Goal: Task Accomplishment & Management: Use online tool/utility

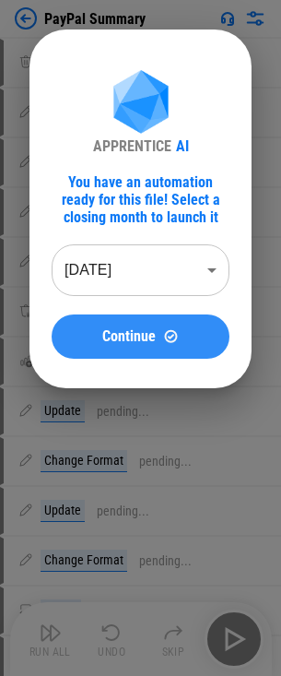
click at [134, 338] on span "Continue" at bounding box center [129, 336] width 54 height 15
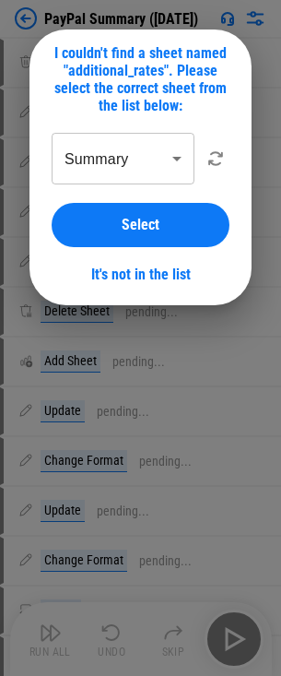
click at [134, 168] on body "PayPal Summary ([DATE]) Clear pending... Update pending... Update pending... Up…" at bounding box center [140, 338] width 281 height 676
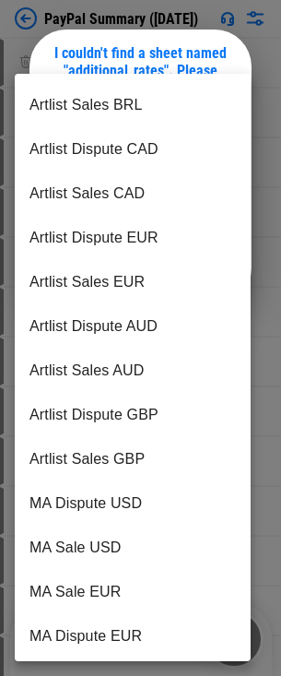
scroll to position [889, 0]
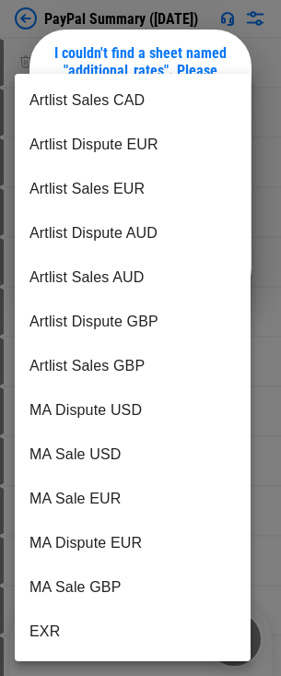
click at [60, 621] on li "EXR" at bounding box center [133, 632] width 236 height 44
type input "***"
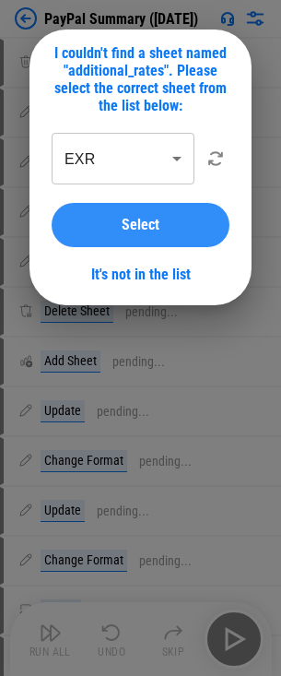
click at [150, 220] on span "Select" at bounding box center [141, 225] width 38 height 15
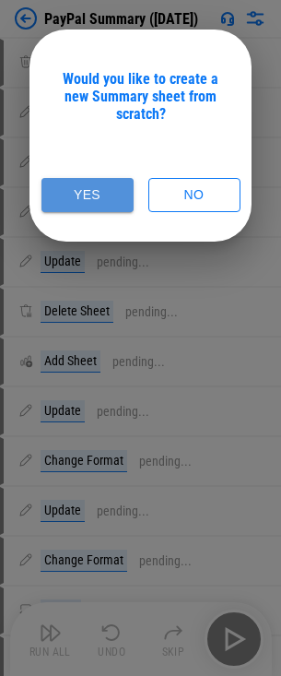
click at [80, 199] on button "Yes" at bounding box center [88, 195] width 92 height 34
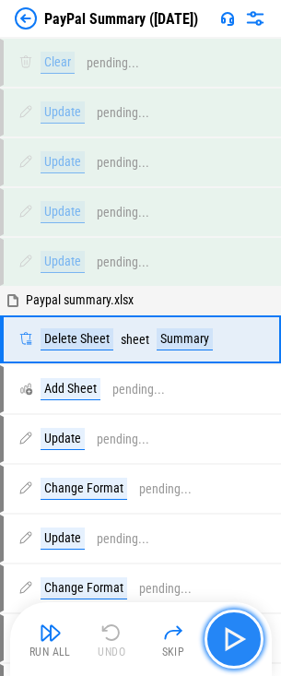
click at [233, 646] on img "button" at bounding box center [235, 640] width 30 height 30
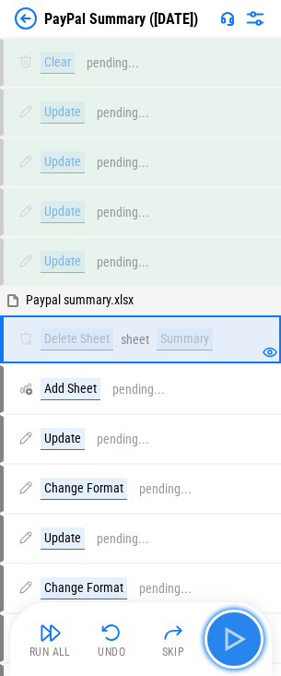
click at [233, 638] on img "button" at bounding box center [235, 640] width 30 height 30
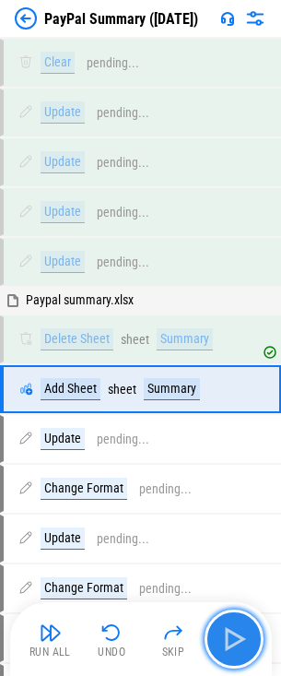
click at [233, 638] on img "button" at bounding box center [235, 640] width 30 height 30
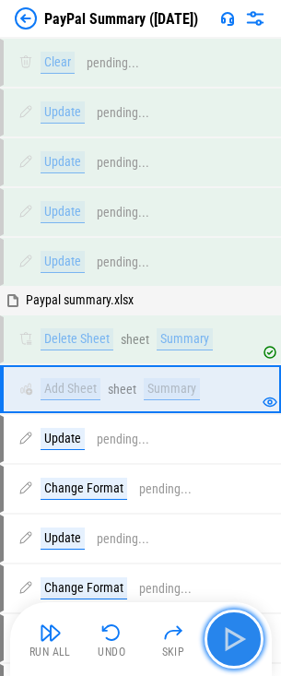
click at [233, 638] on img "button" at bounding box center [235, 640] width 30 height 30
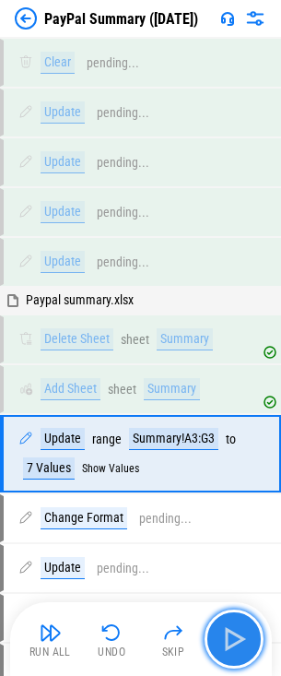
click at [232, 638] on img "button" at bounding box center [235, 640] width 30 height 30
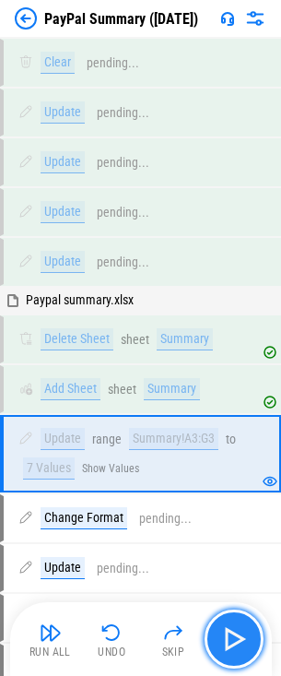
click at [232, 638] on img "button" at bounding box center [235, 640] width 30 height 30
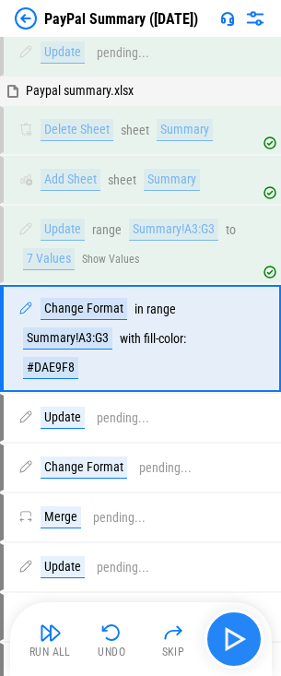
scroll to position [210, 0]
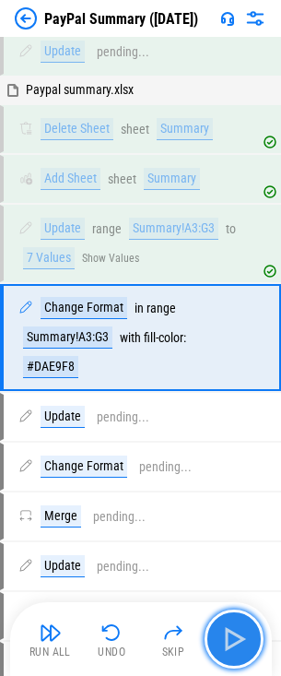
click at [232, 638] on img "button" at bounding box center [235, 640] width 30 height 30
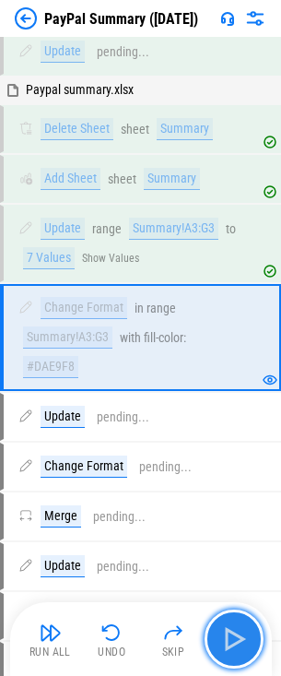
click at [232, 638] on img "button" at bounding box center [235, 640] width 30 height 30
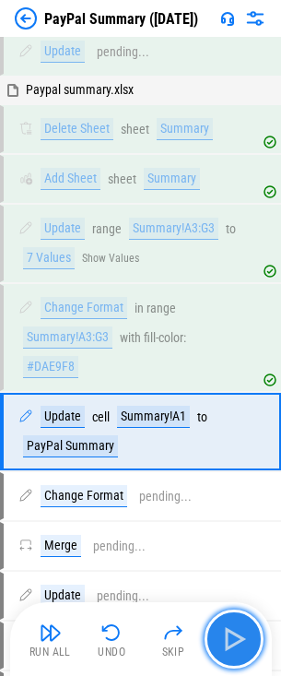
click at [232, 638] on img "button" at bounding box center [235, 640] width 30 height 30
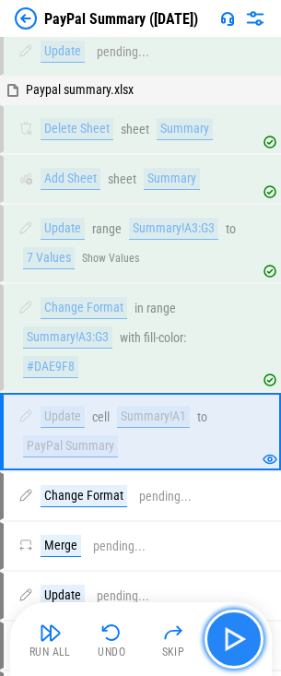
click at [232, 638] on img "button" at bounding box center [235, 640] width 30 height 30
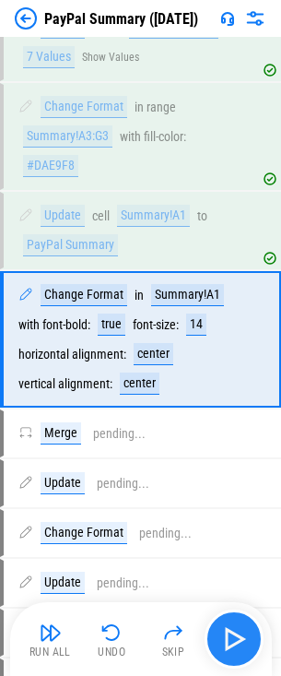
scroll to position [413, 0]
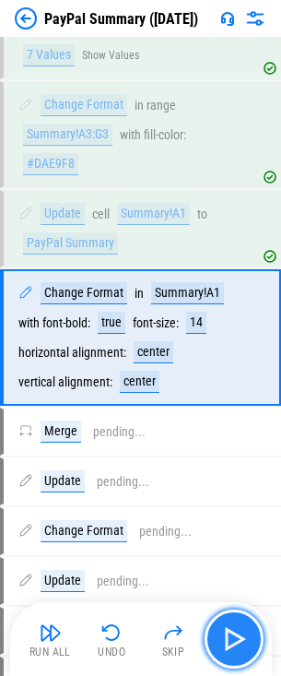
click at [232, 638] on img "button" at bounding box center [235, 640] width 30 height 30
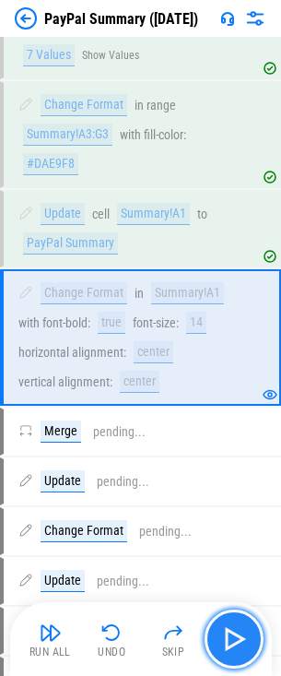
click at [232, 638] on img "button" at bounding box center [235, 640] width 30 height 30
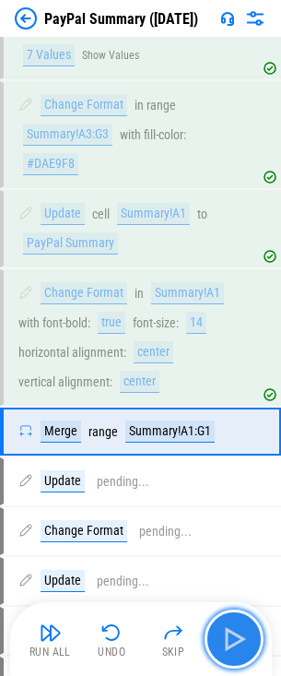
click at [232, 638] on img "button" at bounding box center [235, 640] width 30 height 30
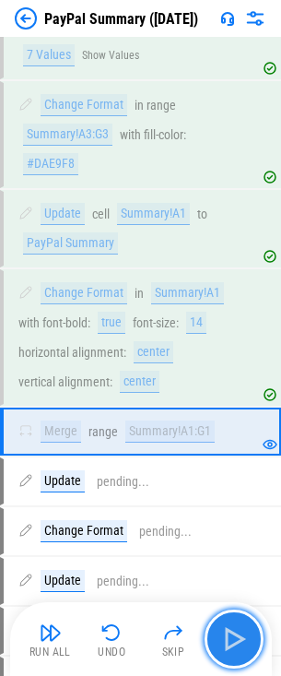
click at [232, 638] on img "button" at bounding box center [235, 640] width 30 height 30
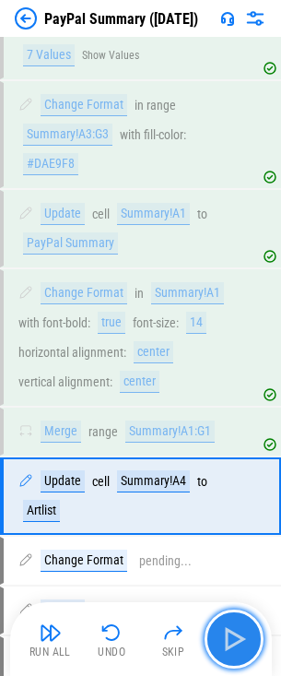
click at [232, 638] on img "button" at bounding box center [235, 640] width 30 height 30
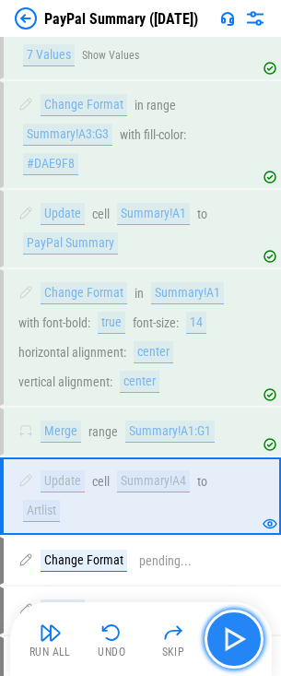
click at [232, 638] on img "button" at bounding box center [235, 640] width 30 height 30
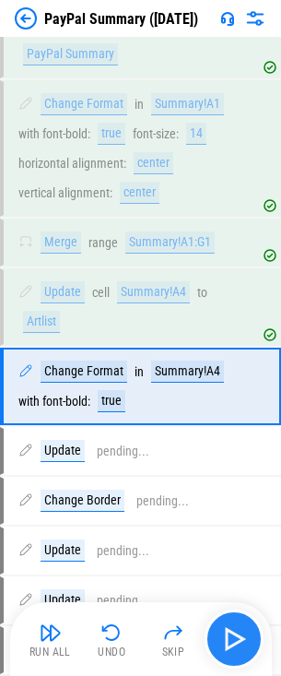
scroll to position [652, 0]
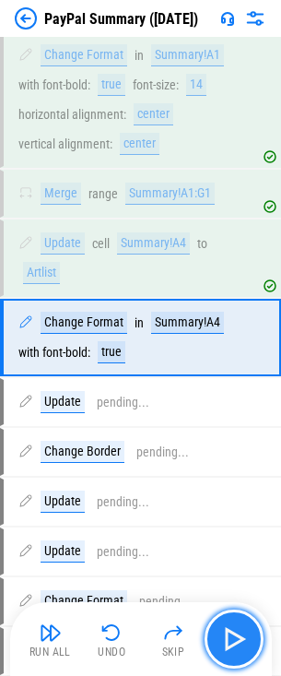
click at [232, 638] on img "button" at bounding box center [235, 640] width 30 height 30
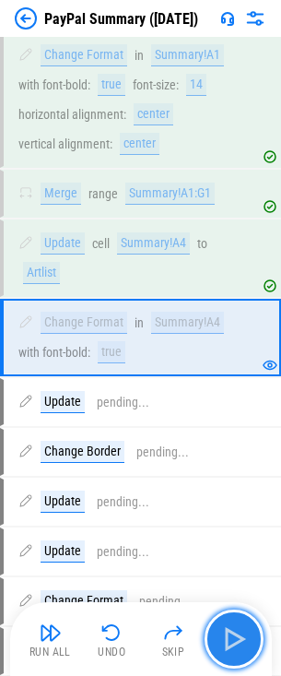
click at [232, 638] on img "button" at bounding box center [235, 640] width 30 height 30
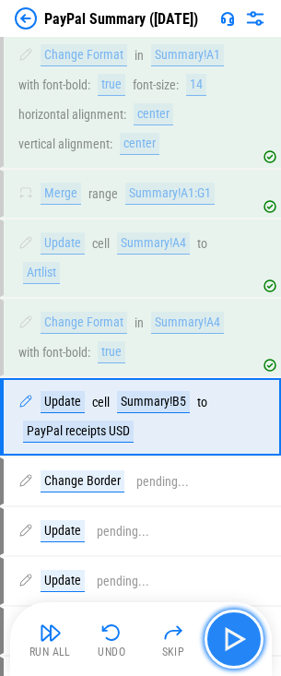
click at [232, 638] on img "button" at bounding box center [235, 640] width 30 height 30
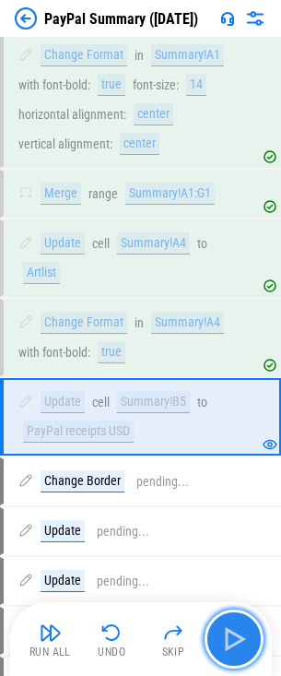
click at [232, 638] on img "button" at bounding box center [235, 640] width 30 height 30
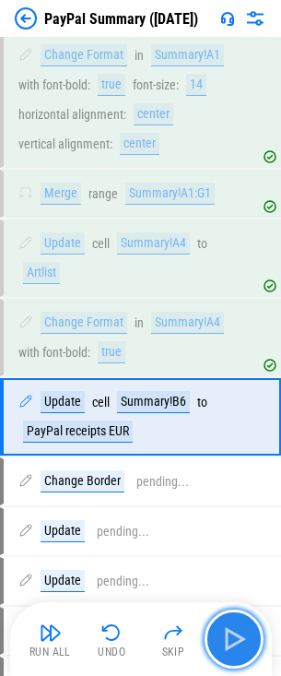
click at [232, 638] on img "button" at bounding box center [235, 640] width 30 height 30
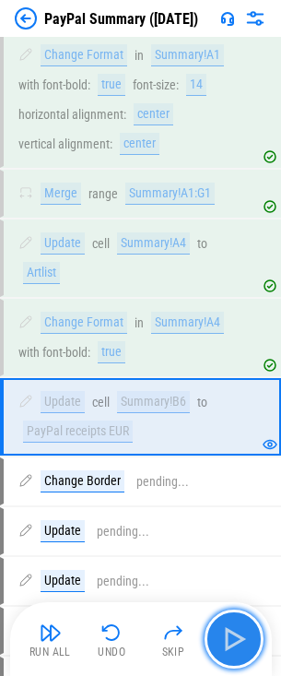
click at [232, 638] on img "button" at bounding box center [235, 640] width 30 height 30
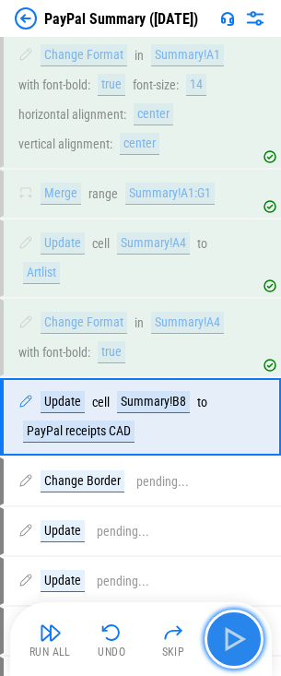
click at [232, 638] on img "button" at bounding box center [235, 640] width 30 height 30
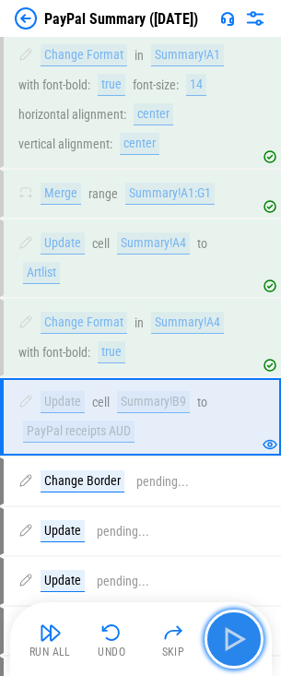
click at [232, 638] on img "button" at bounding box center [235, 640] width 30 height 30
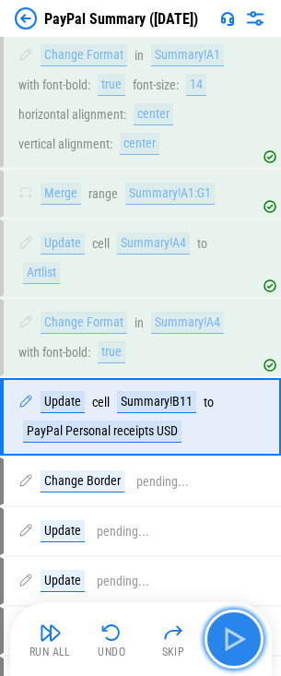
click at [232, 638] on img "button" at bounding box center [235, 640] width 30 height 30
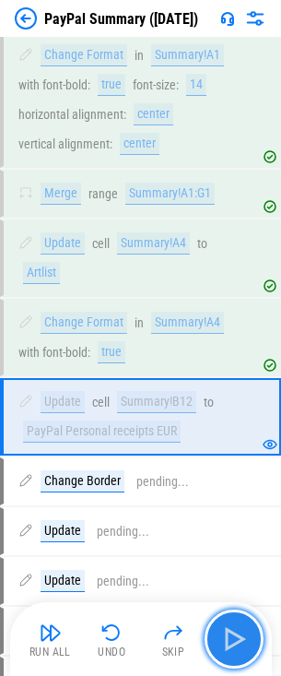
click at [232, 638] on img "button" at bounding box center [235, 640] width 30 height 30
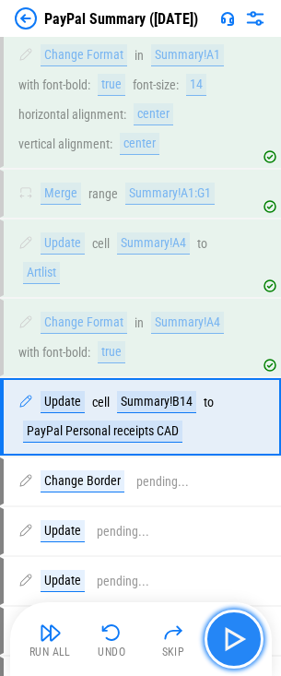
click at [232, 638] on img "button" at bounding box center [235, 640] width 30 height 30
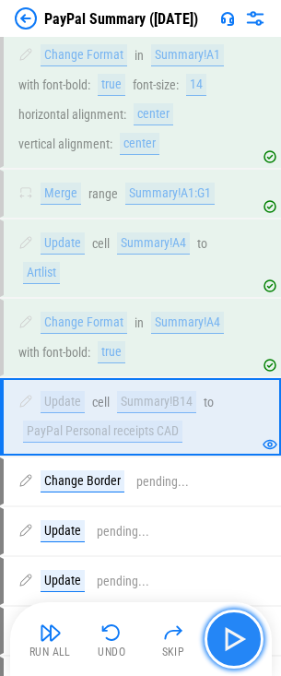
click at [232, 638] on img "button" at bounding box center [235, 640] width 30 height 30
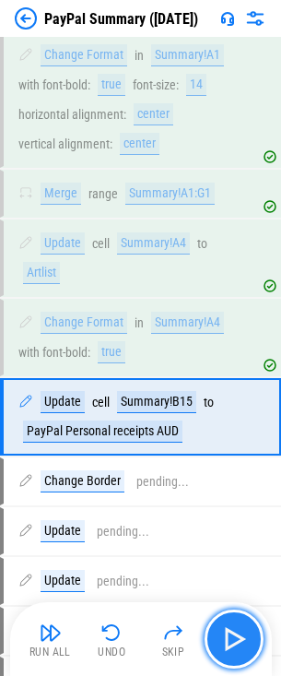
click at [232, 638] on img "button" at bounding box center [235, 640] width 30 height 30
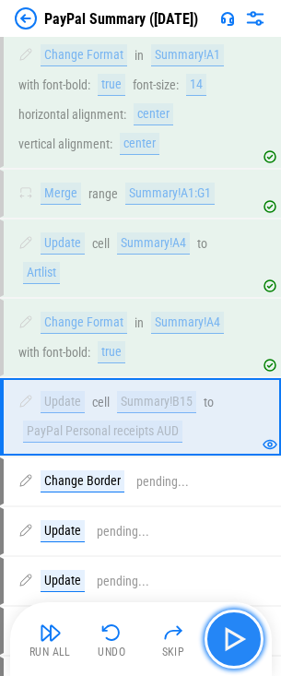
click at [232, 638] on img "button" at bounding box center [235, 640] width 30 height 30
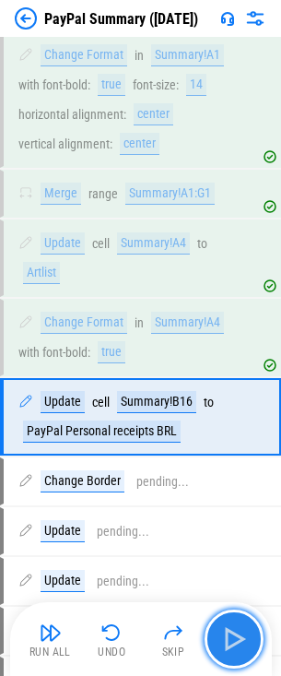
click at [232, 638] on img "button" at bounding box center [235, 640] width 30 height 30
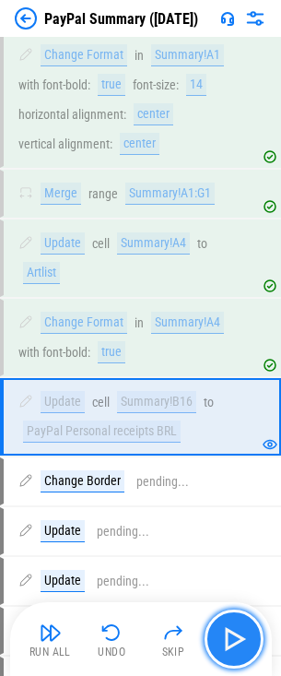
click at [232, 638] on img "button" at bounding box center [235, 640] width 30 height 30
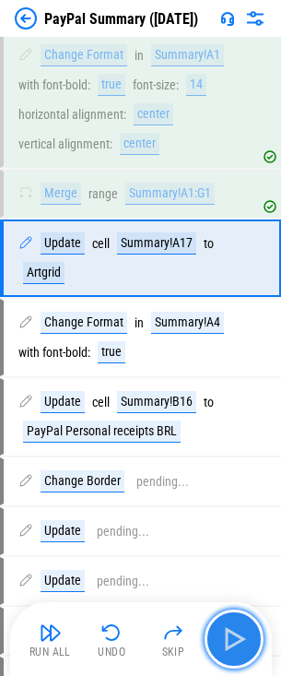
click at [232, 638] on img "button" at bounding box center [235, 640] width 30 height 30
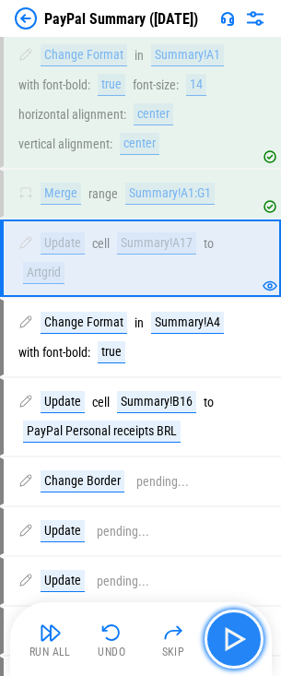
click at [232, 638] on img "button" at bounding box center [235, 640] width 30 height 30
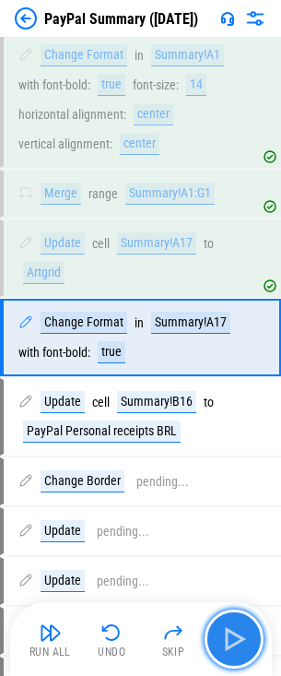
click at [232, 638] on img "button" at bounding box center [235, 640] width 30 height 30
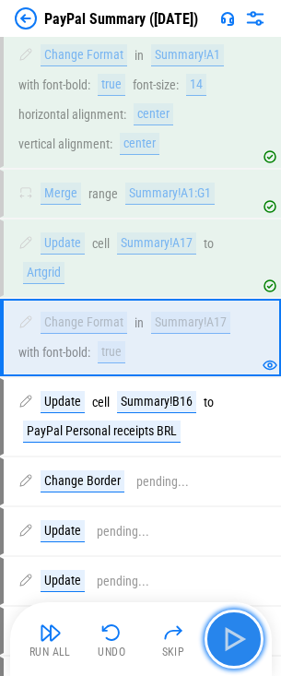
click at [232, 638] on img "button" at bounding box center [235, 640] width 30 height 30
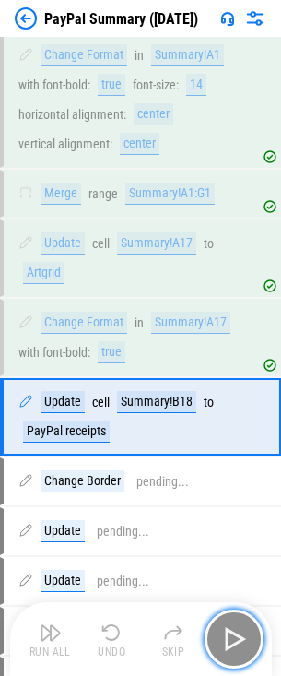
click at [232, 638] on img "button" at bounding box center [235, 640] width 30 height 30
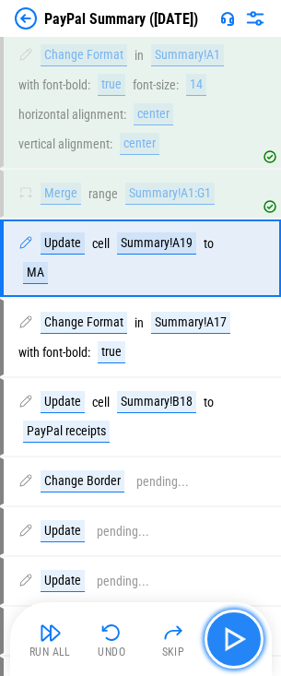
click at [232, 638] on img "button" at bounding box center [235, 640] width 30 height 30
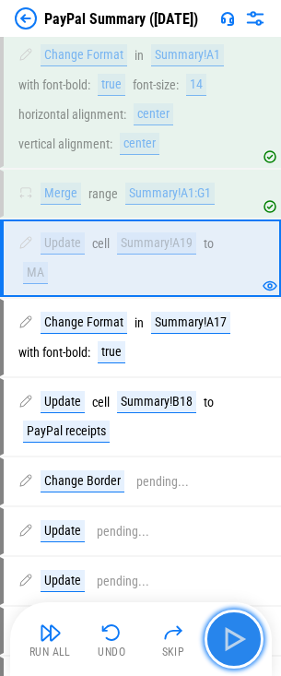
click at [232, 638] on img "button" at bounding box center [235, 640] width 30 height 30
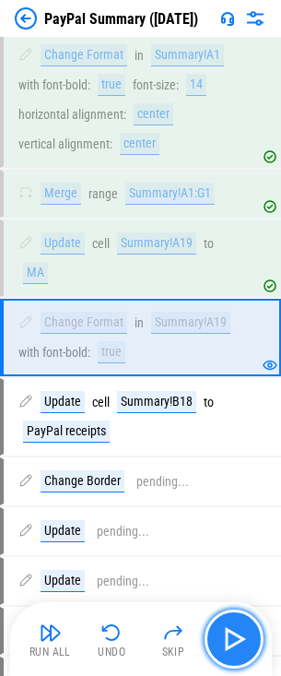
click at [232, 638] on img "button" at bounding box center [235, 640] width 30 height 30
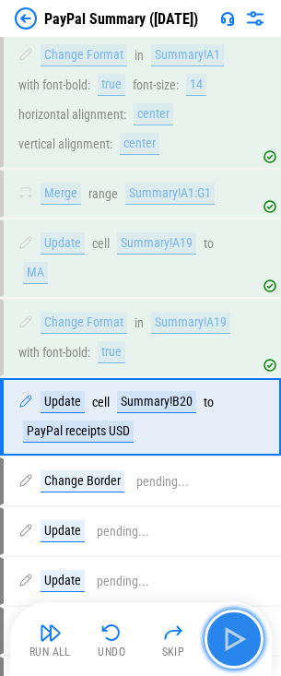
click at [232, 638] on img "button" at bounding box center [235, 640] width 30 height 30
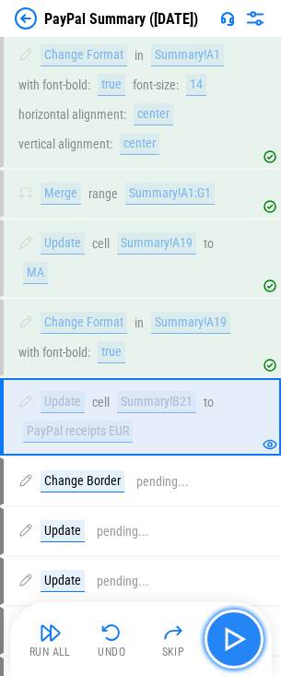
click at [232, 638] on img "button" at bounding box center [235, 640] width 30 height 30
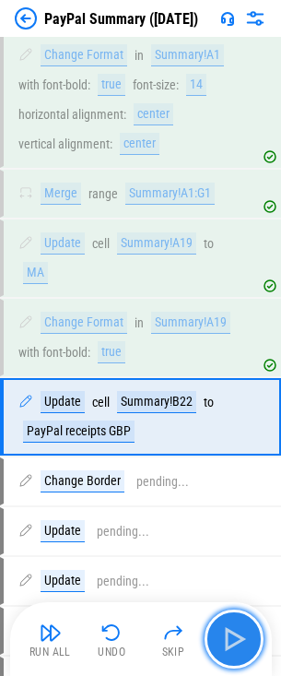
click at [232, 638] on img "button" at bounding box center [235, 640] width 30 height 30
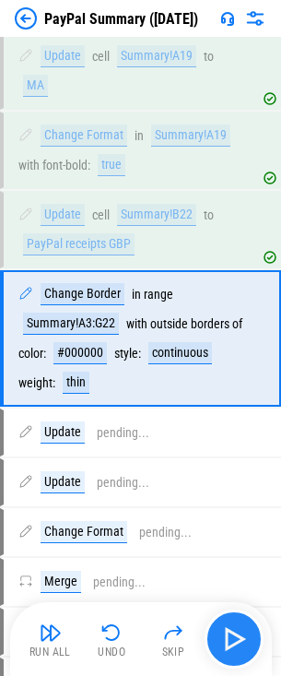
scroll to position [840, 0]
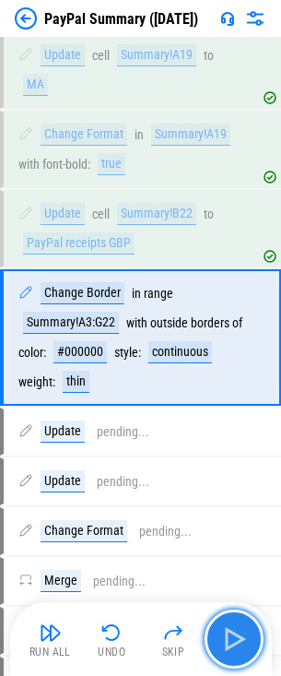
click at [232, 638] on img "button" at bounding box center [235, 640] width 30 height 30
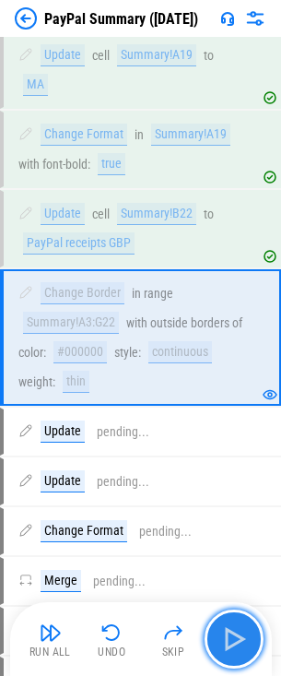
click at [232, 638] on img "button" at bounding box center [235, 640] width 30 height 30
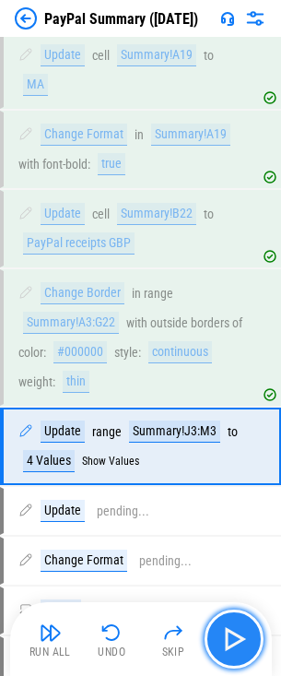
click at [232, 638] on img "button" at bounding box center [235, 640] width 30 height 30
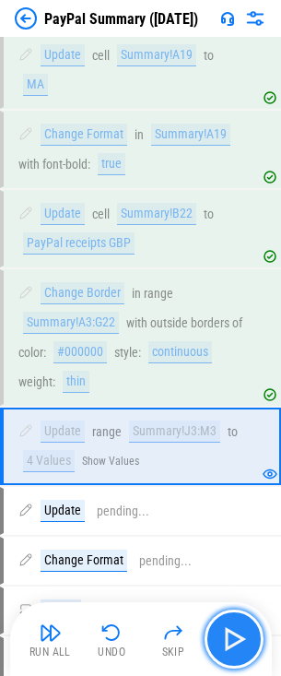
click at [232, 638] on img "button" at bounding box center [235, 640] width 30 height 30
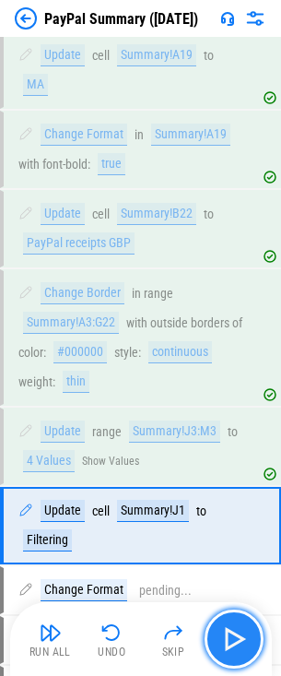
click at [232, 638] on img "button" at bounding box center [235, 640] width 30 height 30
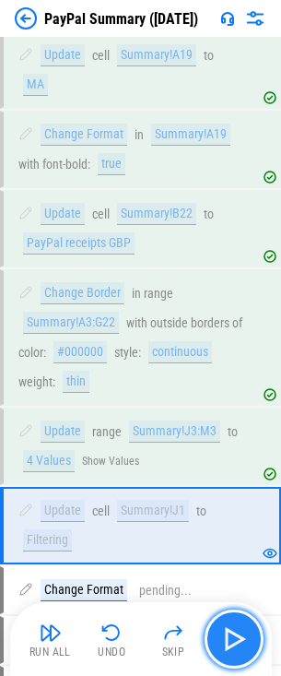
click at [232, 638] on img "button" at bounding box center [235, 640] width 30 height 30
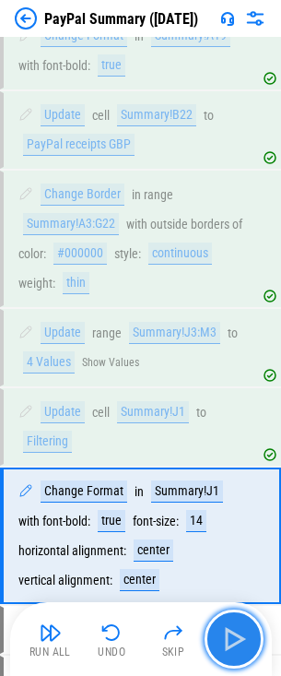
click at [232, 638] on img "button" at bounding box center [235, 640] width 30 height 30
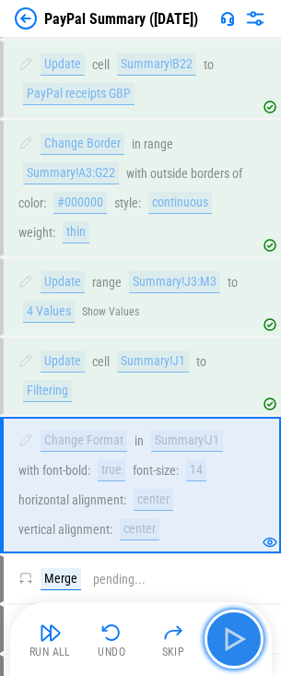
click at [232, 638] on img "button" at bounding box center [235, 640] width 30 height 30
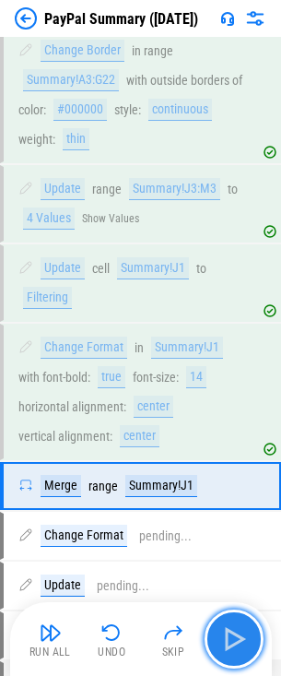
click at [232, 638] on img "button" at bounding box center [235, 640] width 30 height 30
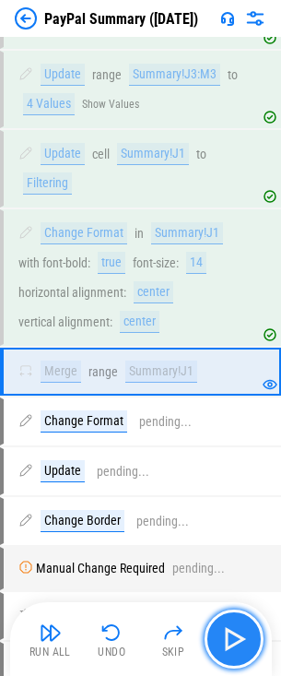
click at [232, 638] on img "button" at bounding box center [235, 640] width 30 height 30
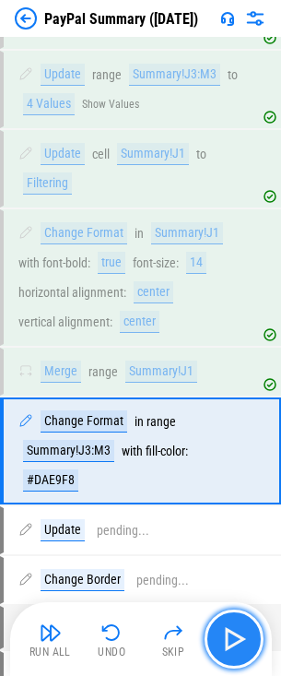
click at [232, 638] on img "button" at bounding box center [235, 640] width 30 height 30
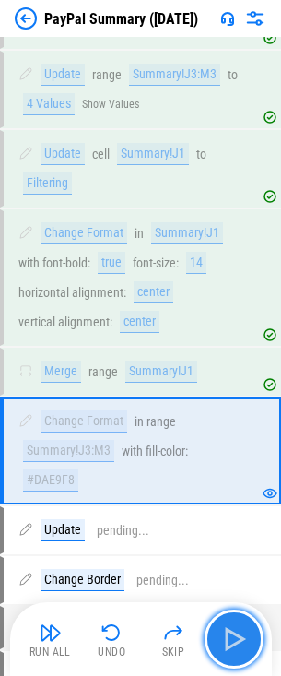
click at [232, 638] on img "button" at bounding box center [235, 640] width 30 height 30
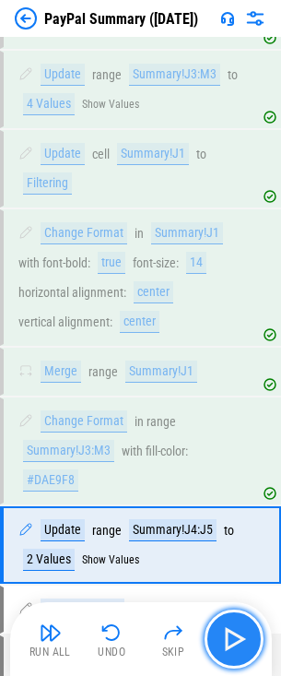
scroll to position [1403, 0]
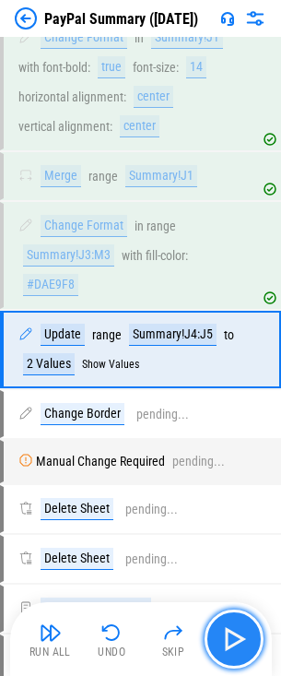
click at [232, 638] on img "button" at bounding box center [235, 640] width 30 height 30
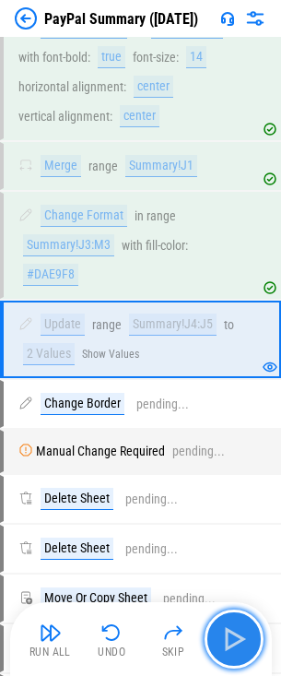
click at [232, 638] on img "button" at bounding box center [235, 640] width 30 height 30
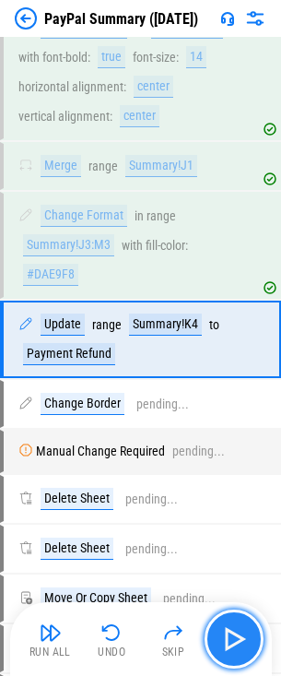
click at [232, 638] on img "button" at bounding box center [235, 640] width 30 height 30
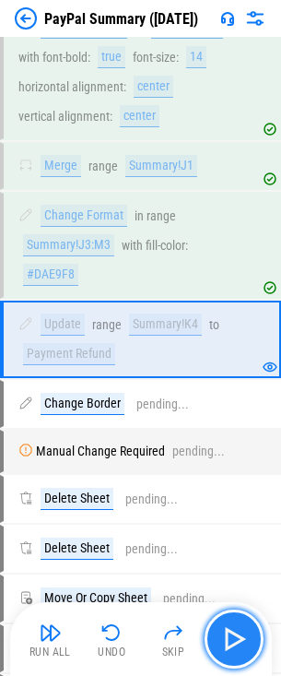
click at [232, 638] on img "button" at bounding box center [235, 640] width 30 height 30
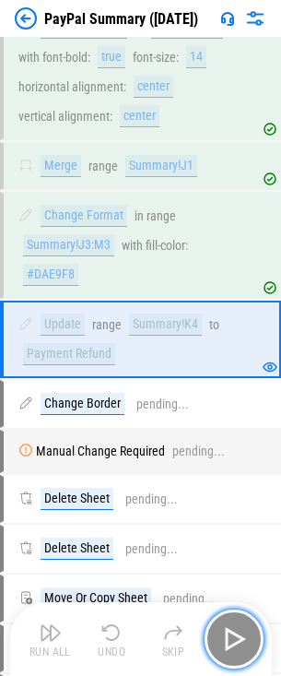
click at [232, 638] on img "button" at bounding box center [235, 640] width 30 height 30
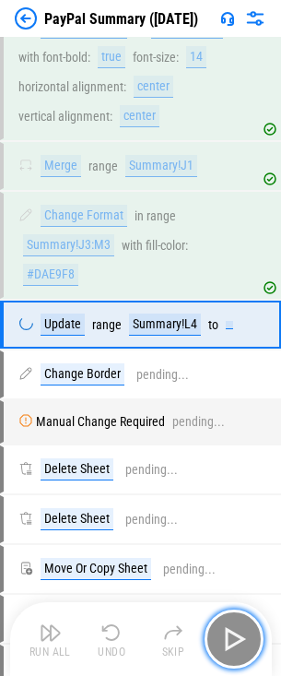
click at [232, 638] on img "button" at bounding box center [235, 640] width 30 height 30
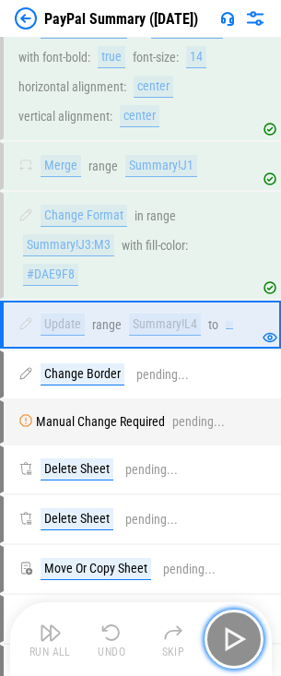
click at [232, 638] on img "button" at bounding box center [235, 640] width 30 height 30
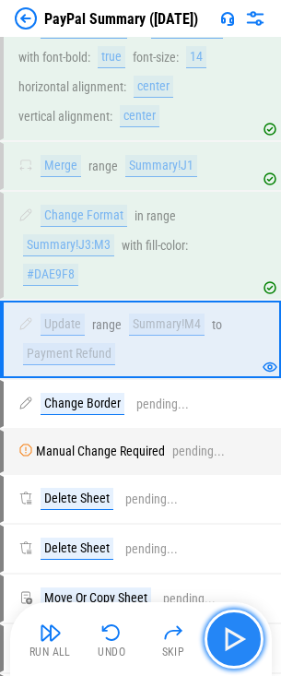
click at [232, 638] on img "button" at bounding box center [235, 640] width 30 height 30
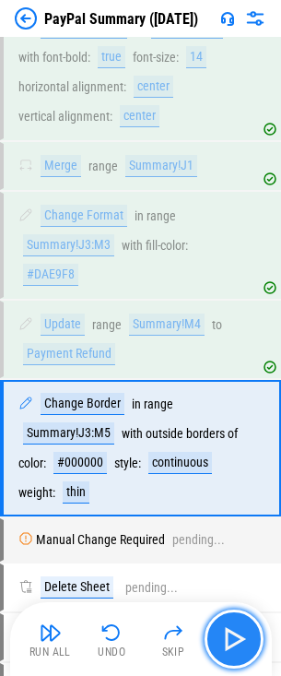
click at [232, 638] on img "button" at bounding box center [235, 640] width 30 height 30
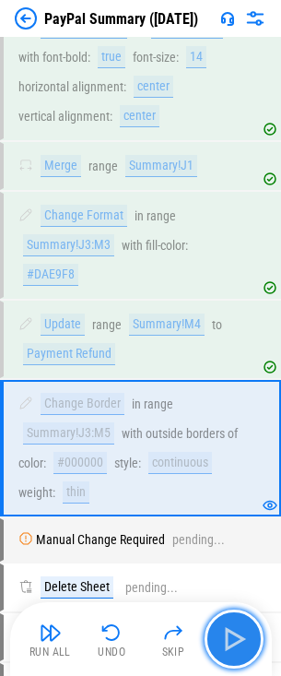
click at [232, 638] on img "button" at bounding box center [235, 640] width 30 height 30
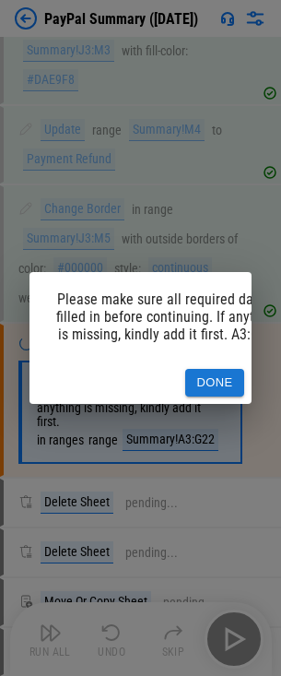
scroll to position [1660, 0]
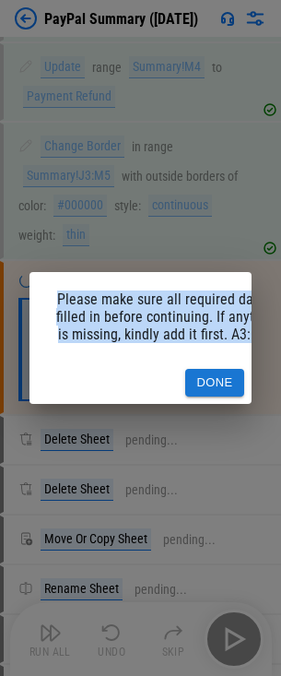
click at [232, 638] on div "Please make sure all required data is filled in before continuing. If anything …" at bounding box center [140, 338] width 281 height 676
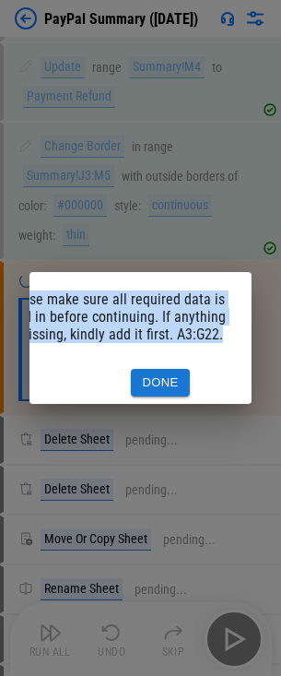
scroll to position [0, 0]
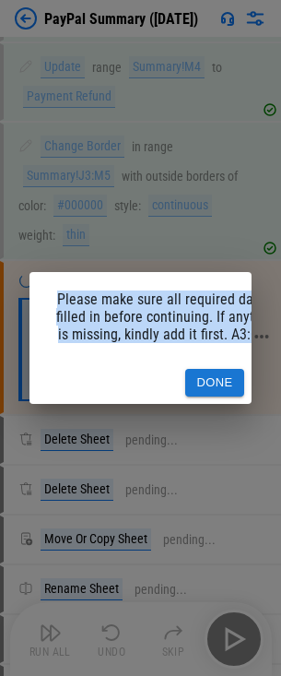
drag, startPoint x: 209, startPoint y: 370, endPoint x: 219, endPoint y: 377, distance: 12.0
click at [209, 370] on button "Done" at bounding box center [214, 383] width 59 height 29
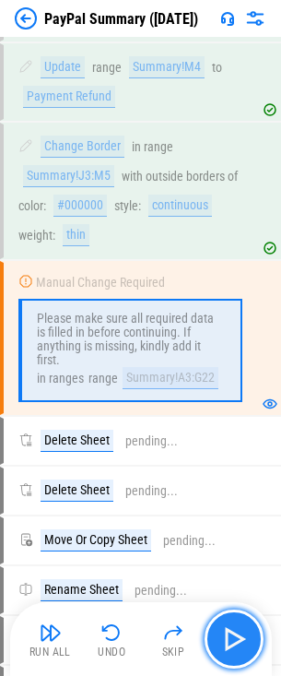
click at [231, 639] on img "button" at bounding box center [235, 640] width 30 height 30
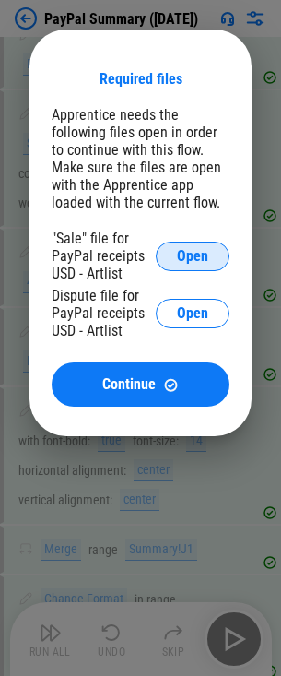
scroll to position [922, 0]
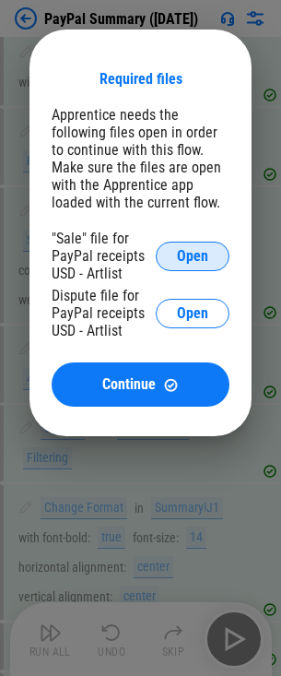
click at [203, 261] on span "Open" at bounding box center [192, 256] width 31 height 15
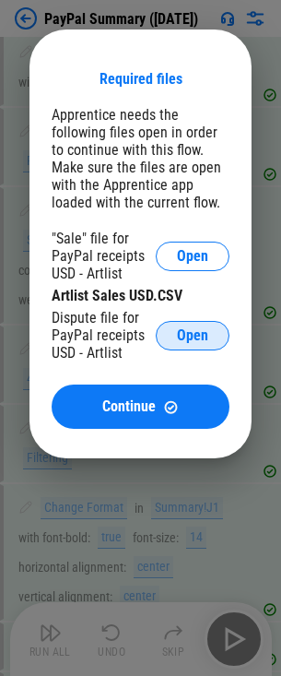
click at [188, 336] on span "Open" at bounding box center [192, 336] width 31 height 15
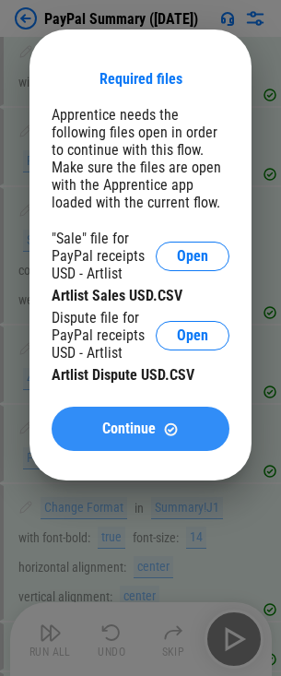
click at [148, 429] on span "Continue" at bounding box center [129, 429] width 54 height 15
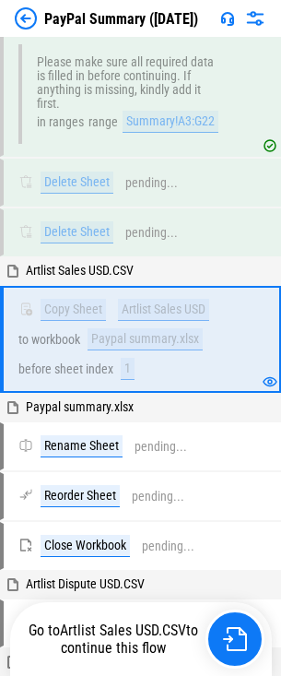
scroll to position [1917, 0]
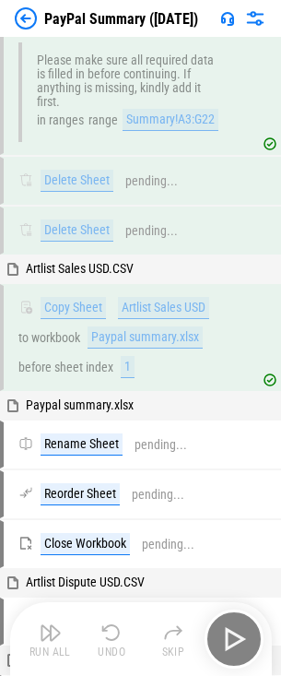
drag, startPoint x: 223, startPoint y: 603, endPoint x: 229, endPoint y: 642, distance: 40.1
click at [229, 642] on div "Run All Undo Skip" at bounding box center [143, 639] width 244 height 59
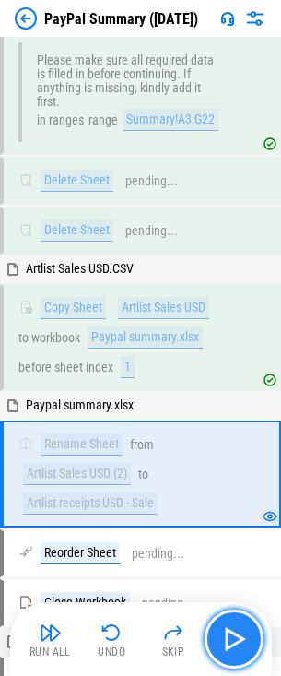
click at [227, 643] on img "button" at bounding box center [235, 640] width 30 height 30
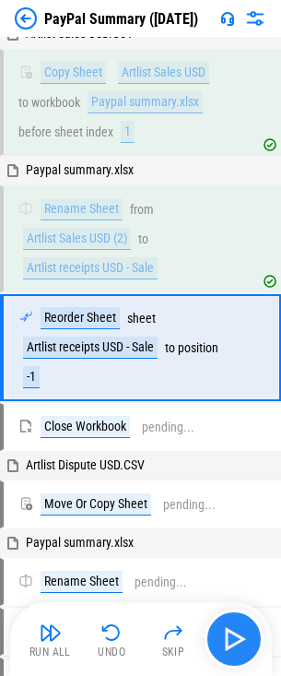
scroll to position [2162, 0]
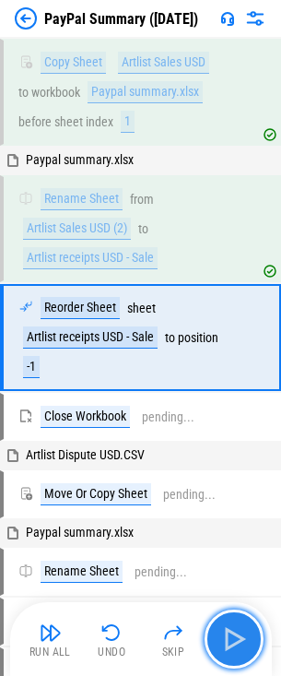
click at [227, 643] on img "button" at bounding box center [235, 640] width 30 height 30
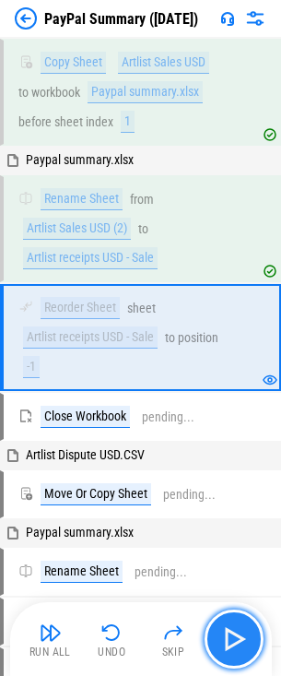
click at [227, 643] on img "button" at bounding box center [235, 640] width 30 height 30
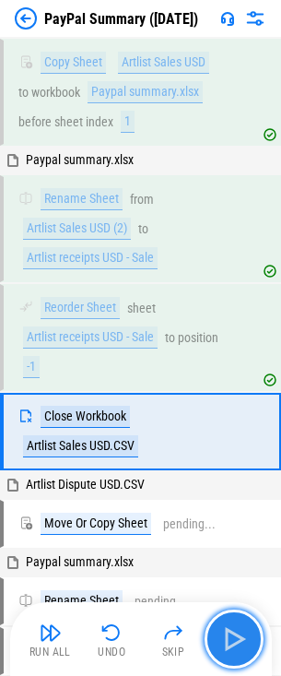
click at [227, 643] on img "button" at bounding box center [235, 640] width 30 height 30
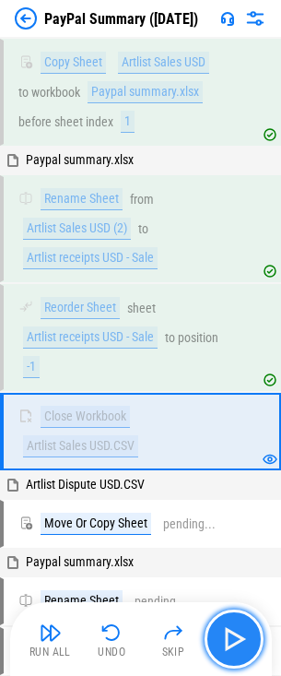
click at [227, 643] on img "button" at bounding box center [235, 640] width 30 height 30
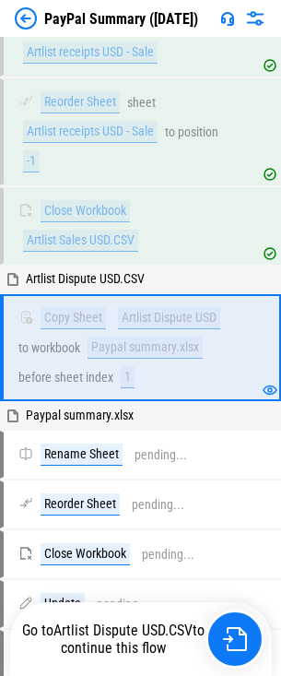
scroll to position [2378, 0]
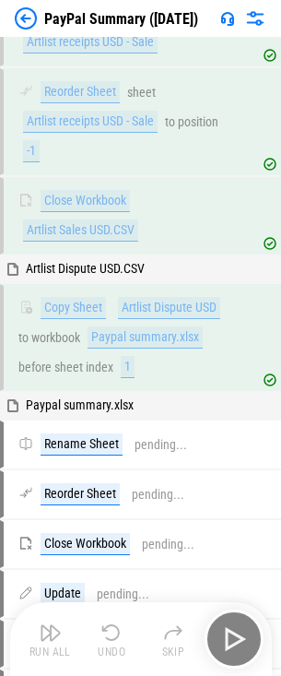
click at [234, 637] on div "Run All Undo Skip" at bounding box center [143, 639] width 244 height 59
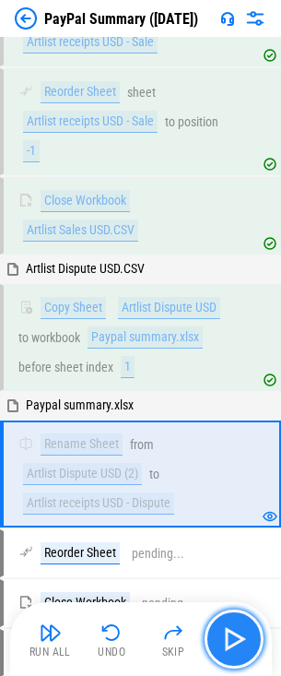
click at [228, 641] on img "button" at bounding box center [235, 640] width 30 height 30
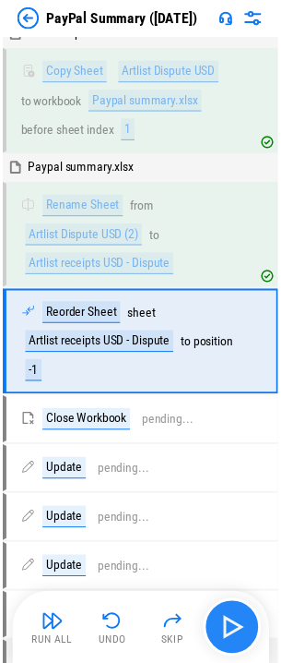
scroll to position [2624, 0]
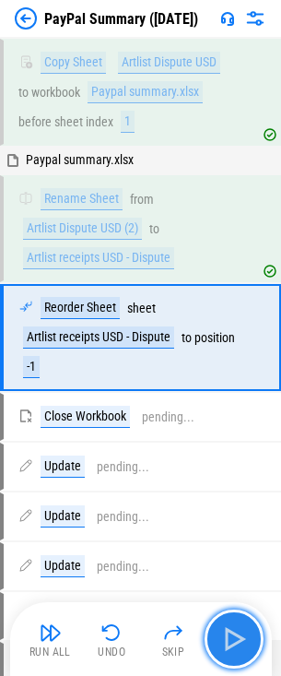
click at [228, 641] on img "button" at bounding box center [235, 640] width 30 height 30
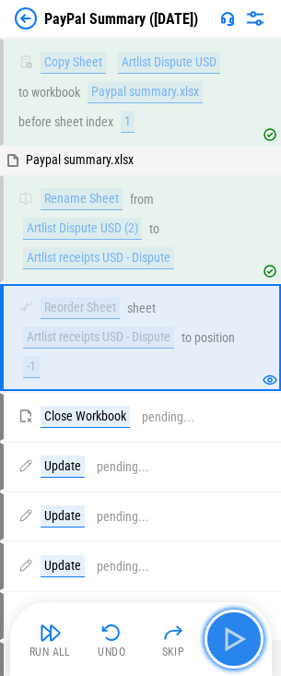
click at [228, 641] on img "button" at bounding box center [235, 640] width 30 height 30
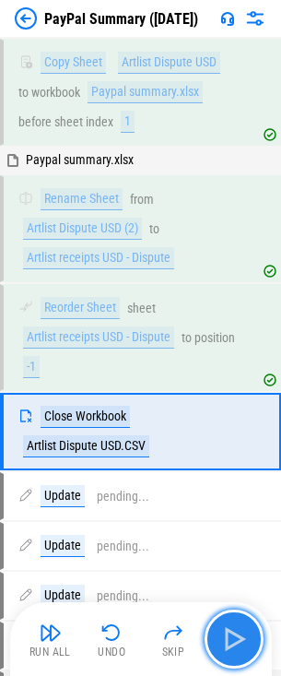
click at [228, 641] on img "button" at bounding box center [235, 640] width 30 height 30
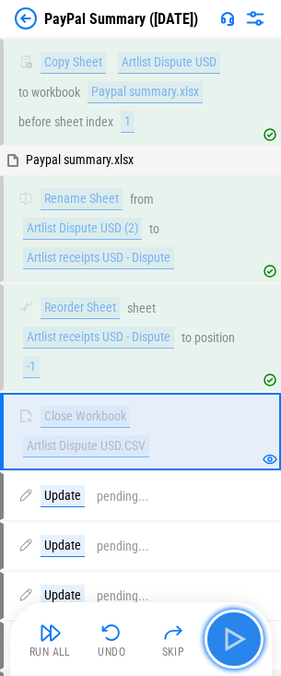
click at [224, 639] on img "button" at bounding box center [235, 640] width 30 height 30
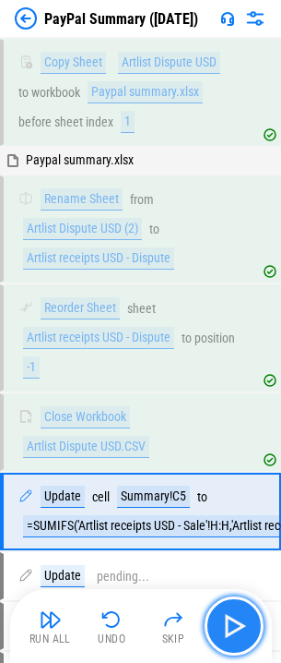
click at [224, 639] on img "button" at bounding box center [235, 626] width 30 height 30
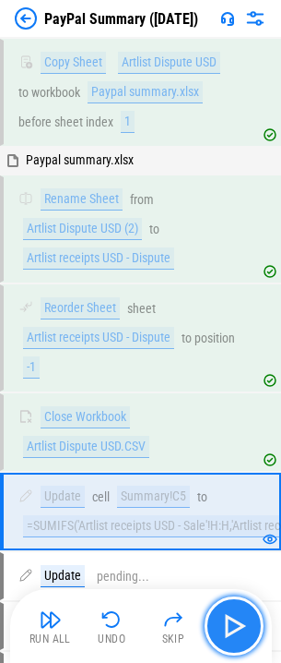
click at [233, 626] on img "button" at bounding box center [235, 626] width 30 height 30
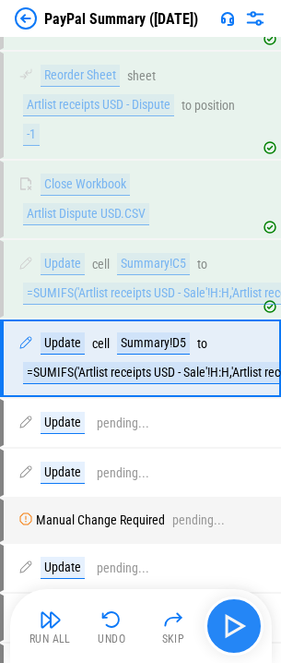
scroll to position [2883, 0]
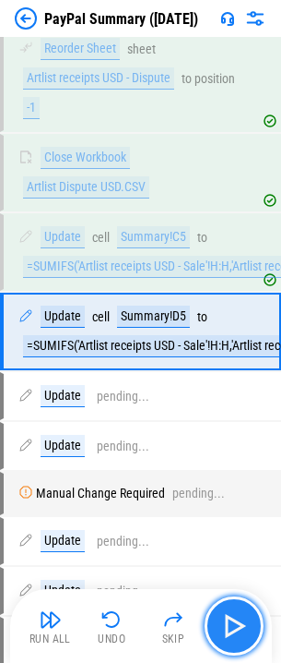
click at [234, 626] on img "button" at bounding box center [235, 626] width 30 height 30
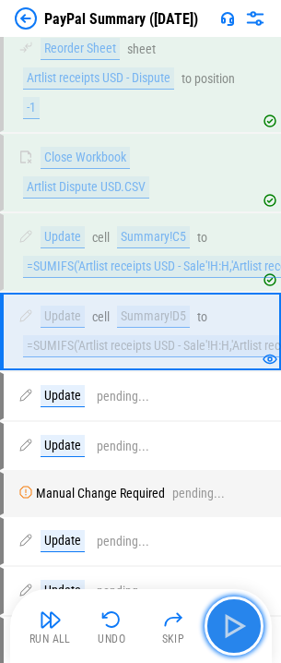
click at [234, 626] on img "button" at bounding box center [235, 626] width 30 height 30
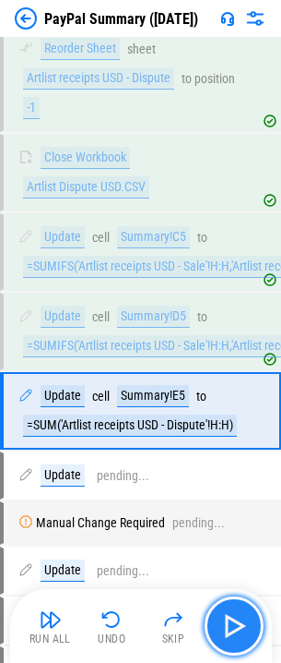
click at [234, 626] on img "button" at bounding box center [235, 626] width 30 height 30
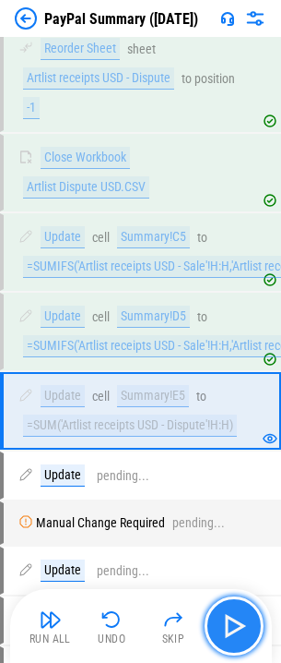
click at [234, 626] on img "button" at bounding box center [235, 626] width 30 height 30
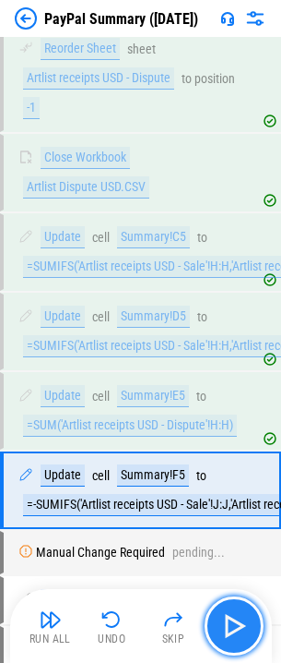
click at [234, 626] on img "button" at bounding box center [235, 626] width 30 height 30
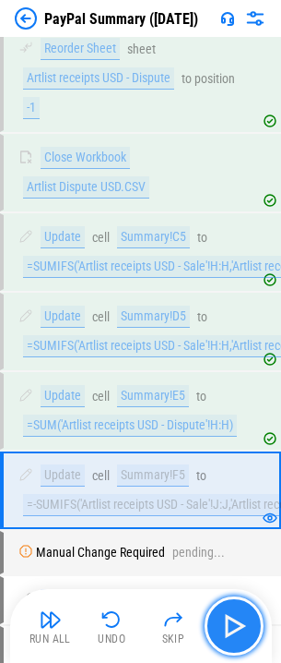
click at [234, 626] on img "button" at bounding box center [235, 626] width 30 height 30
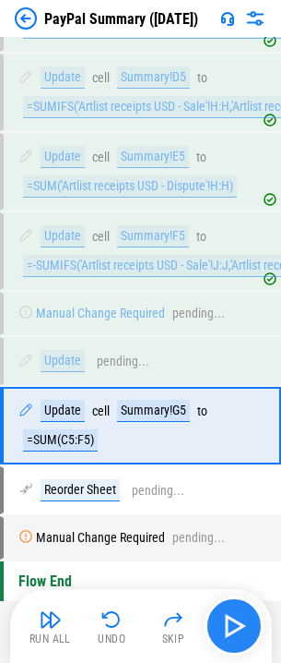
scroll to position [3154, 0]
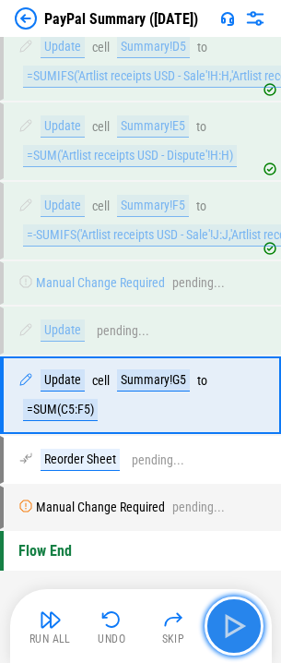
click at [234, 626] on img "button" at bounding box center [235, 626] width 30 height 30
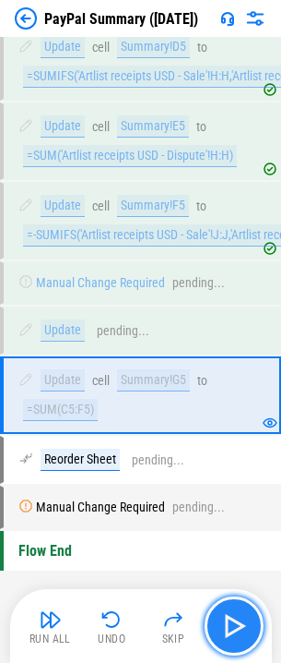
click at [234, 625] on img "button" at bounding box center [235, 626] width 30 height 30
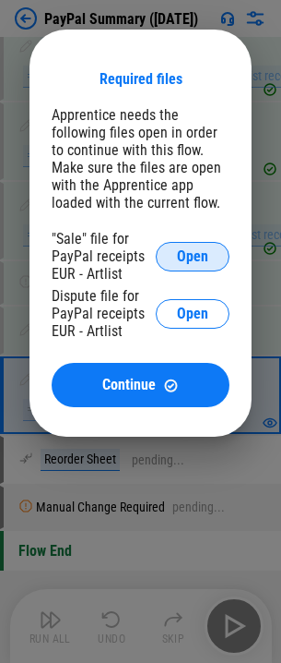
click at [202, 257] on span "Open" at bounding box center [192, 256] width 31 height 15
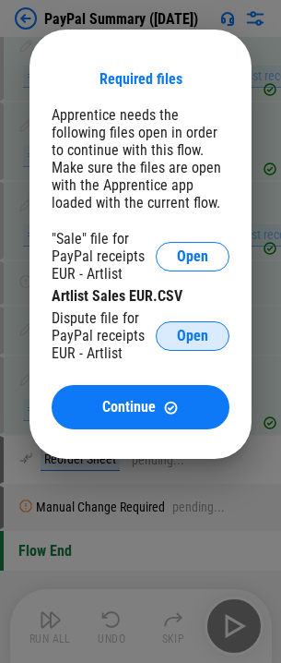
click at [185, 344] on button "Open" at bounding box center [193, 336] width 74 height 30
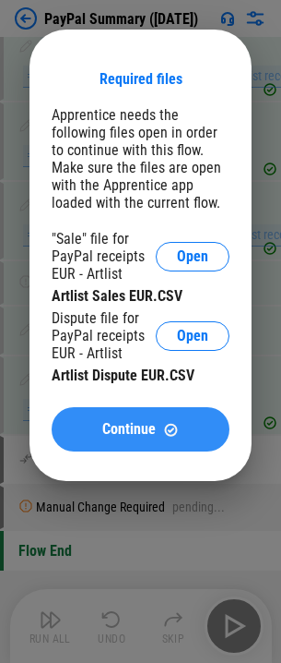
click at [119, 438] on button "Continue" at bounding box center [141, 429] width 178 height 44
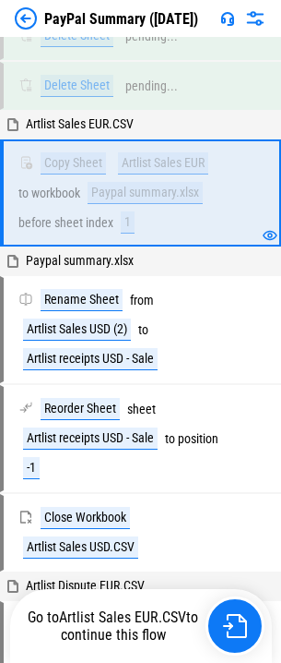
scroll to position [1923, 0]
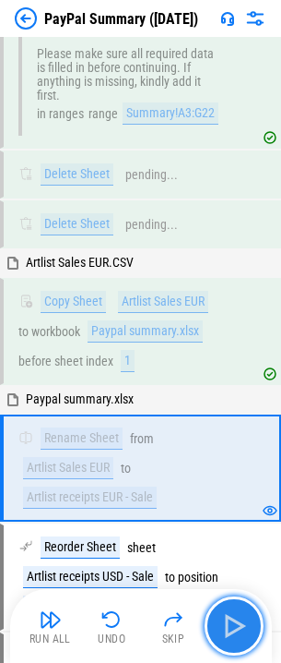
click at [233, 611] on img "button" at bounding box center [235, 626] width 30 height 30
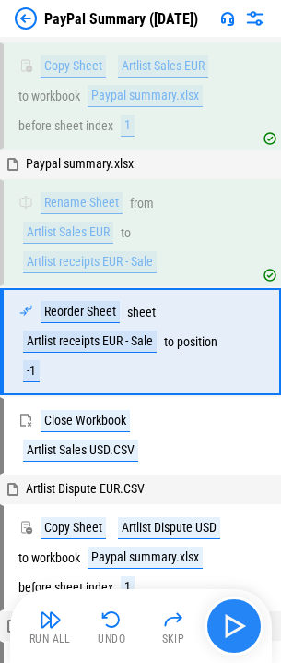
scroll to position [2169, 0]
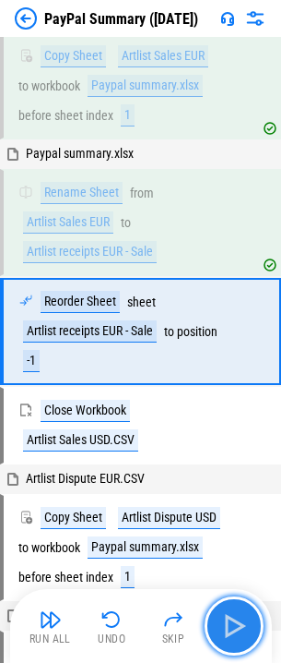
click at [233, 611] on img "button" at bounding box center [235, 626] width 30 height 30
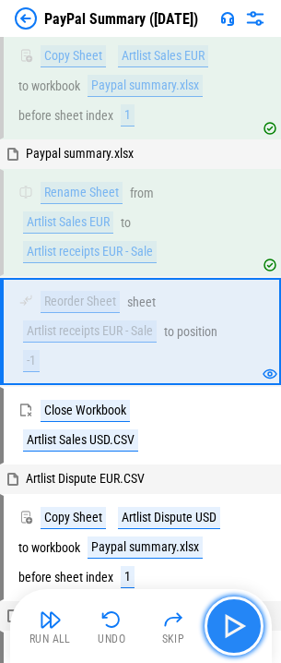
click at [233, 611] on img "button" at bounding box center [235, 626] width 30 height 30
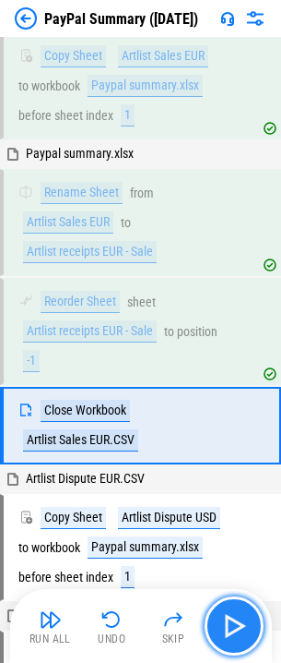
click at [233, 611] on img "button" at bounding box center [235, 626] width 30 height 30
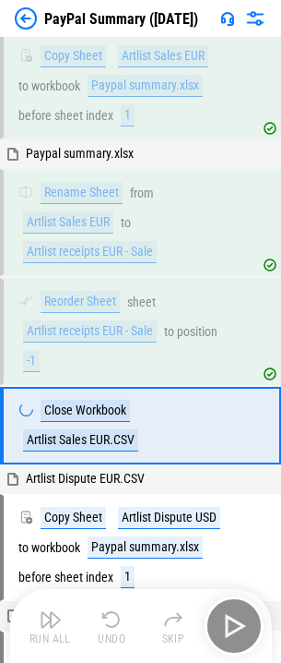
click at [233, 611] on div "Run All Undo Skip" at bounding box center [143, 625] width 244 height 59
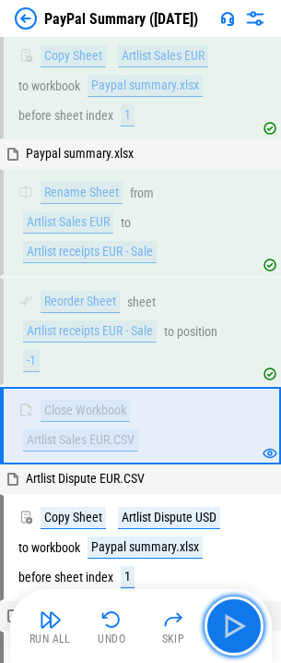
click at [233, 611] on img "button" at bounding box center [235, 626] width 30 height 30
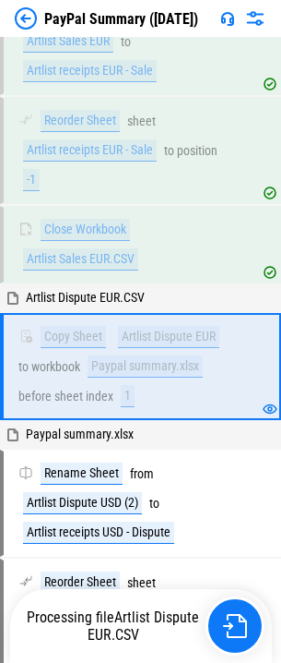
scroll to position [2385, 0]
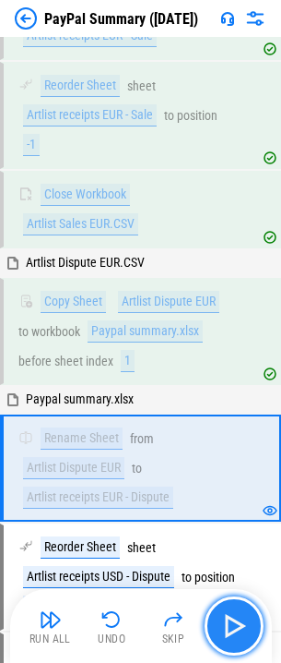
click at [233, 611] on img "button" at bounding box center [235, 626] width 30 height 30
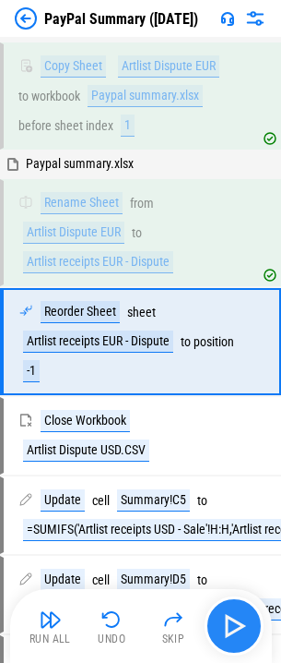
scroll to position [2630, 0]
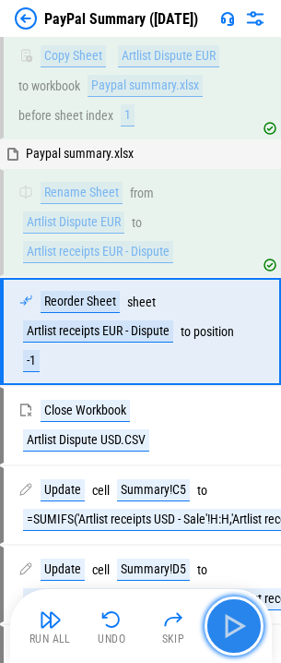
click at [233, 611] on img "button" at bounding box center [235, 626] width 30 height 30
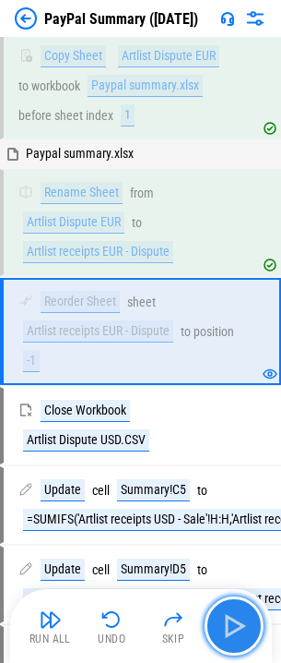
click at [233, 611] on img "button" at bounding box center [235, 626] width 30 height 30
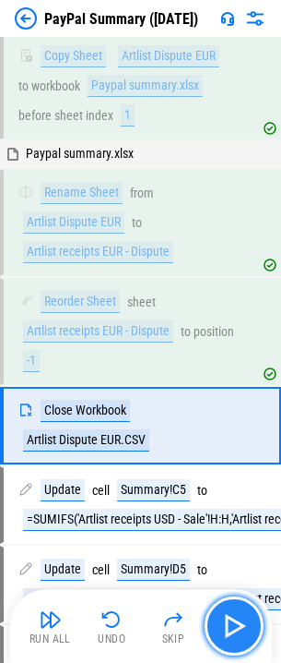
click at [233, 611] on img "button" at bounding box center [235, 626] width 30 height 30
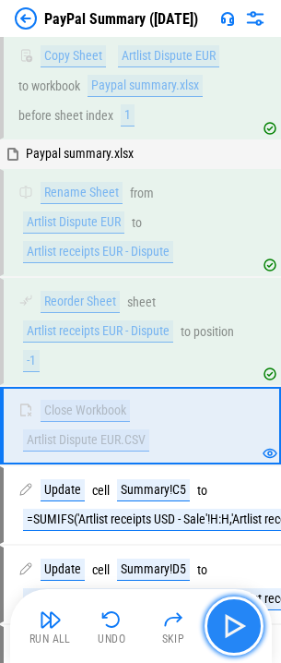
click at [233, 611] on img "button" at bounding box center [235, 626] width 30 height 30
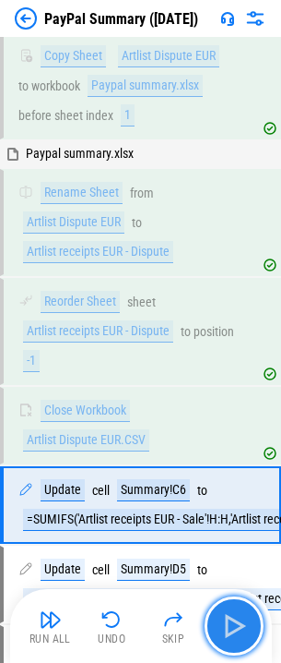
click at [233, 611] on img "button" at bounding box center [235, 626] width 30 height 30
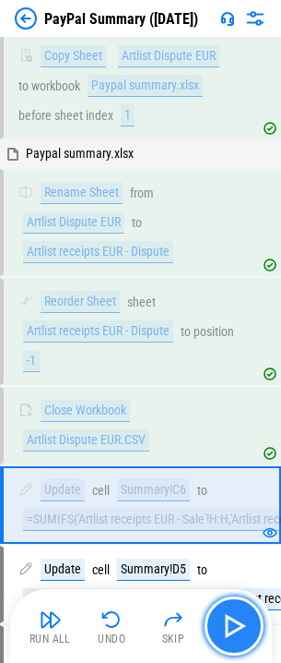
click at [233, 611] on img "button" at bounding box center [235, 626] width 30 height 30
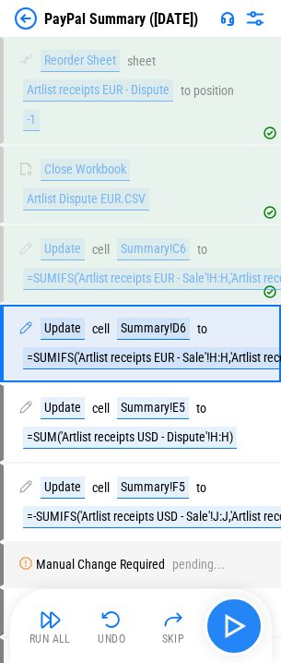
scroll to position [2883, 0]
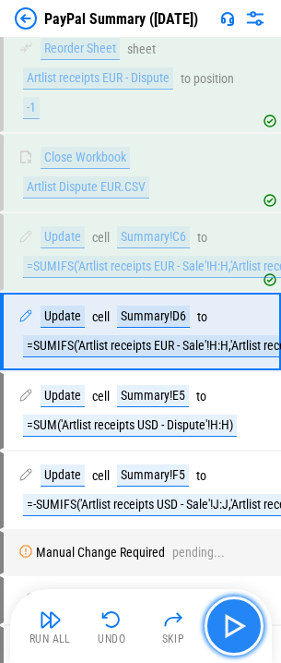
click at [233, 611] on img "button" at bounding box center [235, 626] width 30 height 30
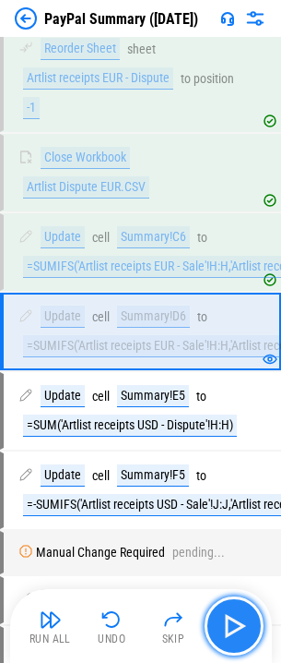
click at [233, 611] on img "button" at bounding box center [235, 626] width 30 height 30
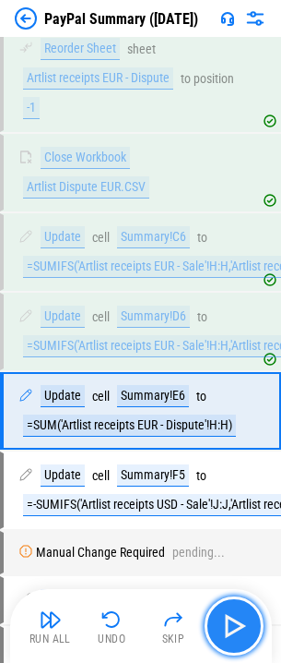
click at [233, 611] on img "button" at bounding box center [235, 626] width 30 height 30
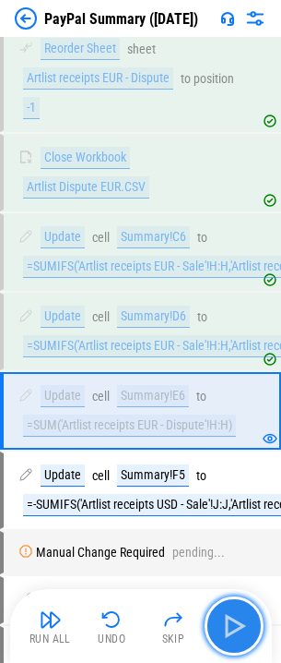
click at [233, 611] on img "button" at bounding box center [235, 626] width 30 height 30
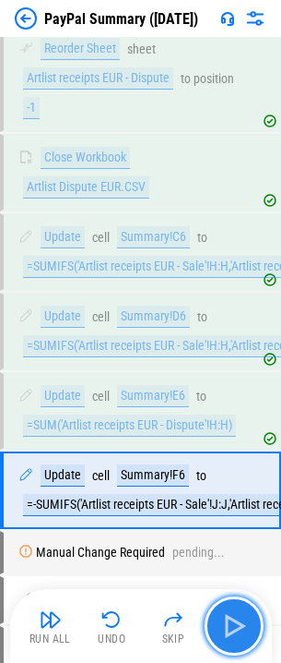
click at [233, 611] on img "button" at bounding box center [235, 626] width 30 height 30
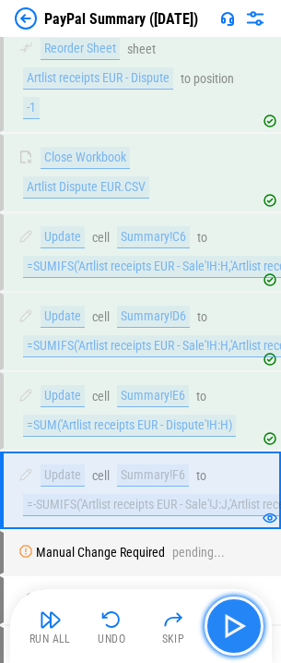
click at [233, 611] on img "button" at bounding box center [235, 626] width 30 height 30
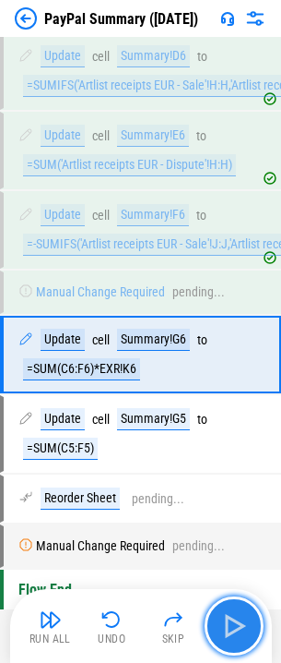
scroll to position [3167, 0]
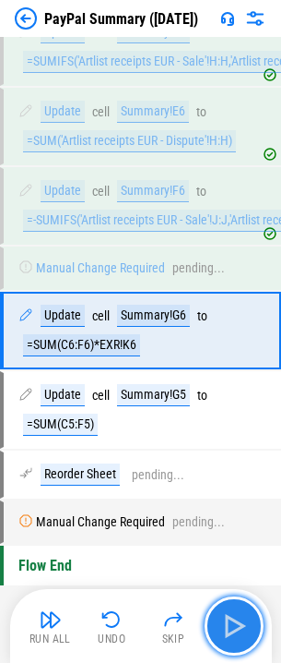
click at [233, 611] on img "button" at bounding box center [235, 626] width 30 height 30
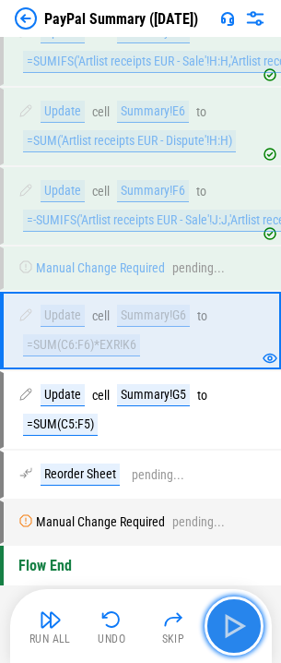
click at [233, 611] on img "button" at bounding box center [235, 626] width 30 height 30
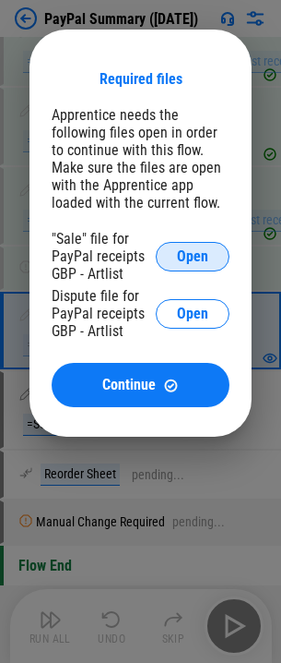
click at [198, 257] on span "Open" at bounding box center [192, 256] width 31 height 15
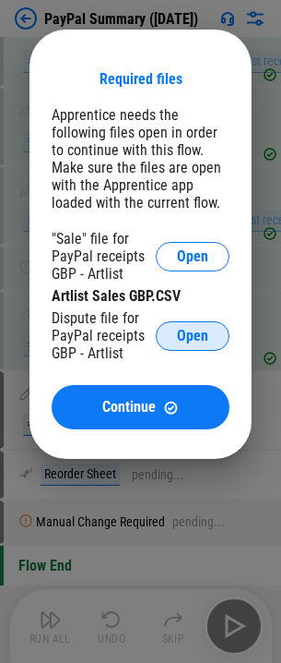
click at [174, 331] on button "Open" at bounding box center [193, 336] width 74 height 30
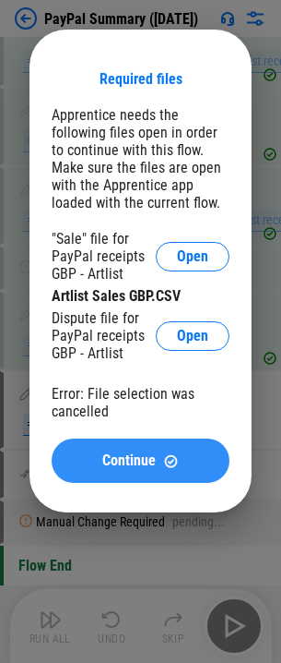
click at [168, 453] on img at bounding box center [171, 461] width 16 height 16
click at [165, 457] on img at bounding box center [171, 461] width 16 height 16
click at [127, 464] on span "Continue" at bounding box center [129, 460] width 54 height 15
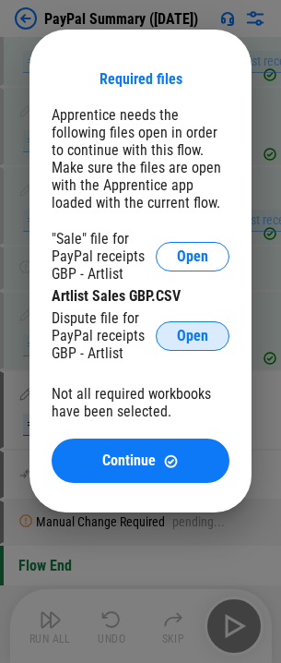
click at [187, 333] on span "Open" at bounding box center [192, 336] width 31 height 15
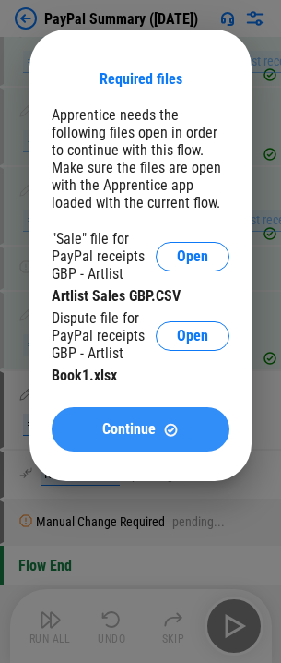
click at [151, 429] on span "Continue" at bounding box center [129, 429] width 54 height 15
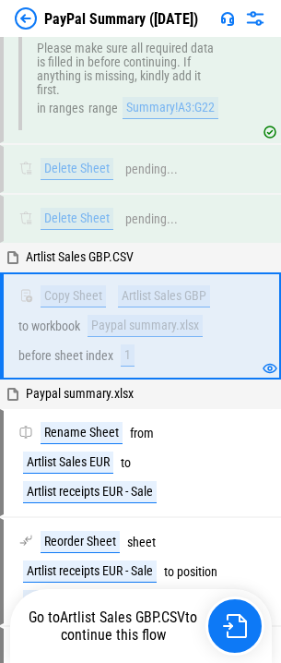
scroll to position [1923, 0]
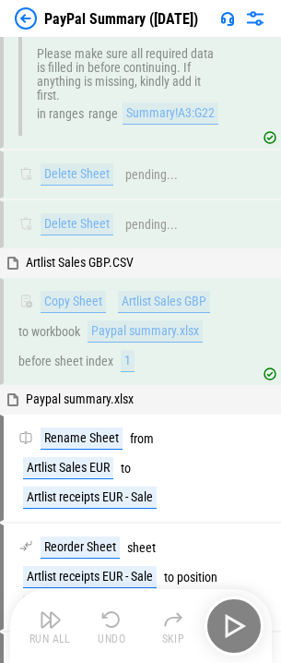
click at [235, 609] on div "Run All Undo Skip" at bounding box center [143, 625] width 244 height 59
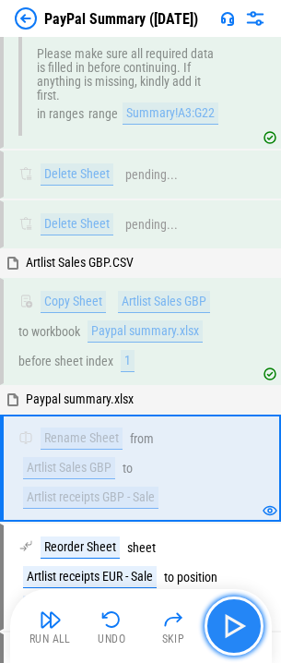
click at [235, 610] on button "button" at bounding box center [234, 625] width 59 height 59
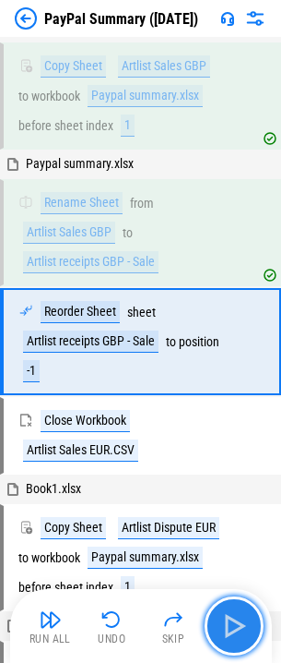
scroll to position [2169, 0]
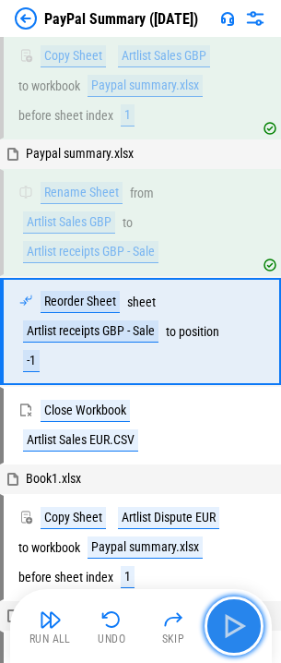
click at [235, 610] on button "button" at bounding box center [234, 625] width 59 height 59
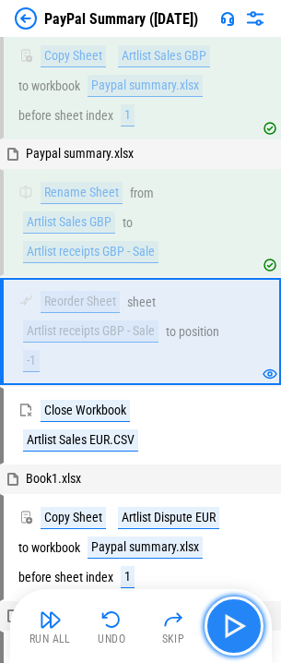
click at [235, 610] on button "button" at bounding box center [234, 625] width 59 height 59
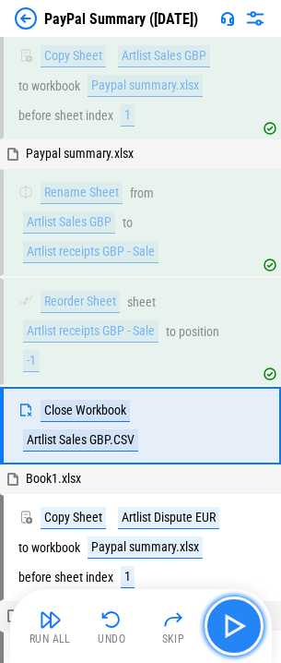
click at [235, 610] on button "button" at bounding box center [234, 625] width 59 height 59
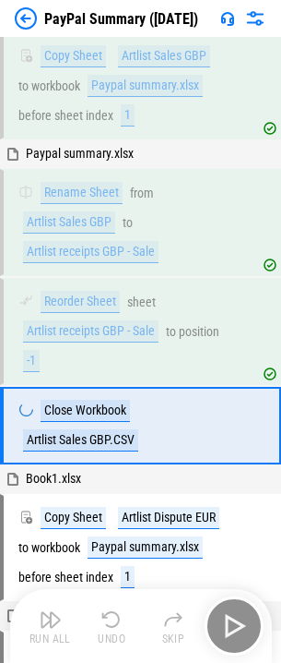
click at [235, 610] on div "Run All Undo Skip" at bounding box center [143, 625] width 244 height 59
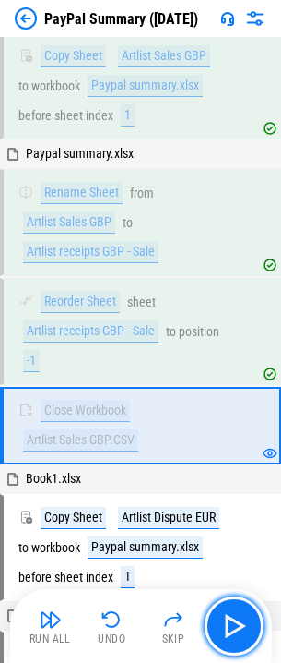
click at [235, 610] on button "button" at bounding box center [234, 625] width 59 height 59
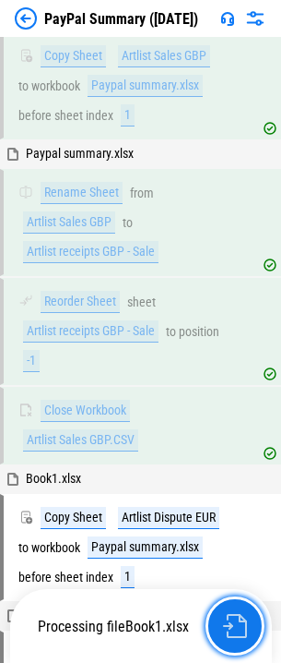
click at [235, 610] on button "button" at bounding box center [235, 625] width 59 height 59
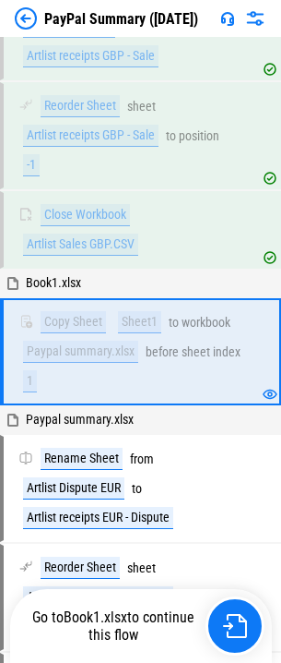
scroll to position [2385, 0]
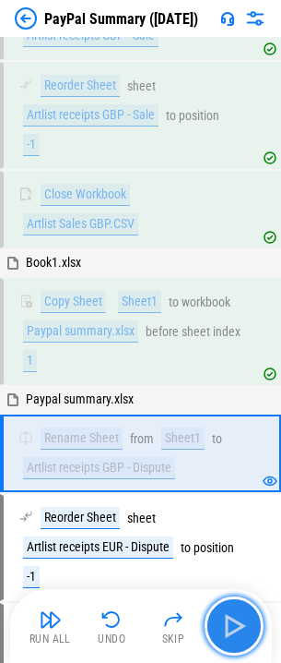
click at [235, 610] on button "button" at bounding box center [234, 625] width 59 height 59
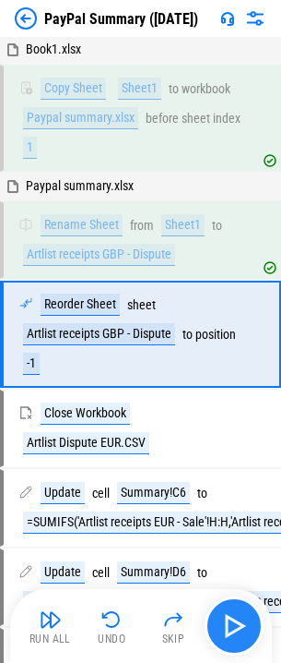
scroll to position [2601, 0]
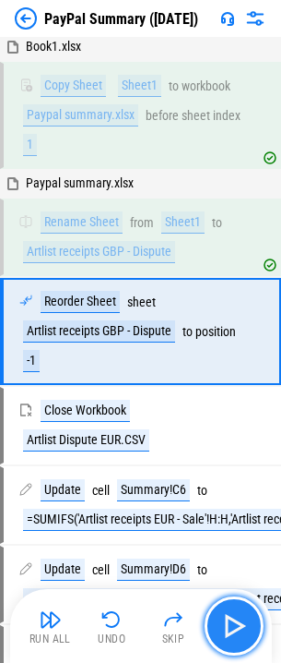
click at [235, 610] on button "button" at bounding box center [234, 625] width 59 height 59
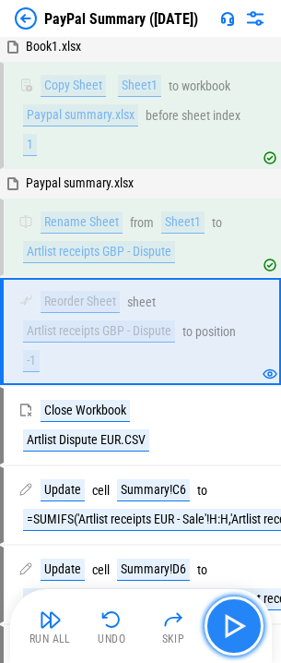
click at [235, 610] on button "button" at bounding box center [234, 625] width 59 height 59
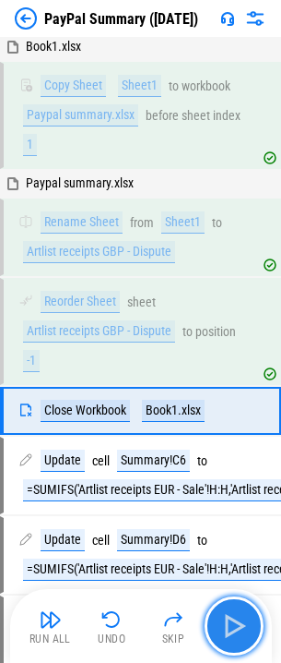
click at [235, 610] on button "button" at bounding box center [234, 625] width 59 height 59
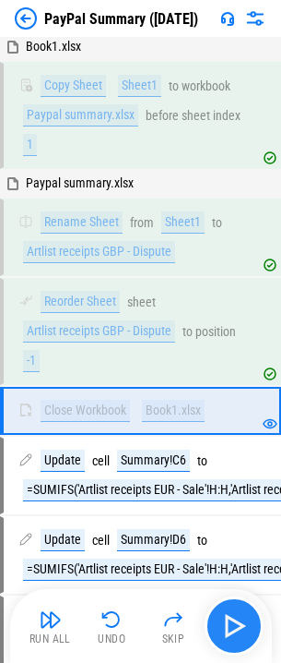
click at [235, 610] on div "Run All Undo Skip" at bounding box center [143, 625] width 244 height 59
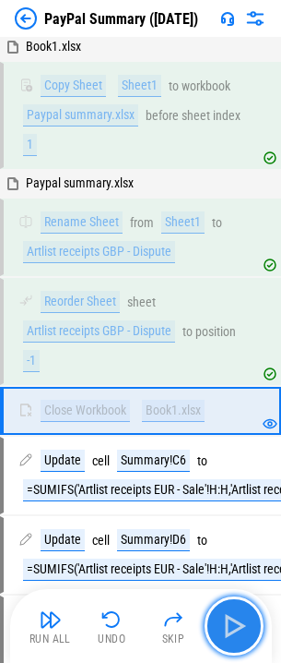
click at [235, 610] on button "button" at bounding box center [234, 625] width 59 height 59
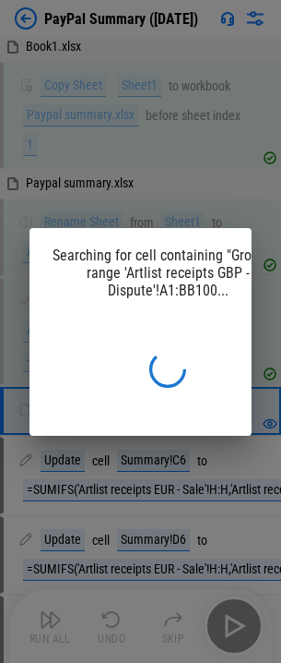
click at [235, 610] on div "Searching for cell containing "Gross" in range 'Artlist receipts GBP - Dispute'…" at bounding box center [140, 331] width 281 height 663
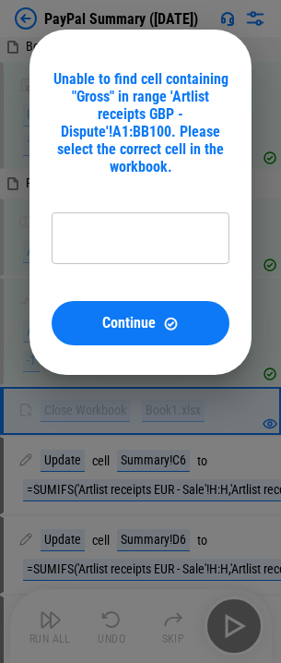
drag, startPoint x: 140, startPoint y: 433, endPoint x: 220, endPoint y: 426, distance: 79.6
click at [220, 426] on div at bounding box center [140, 331] width 281 height 663
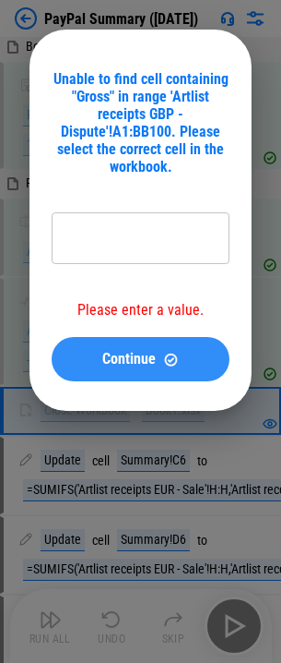
click at [130, 360] on span "Continue" at bounding box center [129, 359] width 54 height 15
click at [142, 352] on span "Continue" at bounding box center [129, 359] width 54 height 15
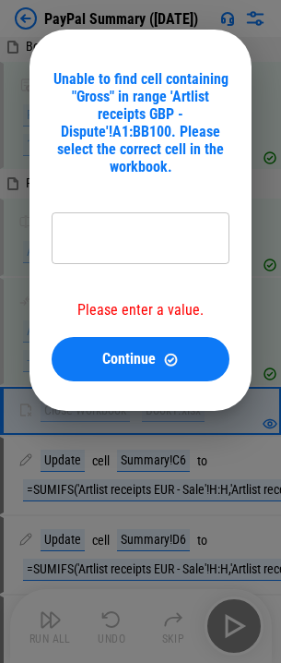
click at [115, 226] on input "text" at bounding box center [141, 238] width 178 height 52
type input "**********"
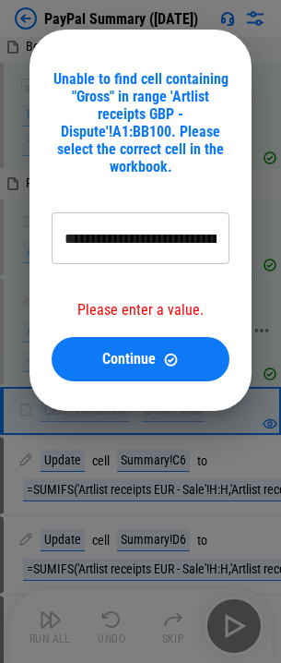
click at [170, 358] on img at bounding box center [171, 360] width 16 height 16
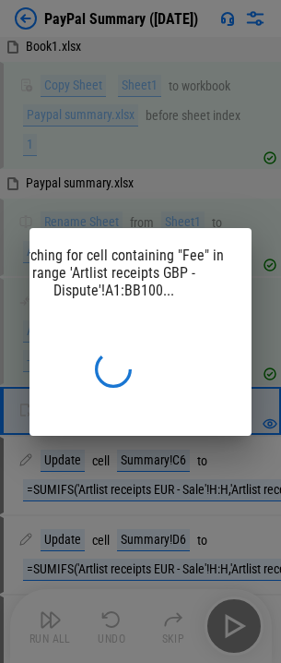
scroll to position [0, 0]
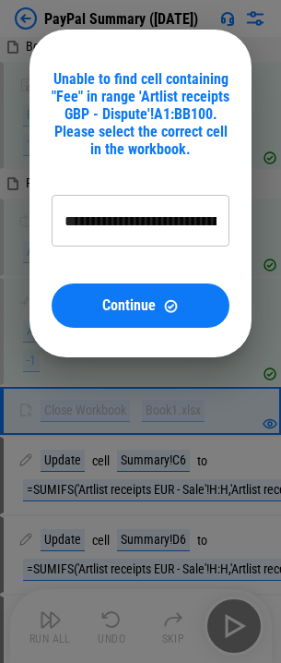
click at [139, 220] on input "**********" at bounding box center [141, 221] width 178 height 52
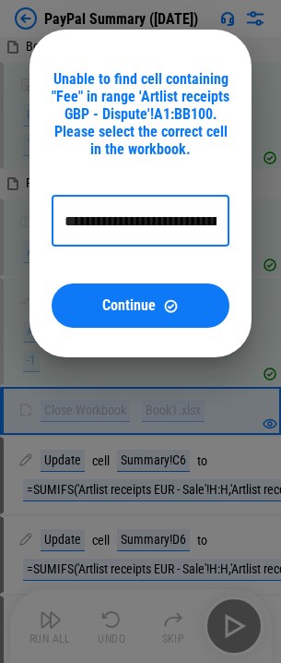
click at [139, 220] on input "**********" at bounding box center [141, 221] width 178 height 52
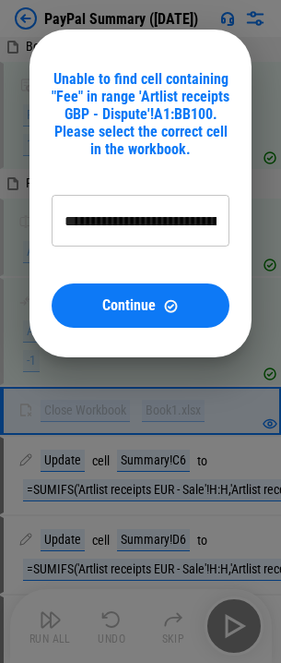
type input "**********"
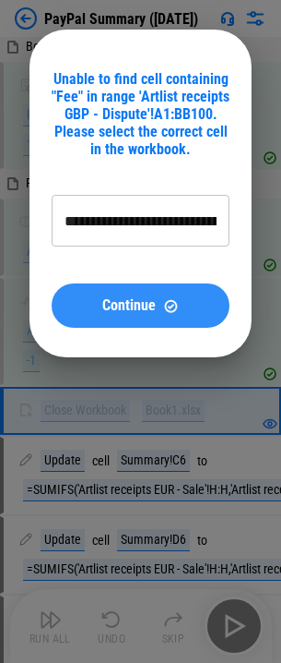
click at [152, 305] on span "Continue" at bounding box center [129, 305] width 54 height 15
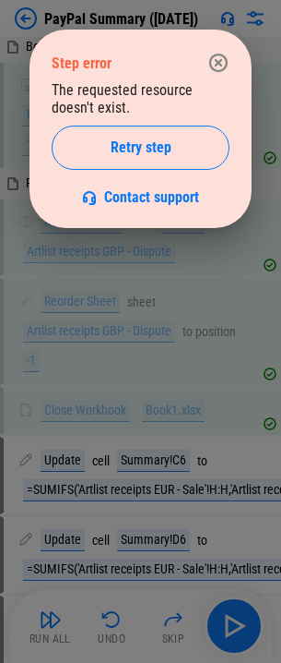
click at [219, 54] on icon "button" at bounding box center [218, 63] width 18 height 18
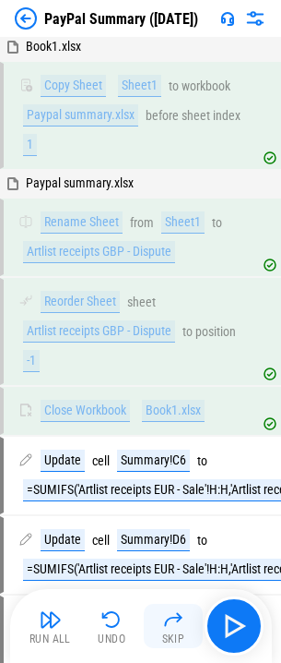
click at [171, 627] on img "button" at bounding box center [173, 619] width 22 height 22
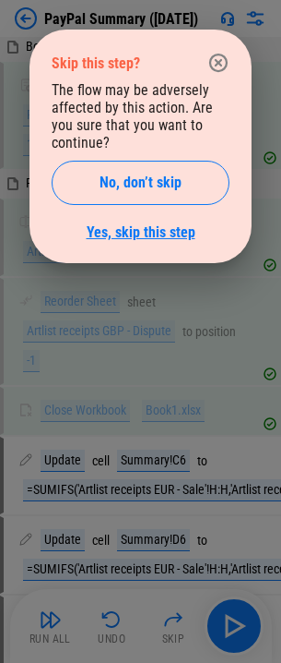
click at [150, 230] on link "Yes, skip this step" at bounding box center [141, 232] width 109 height 18
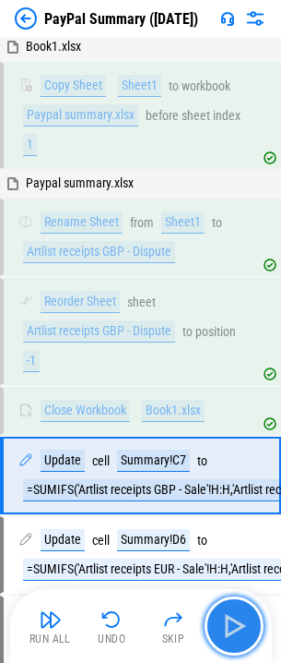
click at [227, 624] on img "button" at bounding box center [235, 626] width 30 height 30
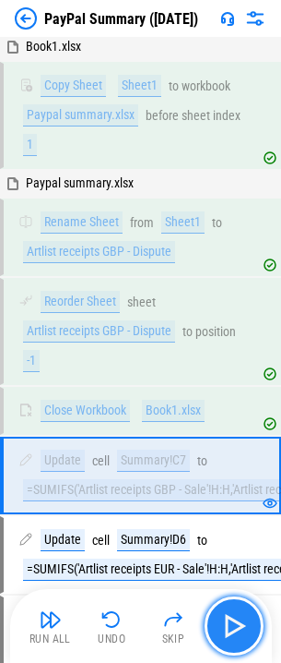
click at [227, 624] on img "button" at bounding box center [235, 626] width 30 height 30
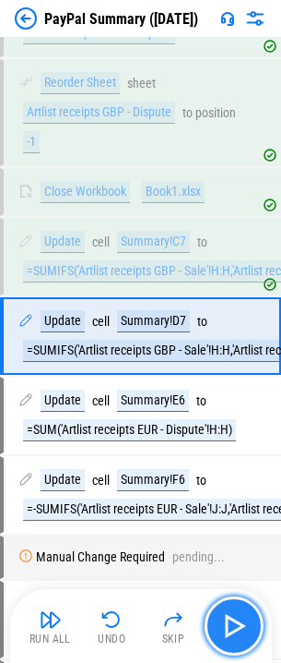
scroll to position [2824, 0]
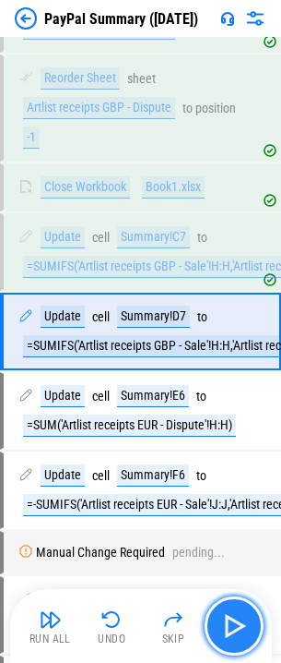
click at [227, 624] on img "button" at bounding box center [235, 626] width 30 height 30
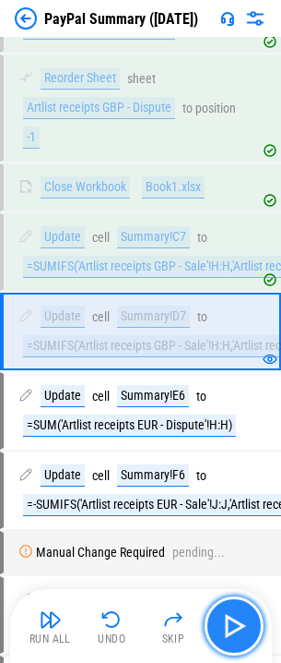
click at [227, 624] on img "button" at bounding box center [235, 626] width 30 height 30
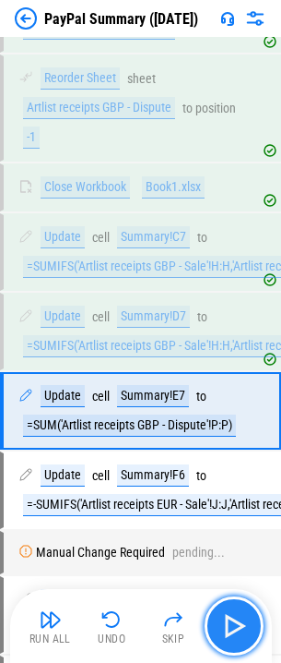
click at [227, 624] on img "button" at bounding box center [235, 626] width 30 height 30
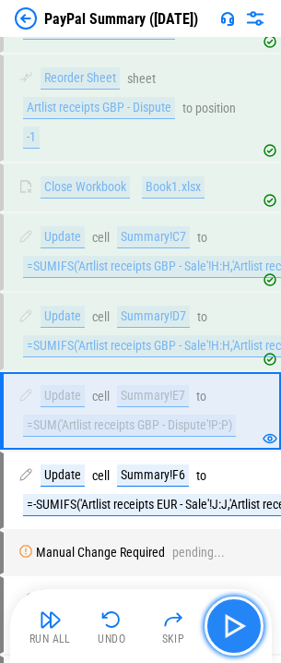
click at [227, 624] on img "button" at bounding box center [235, 626] width 30 height 30
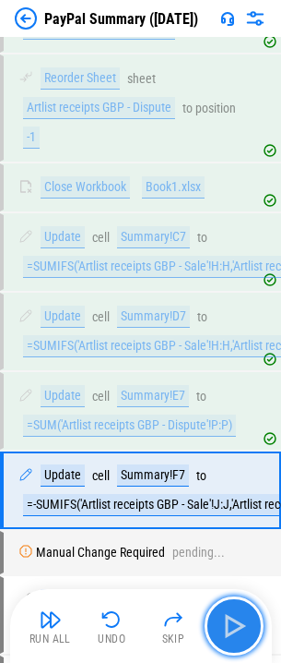
click at [227, 624] on img "button" at bounding box center [235, 626] width 30 height 30
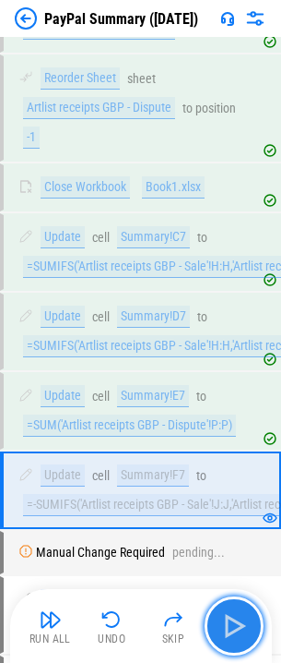
click at [227, 624] on img "button" at bounding box center [235, 626] width 30 height 30
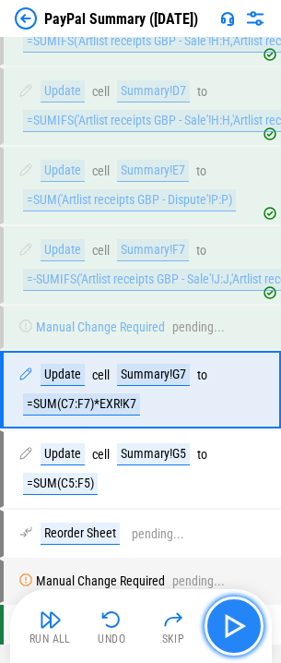
scroll to position [3108, 0]
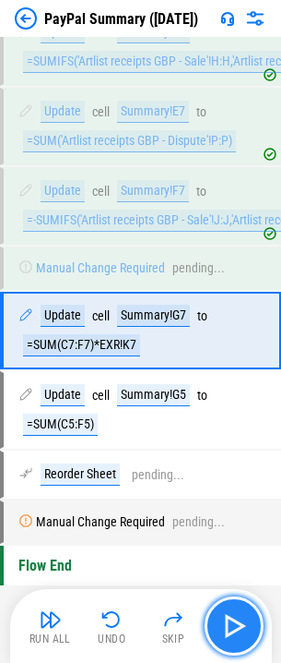
click at [227, 624] on img "button" at bounding box center [235, 626] width 30 height 30
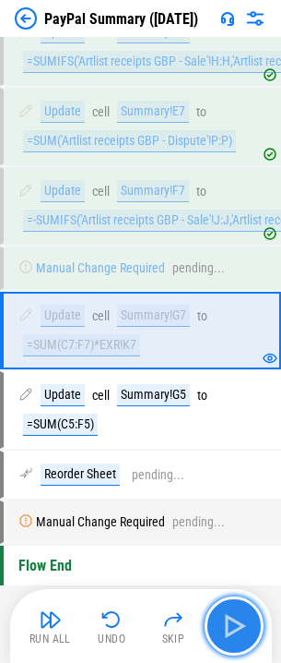
click at [228, 612] on img "button" at bounding box center [235, 626] width 30 height 30
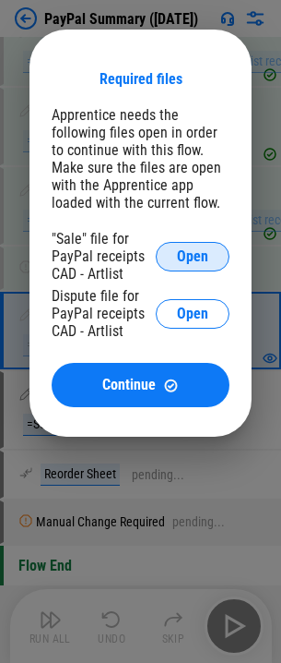
click at [188, 252] on span "Open" at bounding box center [192, 256] width 31 height 15
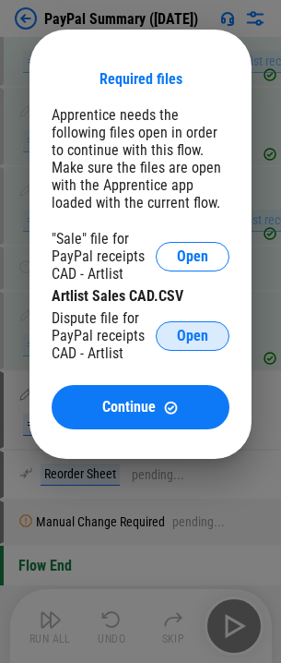
click at [192, 337] on span "Open" at bounding box center [192, 336] width 31 height 15
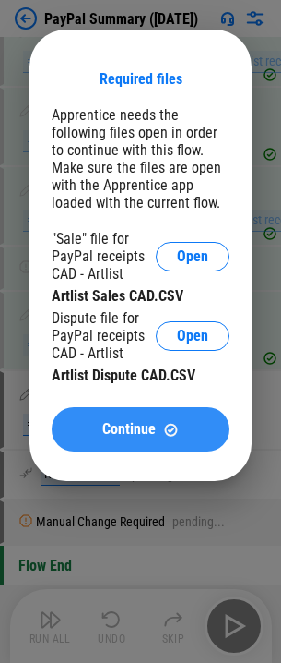
click at [135, 433] on span "Continue" at bounding box center [129, 429] width 54 height 15
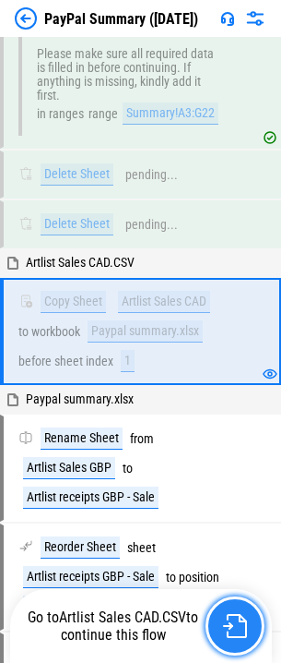
click at [236, 612] on button "button" at bounding box center [235, 625] width 59 height 59
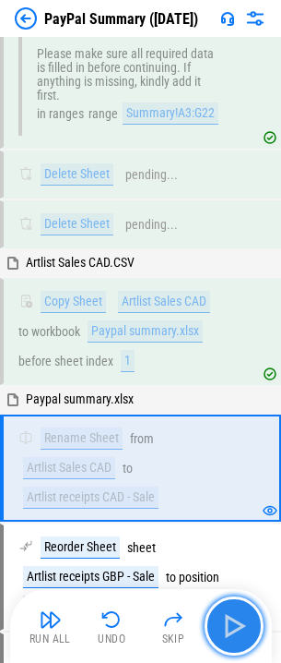
click at [236, 612] on img "button" at bounding box center [235, 626] width 30 height 30
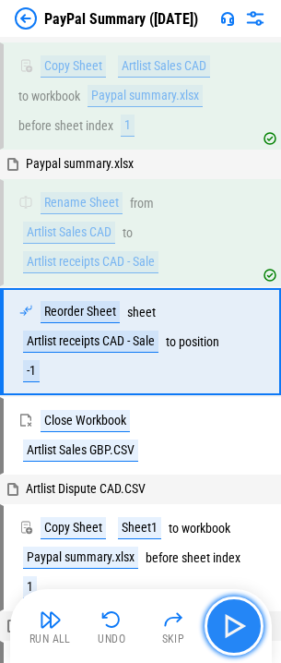
click at [238, 612] on img "button" at bounding box center [235, 626] width 30 height 30
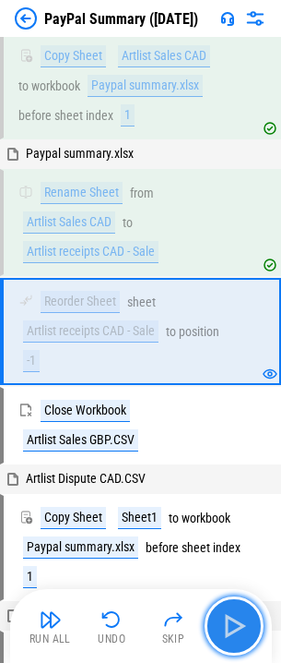
click at [240, 613] on img "button" at bounding box center [235, 626] width 30 height 30
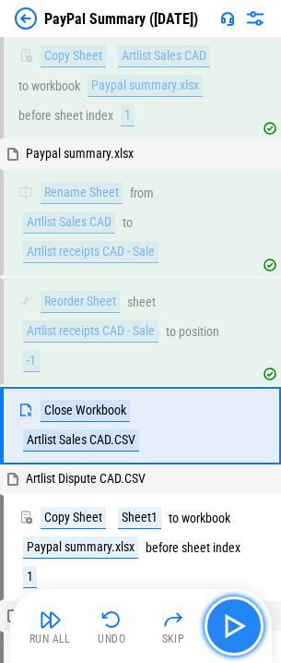
click at [240, 613] on img "button" at bounding box center [235, 626] width 30 height 30
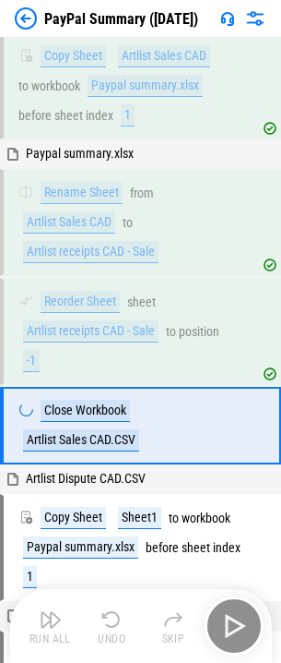
click at [240, 613] on div "Run All Undo Skip" at bounding box center [143, 625] width 244 height 59
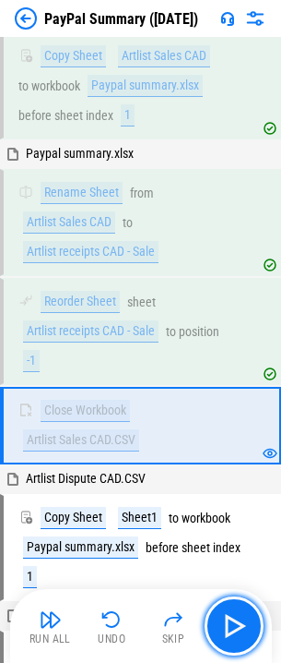
click at [240, 613] on img "button" at bounding box center [235, 626] width 30 height 30
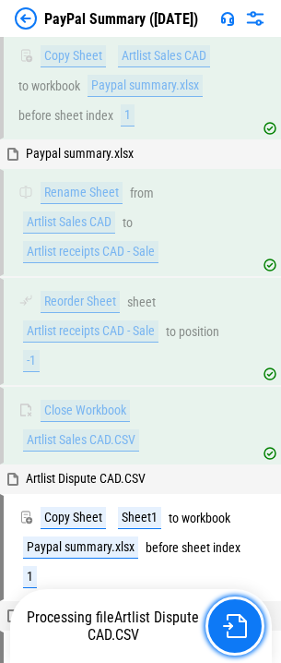
click at [240, 613] on button "button" at bounding box center [235, 625] width 59 height 59
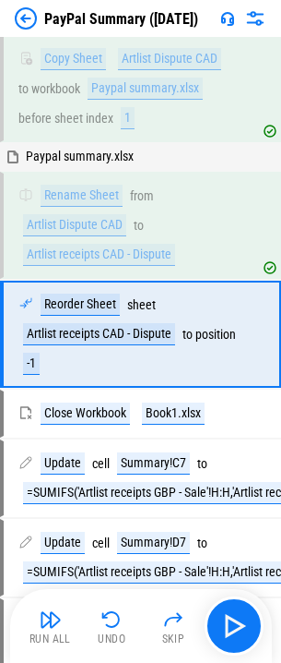
scroll to position [2630, 0]
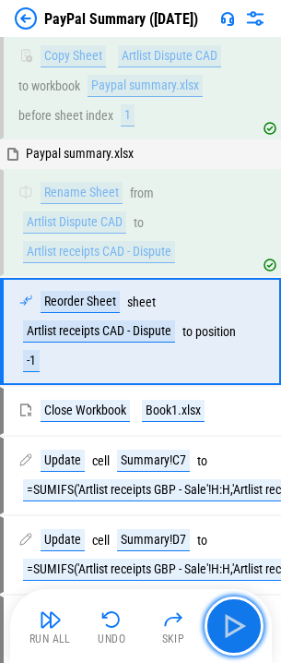
click at [240, 613] on img "button" at bounding box center [235, 626] width 30 height 30
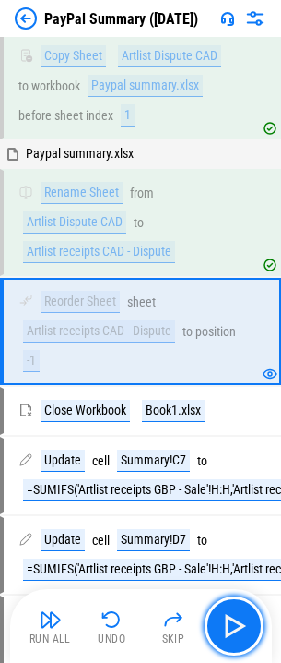
click at [240, 613] on img "button" at bounding box center [235, 626] width 30 height 30
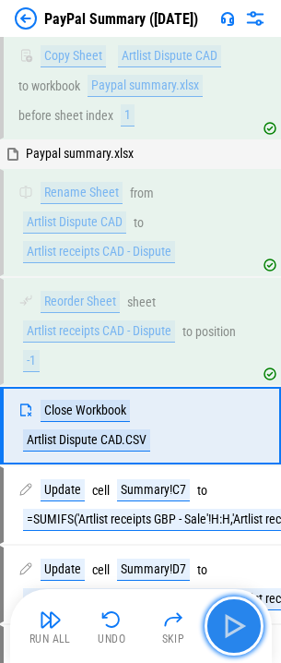
click at [239, 612] on img "button" at bounding box center [235, 626] width 30 height 30
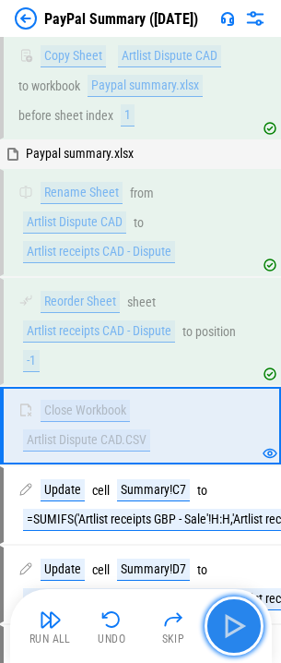
click at [239, 612] on img "button" at bounding box center [235, 626] width 30 height 30
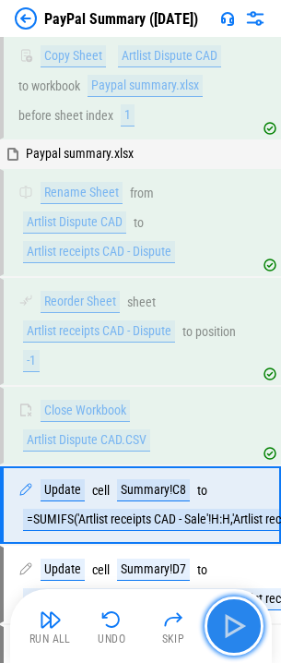
click at [239, 612] on img "button" at bounding box center [235, 626] width 30 height 30
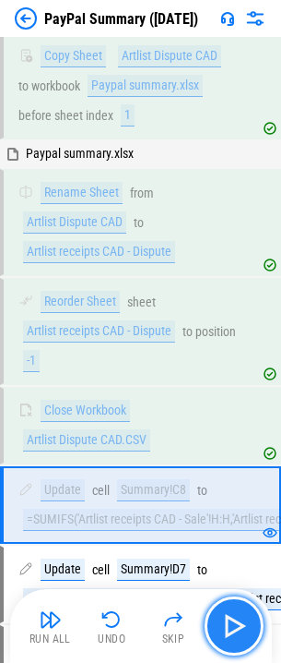
click at [239, 612] on img "button" at bounding box center [235, 626] width 30 height 30
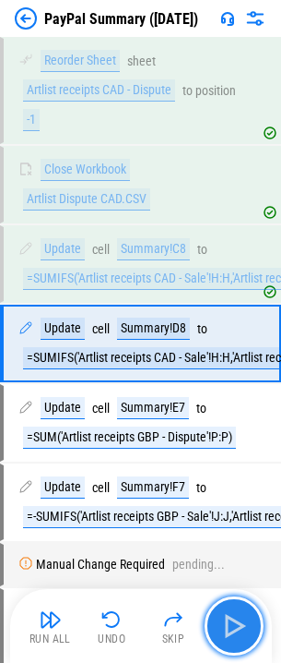
click at [239, 612] on img "button" at bounding box center [235, 626] width 30 height 30
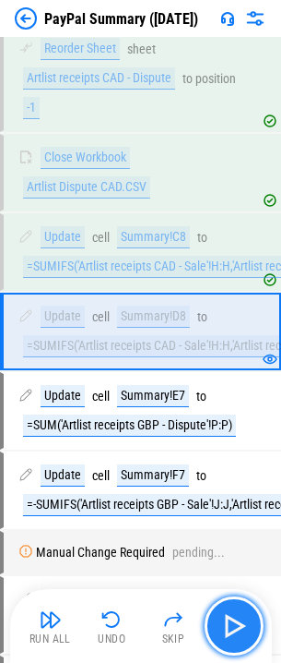
click at [239, 612] on img "button" at bounding box center [235, 626] width 30 height 30
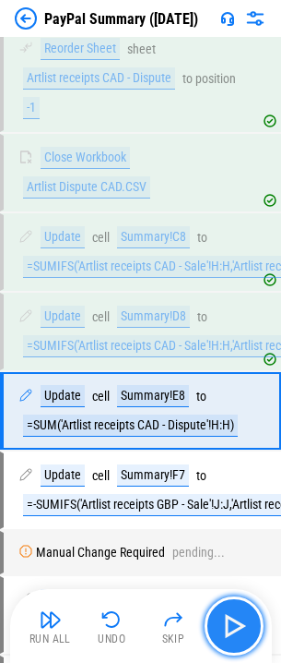
click at [239, 612] on img "button" at bounding box center [235, 626] width 30 height 30
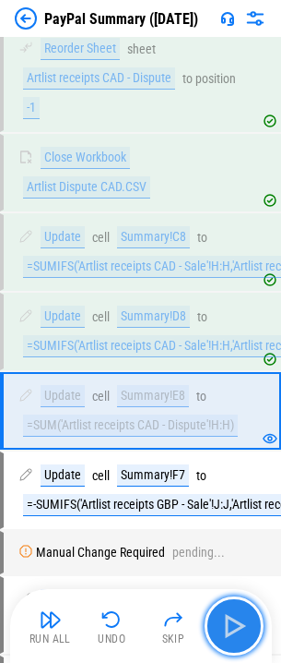
click at [239, 612] on img "button" at bounding box center [235, 626] width 30 height 30
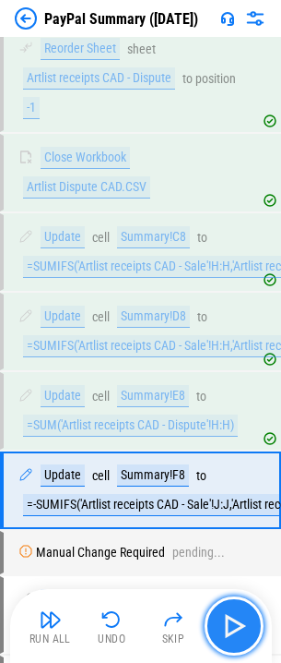
click at [239, 612] on img "button" at bounding box center [235, 626] width 30 height 30
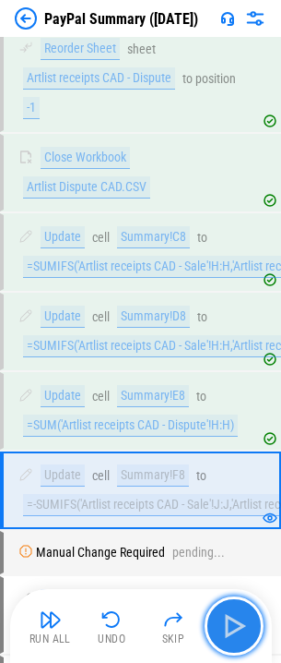
click at [239, 612] on img "button" at bounding box center [235, 626] width 30 height 30
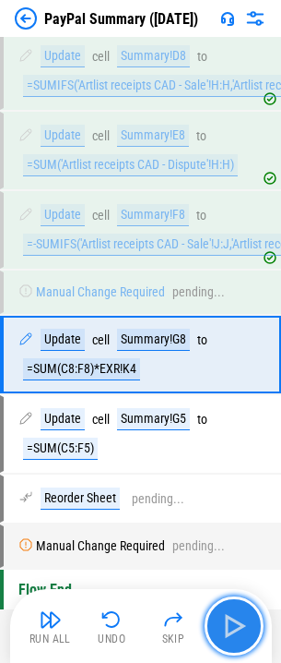
scroll to position [3167, 0]
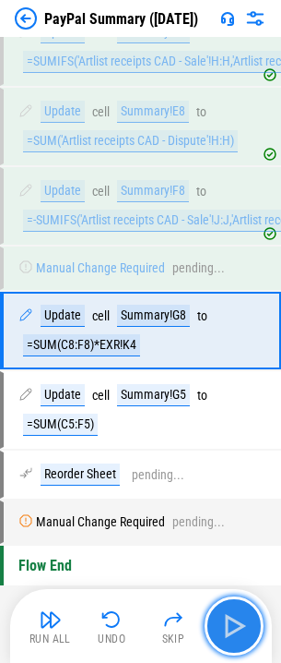
click at [239, 612] on img "button" at bounding box center [235, 626] width 30 height 30
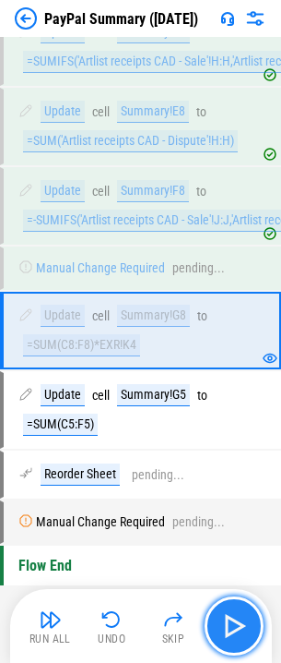
click at [239, 612] on img "button" at bounding box center [235, 626] width 30 height 30
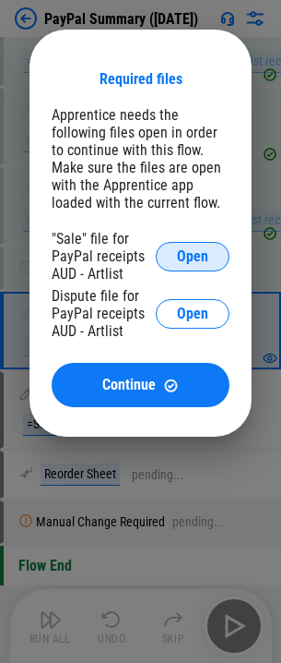
click at [188, 257] on span "Open" at bounding box center [192, 256] width 31 height 15
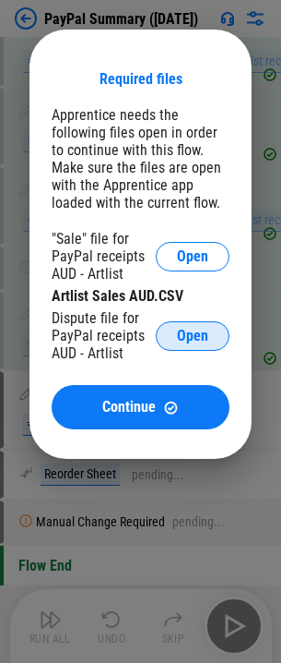
click at [188, 335] on span "Open" at bounding box center [192, 336] width 31 height 15
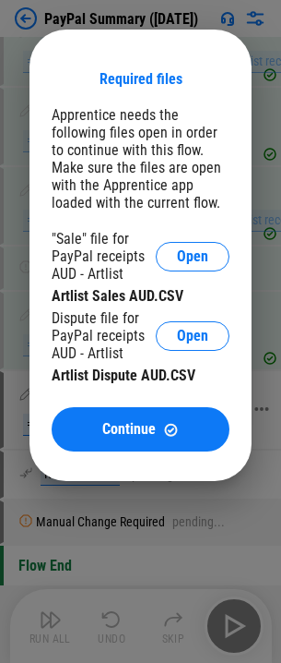
click at [137, 431] on span "Continue" at bounding box center [129, 429] width 54 height 15
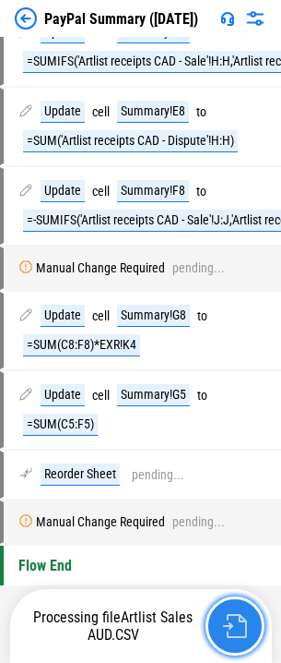
click at [241, 608] on button "button" at bounding box center [235, 625] width 59 height 59
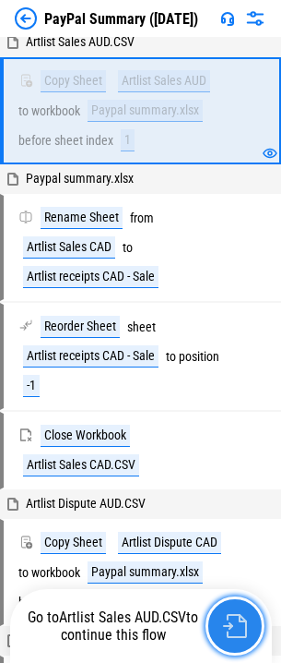
click at [241, 608] on button "button" at bounding box center [235, 625] width 59 height 59
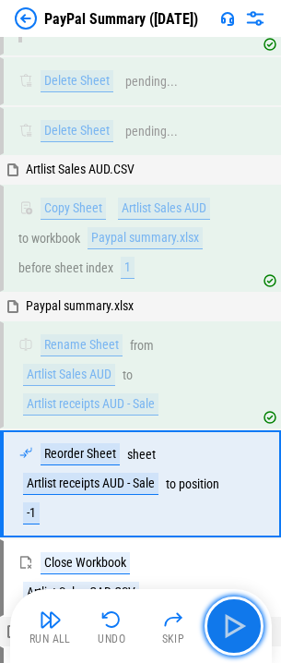
scroll to position [2169, 0]
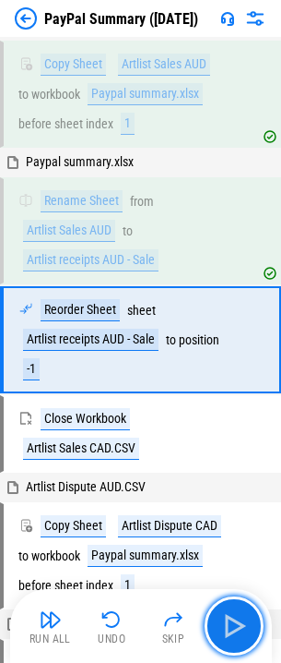
click at [241, 608] on button "button" at bounding box center [234, 625] width 59 height 59
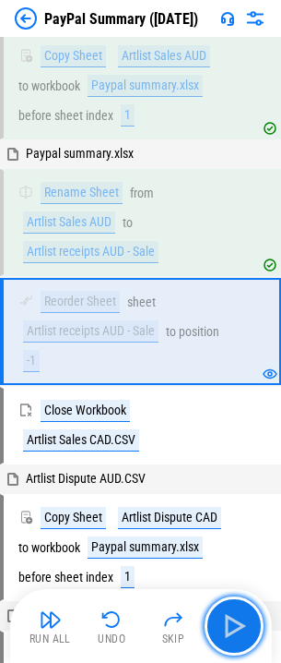
click at [241, 608] on button "button" at bounding box center [234, 625] width 59 height 59
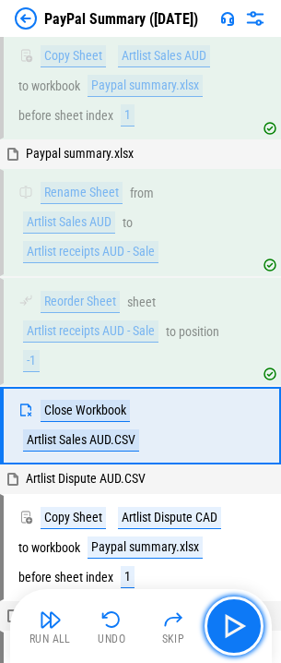
click at [241, 608] on button "button" at bounding box center [234, 625] width 59 height 59
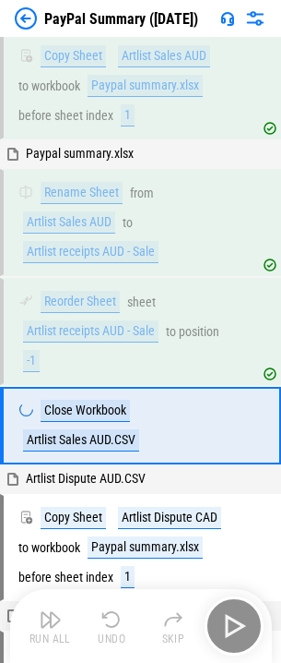
click at [242, 608] on div "Run All Undo Skip" at bounding box center [143, 625] width 244 height 59
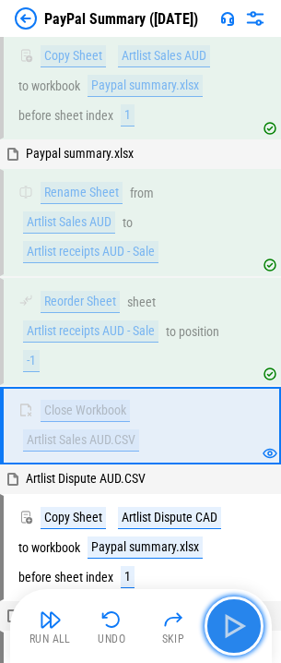
click at [242, 608] on button "button" at bounding box center [234, 625] width 59 height 59
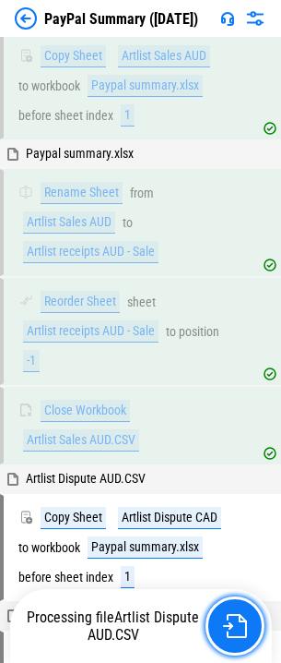
click at [242, 608] on button "button" at bounding box center [235, 625] width 59 height 59
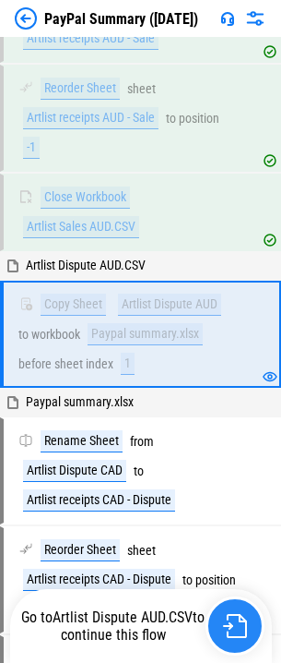
scroll to position [2385, 0]
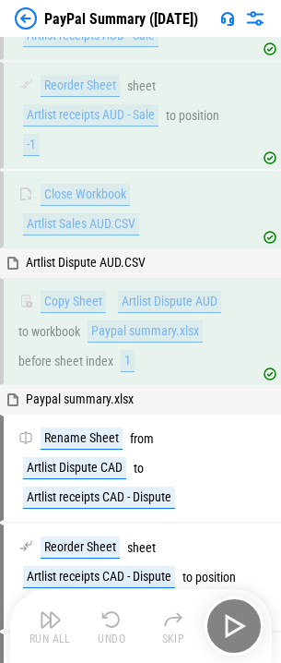
click at [242, 608] on div "Run All Undo Skip" at bounding box center [143, 625] width 244 height 59
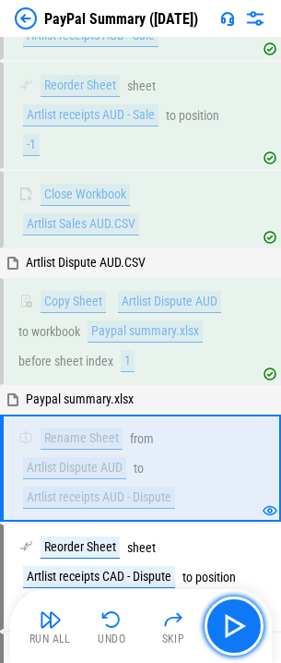
click at [242, 608] on button "button" at bounding box center [234, 625] width 59 height 59
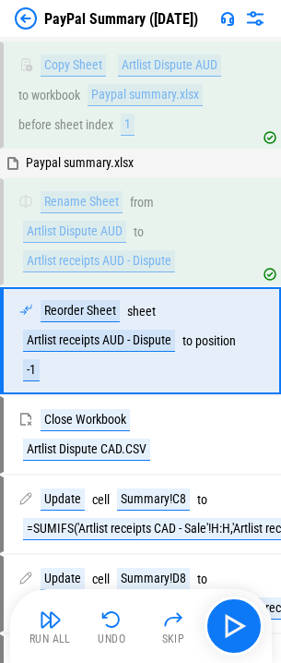
scroll to position [2630, 0]
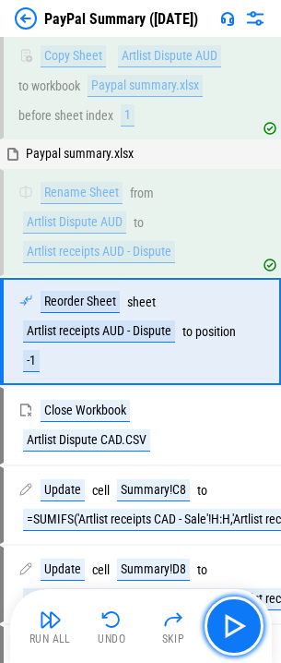
click at [242, 608] on button "button" at bounding box center [234, 625] width 59 height 59
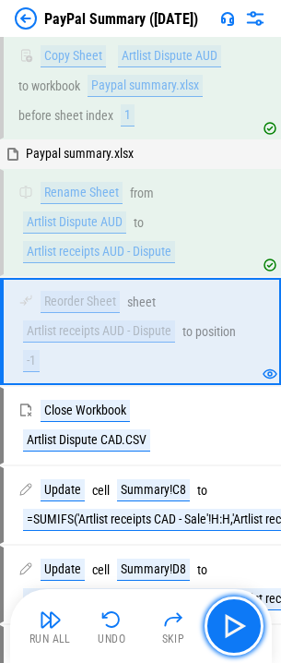
click at [242, 608] on button "button" at bounding box center [234, 625] width 59 height 59
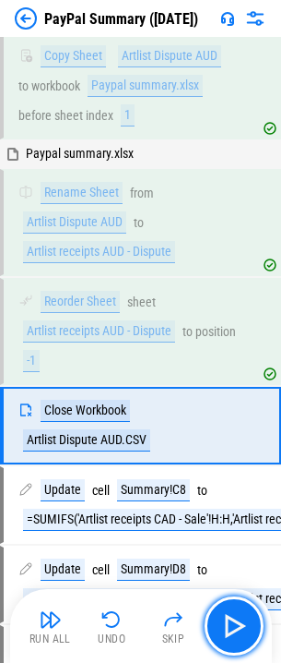
click at [242, 608] on button "button" at bounding box center [234, 625] width 59 height 59
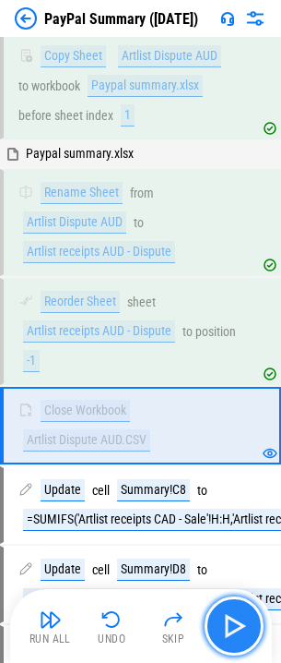
click at [242, 608] on button "button" at bounding box center [234, 625] width 59 height 59
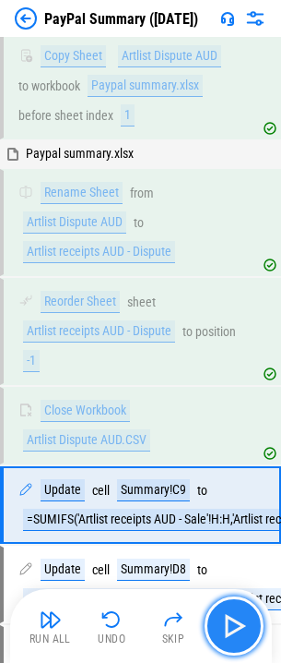
click at [243, 608] on button "button" at bounding box center [234, 625] width 59 height 59
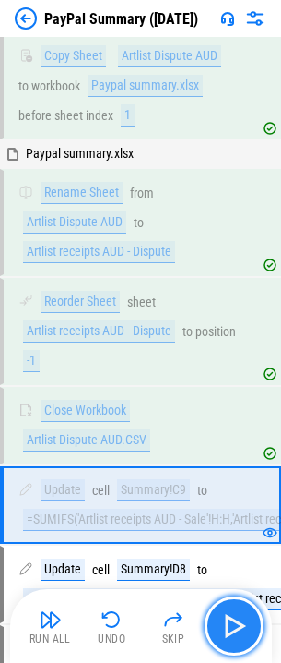
click at [243, 608] on button "button" at bounding box center [234, 625] width 59 height 59
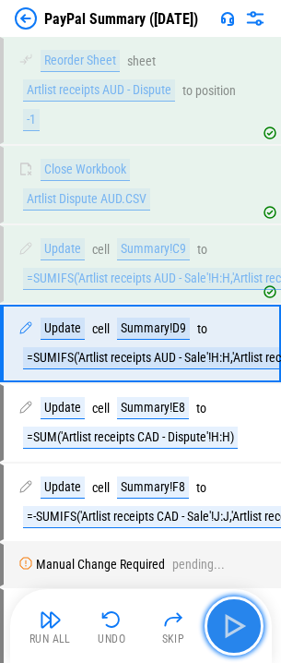
click at [243, 608] on button "button" at bounding box center [234, 625] width 59 height 59
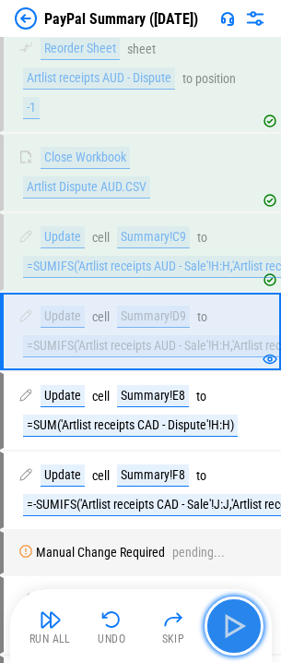
click at [243, 608] on button "button" at bounding box center [234, 625] width 59 height 59
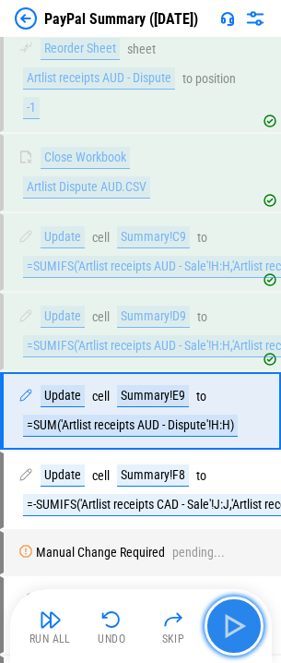
click at [243, 608] on button "button" at bounding box center [234, 625] width 59 height 59
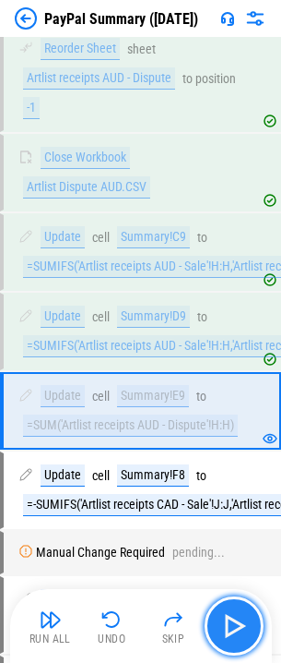
click at [243, 608] on button "button" at bounding box center [234, 625] width 59 height 59
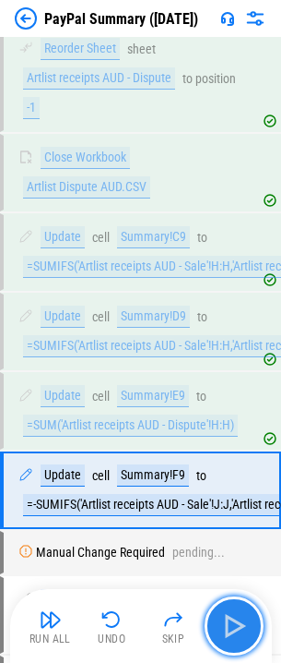
click at [243, 608] on button "button" at bounding box center [234, 625] width 59 height 59
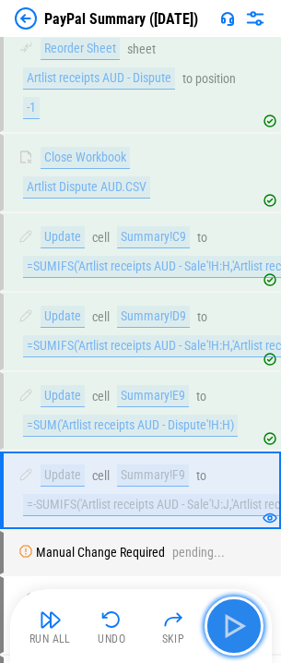
click at [243, 608] on button "button" at bounding box center [234, 625] width 59 height 59
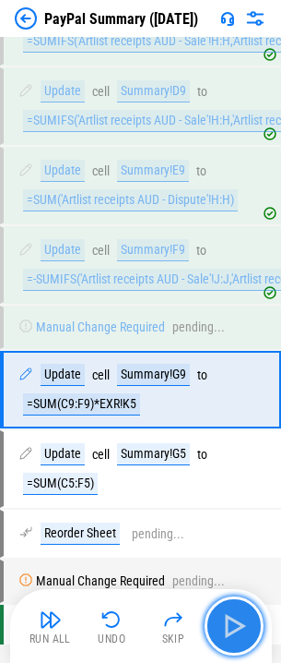
scroll to position [3167, 0]
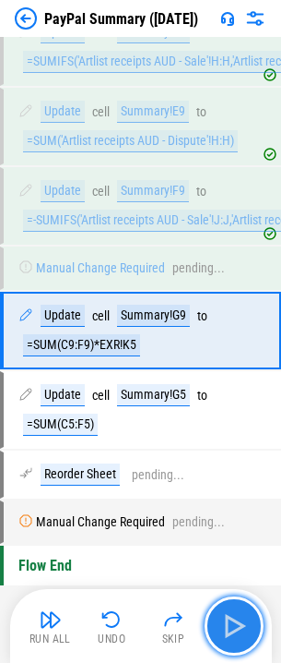
click at [243, 608] on button "button" at bounding box center [234, 625] width 59 height 59
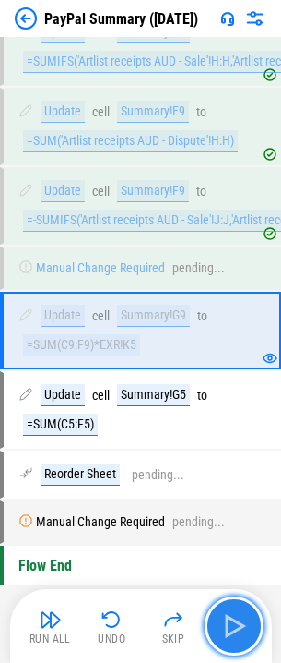
click at [243, 608] on button "button" at bounding box center [234, 625] width 59 height 59
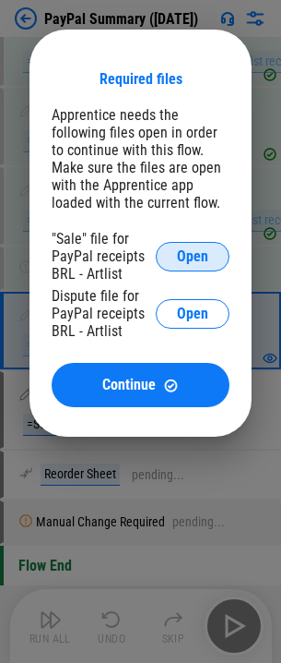
click at [193, 259] on span "Open" at bounding box center [192, 256] width 31 height 15
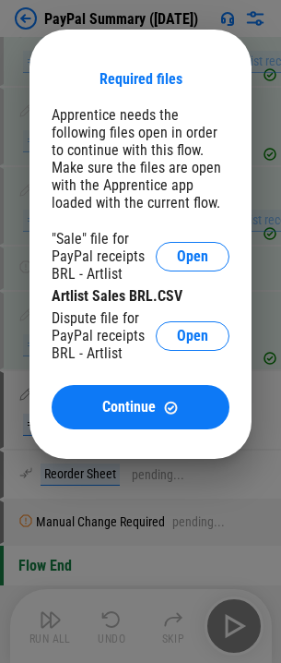
click at [194, 312] on div "Dispute file for PayPal receipts BRL - Artlist Open" at bounding box center [141, 335] width 178 height 53
click at [196, 329] on span "Open" at bounding box center [192, 336] width 31 height 15
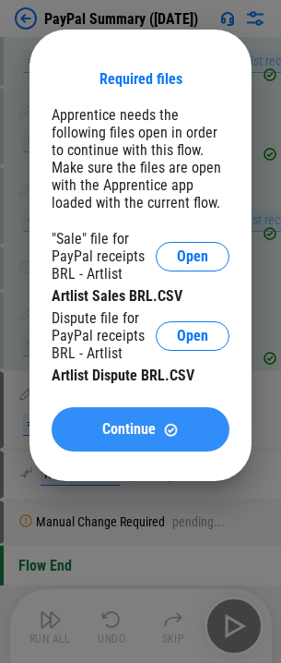
click at [149, 429] on span "Continue" at bounding box center [129, 429] width 54 height 15
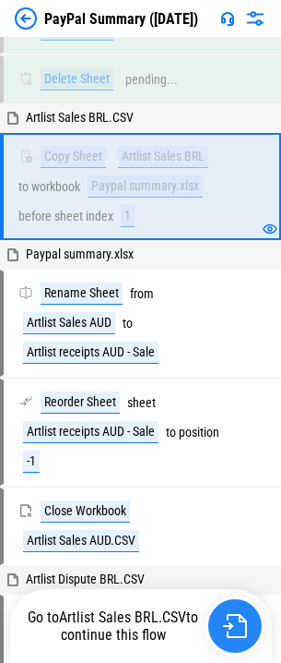
scroll to position [1923, 0]
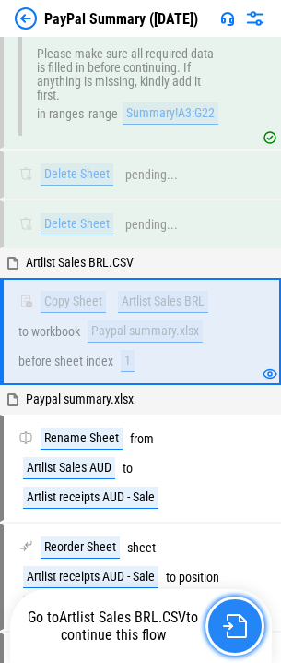
click at [235, 610] on button "button" at bounding box center [235, 625] width 59 height 59
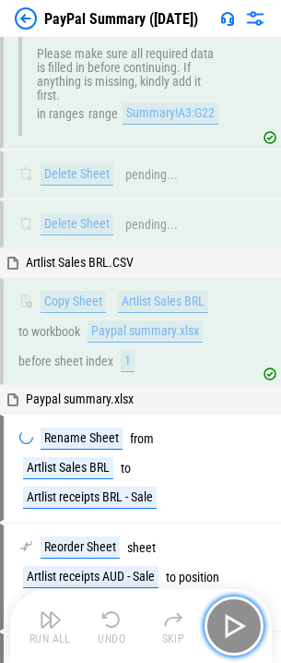
click at [237, 610] on button "button" at bounding box center [234, 625] width 59 height 59
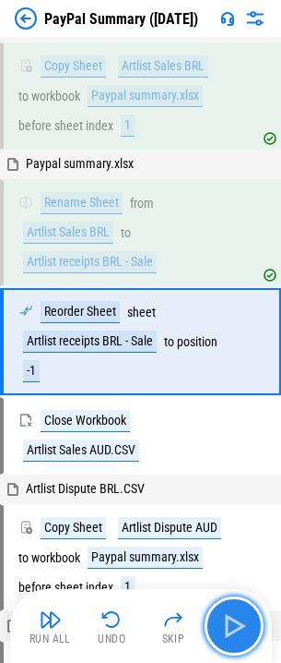
scroll to position [2169, 0]
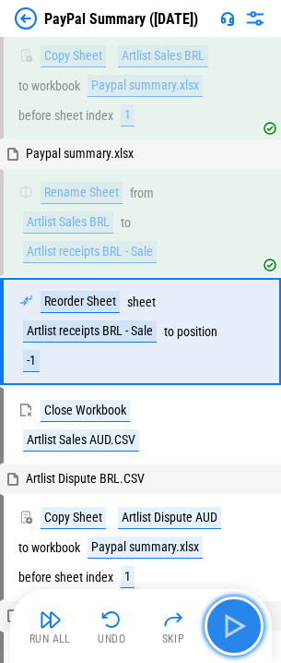
click at [238, 611] on img "button" at bounding box center [235, 626] width 30 height 30
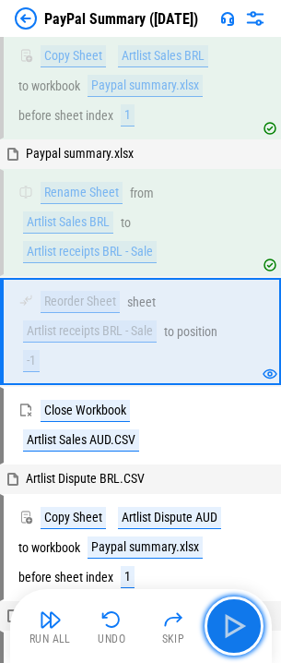
click at [238, 611] on img "button" at bounding box center [235, 626] width 30 height 30
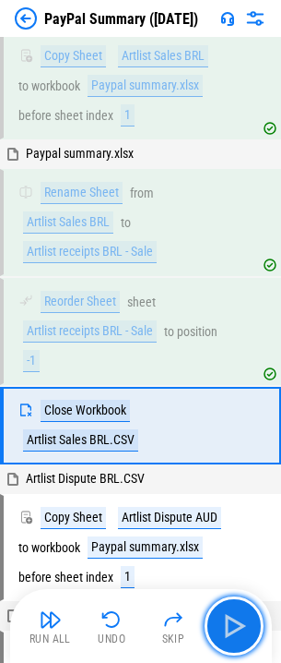
click at [238, 611] on img "button" at bounding box center [235, 626] width 30 height 30
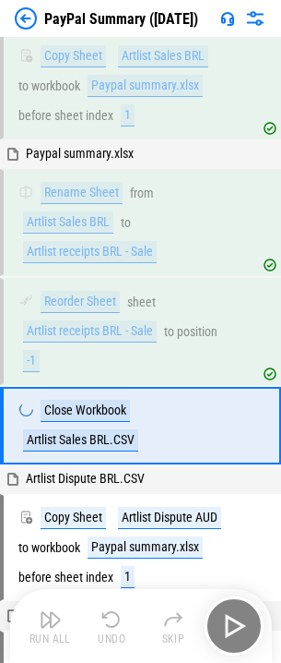
click at [238, 611] on div "Run All Undo Skip" at bounding box center [143, 625] width 244 height 59
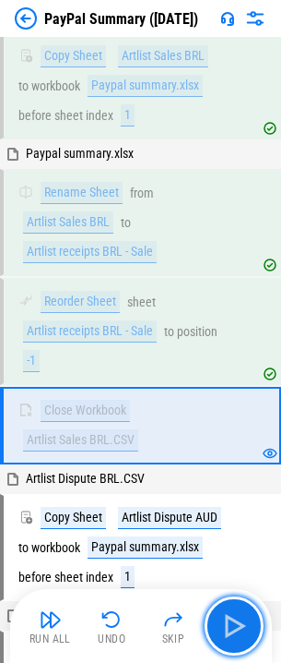
click at [238, 611] on img "button" at bounding box center [235, 626] width 30 height 30
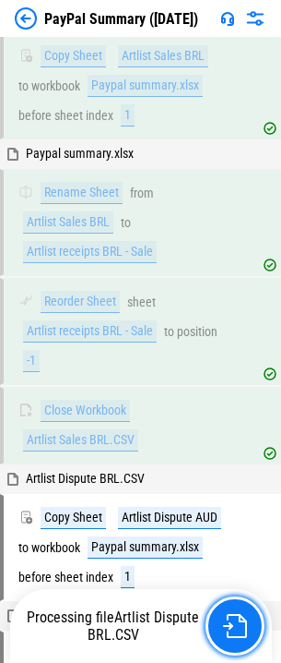
click at [239, 611] on button "button" at bounding box center [235, 625] width 59 height 59
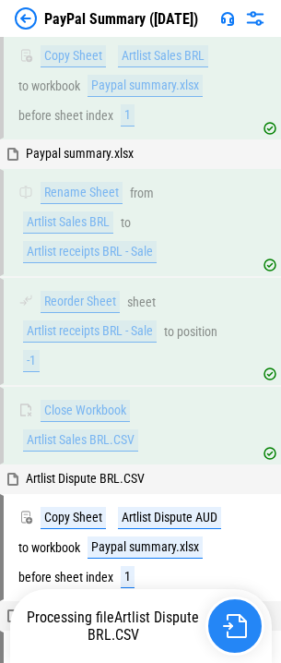
click at [240, 611] on button "button" at bounding box center [235, 625] width 59 height 59
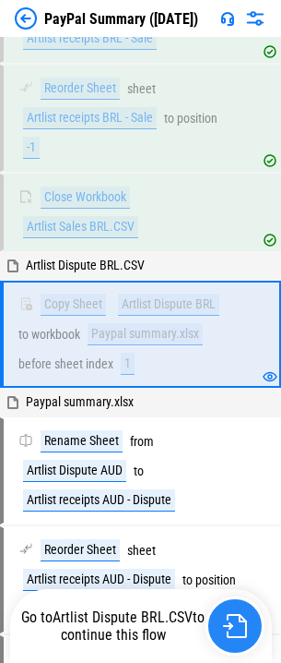
scroll to position [2385, 0]
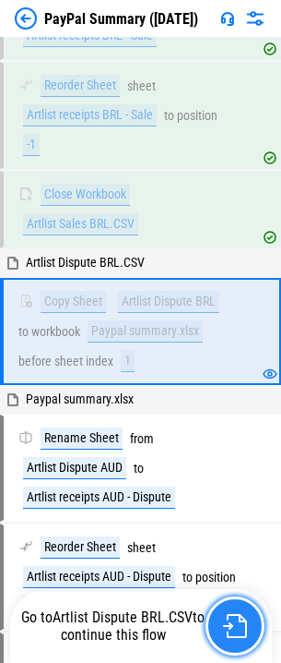
click at [240, 611] on button "button" at bounding box center [235, 625] width 59 height 59
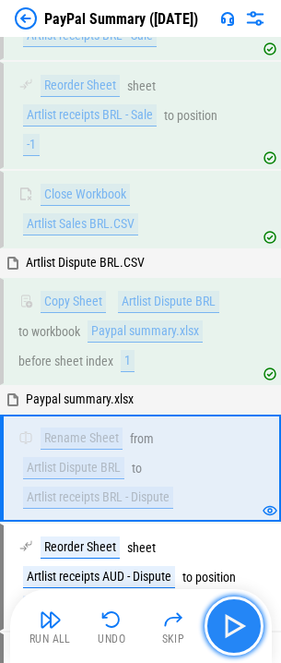
click at [241, 611] on img "button" at bounding box center [235, 626] width 30 height 30
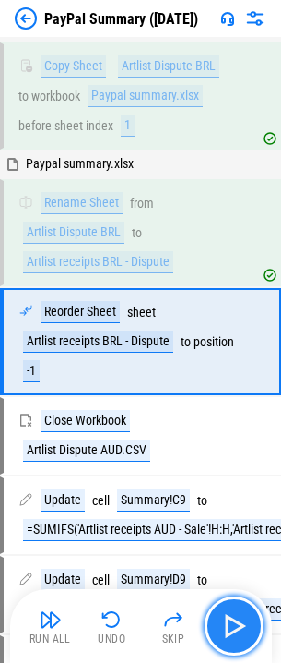
scroll to position [2630, 0]
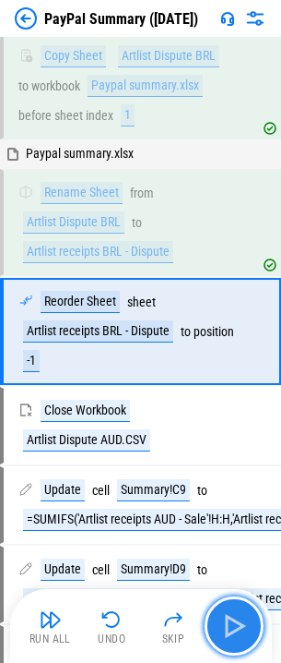
click at [241, 611] on img "button" at bounding box center [235, 626] width 30 height 30
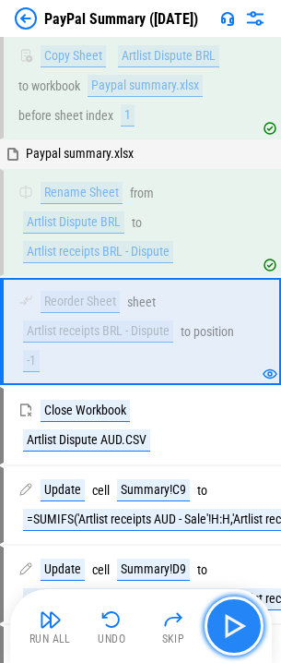
click at [241, 611] on img "button" at bounding box center [235, 626] width 30 height 30
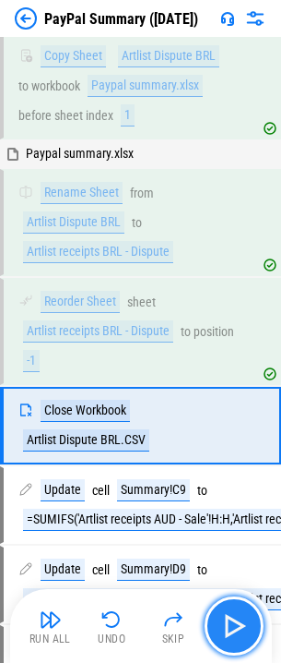
click at [241, 611] on img "button" at bounding box center [235, 626] width 30 height 30
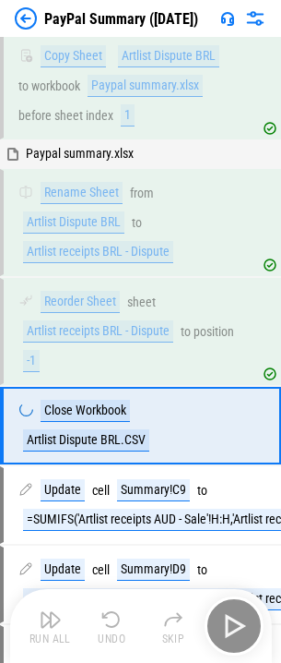
click at [241, 611] on div "Run All Undo Skip" at bounding box center [143, 625] width 244 height 59
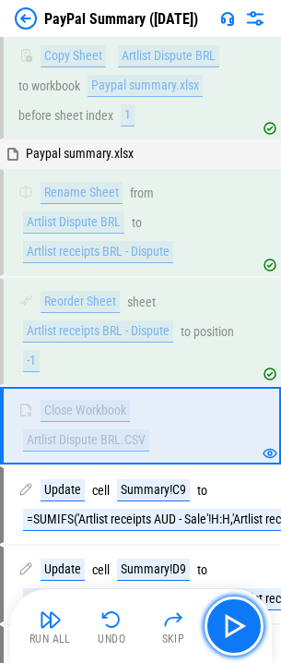
click at [241, 611] on img "button" at bounding box center [235, 626] width 30 height 30
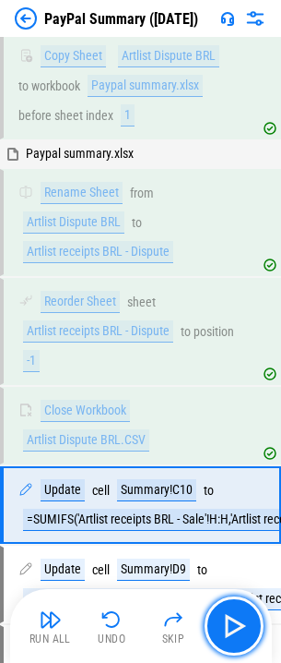
click at [241, 611] on img "button" at bounding box center [235, 626] width 30 height 30
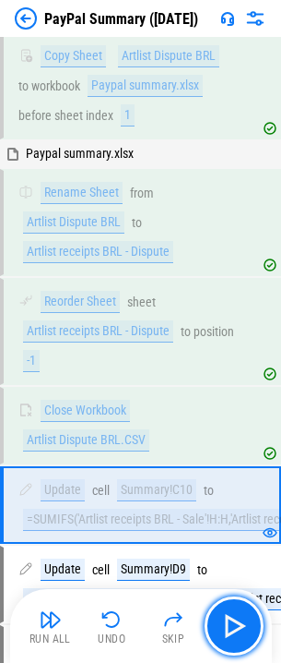
click at [241, 611] on img "button" at bounding box center [235, 626] width 30 height 30
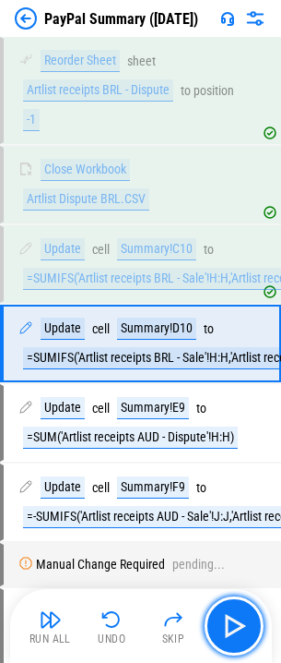
click at [241, 611] on img "button" at bounding box center [235, 626] width 30 height 30
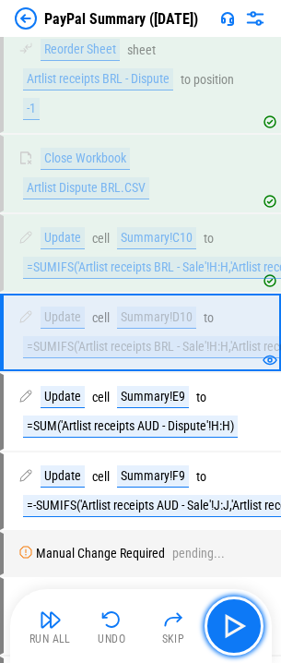
click at [241, 611] on img "button" at bounding box center [235, 626] width 30 height 30
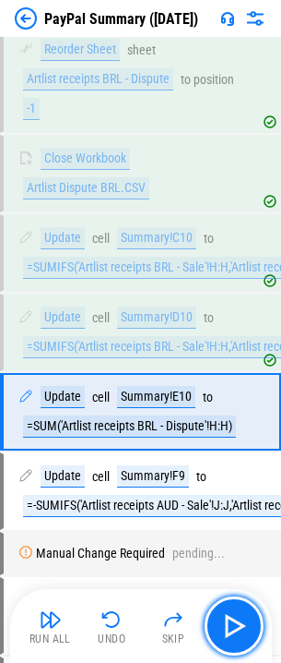
click at [241, 611] on img "button" at bounding box center [235, 626] width 30 height 30
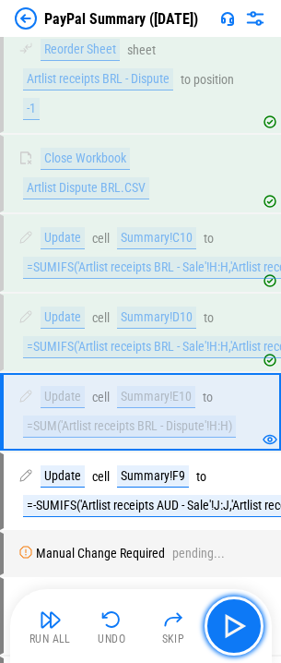
click at [241, 611] on img "button" at bounding box center [235, 626] width 30 height 30
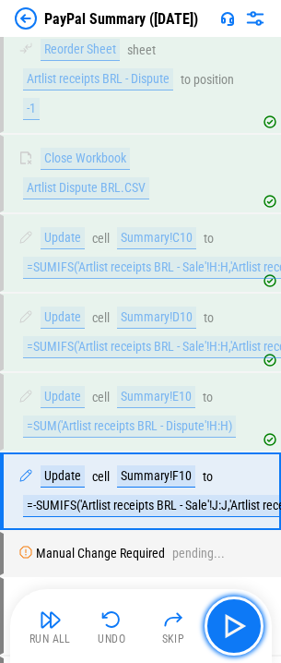
click at [241, 611] on img "button" at bounding box center [235, 626] width 30 height 30
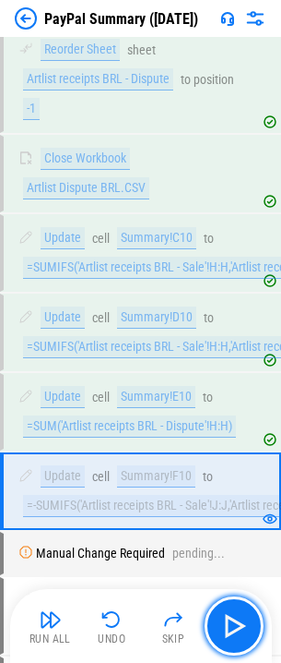
click at [241, 611] on img "button" at bounding box center [235, 626] width 30 height 30
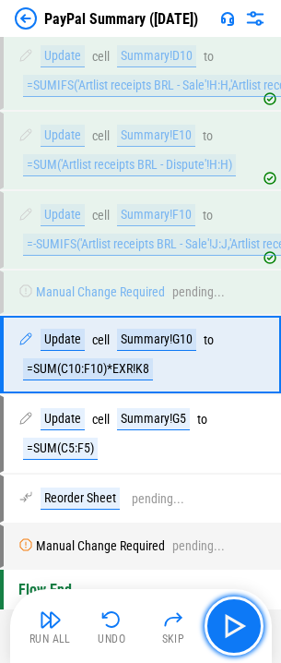
scroll to position [3167, 0]
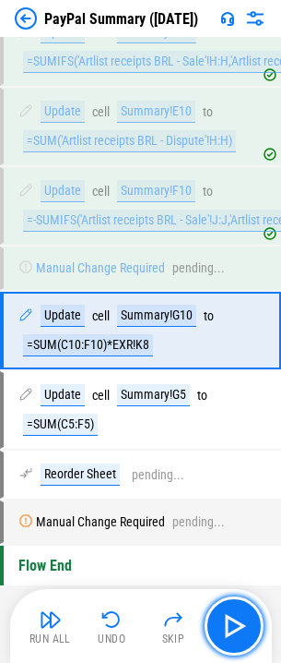
click at [241, 611] on img "button" at bounding box center [235, 626] width 30 height 30
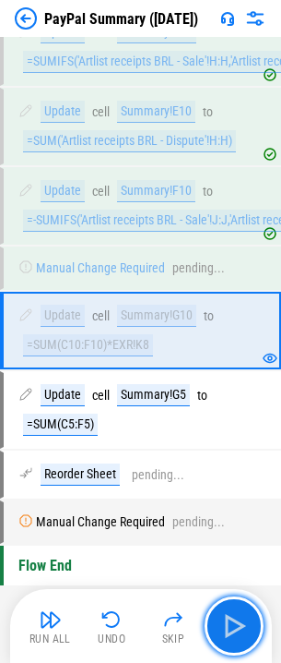
click at [241, 611] on img "button" at bounding box center [235, 626] width 30 height 30
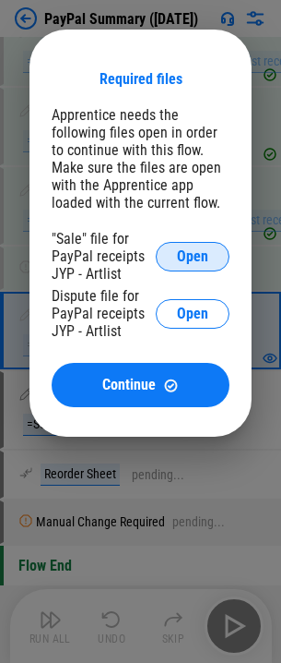
click at [196, 260] on span "Open" at bounding box center [192, 256] width 31 height 15
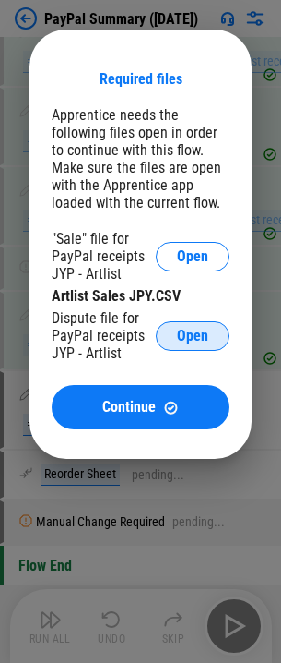
click at [180, 332] on span "Open" at bounding box center [192, 336] width 31 height 15
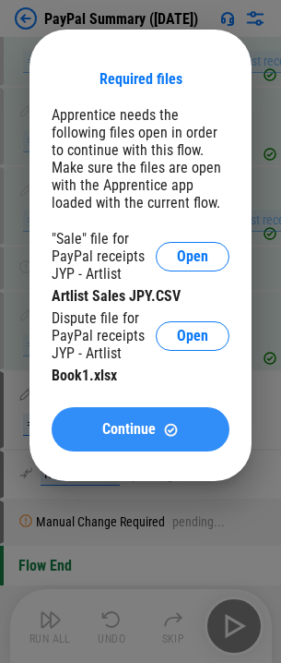
click at [131, 432] on span "Continue" at bounding box center [129, 429] width 54 height 15
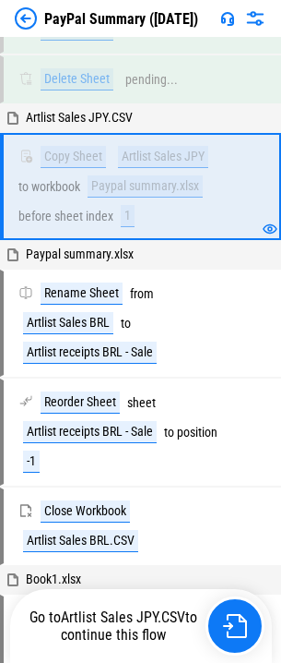
scroll to position [1923, 0]
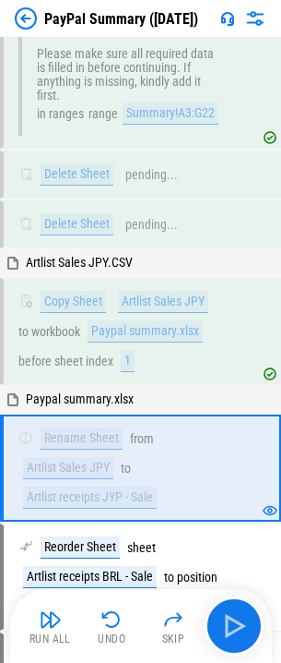
click at [235, 609] on button "button" at bounding box center [234, 625] width 59 height 59
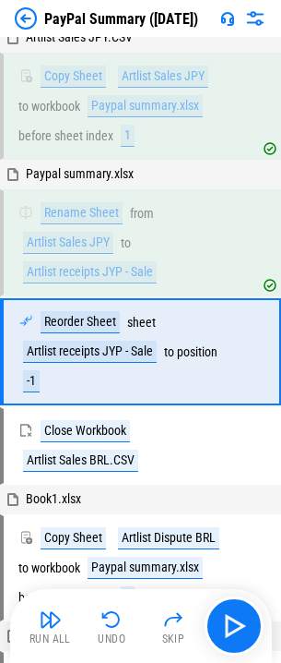
scroll to position [2169, 0]
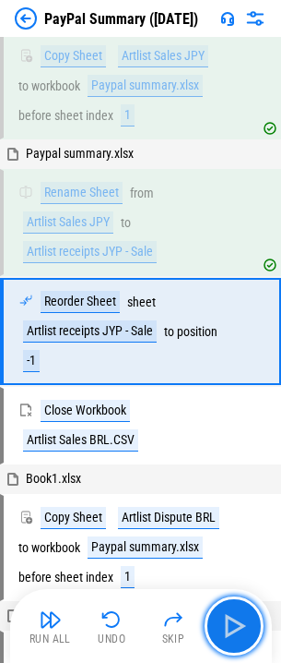
click at [235, 609] on button "button" at bounding box center [234, 625] width 59 height 59
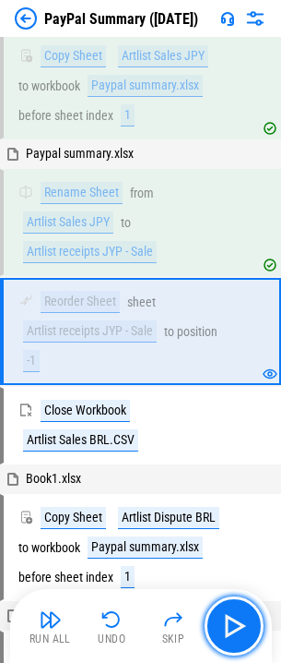
click at [235, 609] on button "button" at bounding box center [234, 625] width 59 height 59
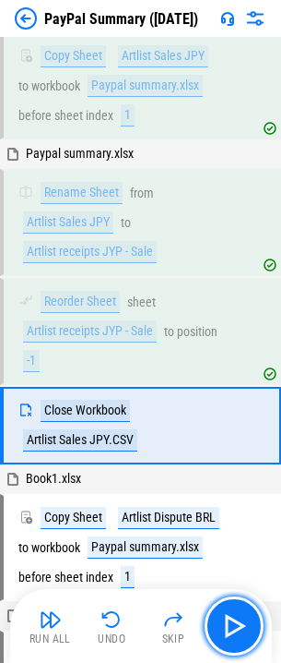
click at [235, 609] on button "button" at bounding box center [234, 625] width 59 height 59
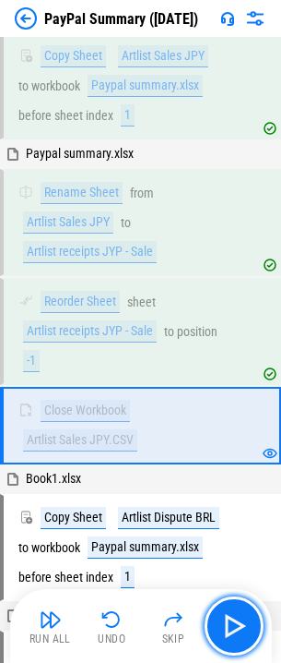
click at [231, 614] on img "button" at bounding box center [235, 626] width 30 height 30
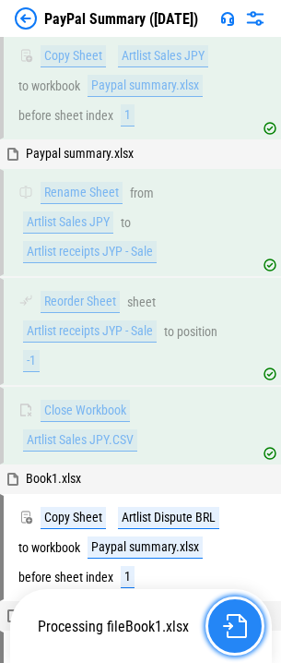
click at [232, 611] on button "button" at bounding box center [235, 625] width 59 height 59
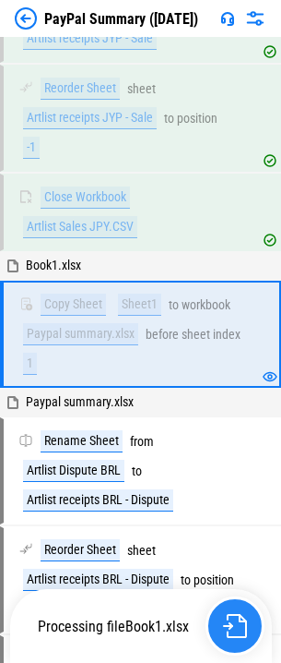
scroll to position [2385, 0]
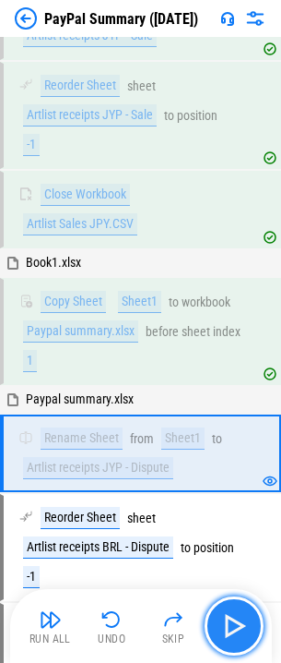
click at [232, 611] on img "button" at bounding box center [235, 626] width 30 height 30
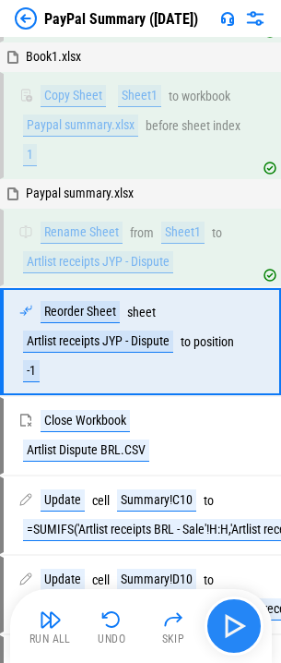
scroll to position [2601, 0]
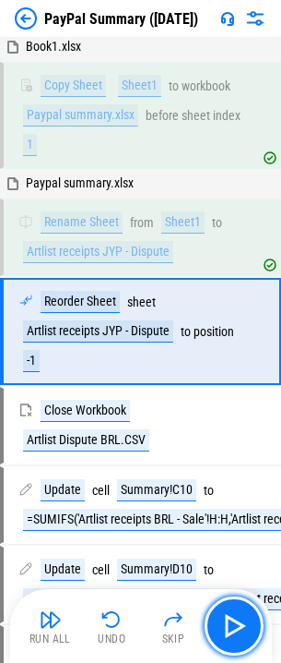
click at [232, 611] on img "button" at bounding box center [235, 626] width 30 height 30
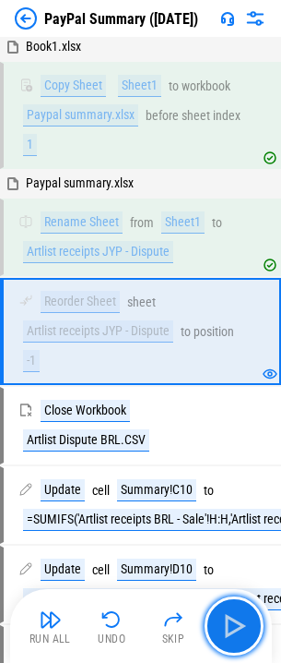
click at [233, 612] on img "button" at bounding box center [235, 626] width 30 height 30
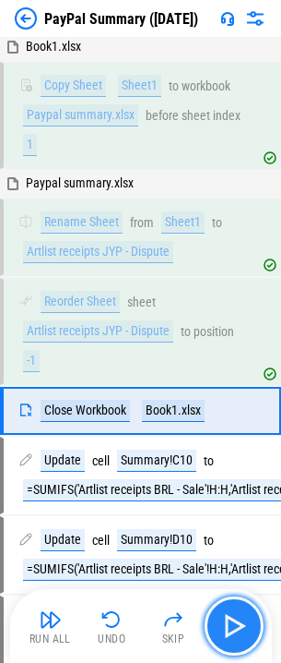
click at [233, 612] on img "button" at bounding box center [235, 626] width 30 height 30
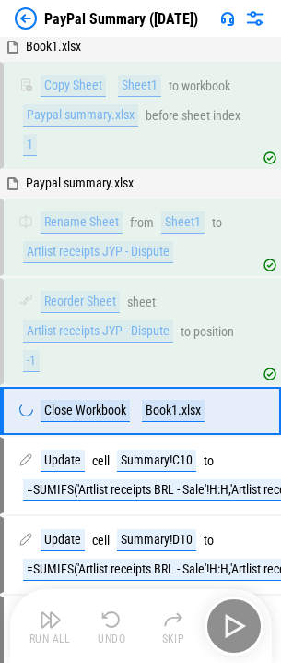
click at [233, 612] on div "Run All Undo Skip" at bounding box center [143, 625] width 244 height 59
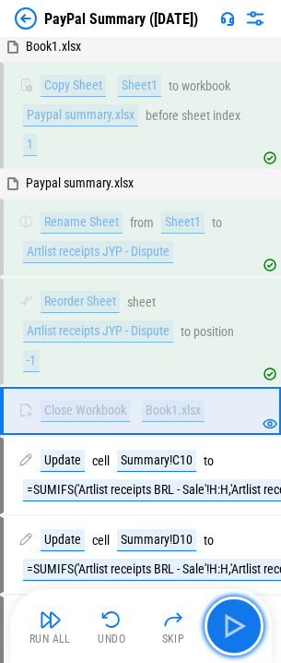
click at [233, 612] on img "button" at bounding box center [235, 626] width 30 height 30
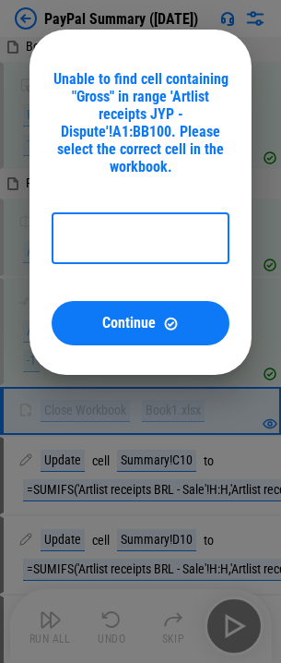
click at [126, 235] on input "text" at bounding box center [141, 238] width 178 height 52
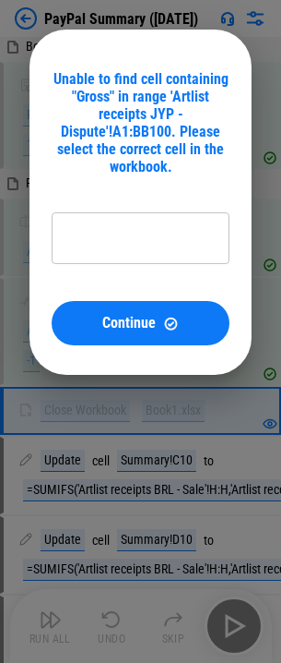
drag, startPoint x: 146, startPoint y: 244, endPoint x: 129, endPoint y: 243, distance: 16.6
click at [146, 244] on input "text" at bounding box center [141, 238] width 178 height 52
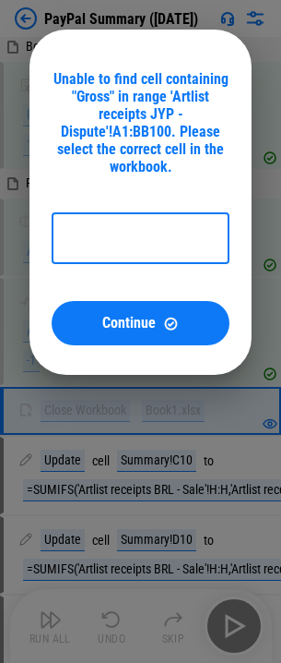
click at [139, 245] on input "text" at bounding box center [141, 238] width 178 height 52
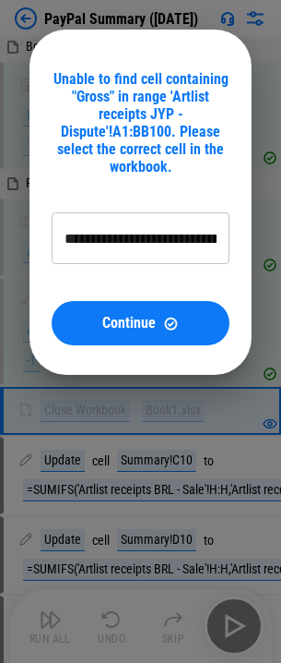
type input "**********"
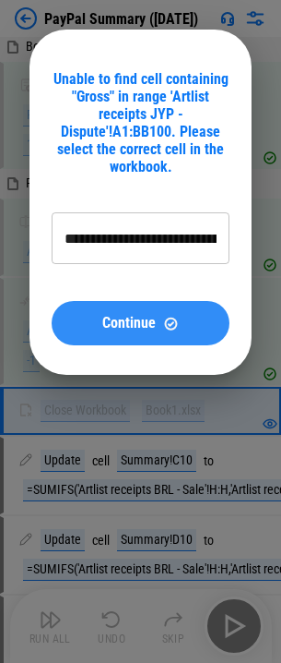
click at [171, 318] on img at bounding box center [171, 324] width 16 height 16
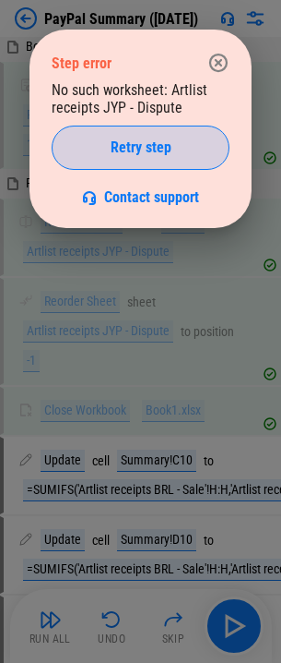
click at [139, 146] on span "Retry step" at bounding box center [141, 147] width 61 height 15
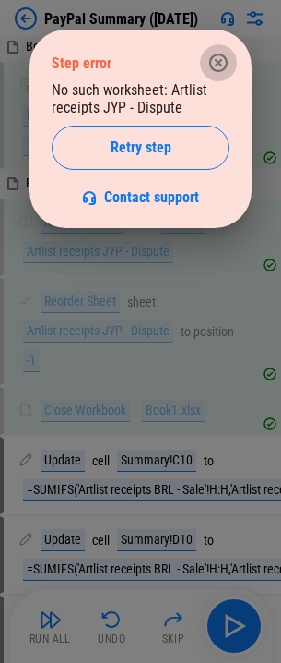
click at [224, 62] on icon "button" at bounding box center [219, 63] width 22 height 22
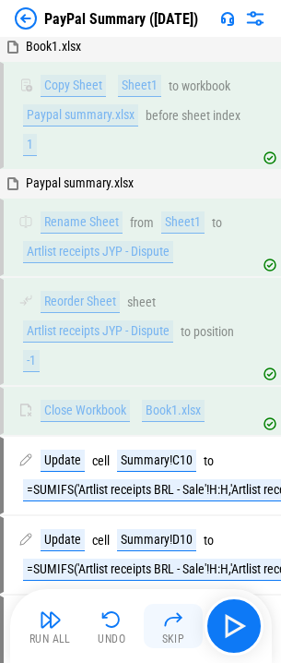
click at [177, 626] on img "button" at bounding box center [173, 619] width 22 height 22
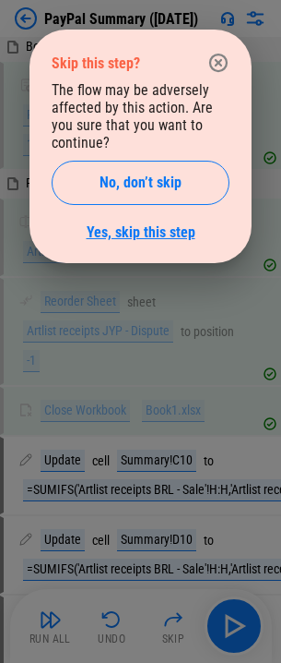
click at [150, 235] on link "Yes, skip this step" at bounding box center [141, 232] width 109 height 18
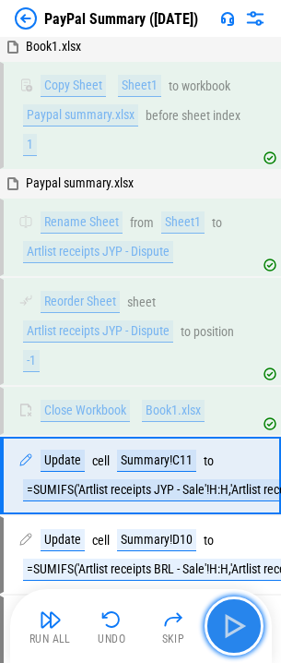
click at [223, 626] on img "button" at bounding box center [235, 626] width 30 height 30
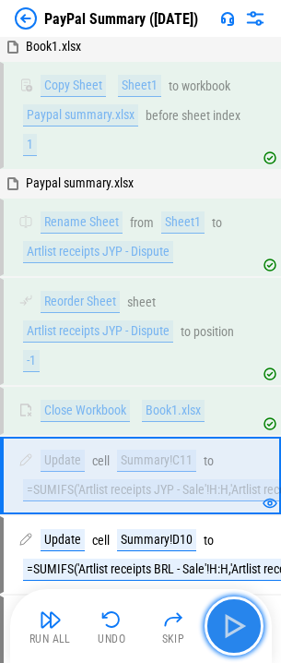
click at [223, 626] on img "button" at bounding box center [235, 626] width 30 height 30
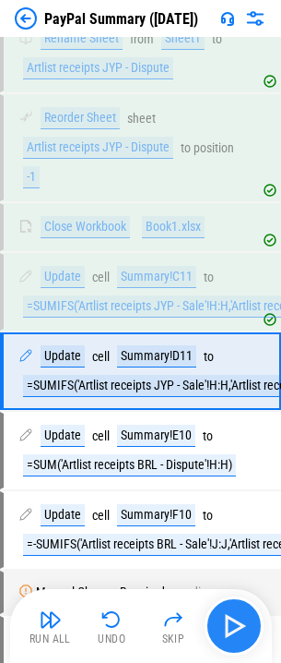
scroll to position [2824, 0]
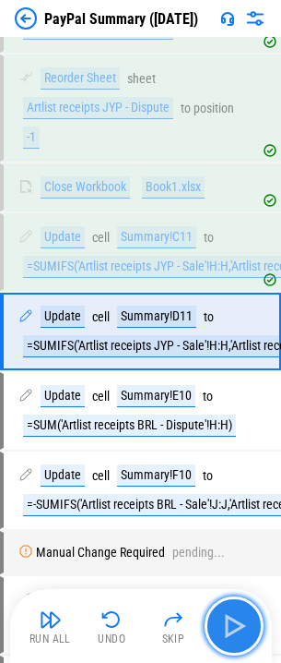
click at [223, 626] on img "button" at bounding box center [235, 626] width 30 height 30
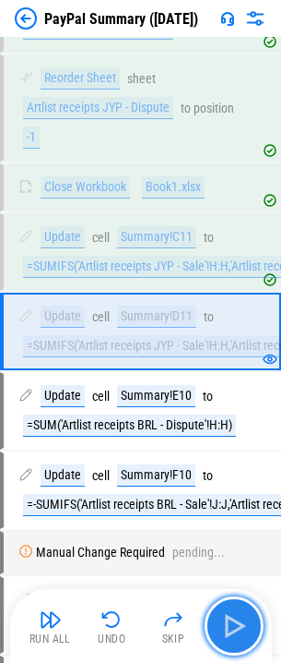
click at [223, 626] on img "button" at bounding box center [235, 626] width 30 height 30
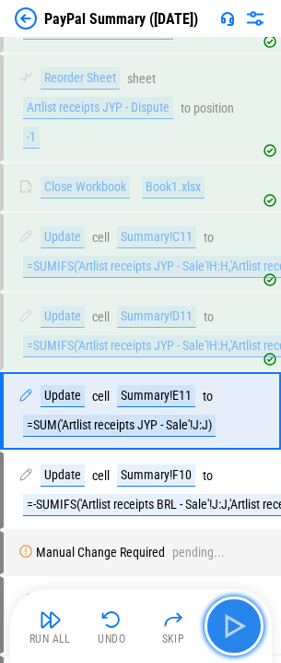
click at [224, 626] on img "button" at bounding box center [235, 626] width 30 height 30
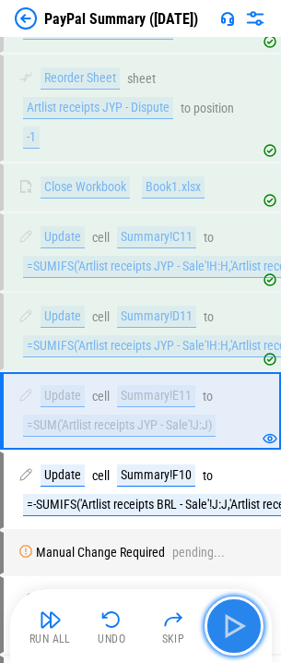
click at [224, 626] on img "button" at bounding box center [235, 626] width 30 height 30
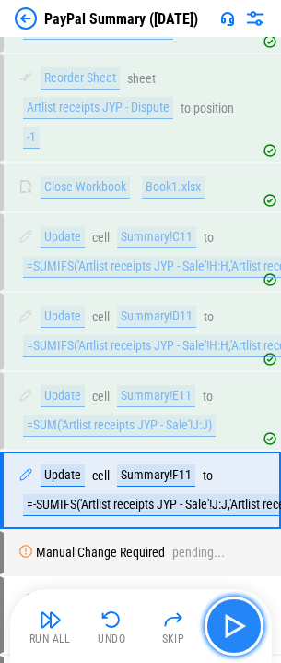
click at [226, 626] on img "button" at bounding box center [235, 626] width 30 height 30
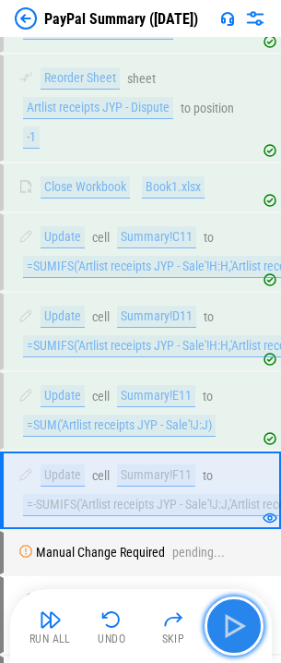
click at [226, 626] on img "button" at bounding box center [235, 626] width 30 height 30
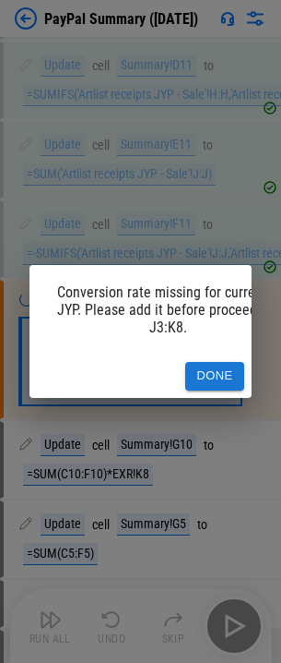
scroll to position [3093, 0]
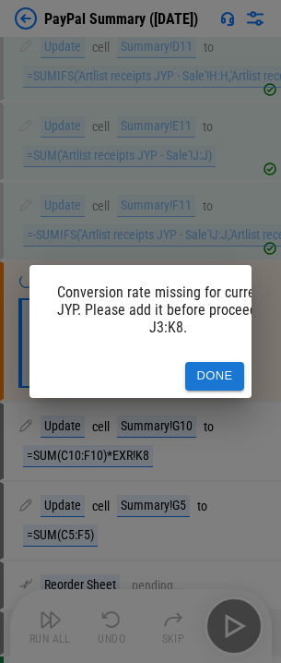
click at [221, 367] on button "Done" at bounding box center [214, 376] width 59 height 29
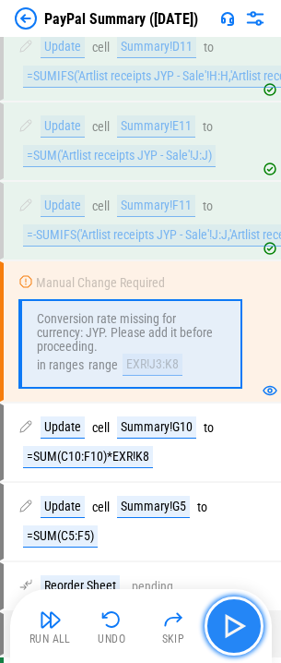
click at [219, 618] on button "button" at bounding box center [234, 625] width 59 height 59
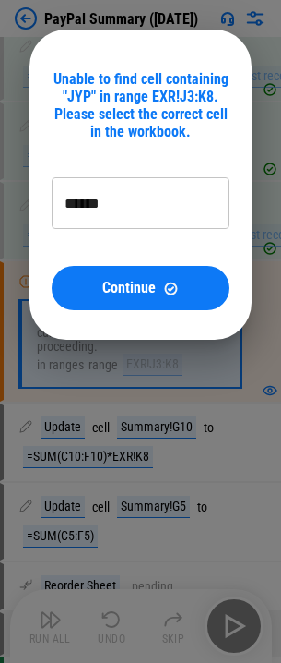
type input "******"
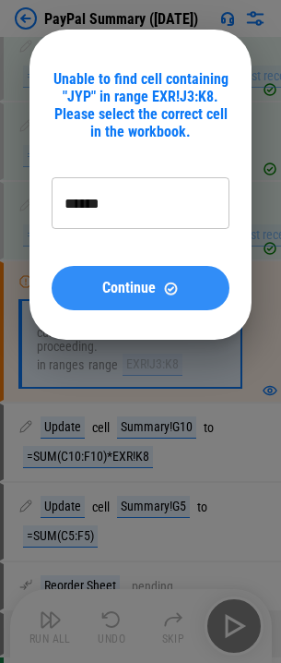
click at [149, 286] on span "Continue" at bounding box center [129, 288] width 54 height 15
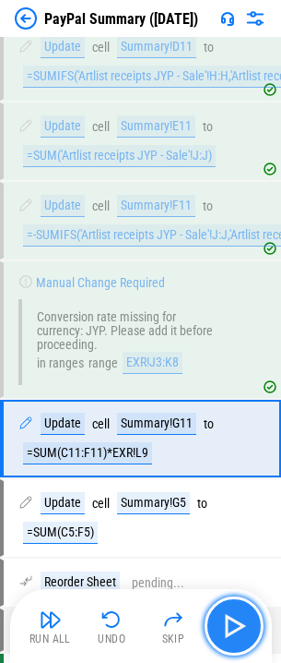
click at [224, 627] on img "button" at bounding box center [235, 626] width 30 height 30
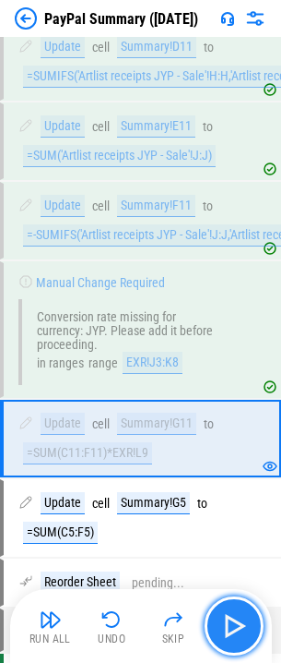
click at [229, 624] on img "button" at bounding box center [235, 626] width 30 height 30
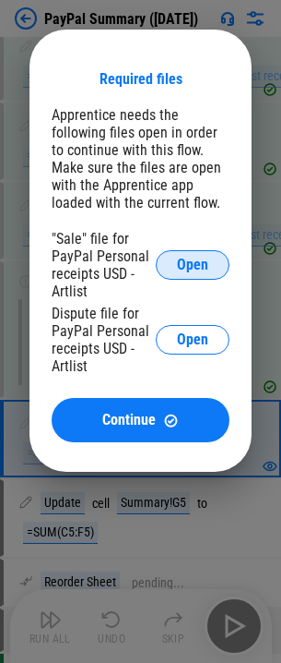
click at [203, 259] on span "Open" at bounding box center [192, 264] width 31 height 15
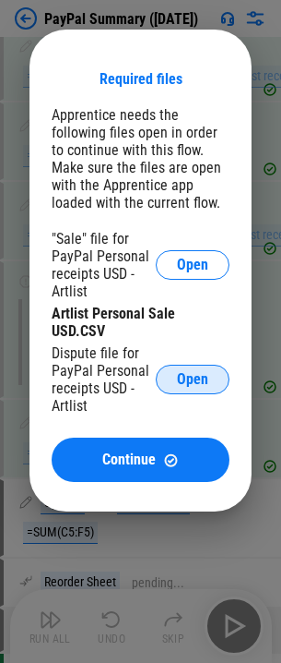
click at [200, 380] on span "Open" at bounding box center [192, 379] width 31 height 15
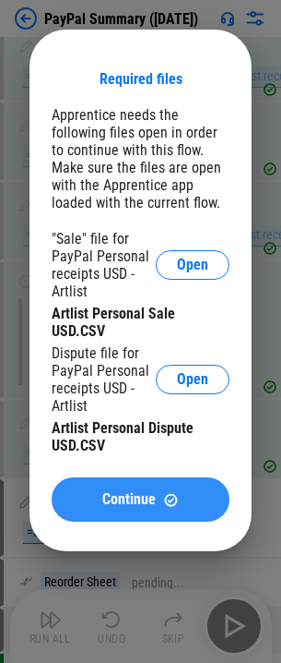
click at [146, 498] on span "Continue" at bounding box center [129, 499] width 54 height 15
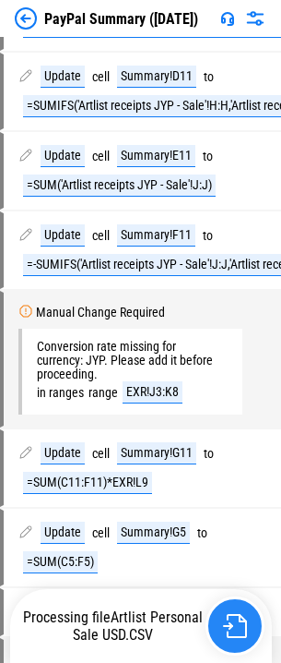
scroll to position [3123, 0]
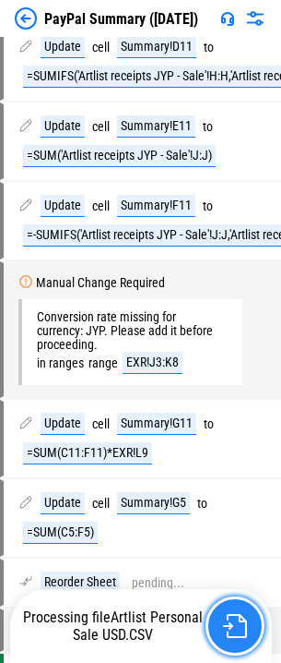
click at [233, 609] on button "button" at bounding box center [235, 625] width 59 height 59
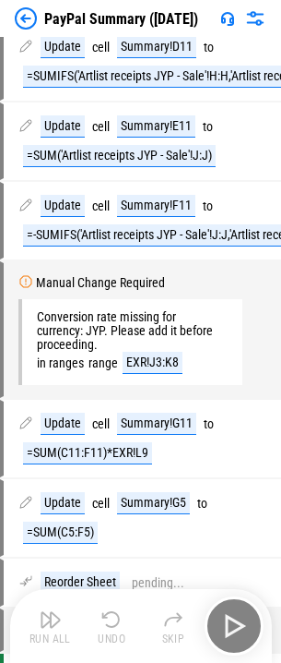
click at [233, 609] on div "Run All Undo Skip" at bounding box center [143, 625] width 244 height 59
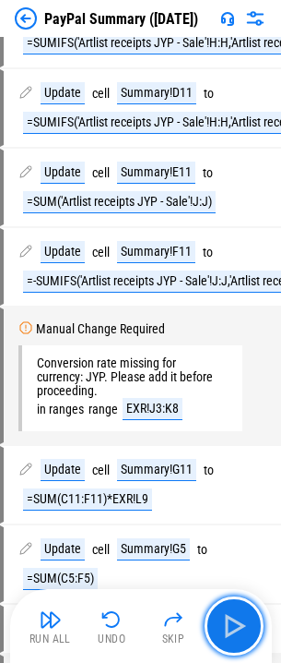
click at [233, 609] on button "button" at bounding box center [234, 625] width 59 height 59
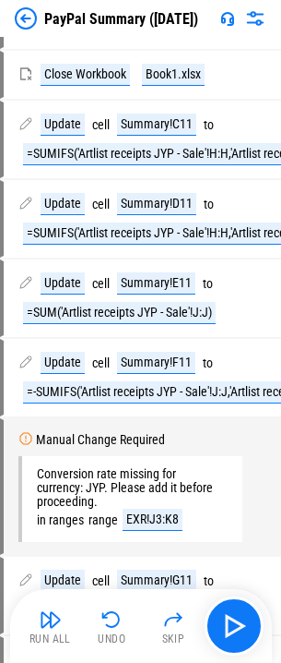
click at [233, 609] on div "Run All Undo Skip" at bounding box center [143, 625] width 244 height 59
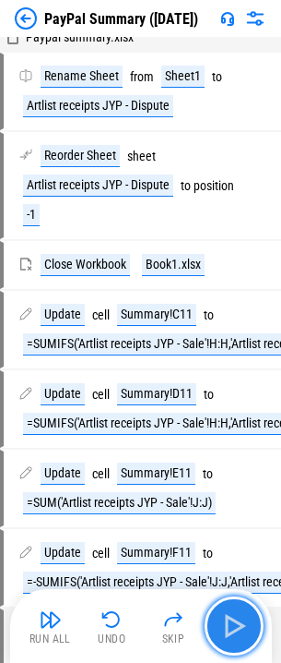
click at [233, 609] on button "button" at bounding box center [234, 625] width 59 height 59
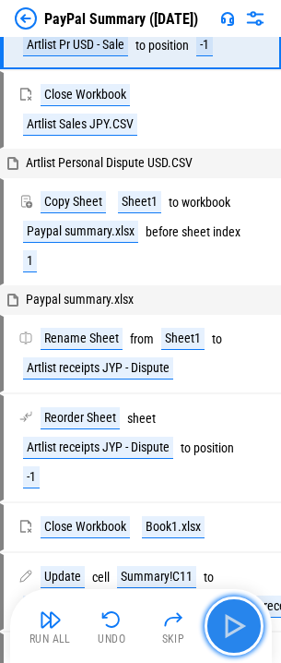
click at [233, 609] on button "button" at bounding box center [234, 625] width 59 height 59
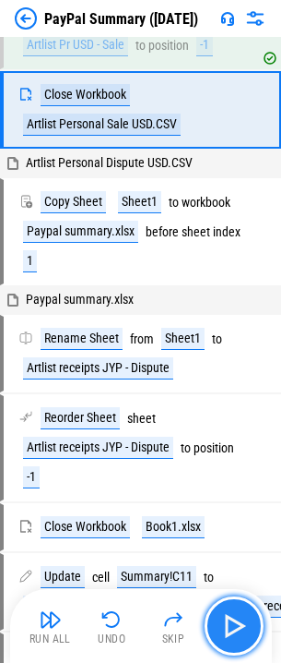
click at [233, 609] on button "button" at bounding box center [234, 625] width 59 height 59
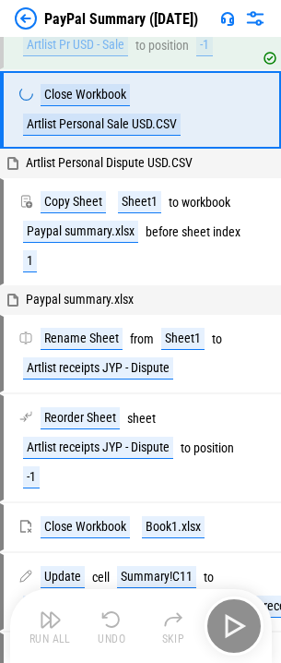
click at [233, 609] on div "Run All Undo Skip" at bounding box center [143, 625] width 244 height 59
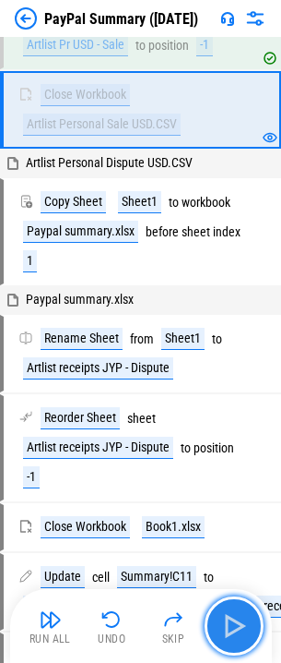
click at [233, 609] on button "button" at bounding box center [234, 625] width 59 height 59
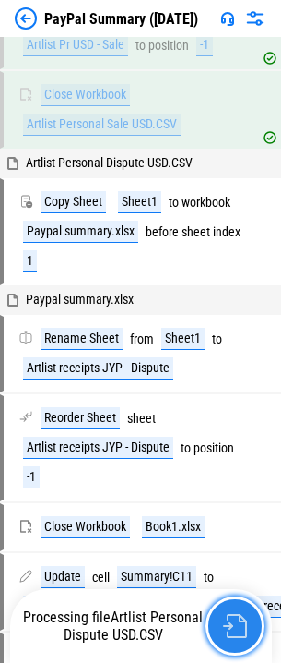
click at [233, 609] on button "button" at bounding box center [235, 625] width 59 height 59
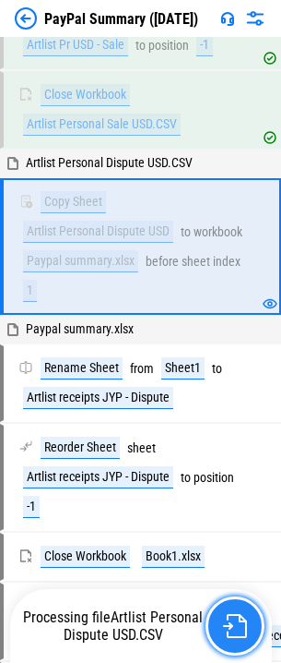
click at [233, 609] on button "button" at bounding box center [235, 625] width 59 height 59
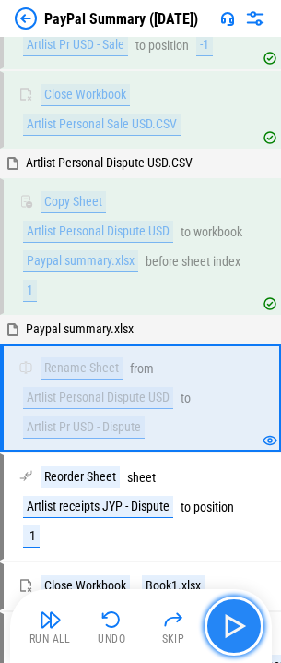
click at [233, 609] on button "button" at bounding box center [234, 625] width 59 height 59
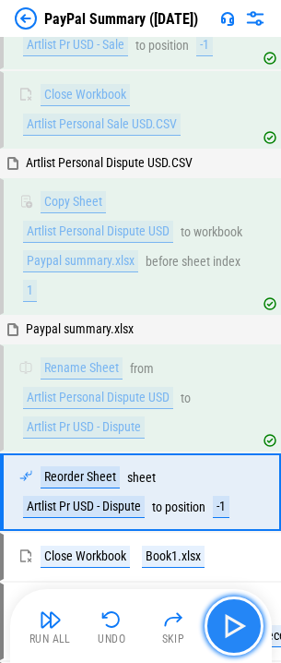
click at [233, 609] on button "button" at bounding box center [234, 625] width 59 height 59
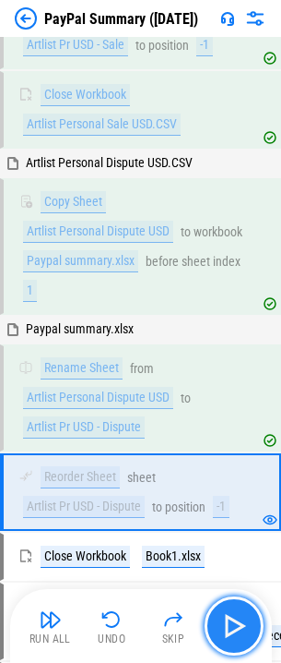
click at [233, 609] on button "button" at bounding box center [234, 625] width 59 height 59
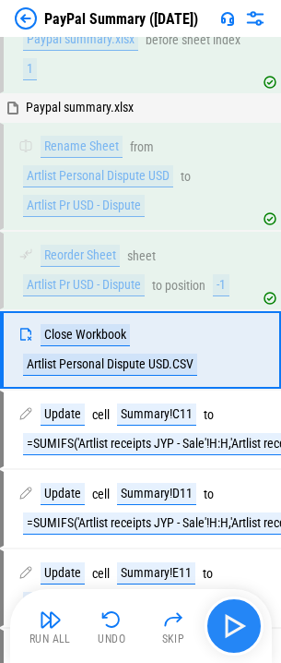
scroll to position [2724, 0]
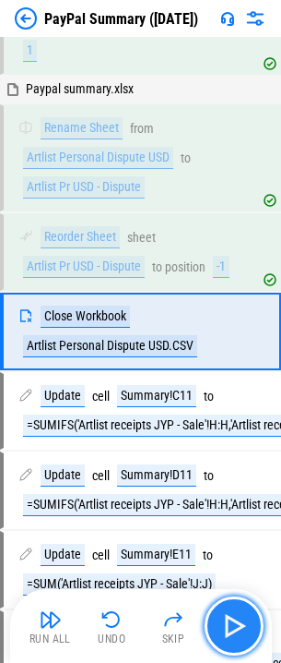
click at [233, 609] on button "button" at bounding box center [234, 625] width 59 height 59
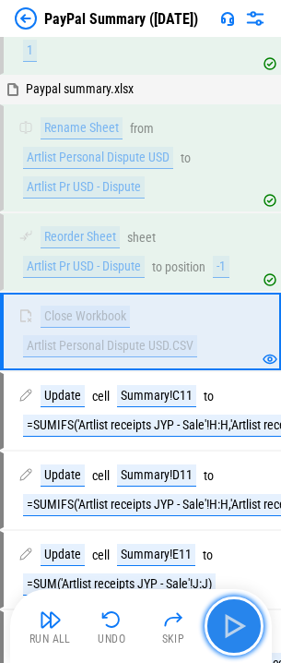
click at [233, 609] on button "button" at bounding box center [234, 625] width 59 height 59
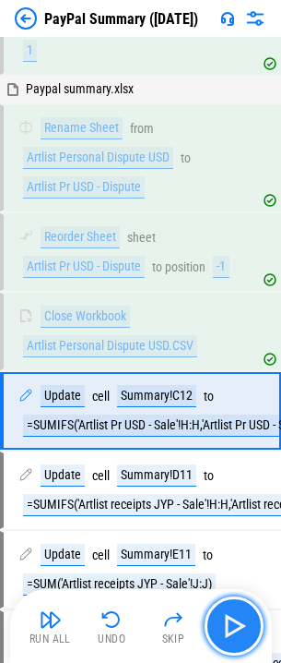
click at [233, 609] on button "button" at bounding box center [234, 625] width 59 height 59
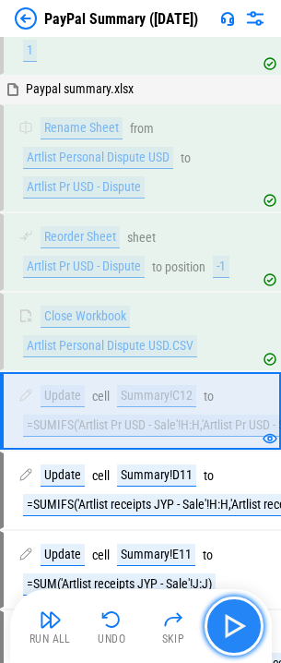
click at [233, 609] on button "button" at bounding box center [234, 625] width 59 height 59
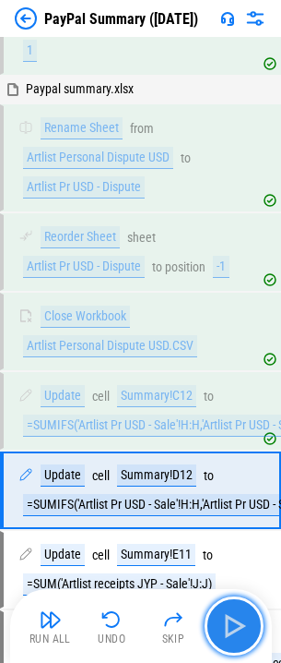
click at [233, 609] on button "button" at bounding box center [234, 625] width 59 height 59
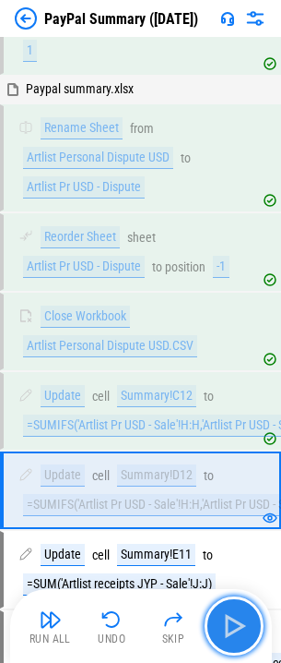
click at [233, 609] on button "button" at bounding box center [234, 625] width 59 height 59
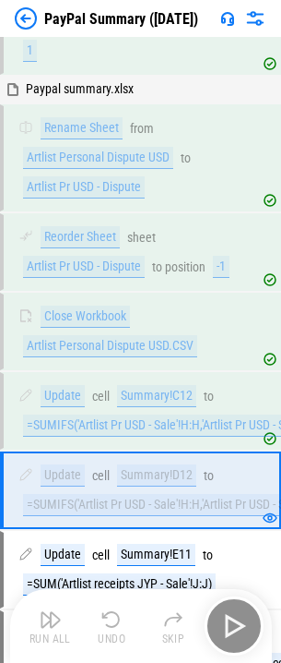
click at [233, 609] on div "Run All Undo Skip" at bounding box center [143, 625] width 244 height 59
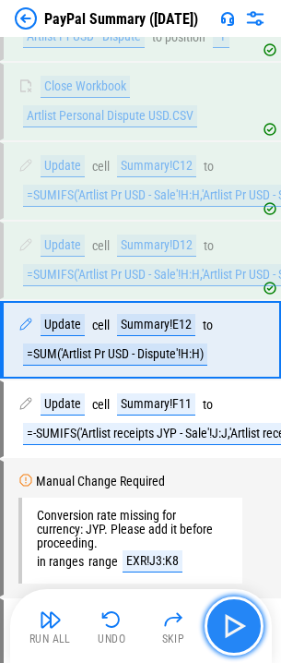
scroll to position [2962, 0]
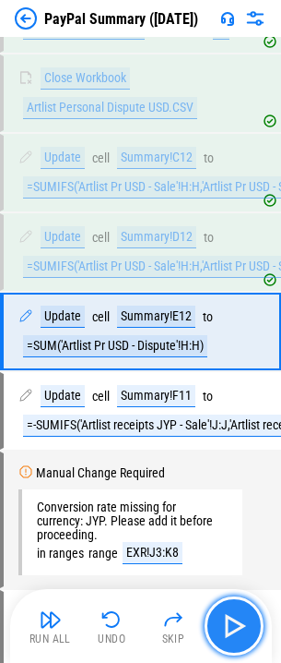
click at [233, 609] on button "button" at bounding box center [234, 625] width 59 height 59
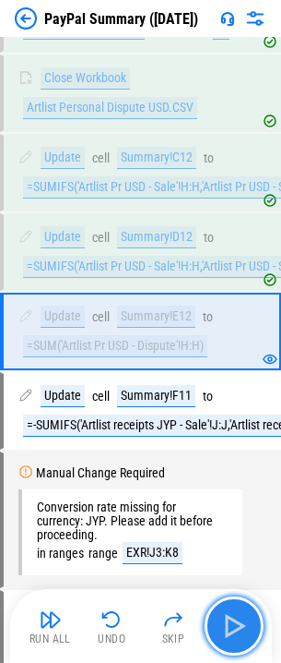
click at [233, 609] on button "button" at bounding box center [234, 625] width 59 height 59
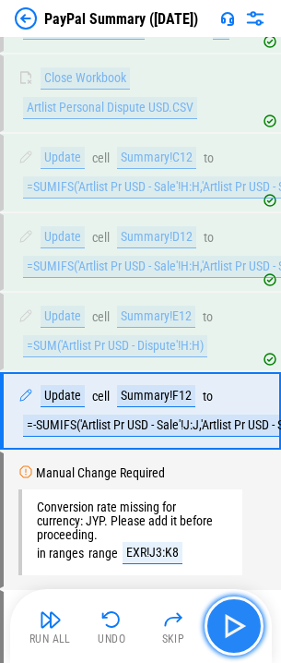
click at [233, 609] on button "button" at bounding box center [234, 625] width 59 height 59
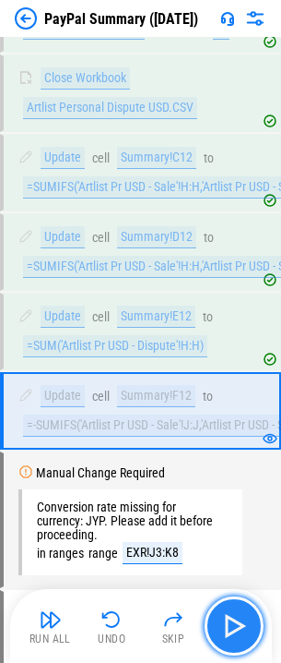
click at [233, 609] on button "button" at bounding box center [234, 625] width 59 height 59
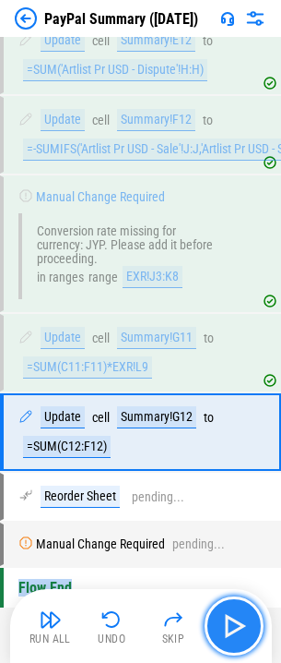
click at [233, 609] on button "button" at bounding box center [234, 625] width 59 height 59
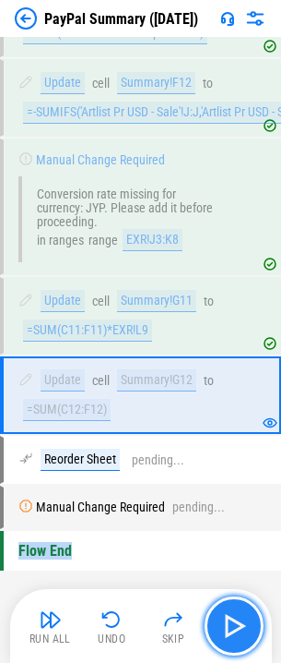
click at [226, 623] on img "button" at bounding box center [235, 626] width 30 height 30
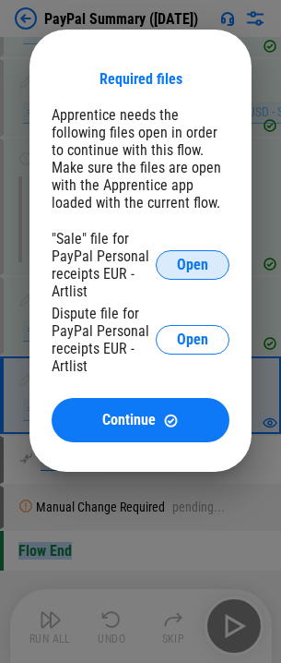
click at [198, 259] on span "Open" at bounding box center [192, 264] width 31 height 15
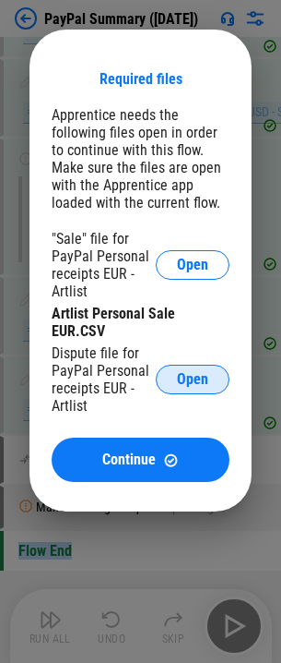
click at [193, 381] on span "Open" at bounding box center [192, 379] width 31 height 15
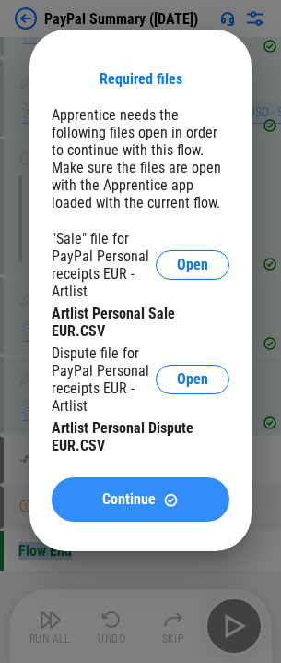
click at [122, 502] on span "Continue" at bounding box center [129, 499] width 54 height 15
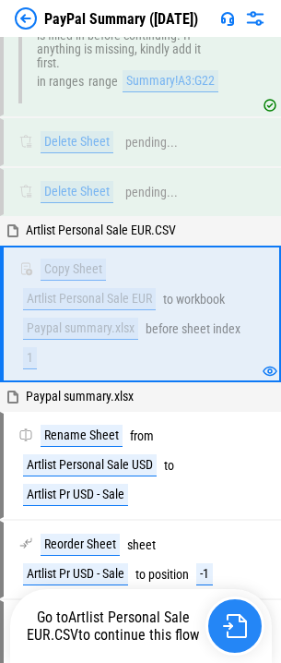
scroll to position [1938, 0]
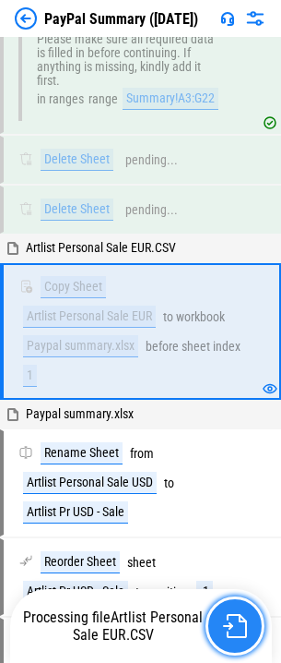
click at [230, 613] on button "button" at bounding box center [235, 625] width 59 height 59
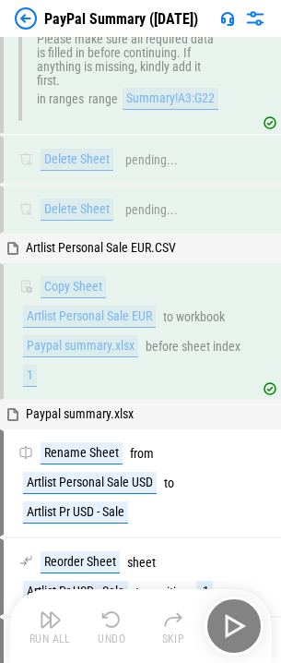
click at [230, 613] on div "Run All Undo Skip" at bounding box center [143, 625] width 244 height 59
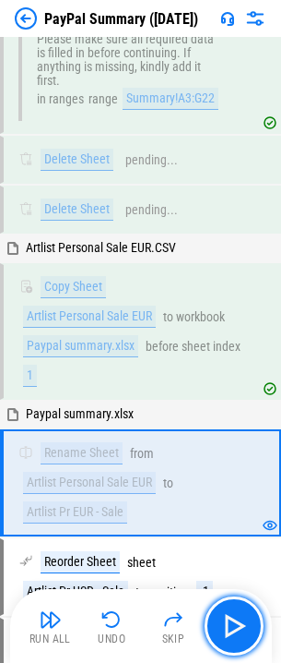
click at [230, 613] on img "button" at bounding box center [235, 626] width 30 height 30
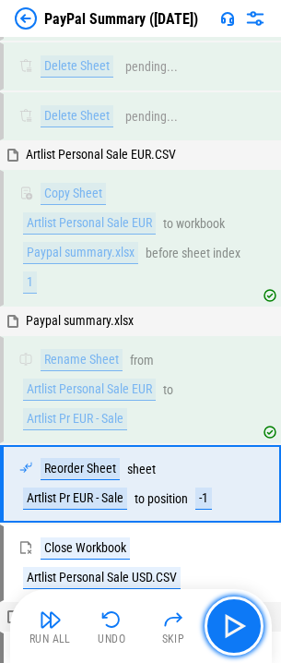
click at [230, 613] on img "button" at bounding box center [235, 626] width 30 height 30
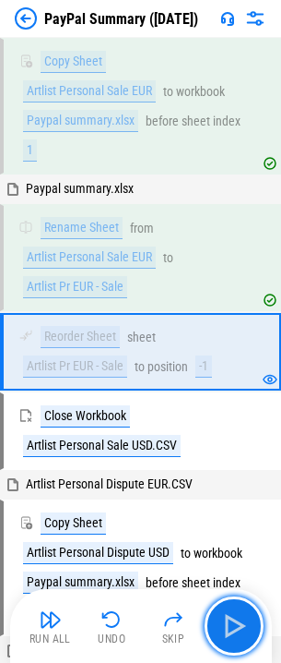
click at [230, 613] on img "button" at bounding box center [235, 626] width 30 height 30
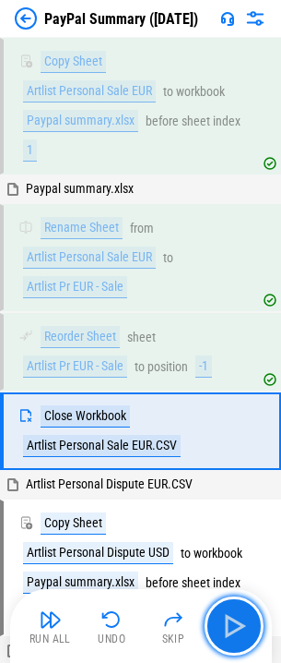
click at [230, 613] on img "button" at bounding box center [235, 626] width 30 height 30
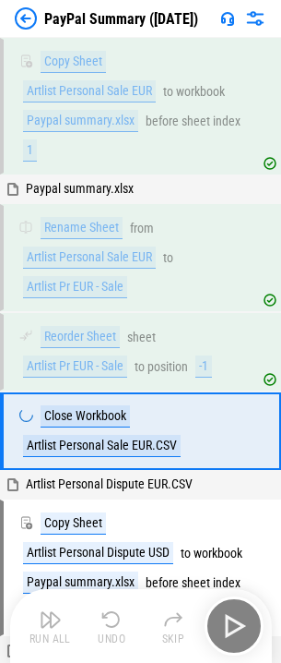
click at [230, 613] on div "Run All Undo Skip" at bounding box center [143, 625] width 244 height 59
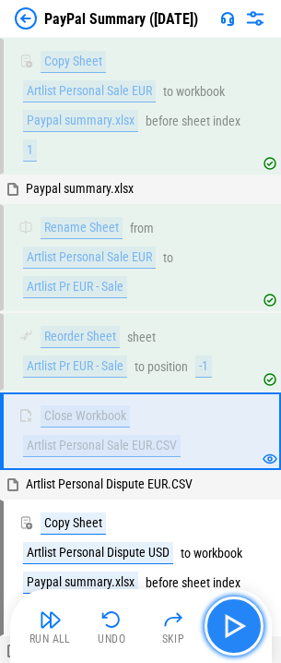
click at [230, 613] on img "button" at bounding box center [235, 626] width 30 height 30
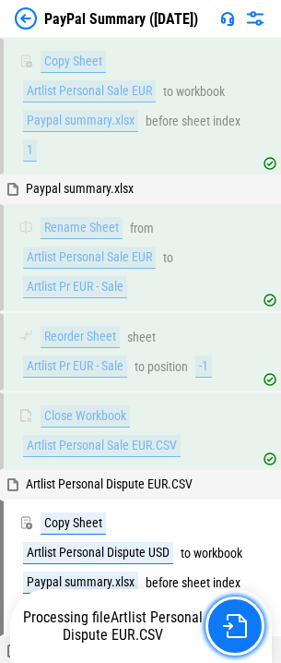
click at [230, 613] on button "button" at bounding box center [235, 625] width 59 height 59
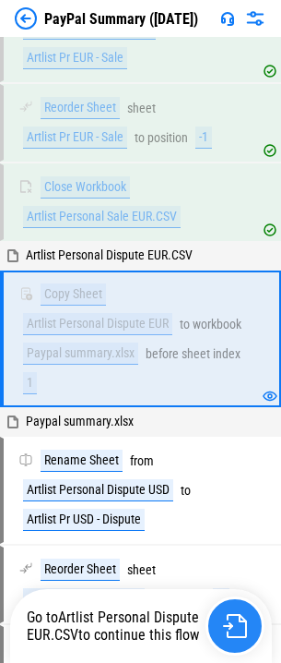
scroll to position [2399, 0]
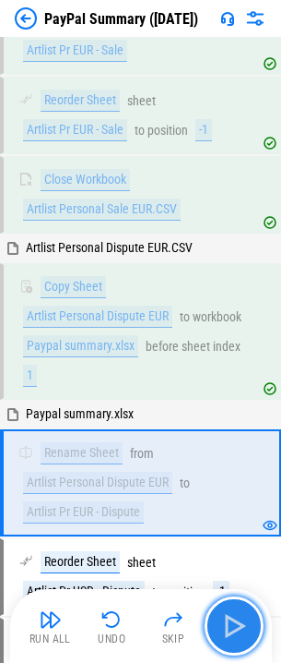
click at [230, 613] on img "button" at bounding box center [235, 626] width 30 height 30
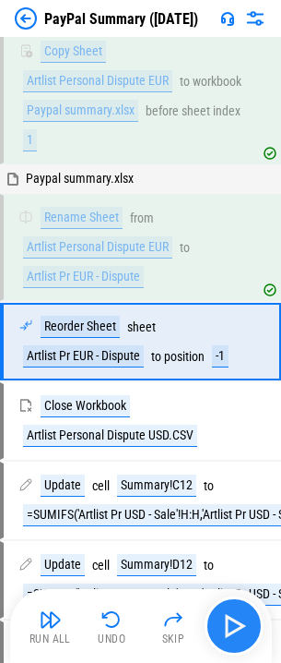
scroll to position [2645, 0]
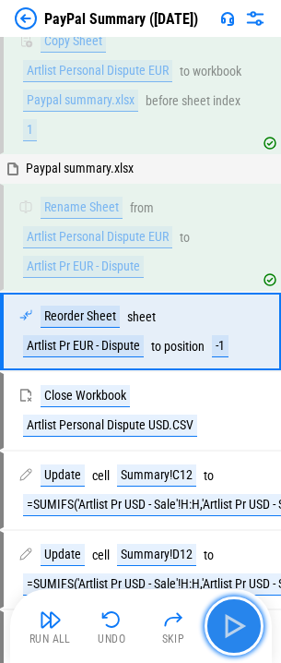
click at [230, 613] on img "button" at bounding box center [235, 626] width 30 height 30
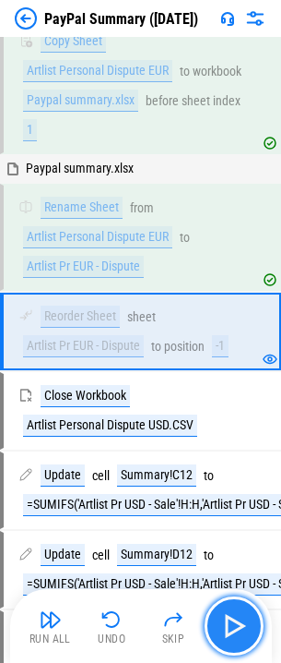
click at [230, 613] on img "button" at bounding box center [235, 626] width 30 height 30
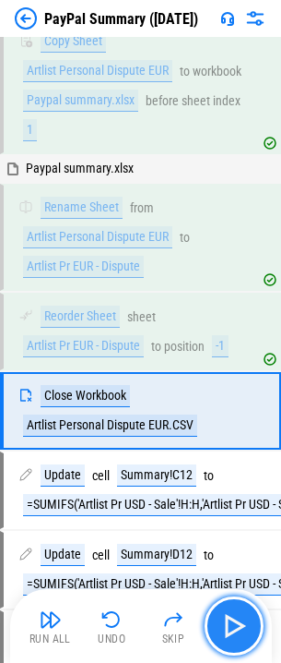
click at [230, 613] on img "button" at bounding box center [235, 626] width 30 height 30
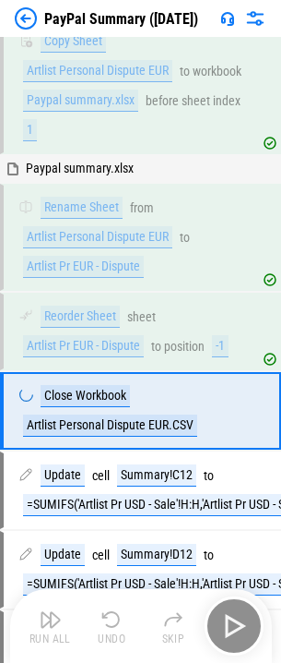
click at [230, 613] on div "Run All Undo Skip" at bounding box center [143, 625] width 244 height 59
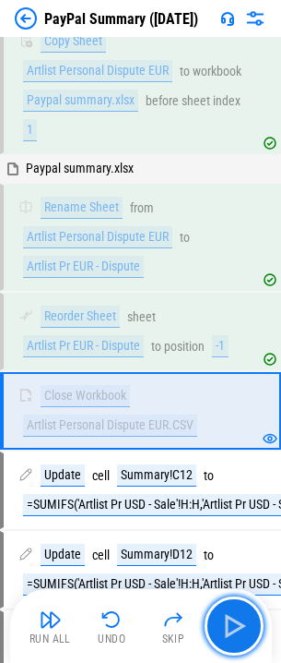
click at [230, 613] on img "button" at bounding box center [235, 626] width 30 height 30
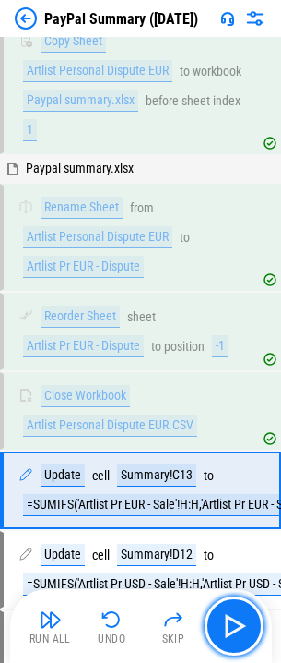
click at [230, 613] on img "button" at bounding box center [235, 626] width 30 height 30
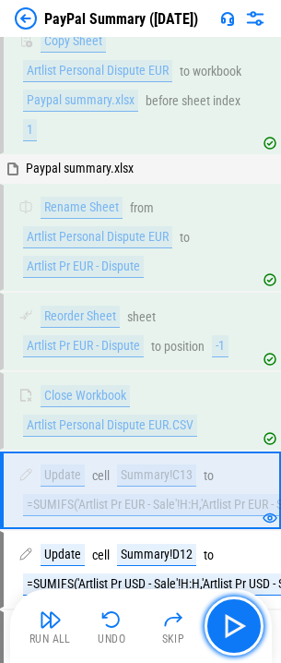
click at [230, 613] on img "button" at bounding box center [235, 626] width 30 height 30
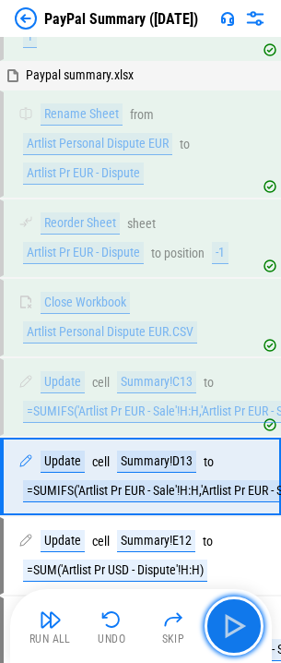
scroll to position [2866, 0]
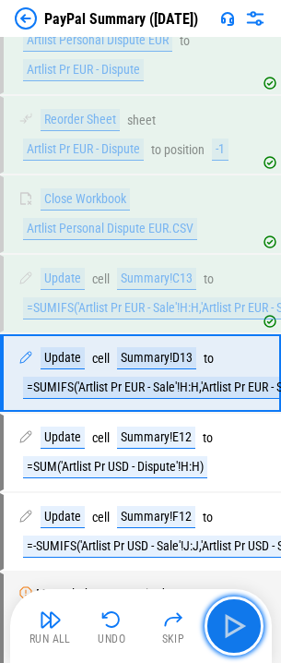
click at [230, 613] on img "button" at bounding box center [235, 626] width 30 height 30
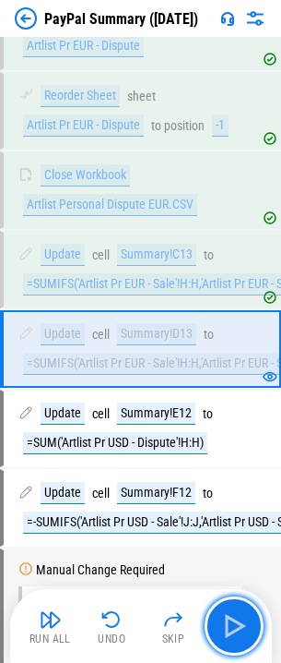
click at [230, 613] on img "button" at bounding box center [235, 626] width 30 height 30
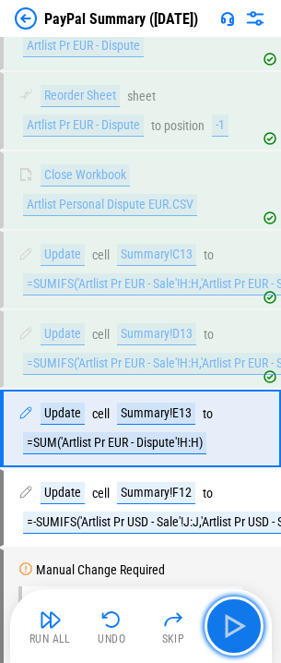
click at [230, 613] on img "button" at bounding box center [235, 626] width 30 height 30
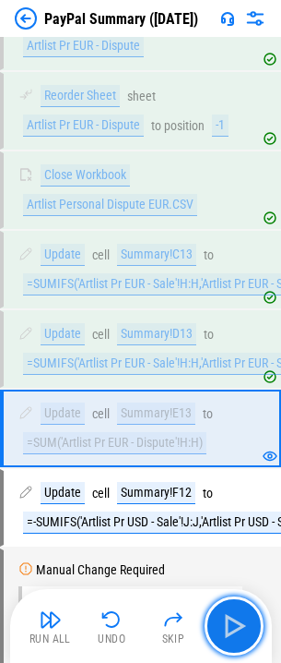
click at [230, 613] on img "button" at bounding box center [235, 626] width 30 height 30
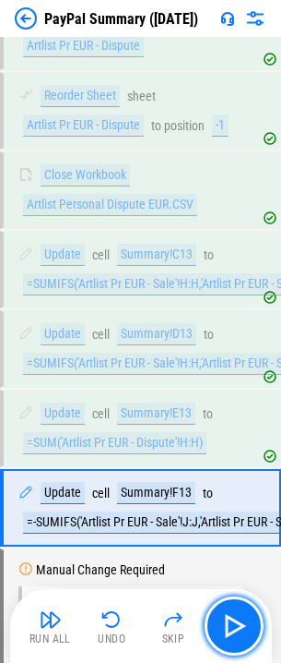
click at [230, 613] on img "button" at bounding box center [235, 626] width 30 height 30
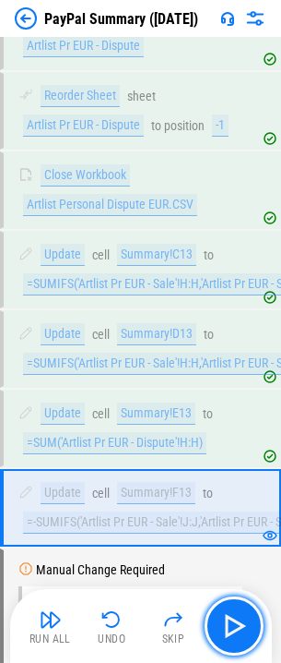
click at [230, 613] on img "button" at bounding box center [235, 626] width 30 height 30
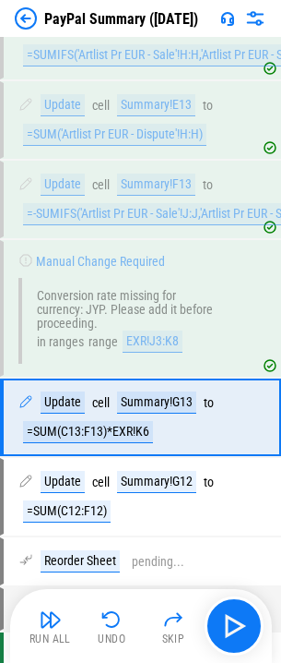
scroll to position [3260, 0]
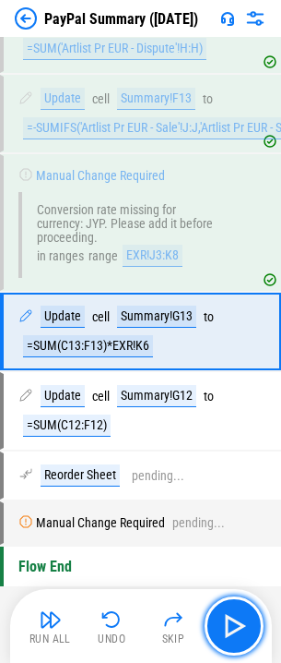
click at [230, 613] on img "button" at bounding box center [235, 626] width 30 height 30
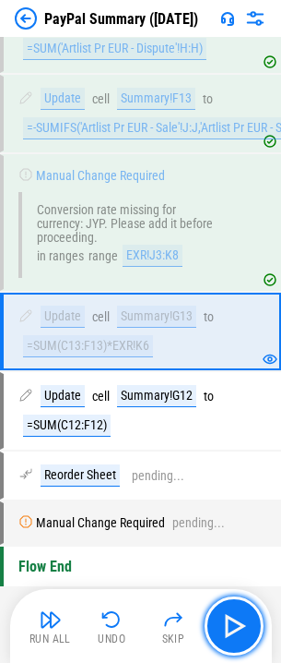
click at [230, 613] on img "button" at bounding box center [235, 626] width 30 height 30
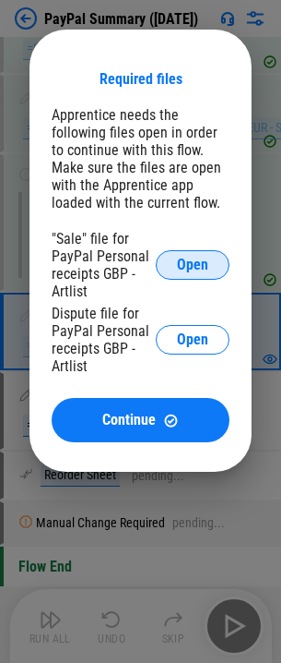
click at [180, 257] on span "Open" at bounding box center [192, 264] width 31 height 15
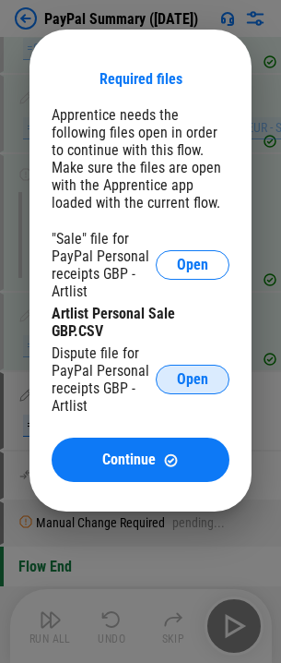
click at [175, 365] on button "Open" at bounding box center [193, 380] width 74 height 30
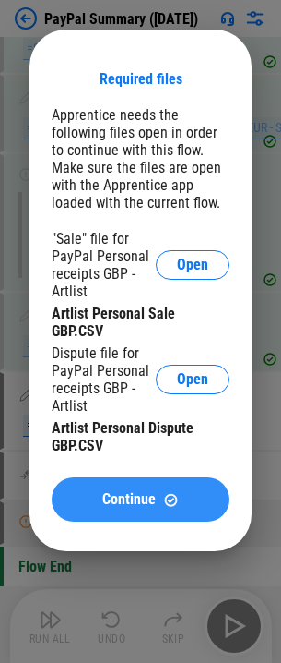
click at [144, 492] on span "Continue" at bounding box center [129, 499] width 54 height 15
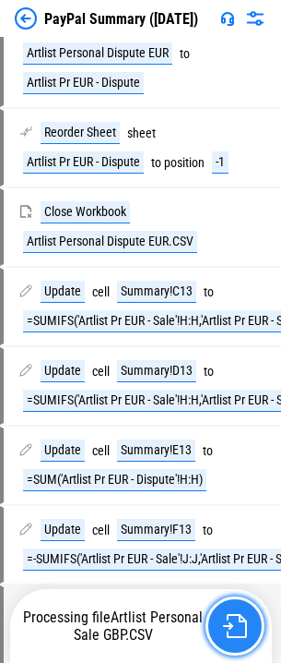
click at [235, 610] on button "button" at bounding box center [235, 625] width 59 height 59
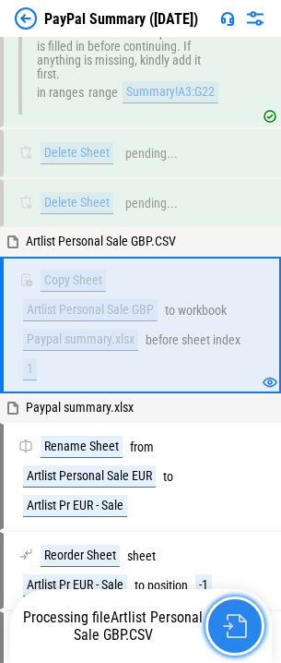
scroll to position [1938, 0]
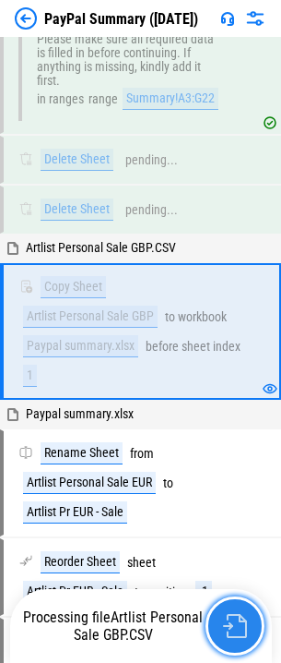
click at [235, 610] on button "button" at bounding box center [235, 625] width 59 height 59
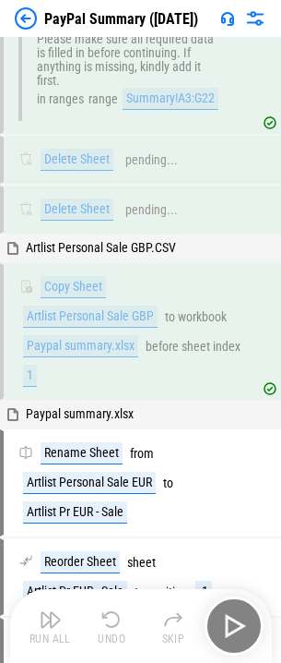
click at [235, 610] on div "Run All Undo Skip" at bounding box center [143, 625] width 244 height 59
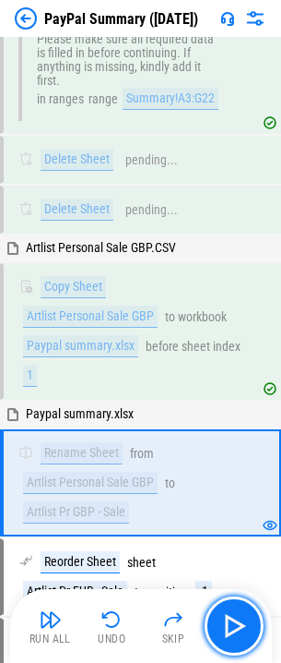
click at [235, 610] on button "button" at bounding box center [234, 625] width 59 height 59
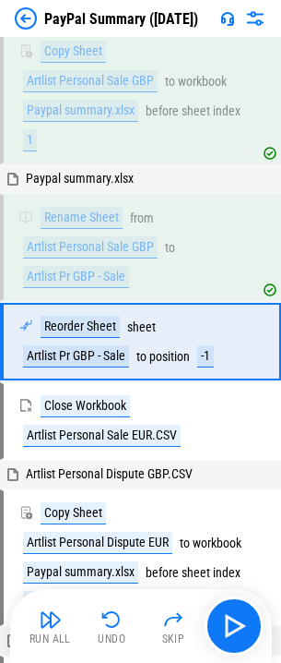
scroll to position [2184, 0]
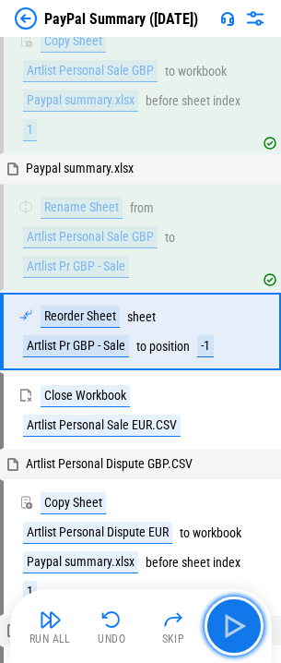
click at [235, 610] on button "button" at bounding box center [234, 625] width 59 height 59
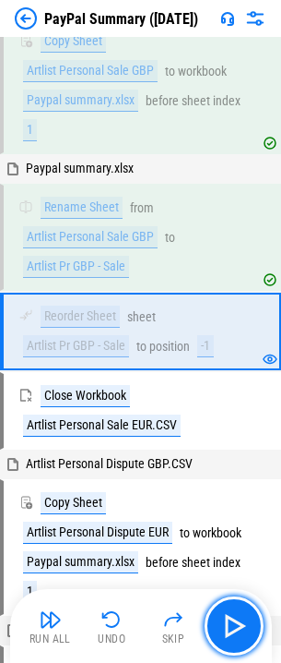
click at [235, 610] on button "button" at bounding box center [234, 625] width 59 height 59
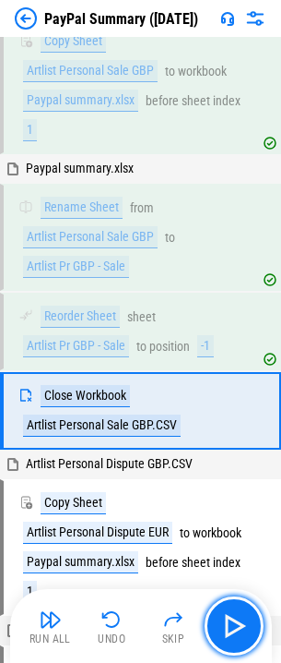
click at [235, 610] on button "button" at bounding box center [234, 625] width 59 height 59
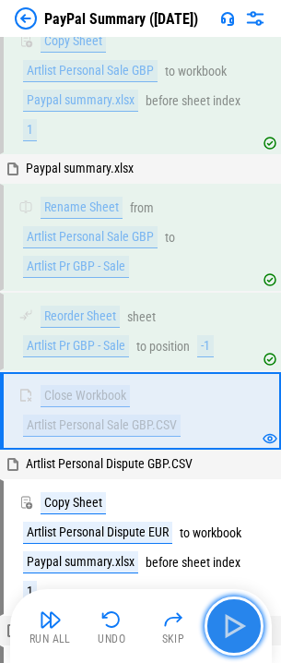
click at [235, 610] on button "button" at bounding box center [234, 625] width 59 height 59
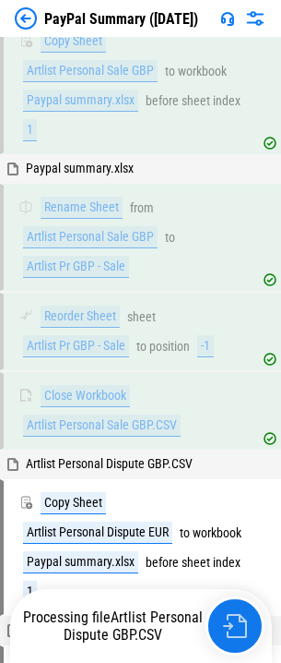
click at [235, 610] on button "button" at bounding box center [235, 625] width 59 height 59
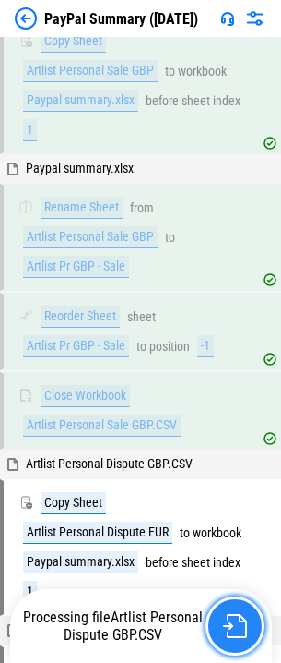
click at [235, 610] on button "button" at bounding box center [235, 625] width 59 height 59
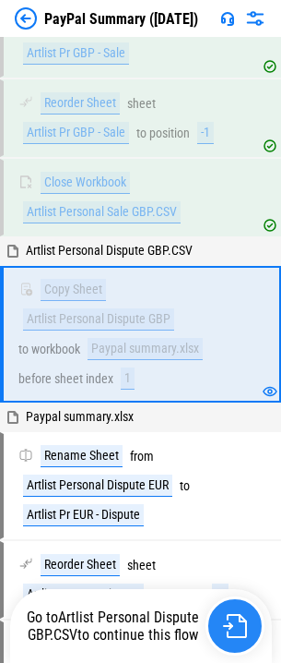
scroll to position [2399, 0]
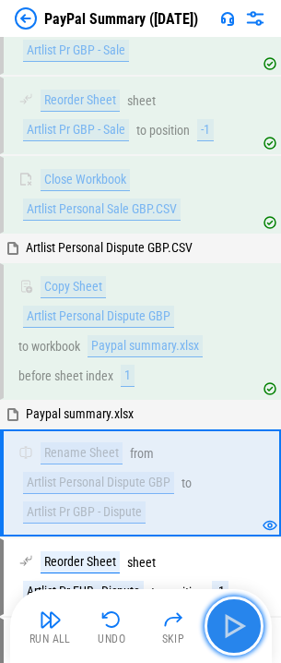
click at [235, 610] on button "button" at bounding box center [234, 625] width 59 height 59
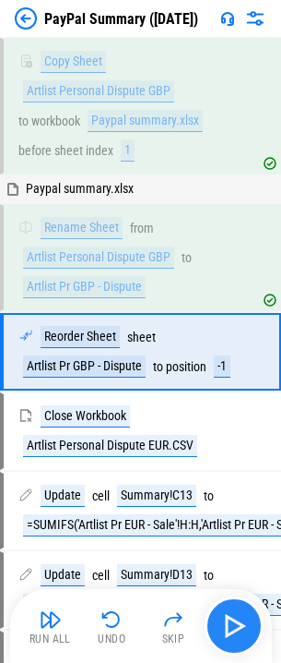
scroll to position [2645, 0]
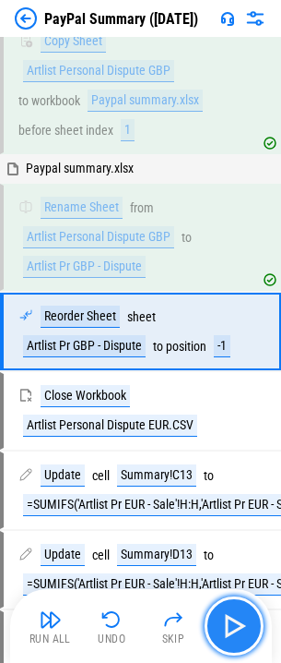
click at [235, 610] on button "button" at bounding box center [234, 625] width 59 height 59
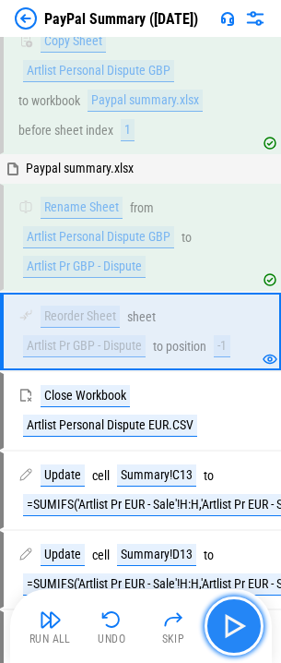
click at [235, 610] on button "button" at bounding box center [234, 625] width 59 height 59
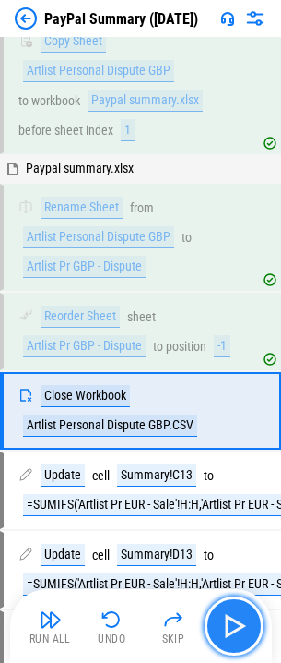
click at [235, 610] on button "button" at bounding box center [234, 625] width 59 height 59
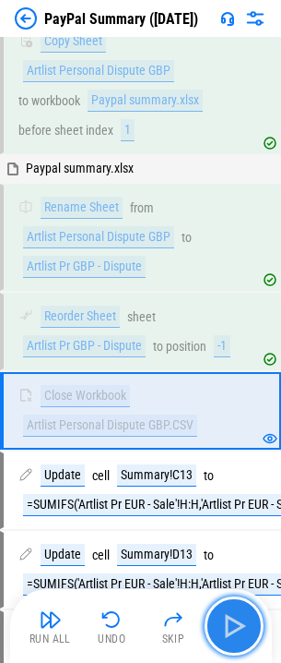
click at [235, 610] on button "button" at bounding box center [234, 625] width 59 height 59
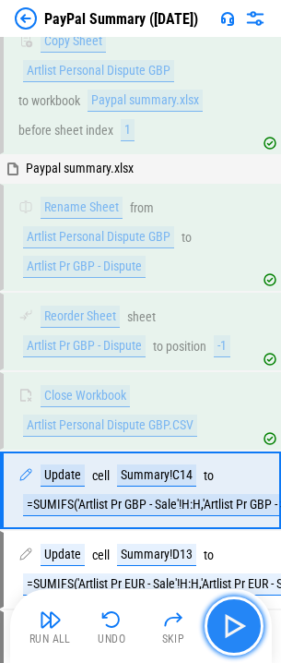
click at [235, 610] on button "button" at bounding box center [234, 625] width 59 height 59
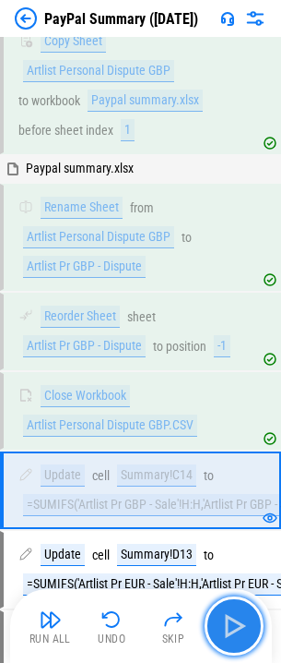
click at [235, 610] on button "button" at bounding box center [234, 625] width 59 height 59
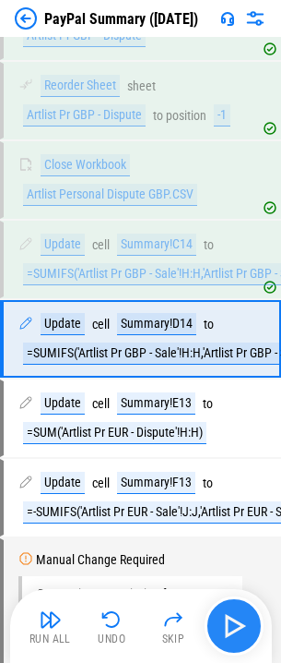
scroll to position [2883, 0]
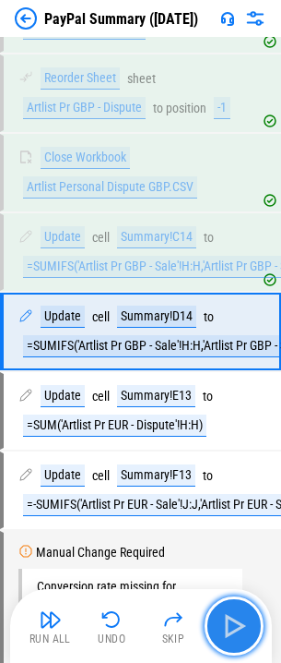
click at [235, 610] on button "button" at bounding box center [234, 625] width 59 height 59
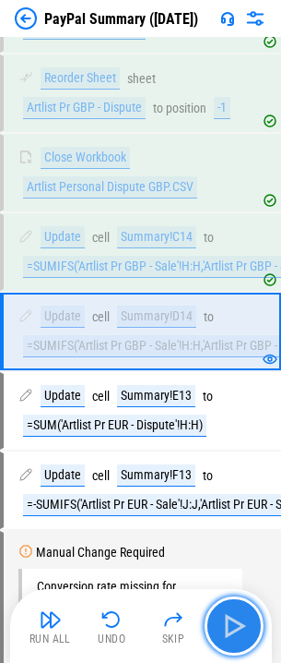
click at [235, 610] on button "button" at bounding box center [234, 625] width 59 height 59
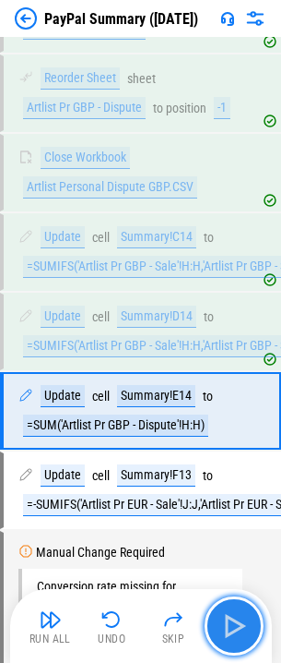
click at [235, 610] on button "button" at bounding box center [234, 625] width 59 height 59
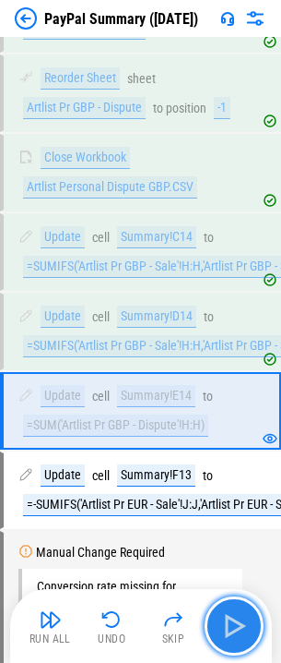
click at [235, 610] on button "button" at bounding box center [234, 625] width 59 height 59
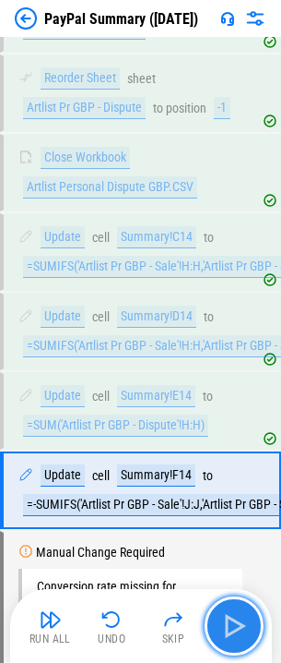
click at [235, 610] on button "button" at bounding box center [234, 625] width 59 height 59
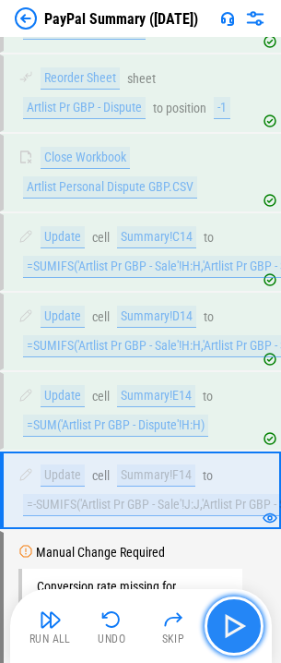
click at [235, 610] on button "button" at bounding box center [234, 625] width 59 height 59
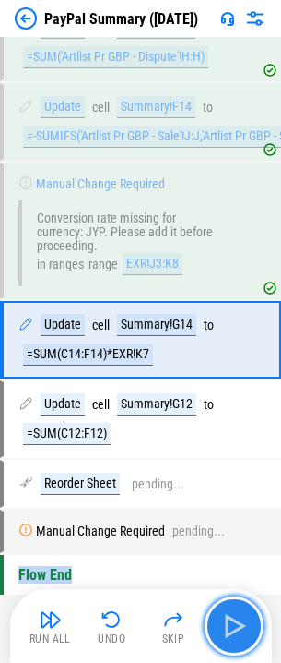
click at [235, 610] on button "button" at bounding box center [234, 625] width 59 height 59
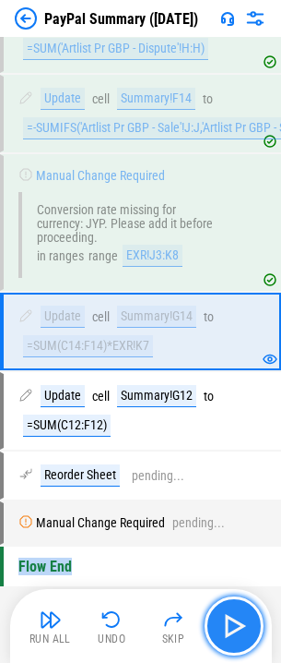
click at [235, 610] on button "button" at bounding box center [234, 625] width 59 height 59
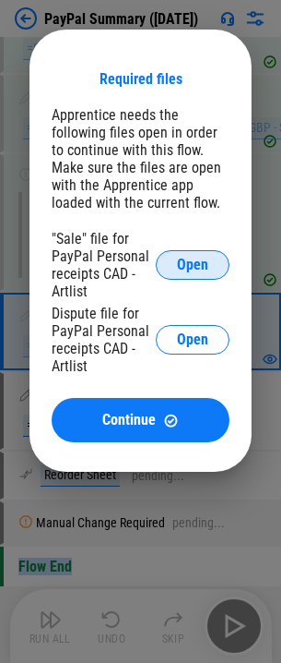
click at [193, 259] on span "Open" at bounding box center [192, 264] width 31 height 15
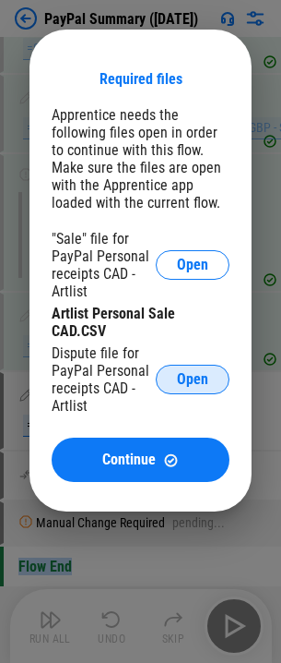
click at [184, 372] on span "Open" at bounding box center [192, 379] width 31 height 15
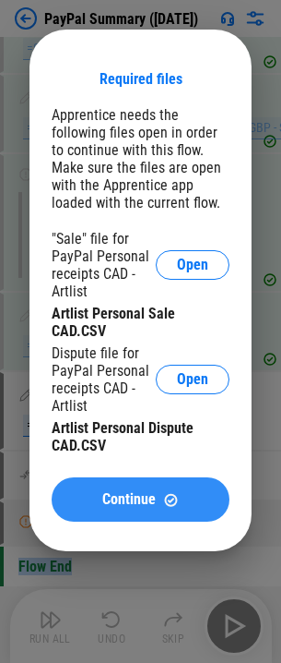
click at [146, 497] on span "Continue" at bounding box center [129, 499] width 54 height 15
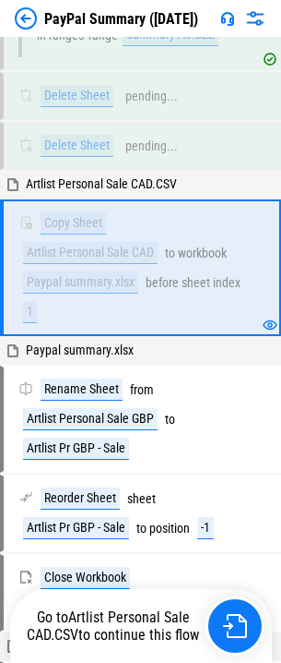
scroll to position [1938, 0]
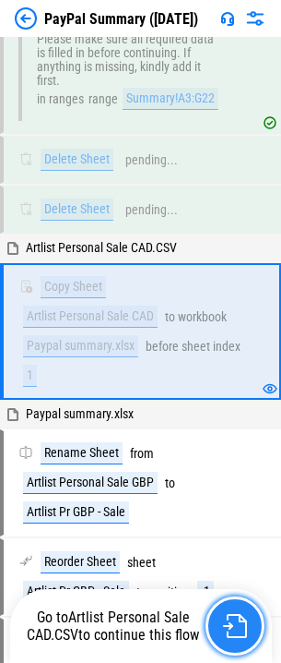
click at [233, 612] on button "button" at bounding box center [235, 625] width 59 height 59
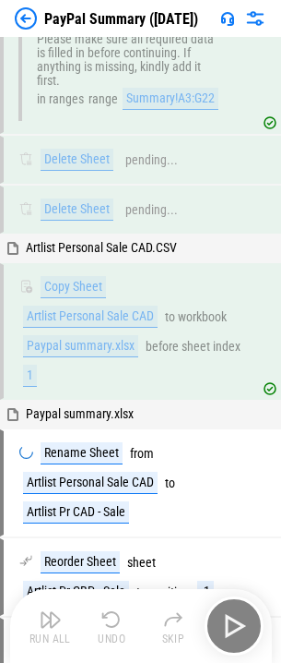
click at [233, 612] on div "Run All Undo Skip" at bounding box center [143, 625] width 244 height 59
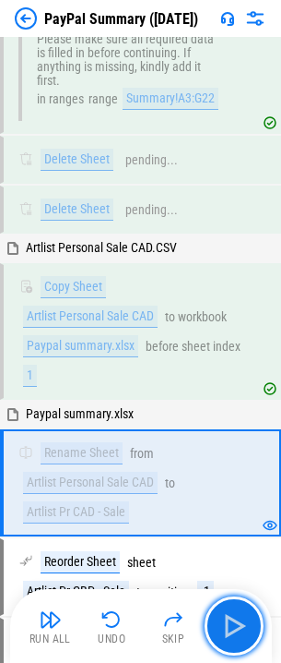
click at [233, 612] on img "button" at bounding box center [235, 626] width 30 height 30
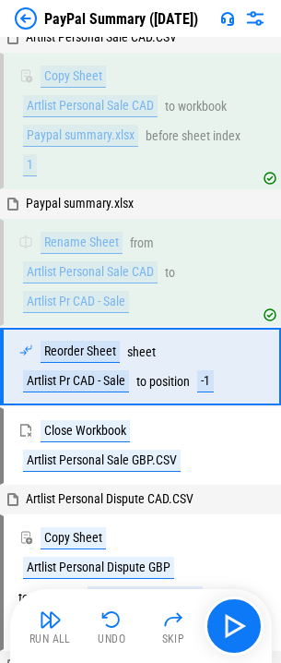
scroll to position [2184, 0]
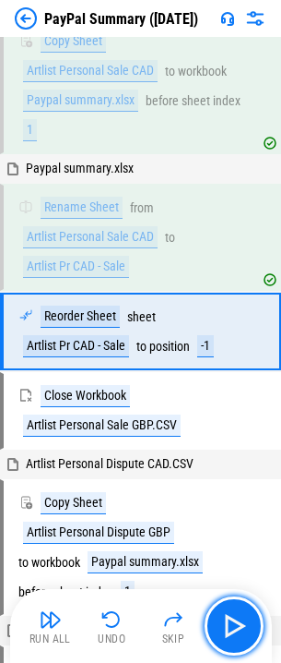
click at [233, 612] on img "button" at bounding box center [235, 626] width 30 height 30
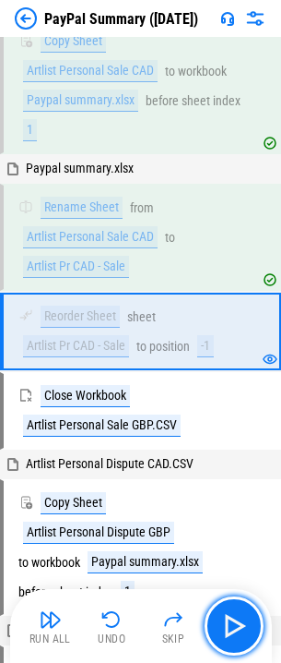
click at [233, 612] on img "button" at bounding box center [235, 626] width 30 height 30
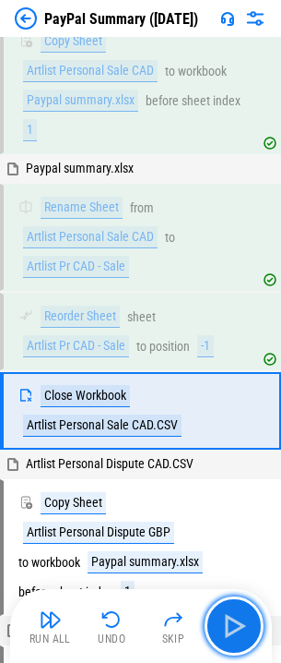
click at [233, 612] on img "button" at bounding box center [235, 626] width 30 height 30
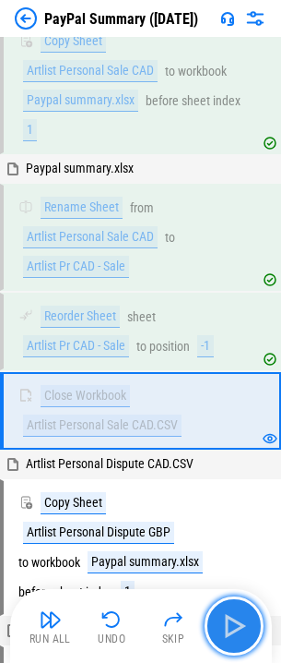
click at [233, 612] on img "button" at bounding box center [235, 626] width 30 height 30
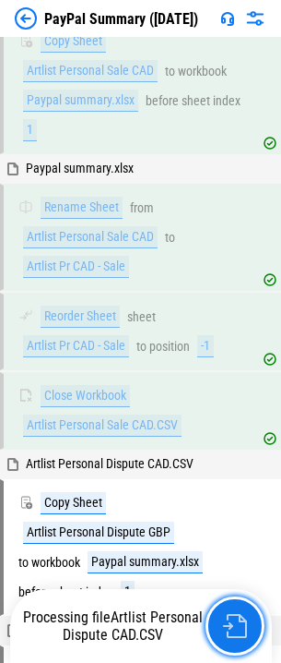
click at [233, 612] on button "button" at bounding box center [235, 625] width 59 height 59
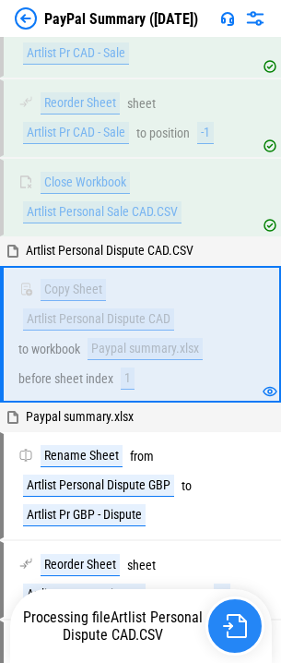
scroll to position [2399, 0]
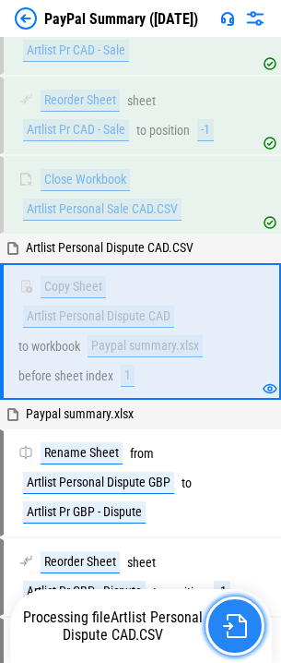
click at [233, 612] on button "button" at bounding box center [235, 625] width 59 height 59
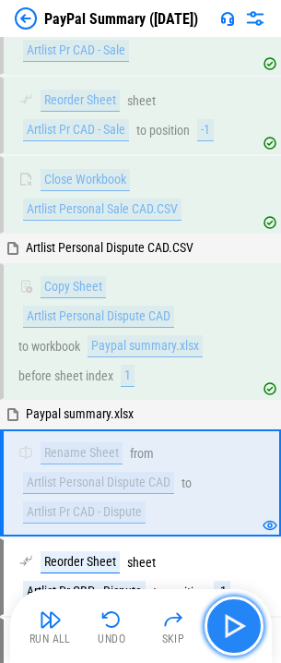
click at [233, 612] on img "button" at bounding box center [235, 626] width 30 height 30
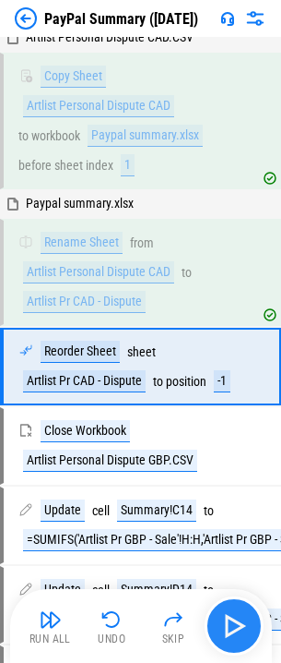
scroll to position [2645, 0]
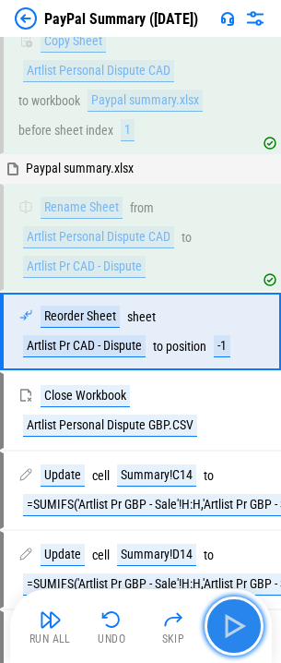
click at [233, 612] on img "button" at bounding box center [235, 626] width 30 height 30
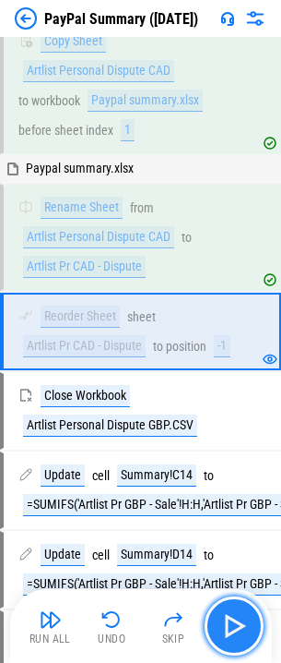
click at [233, 612] on img "button" at bounding box center [235, 626] width 30 height 30
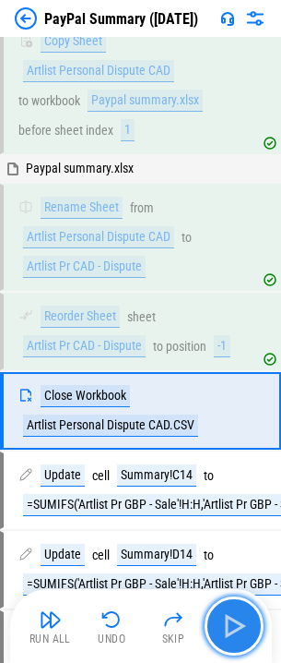
click at [233, 612] on img "button" at bounding box center [235, 626] width 30 height 30
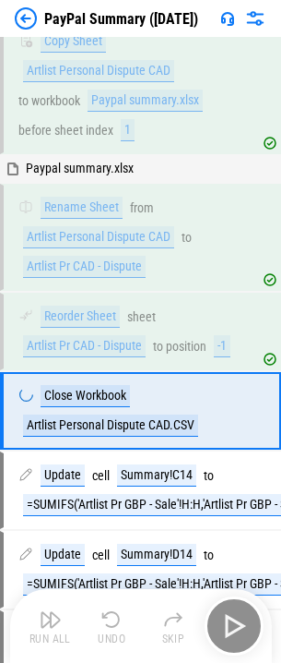
click at [233, 612] on div "Run All Undo Skip" at bounding box center [143, 625] width 244 height 59
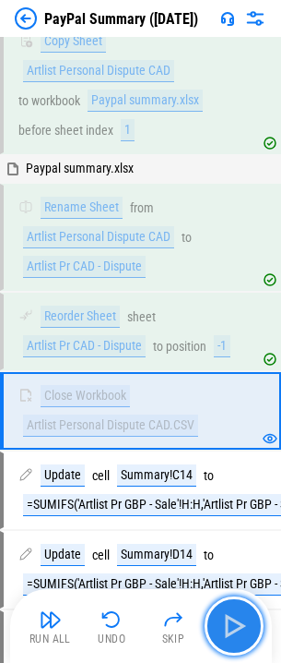
click at [233, 612] on img "button" at bounding box center [235, 626] width 30 height 30
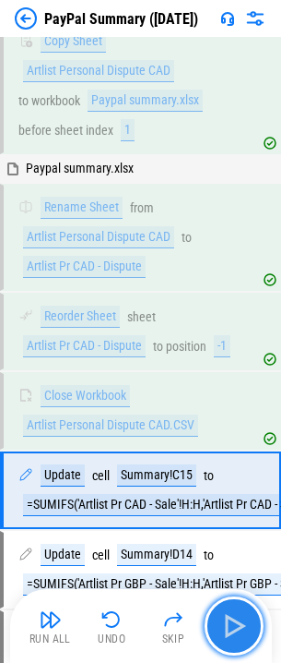
click at [233, 612] on img "button" at bounding box center [235, 626] width 30 height 30
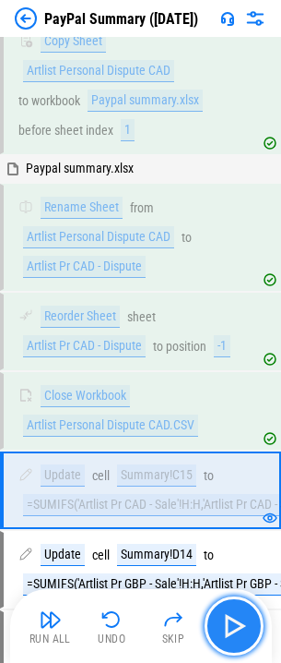
click at [233, 612] on img "button" at bounding box center [235, 626] width 30 height 30
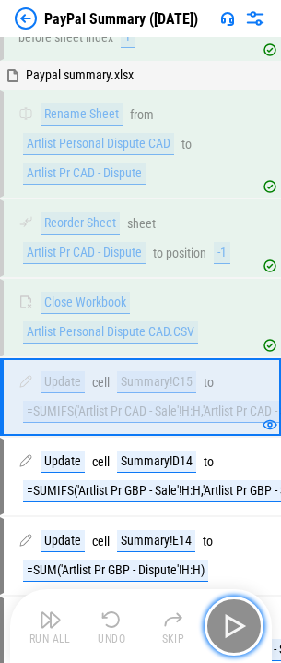
click at [233, 612] on img "button" at bounding box center [235, 626] width 30 height 30
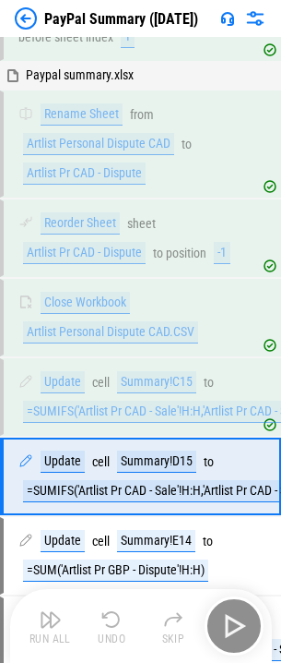
scroll to position [2866, 0]
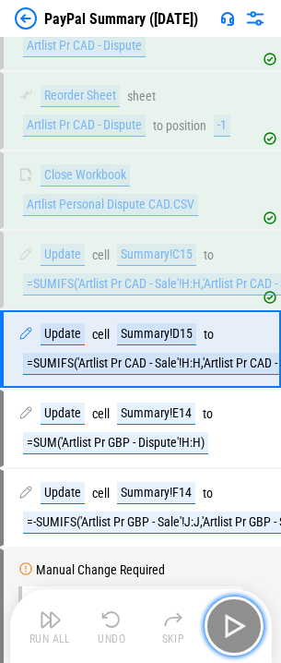
click at [233, 612] on img "button" at bounding box center [235, 626] width 30 height 30
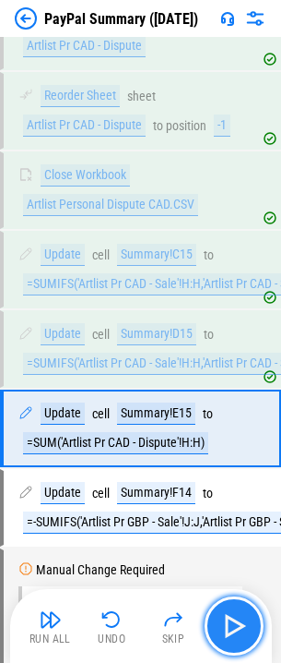
click at [233, 612] on img "button" at bounding box center [235, 626] width 30 height 30
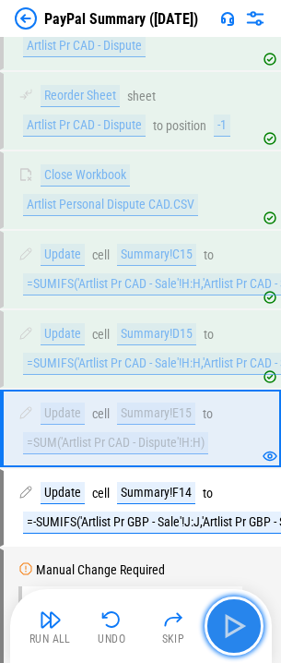
click at [233, 612] on img "button" at bounding box center [235, 626] width 30 height 30
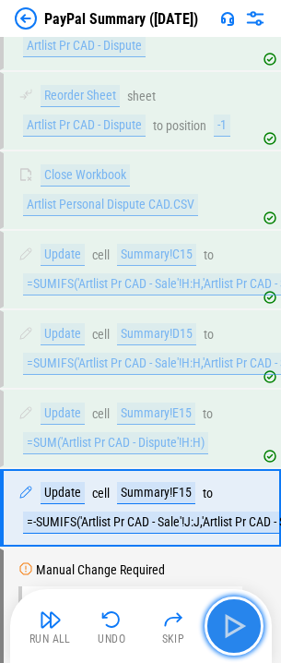
click at [233, 612] on img "button" at bounding box center [235, 626] width 30 height 30
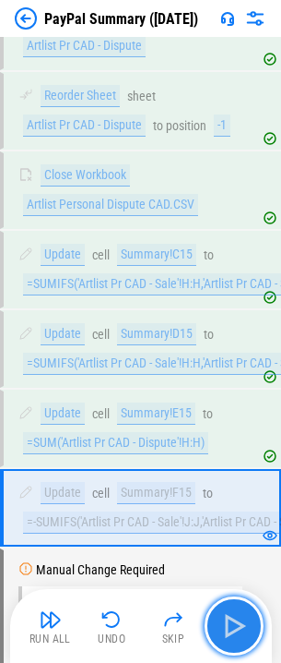
click at [233, 612] on img "button" at bounding box center [235, 626] width 30 height 30
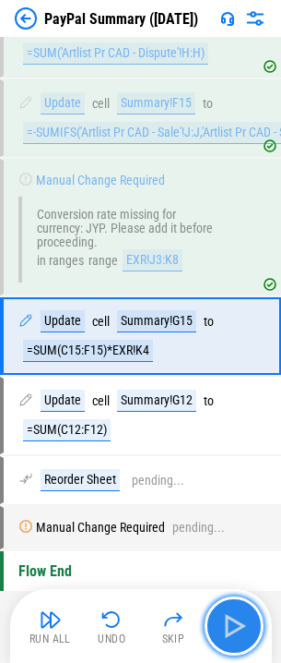
click at [233, 612] on img "button" at bounding box center [235, 626] width 30 height 30
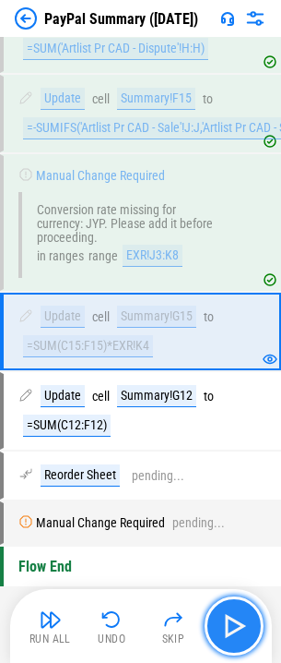
click at [231, 617] on img "button" at bounding box center [235, 626] width 30 height 30
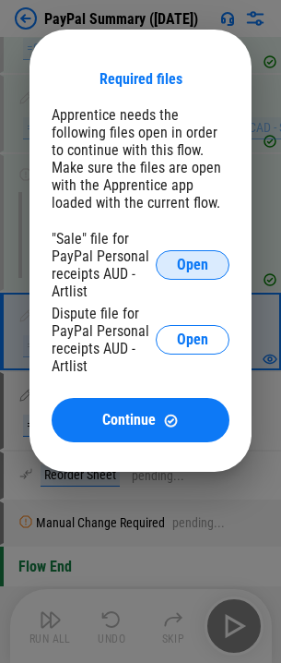
click at [205, 268] on span "Open" at bounding box center [192, 264] width 31 height 15
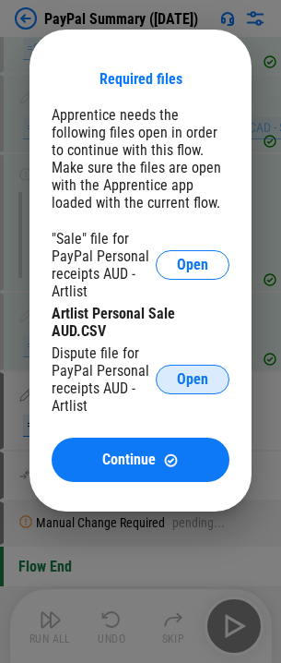
click at [195, 372] on span "Open" at bounding box center [192, 379] width 31 height 15
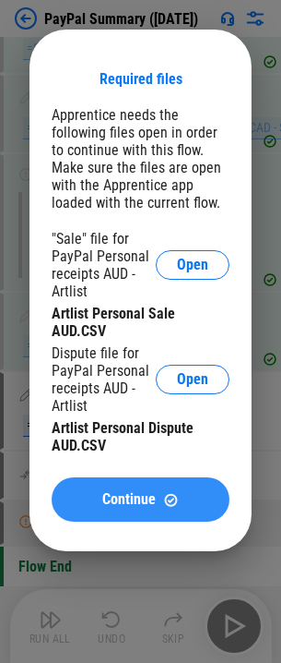
click at [169, 504] on img at bounding box center [171, 500] width 16 height 16
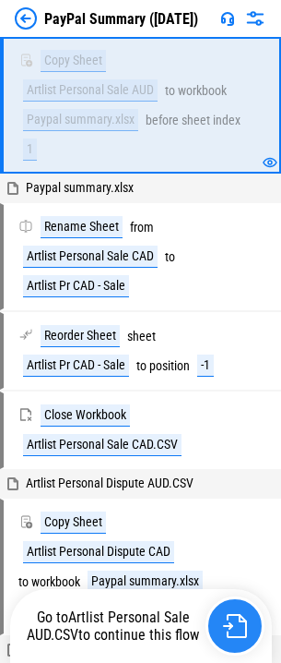
scroll to position [1938, 0]
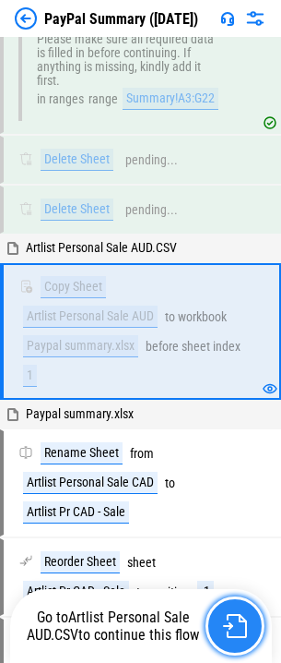
click at [234, 609] on button "button" at bounding box center [235, 625] width 59 height 59
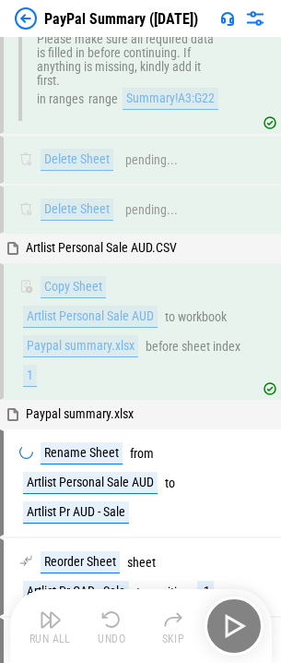
click at [234, 609] on div "Run All Undo Skip" at bounding box center [143, 625] width 244 height 59
click at [234, 609] on button "button" at bounding box center [234, 625] width 59 height 59
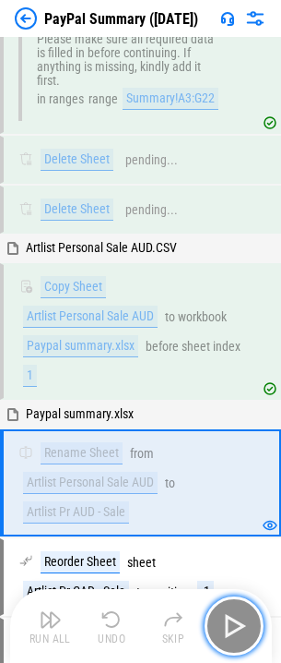
scroll to position [2083, 0]
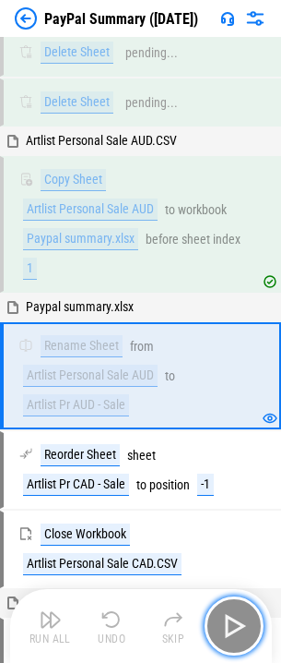
click at [235, 609] on button "button" at bounding box center [234, 625] width 59 height 59
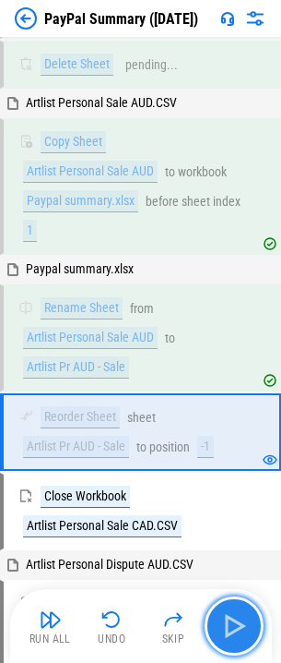
click at [236, 609] on button "button" at bounding box center [234, 625] width 59 height 59
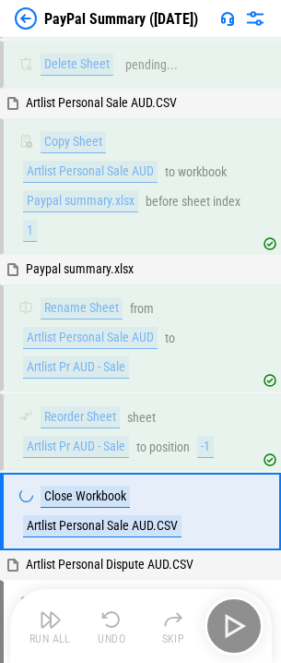
click at [236, 609] on div "Run All Undo Skip" at bounding box center [143, 625] width 244 height 59
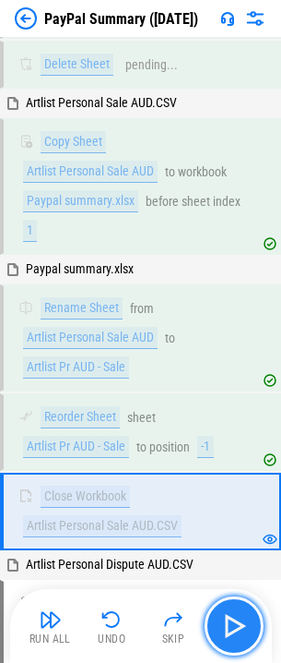
click at [236, 609] on button "button" at bounding box center [234, 625] width 59 height 59
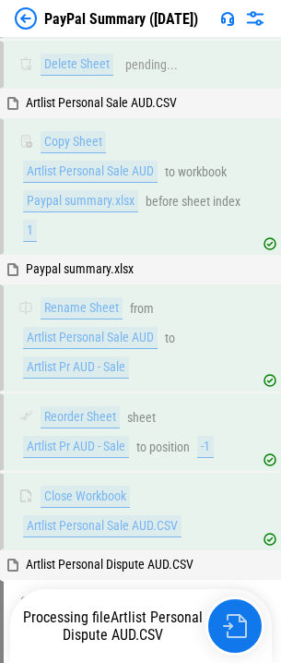
click at [236, 609] on button "button" at bounding box center [235, 625] width 59 height 59
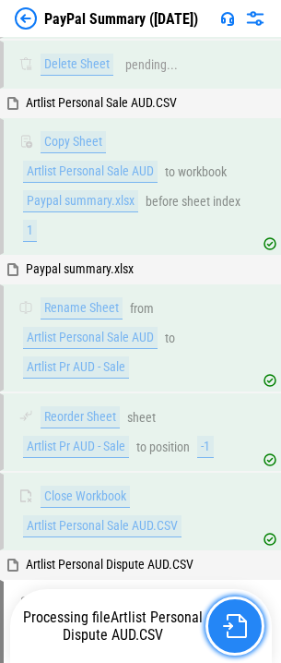
click at [236, 609] on button "button" at bounding box center [235, 625] width 59 height 59
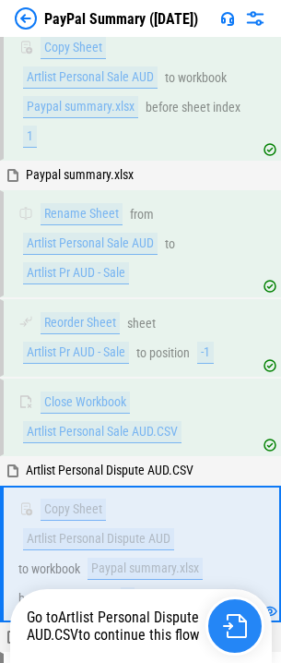
scroll to position [2399, 0]
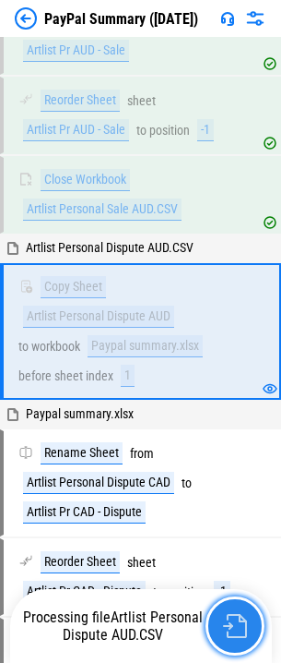
click at [236, 609] on button "button" at bounding box center [235, 625] width 59 height 59
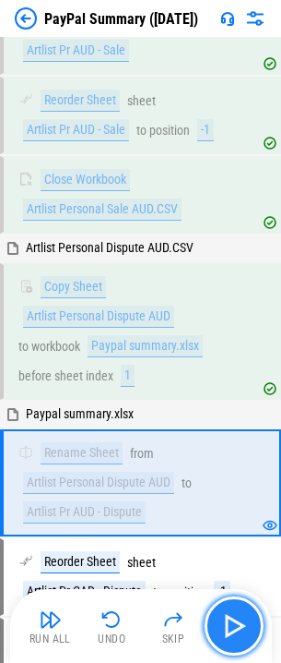
click at [236, 609] on button "button" at bounding box center [234, 625] width 59 height 59
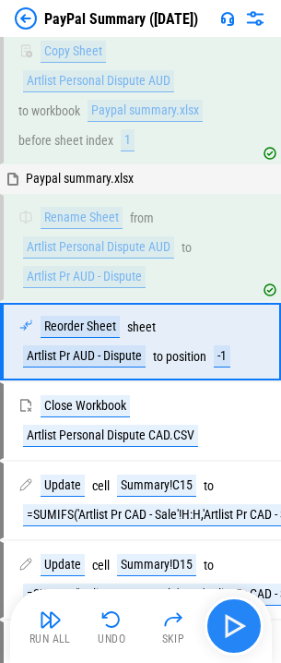
scroll to position [2645, 0]
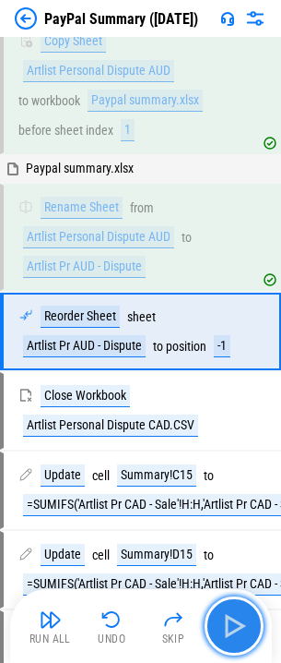
click at [236, 609] on button "button" at bounding box center [234, 625] width 59 height 59
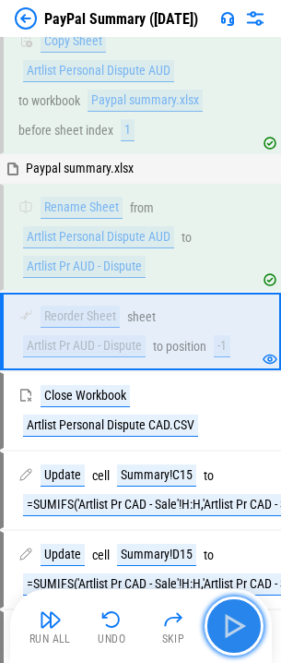
click at [236, 609] on button "button" at bounding box center [234, 625] width 59 height 59
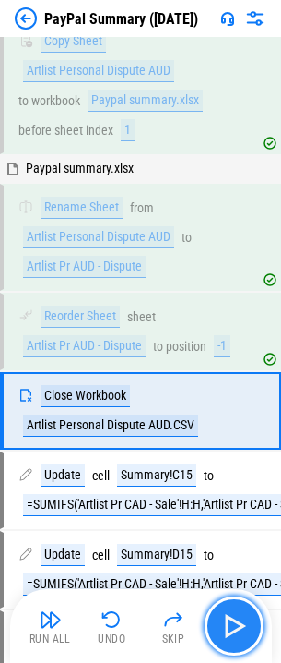
click at [236, 609] on button "button" at bounding box center [234, 625] width 59 height 59
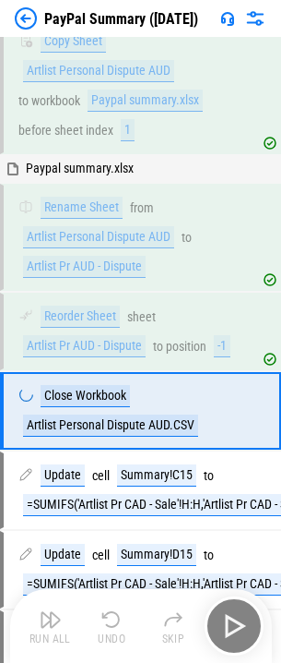
click at [236, 609] on div "Run All Undo Skip" at bounding box center [143, 625] width 244 height 59
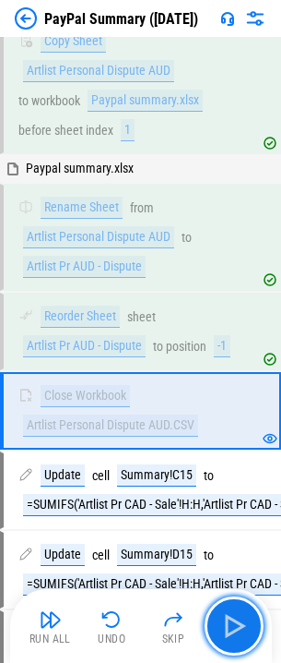
click at [236, 609] on button "button" at bounding box center [234, 625] width 59 height 59
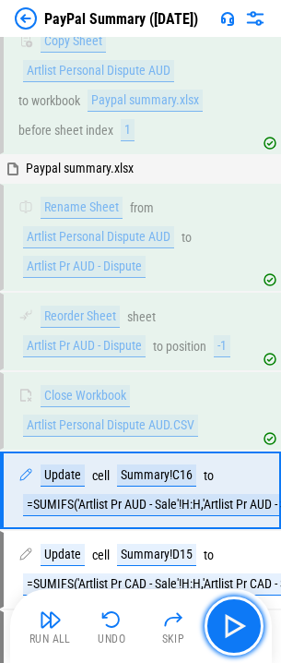
click at [236, 609] on button "button" at bounding box center [234, 625] width 59 height 59
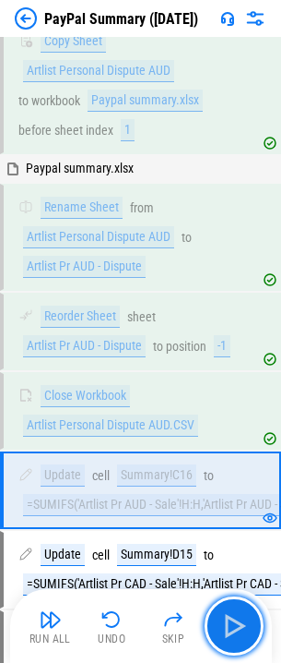
click at [236, 609] on button "button" at bounding box center [234, 625] width 59 height 59
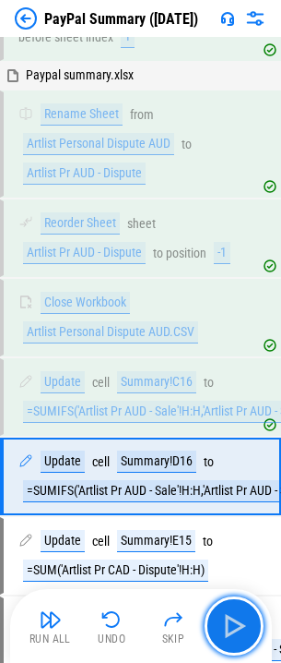
click at [236, 609] on button "button" at bounding box center [234, 625] width 59 height 59
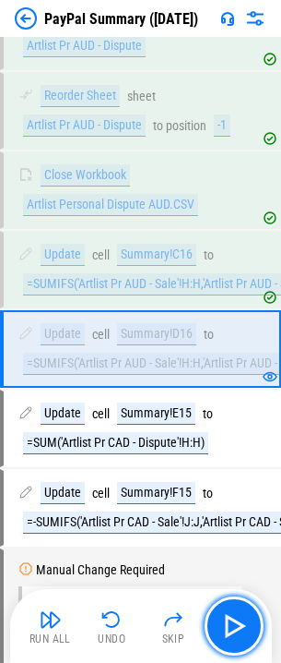
click at [236, 609] on button "button" at bounding box center [234, 625] width 59 height 59
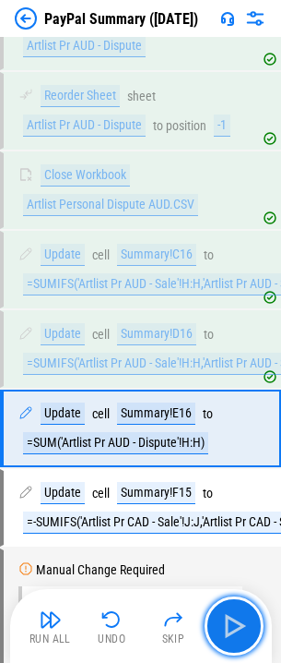
click at [236, 609] on button "button" at bounding box center [234, 625] width 59 height 59
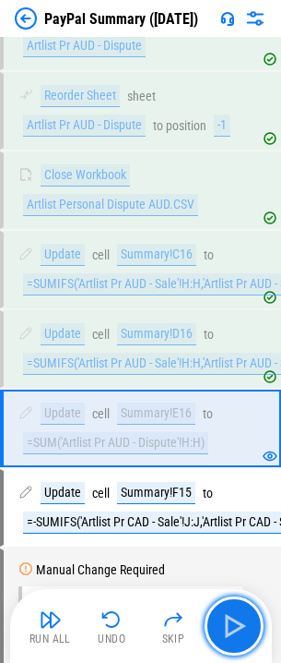
click at [236, 609] on button "button" at bounding box center [234, 625] width 59 height 59
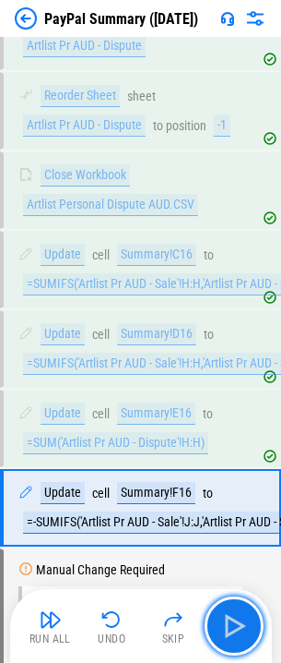
click at [236, 609] on button "button" at bounding box center [234, 625] width 59 height 59
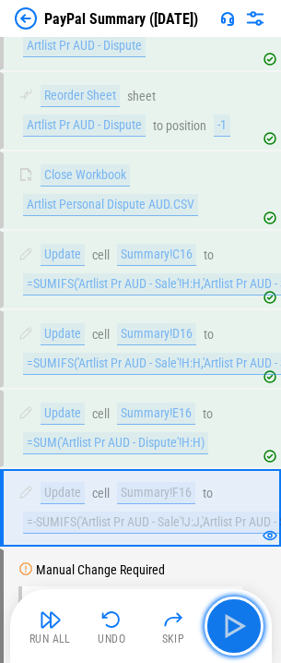
click at [236, 609] on button "button" at bounding box center [234, 625] width 59 height 59
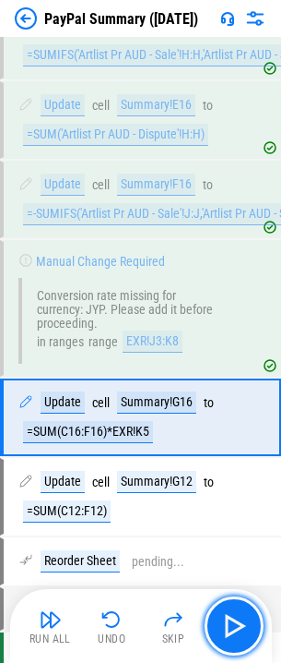
scroll to position [3260, 0]
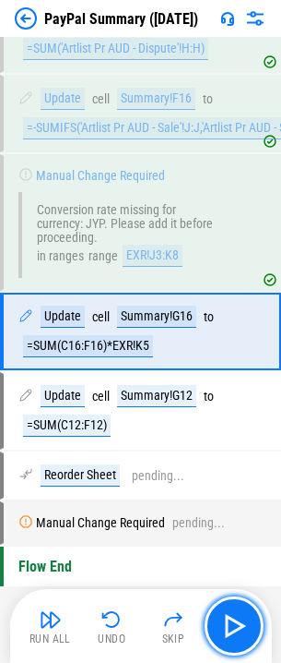
click at [236, 609] on button "button" at bounding box center [234, 625] width 59 height 59
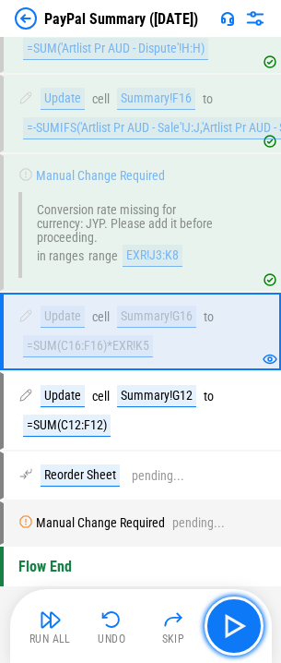
click at [236, 609] on button "button" at bounding box center [234, 625] width 59 height 59
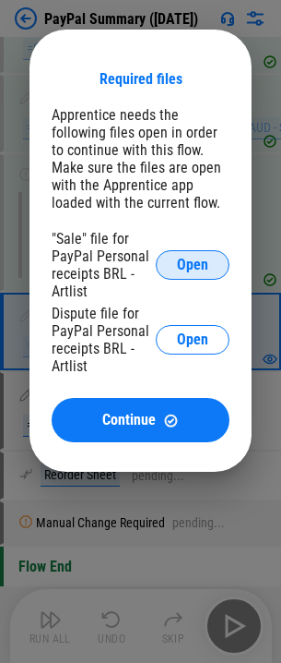
click at [199, 270] on span "Open" at bounding box center [192, 264] width 31 height 15
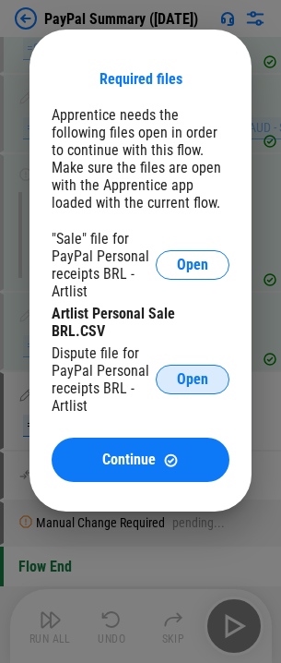
click at [191, 377] on span "Open" at bounding box center [192, 379] width 31 height 15
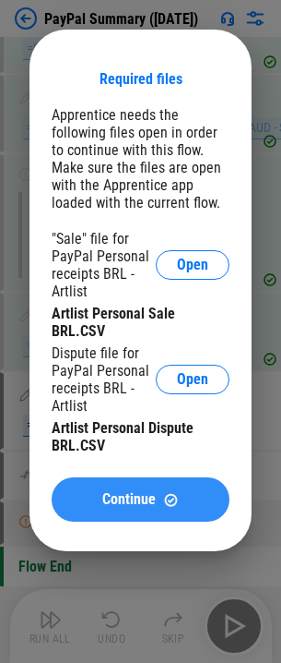
click at [158, 492] on div "Continue" at bounding box center [141, 500] width 134 height 16
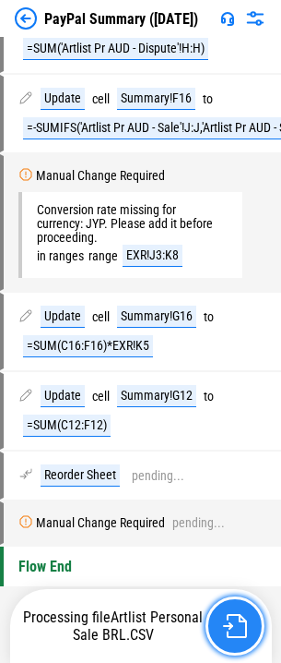
click at [233, 609] on button "button" at bounding box center [235, 625] width 59 height 59
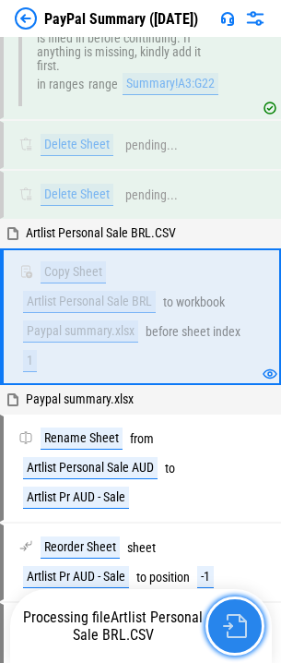
click at [233, 609] on button "button" at bounding box center [235, 625] width 59 height 59
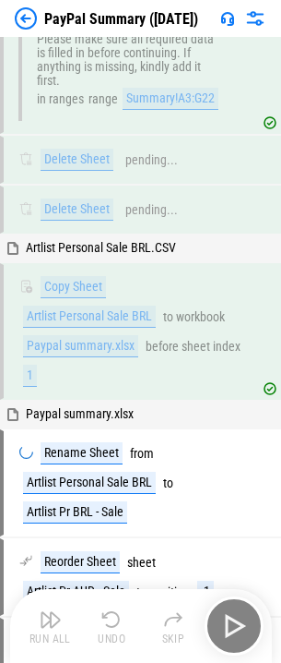
click at [234, 608] on div "Run All Undo Skip" at bounding box center [143, 625] width 244 height 59
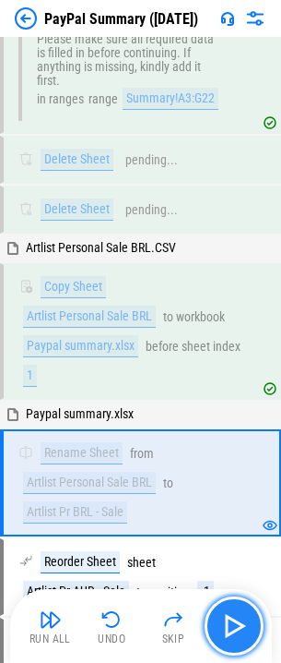
click at [234, 608] on button "button" at bounding box center [234, 625] width 59 height 59
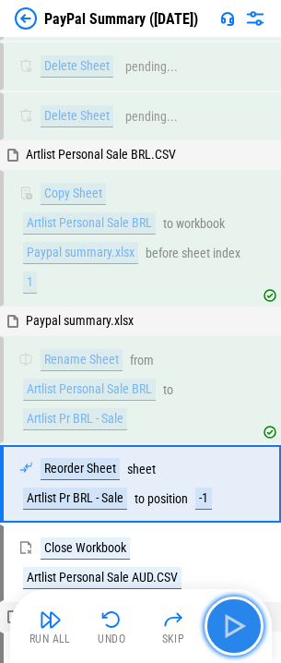
scroll to position [2148, 0]
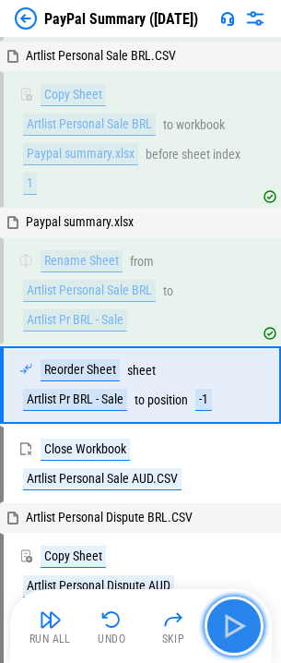
click at [234, 608] on button "button" at bounding box center [234, 625] width 59 height 59
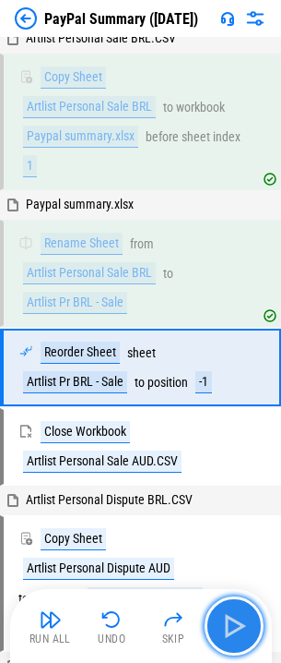
click at [234, 608] on button "button" at bounding box center [234, 625] width 59 height 59
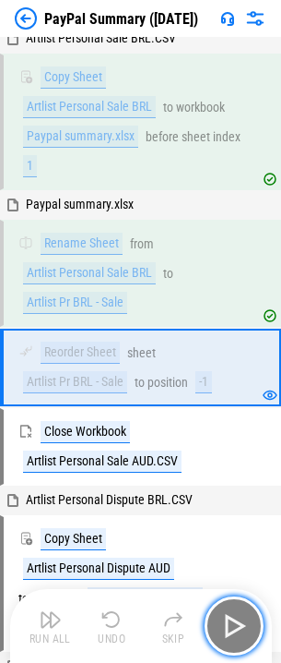
click at [235, 608] on button "button" at bounding box center [234, 625] width 59 height 59
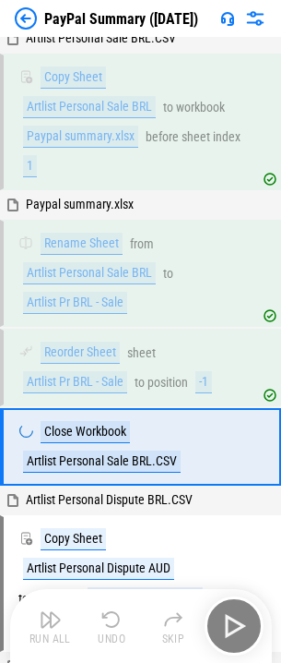
click at [235, 608] on div "Run All Undo Skip" at bounding box center [143, 625] width 244 height 59
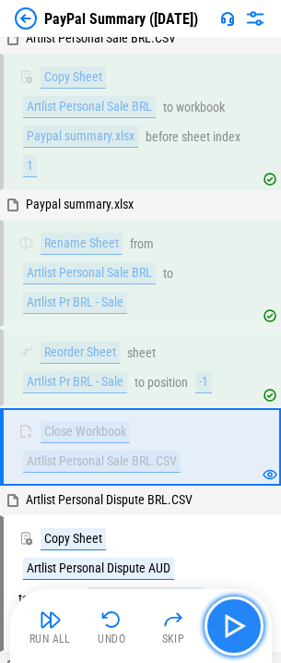
click at [235, 608] on button "button" at bounding box center [234, 625] width 59 height 59
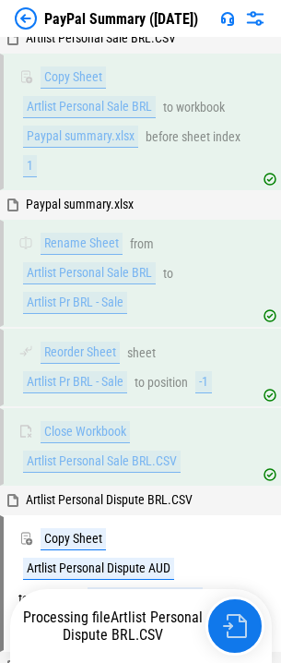
click at [235, 608] on button "button" at bounding box center [235, 625] width 59 height 59
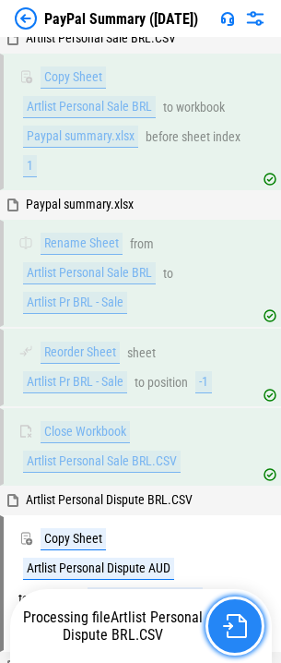
click at [235, 608] on button "button" at bounding box center [235, 625] width 59 height 59
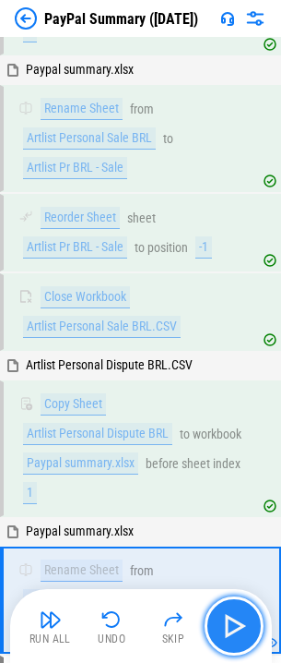
click at [235, 608] on button "button" at bounding box center [234, 625] width 59 height 59
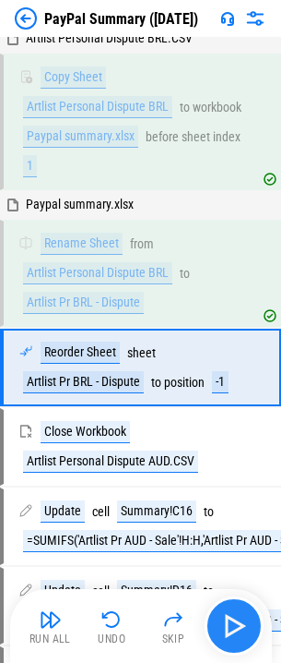
scroll to position [2645, 0]
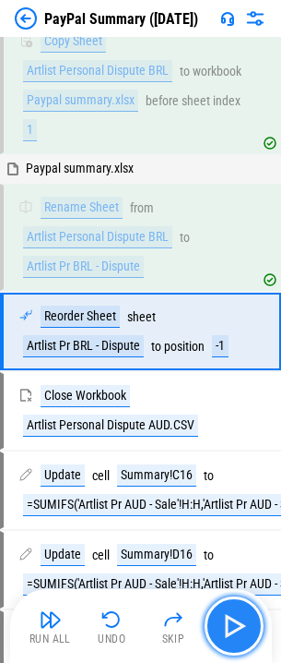
click at [235, 608] on button "button" at bounding box center [234, 625] width 59 height 59
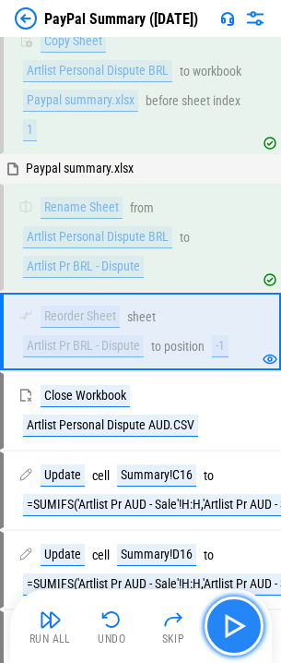
click at [235, 608] on button "button" at bounding box center [234, 625] width 59 height 59
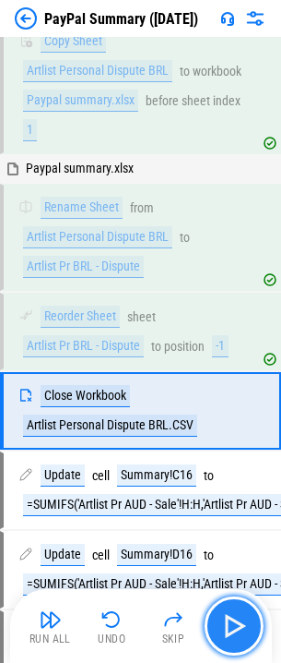
click at [235, 608] on button "button" at bounding box center [234, 625] width 59 height 59
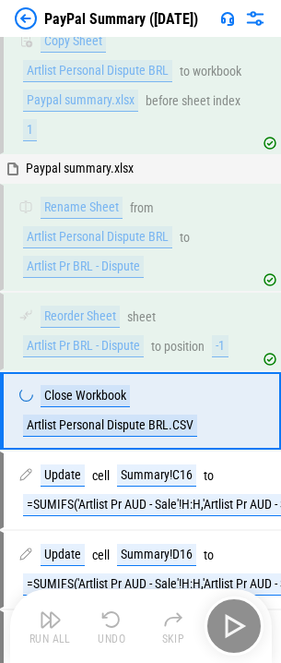
click at [235, 608] on div "Run All Undo Skip" at bounding box center [143, 625] width 244 height 59
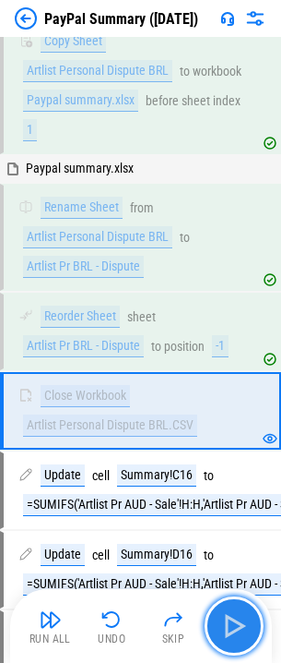
click at [235, 608] on button "button" at bounding box center [234, 625] width 59 height 59
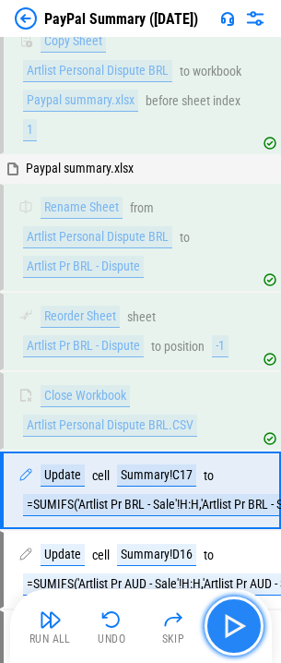
click at [235, 608] on button "button" at bounding box center [234, 625] width 59 height 59
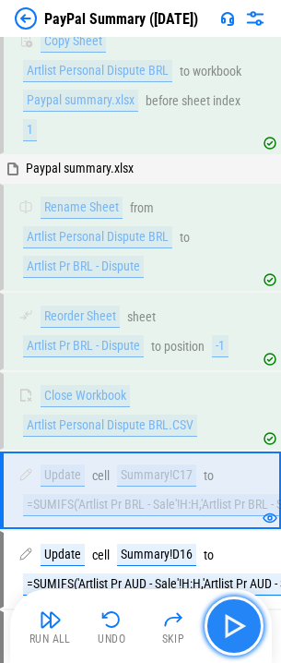
click at [235, 608] on button "button" at bounding box center [234, 625] width 59 height 59
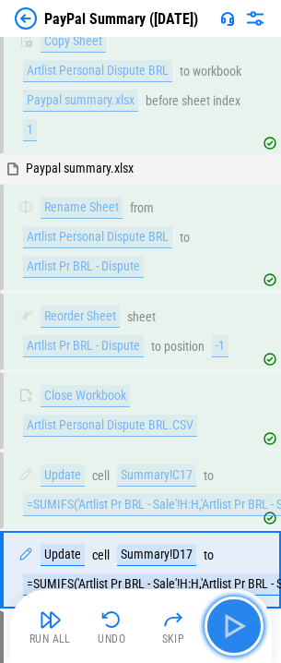
click at [235, 608] on button "button" at bounding box center [234, 625] width 59 height 59
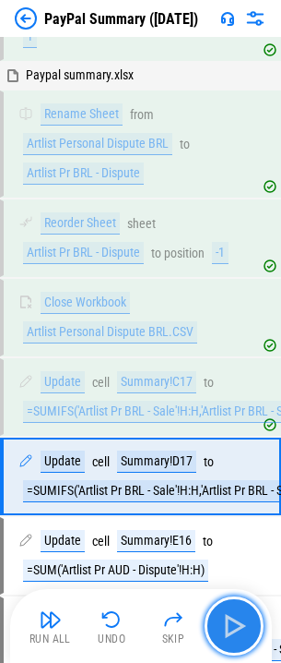
click at [235, 608] on button "button" at bounding box center [234, 625] width 59 height 59
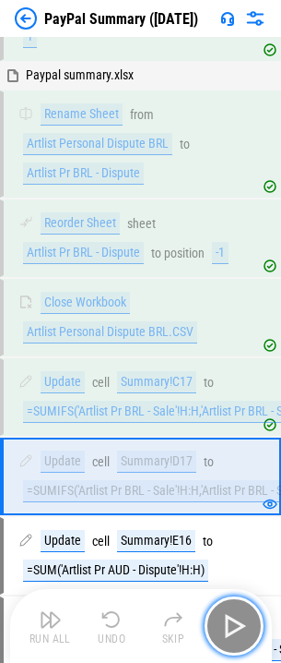
click at [235, 608] on button "button" at bounding box center [234, 625] width 59 height 59
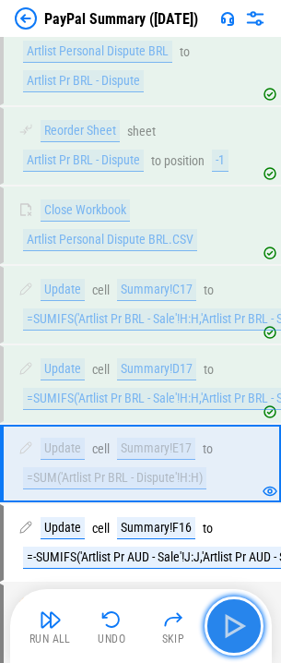
click at [235, 608] on button "button" at bounding box center [234, 625] width 59 height 59
click at [235, 608] on div "Run All Undo Skip" at bounding box center [143, 625] width 244 height 59
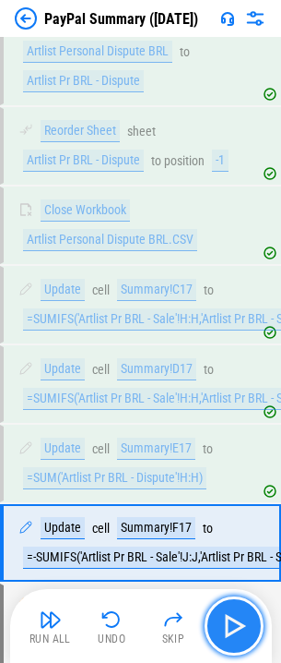
click at [235, 608] on button "button" at bounding box center [234, 625] width 59 height 59
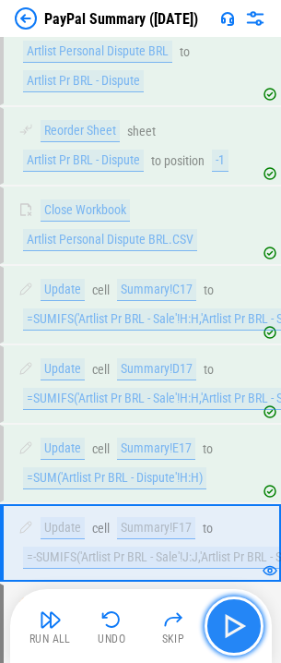
click at [235, 608] on button "button" at bounding box center [234, 625] width 59 height 59
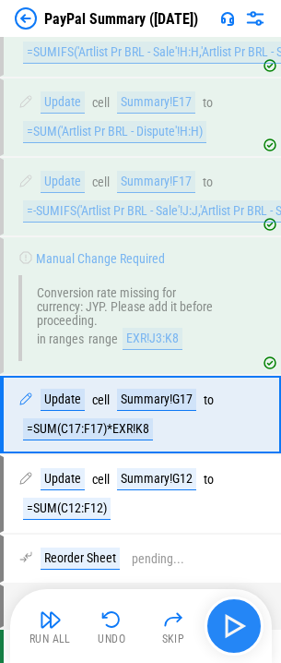
scroll to position [3260, 0]
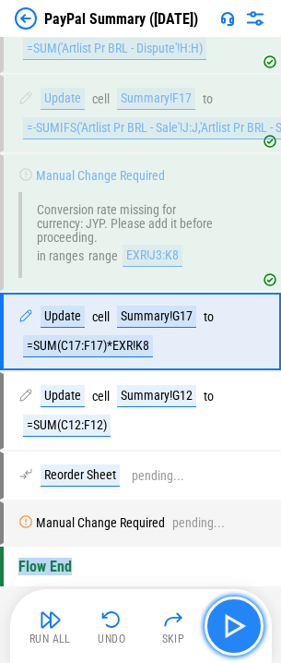
click at [235, 608] on button "button" at bounding box center [234, 625] width 59 height 59
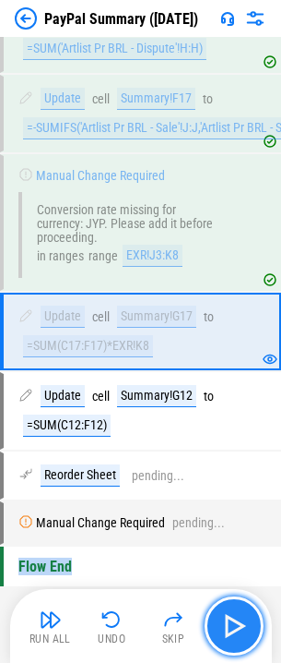
click at [235, 608] on button "button" at bounding box center [234, 625] width 59 height 59
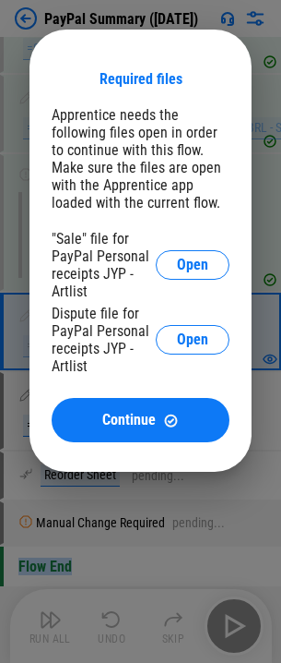
click at [235, 608] on div at bounding box center [140, 331] width 281 height 663
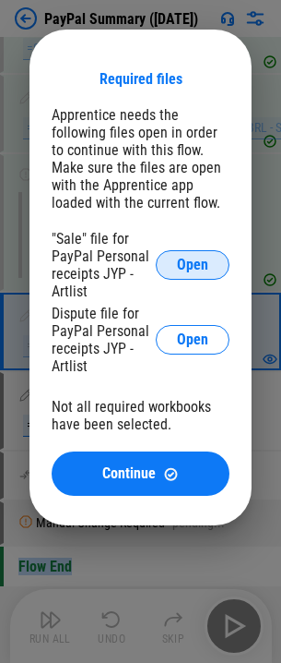
click at [185, 263] on span "Open" at bounding box center [192, 264] width 31 height 15
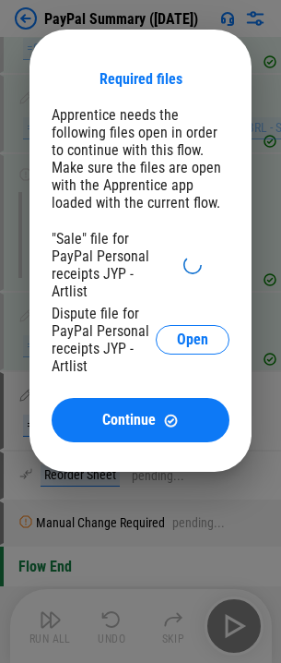
click at [40, 566] on div at bounding box center [140, 331] width 281 height 663
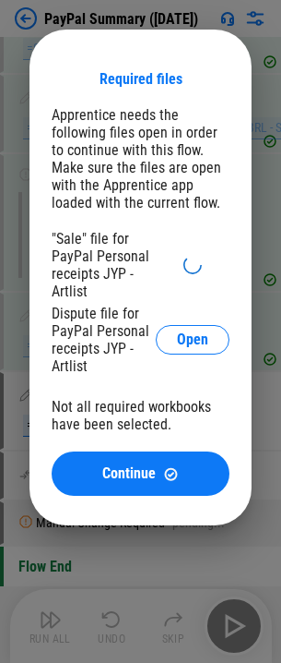
click at [186, 257] on icon at bounding box center [192, 264] width 19 height 19
click at [109, 262] on div ""Sale" file for PayPal Personal receipts JYP - Artlist" at bounding box center [104, 265] width 104 height 70
drag, startPoint x: 150, startPoint y: 419, endPoint x: 166, endPoint y: 448, distance: 33.1
click at [150, 419] on div "Not all required workbooks have been selected." at bounding box center [141, 415] width 178 height 35
click at [115, 272] on div ""Sale" file for PayPal Personal receipts JYP - Artlist" at bounding box center [104, 265] width 104 height 70
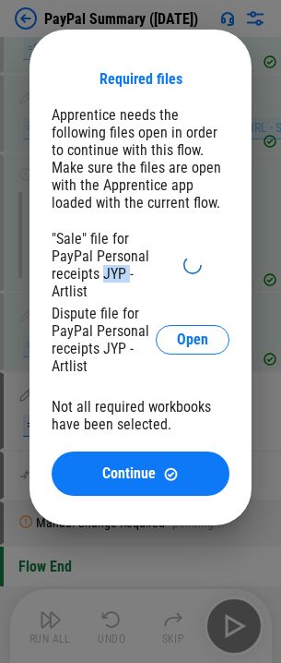
click at [115, 272] on div ""Sale" file for PayPal Personal receipts JYP - Artlist" at bounding box center [104, 265] width 104 height 70
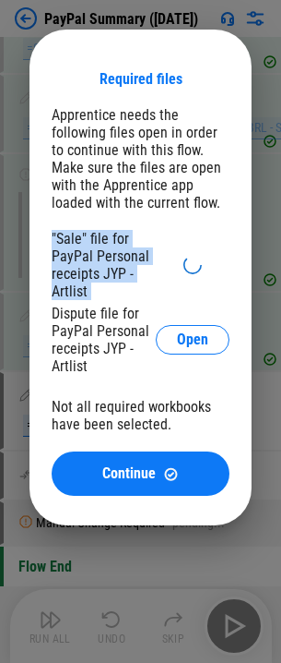
click at [115, 272] on div ""Sale" file for PayPal Personal receipts JYP - Artlist" at bounding box center [104, 265] width 104 height 70
click at [163, 260] on div ""Sale" file for PayPal Personal receipts JYP - Artlist" at bounding box center [141, 265] width 178 height 70
click at [172, 257] on div ""Sale" file for PayPal Personal receipts JYP - Artlist" at bounding box center [141, 265] width 178 height 70
click at [174, 257] on div ""Sale" file for PayPal Personal receipts JYP - Artlist" at bounding box center [141, 265] width 178 height 70
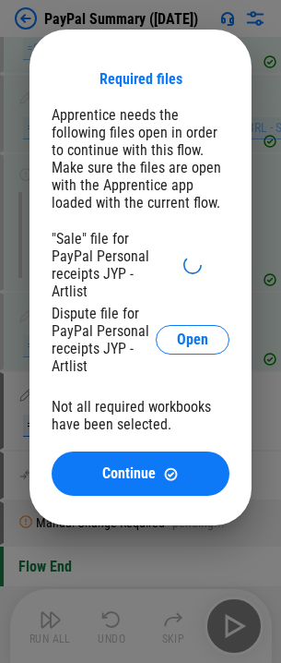
click at [177, 257] on div ""Sale" file for PayPal Personal receipts JYP - Artlist" at bounding box center [141, 265] width 178 height 70
click at [180, 256] on div ""Sale" file for PayPal Personal receipts JYP - Artlist" at bounding box center [141, 265] width 178 height 70
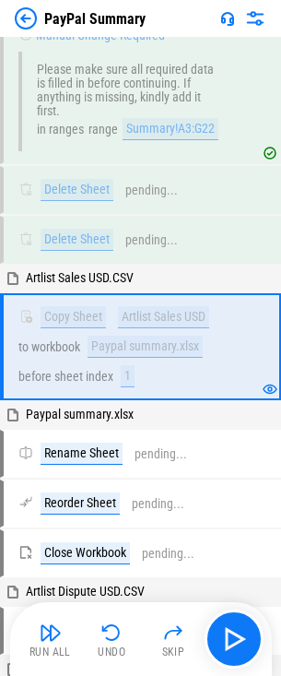
scroll to position [1917, 0]
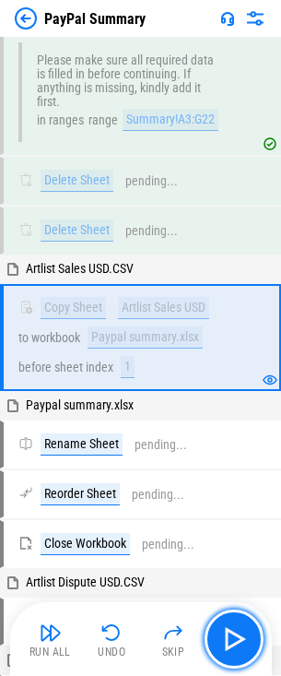
click at [230, 643] on img "button" at bounding box center [235, 640] width 30 height 30
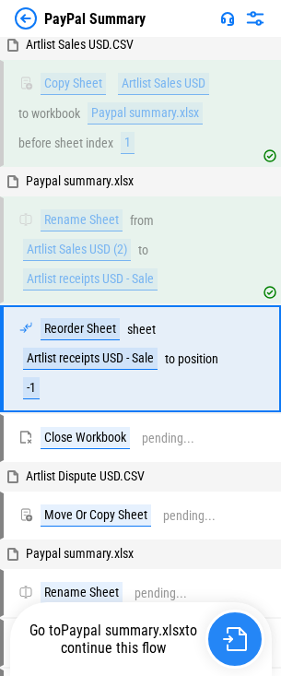
scroll to position [2162, 0]
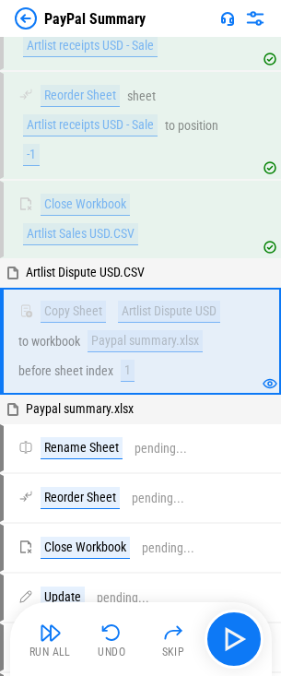
scroll to position [2378, 0]
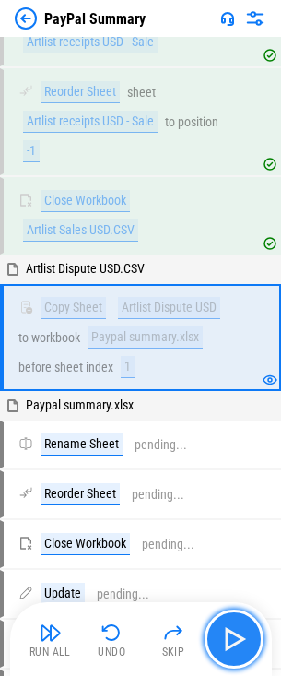
click at [235, 664] on button "button" at bounding box center [234, 639] width 59 height 59
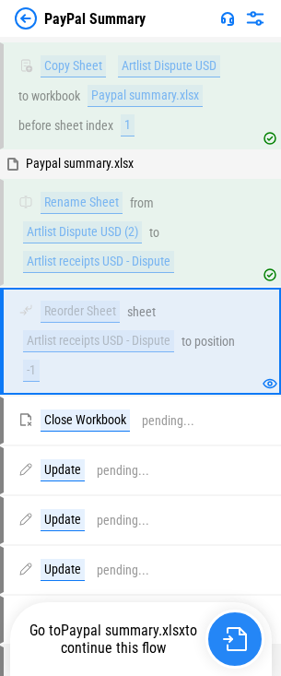
scroll to position [2624, 0]
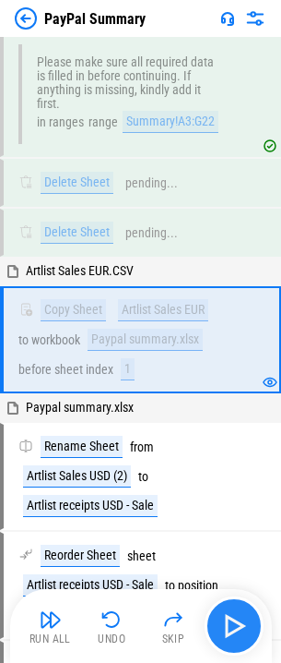
scroll to position [1923, 0]
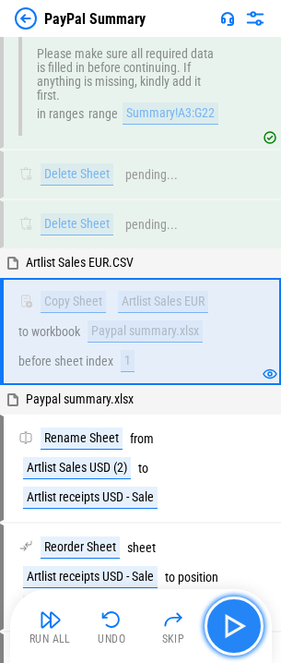
click at [233, 611] on img "button" at bounding box center [235, 626] width 30 height 30
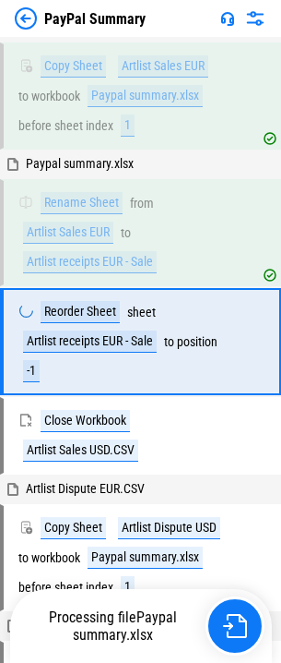
scroll to position [2169, 0]
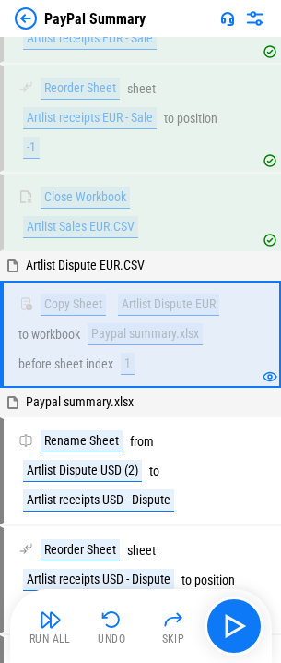
scroll to position [2385, 0]
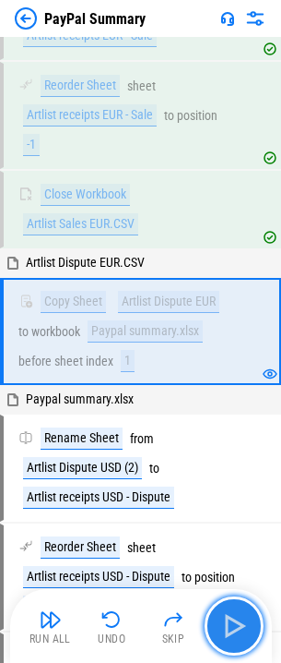
click at [233, 611] on img "button" at bounding box center [235, 626] width 30 height 30
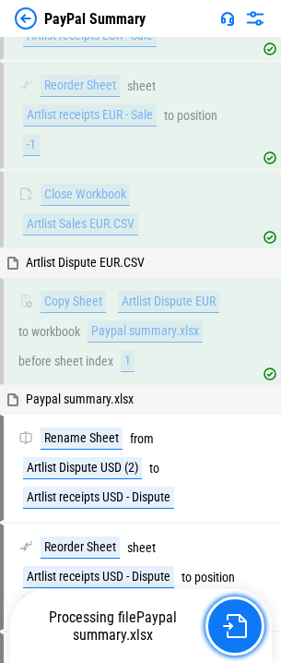
click at [233, 611] on button "button" at bounding box center [235, 625] width 59 height 59
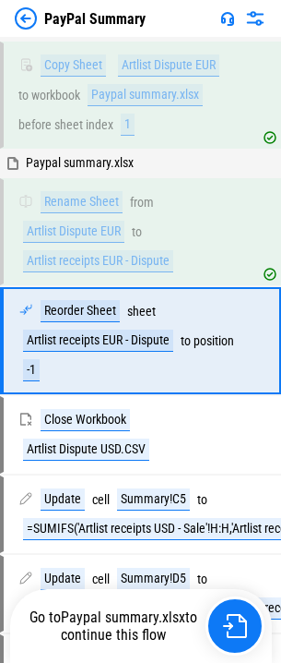
scroll to position [2630, 0]
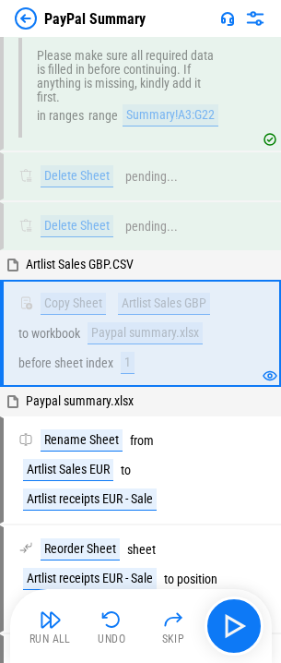
scroll to position [1923, 0]
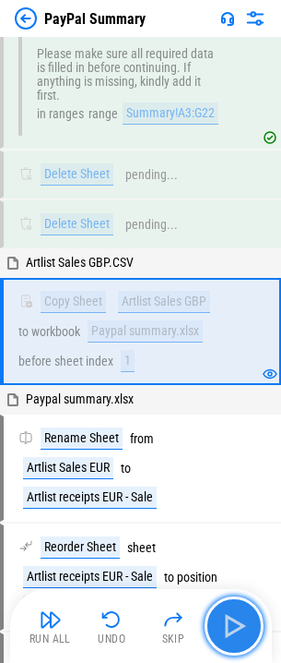
click at [234, 604] on button "button" at bounding box center [234, 625] width 59 height 59
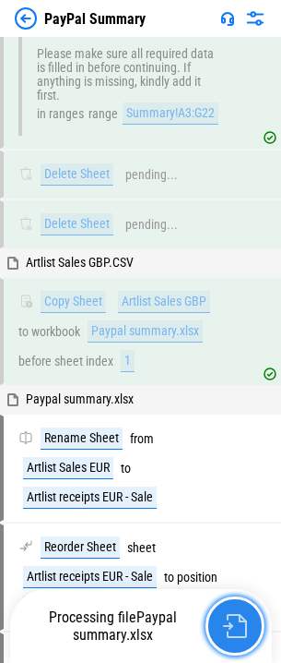
click at [235, 609] on button "button" at bounding box center [235, 625] width 59 height 59
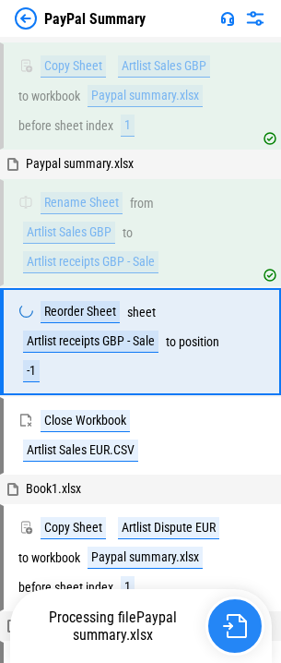
scroll to position [2169, 0]
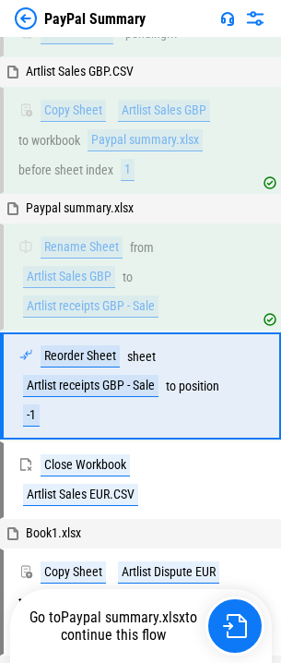
scroll to position [2169, 0]
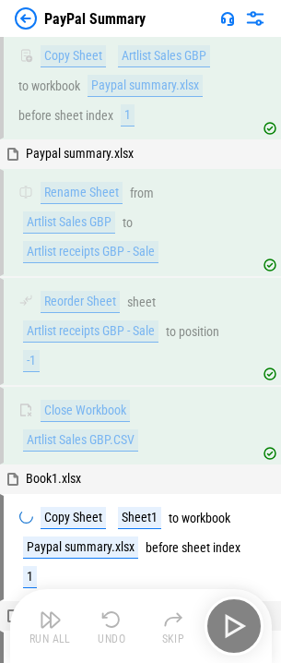
click at [235, 610] on div "Run All Undo Skip" at bounding box center [143, 625] width 244 height 59
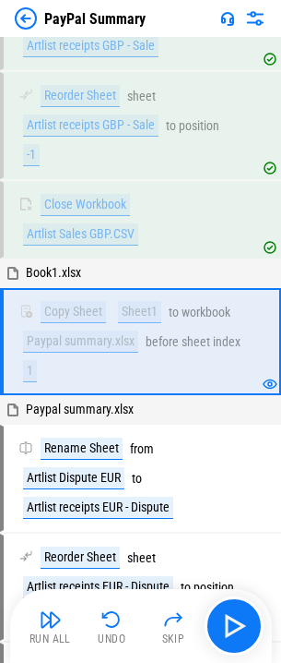
scroll to position [2385, 0]
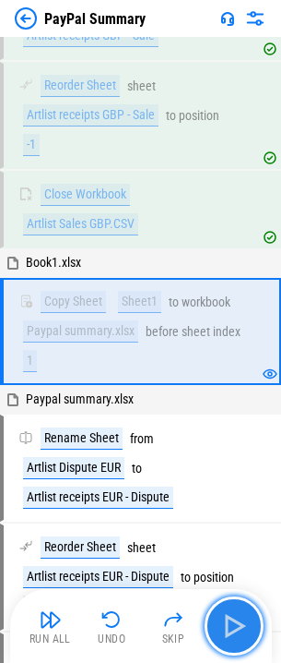
click at [235, 610] on button "button" at bounding box center [234, 625] width 59 height 59
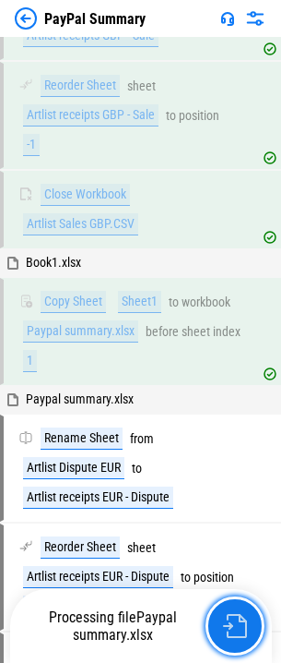
click at [235, 610] on button "button" at bounding box center [235, 625] width 59 height 59
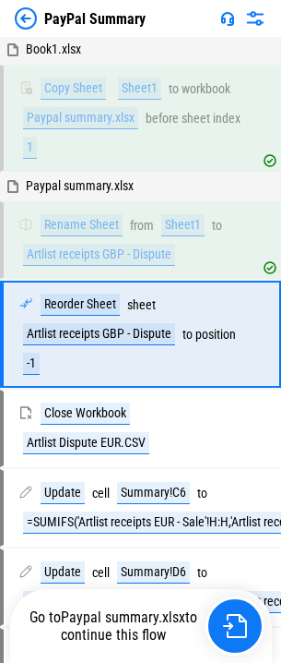
scroll to position [2601, 0]
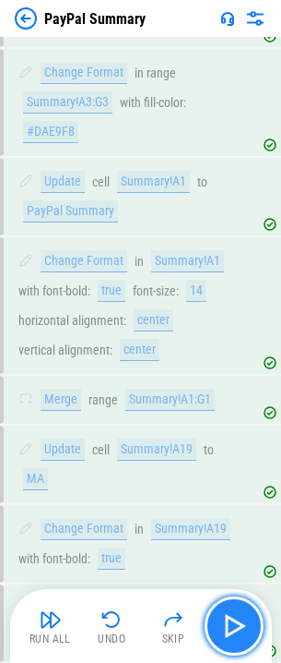
scroll to position [962, 0]
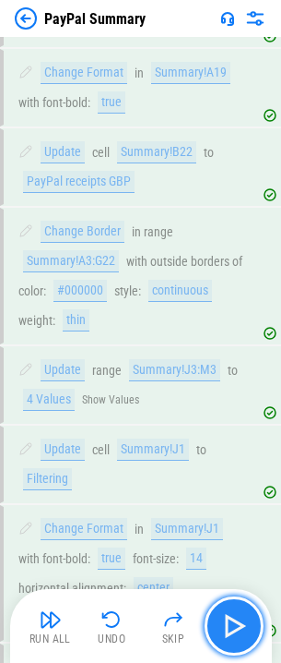
click at [236, 612] on img "button" at bounding box center [235, 626] width 30 height 30
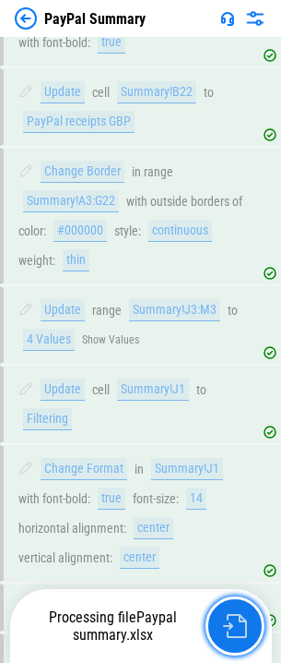
click at [236, 612] on button "button" at bounding box center [235, 625] width 59 height 59
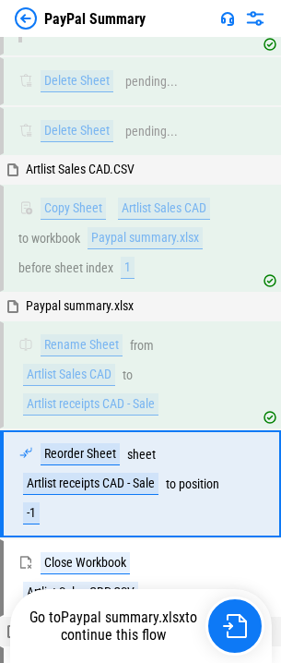
scroll to position [2169, 0]
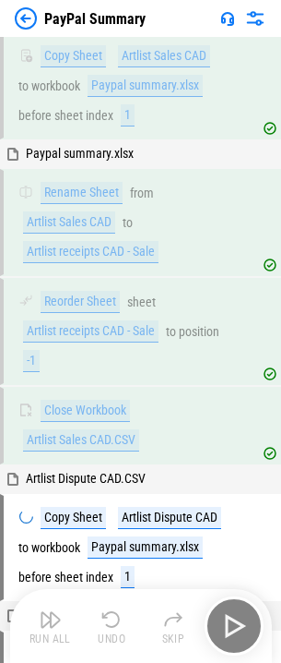
click at [240, 613] on div "Run All Undo Skip" at bounding box center [143, 625] width 244 height 59
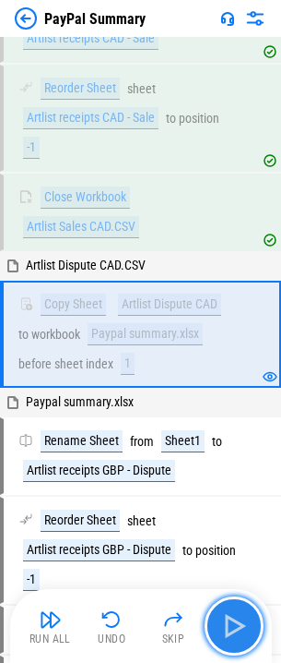
click at [240, 613] on img "button" at bounding box center [235, 626] width 30 height 30
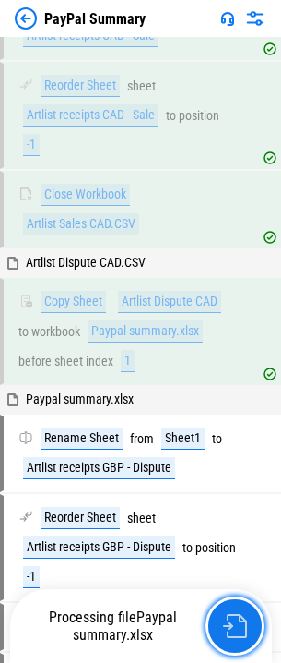
click at [240, 613] on button "button" at bounding box center [235, 625] width 59 height 59
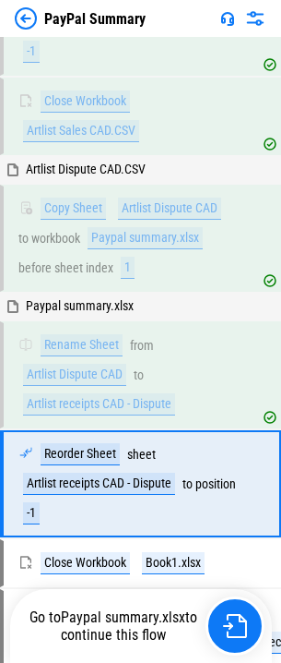
scroll to position [2630, 0]
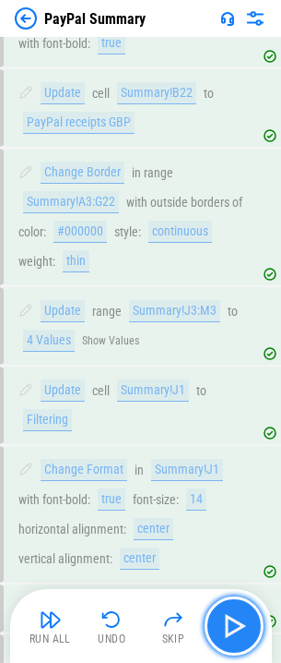
click at [241, 608] on button "button" at bounding box center [234, 625] width 59 height 59
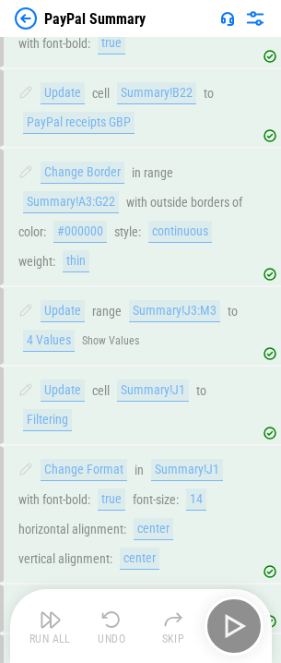
scroll to position [1342, 0]
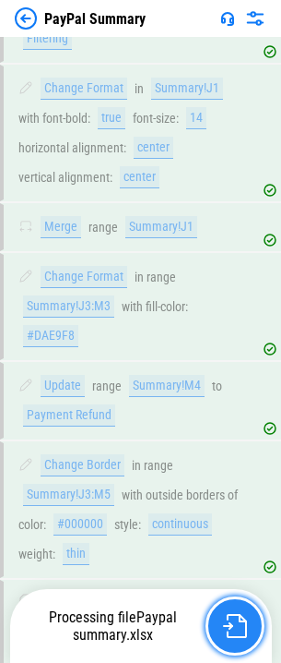
click at [241, 608] on button "button" at bounding box center [235, 625] width 59 height 59
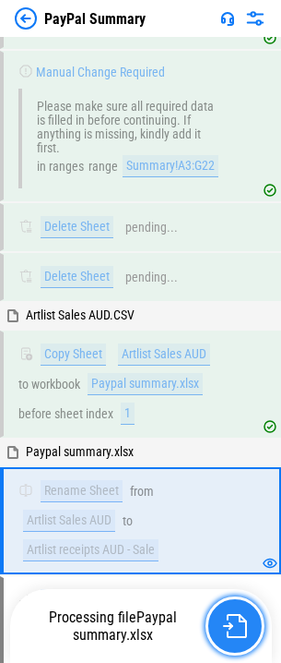
scroll to position [2044, 0]
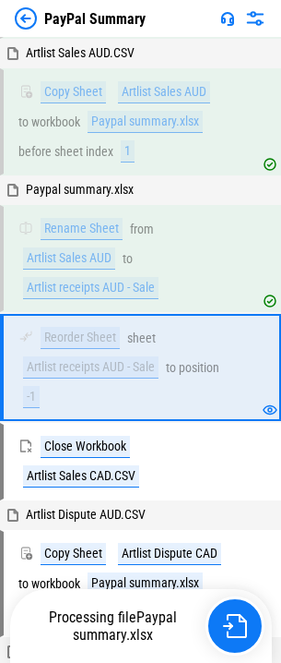
scroll to position [2169, 0]
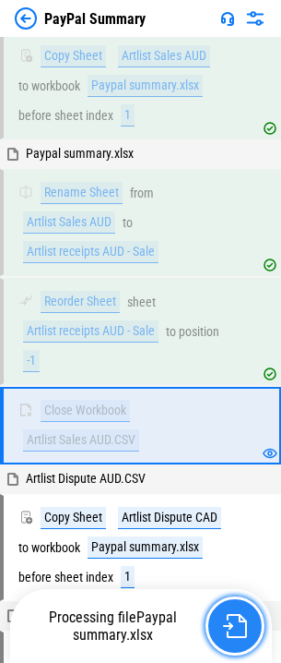
click at [242, 608] on button "button" at bounding box center [235, 625] width 59 height 59
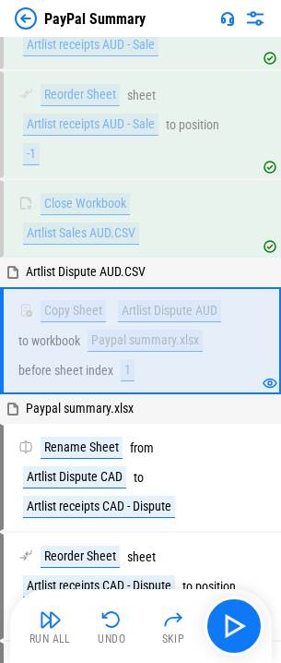
scroll to position [2385, 0]
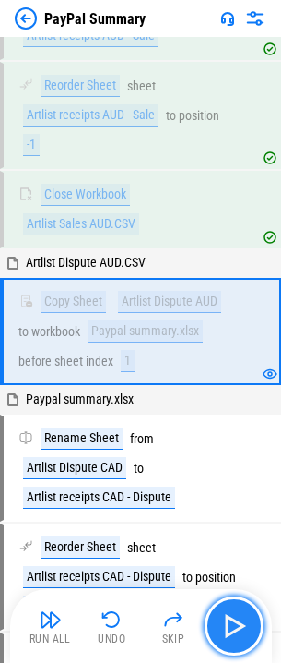
click at [242, 608] on button "button" at bounding box center [234, 625] width 59 height 59
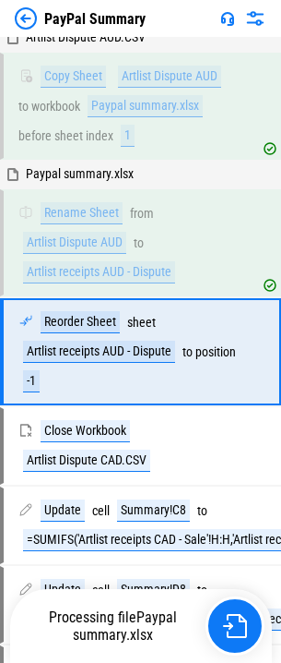
scroll to position [2630, 0]
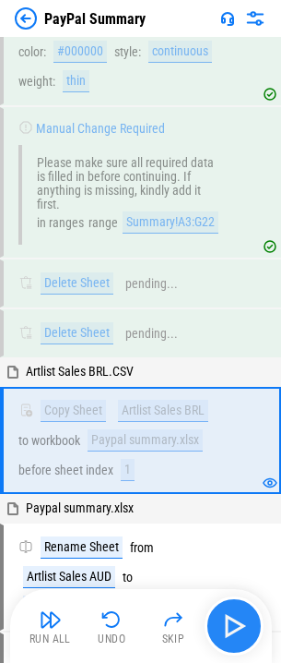
scroll to position [1923, 0]
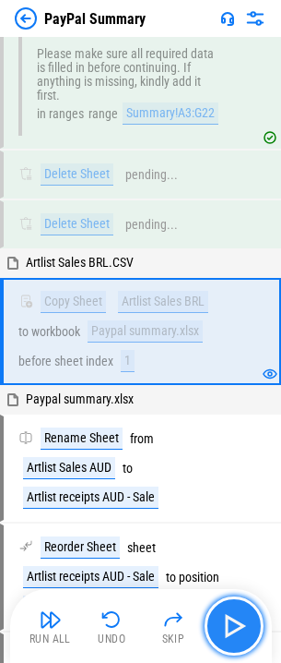
click at [235, 610] on button "button" at bounding box center [234, 625] width 59 height 59
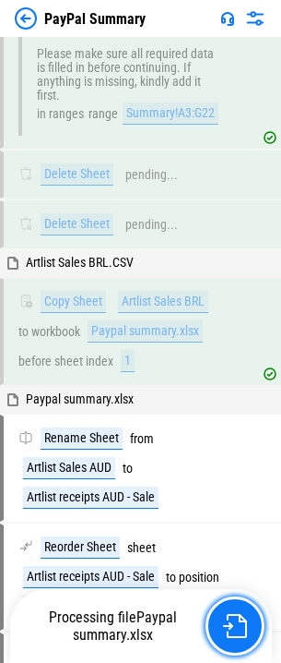
click at [235, 610] on button "button" at bounding box center [235, 625] width 59 height 59
click at [236, 610] on button "button" at bounding box center [235, 625] width 59 height 59
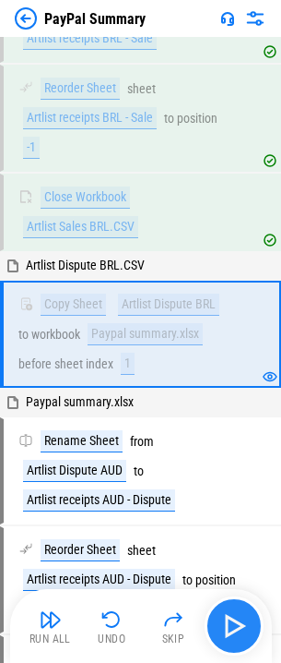
scroll to position [2385, 0]
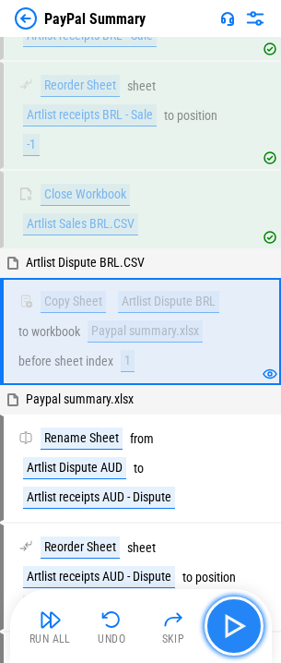
click at [240, 611] on img "button" at bounding box center [235, 626] width 30 height 30
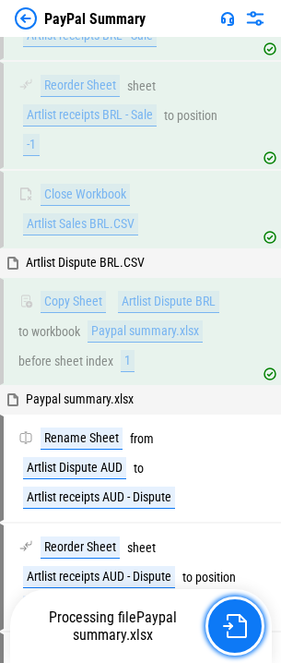
click at [240, 611] on button "button" at bounding box center [235, 625] width 59 height 59
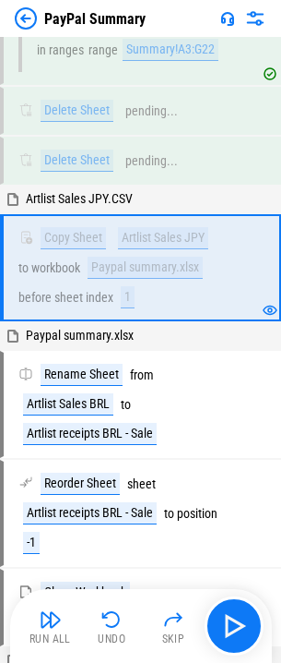
scroll to position [2108, 0]
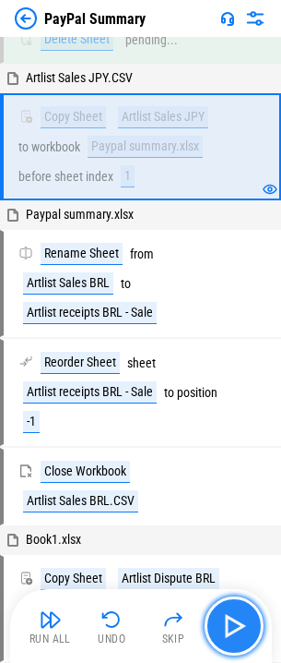
click at [233, 605] on button "button" at bounding box center [234, 625] width 59 height 59
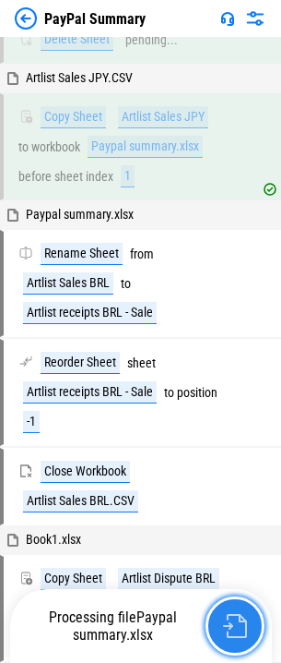
click at [235, 609] on button "button" at bounding box center [235, 625] width 59 height 59
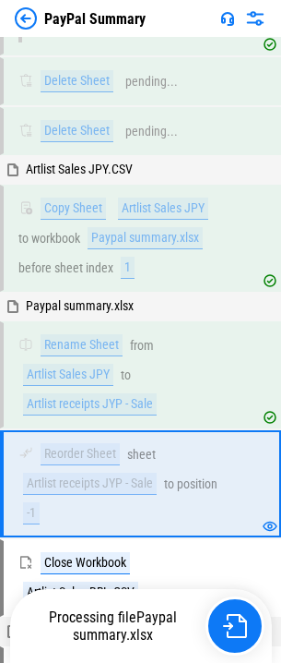
scroll to position [2169, 0]
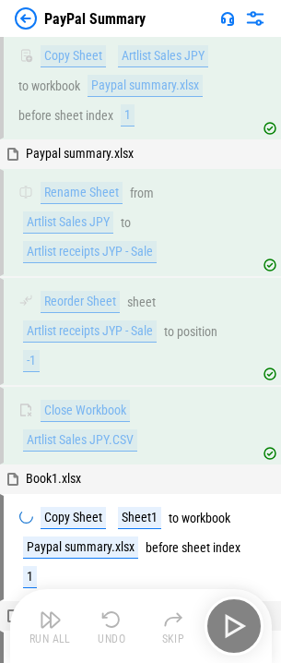
click at [232, 611] on div "Run All Undo Skip" at bounding box center [143, 625] width 244 height 59
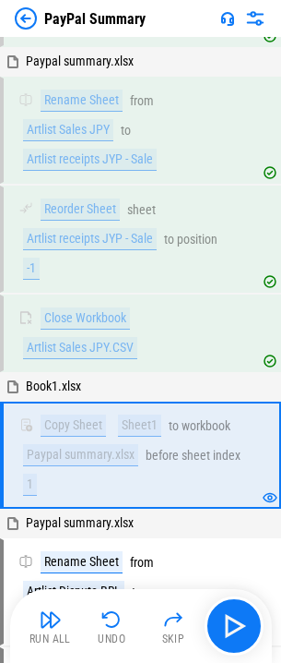
scroll to position [2385, 0]
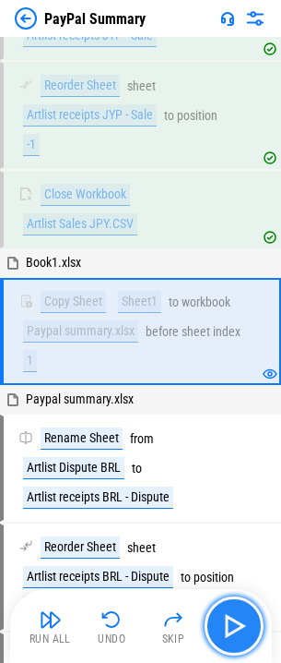
click at [232, 611] on img "button" at bounding box center [235, 626] width 30 height 30
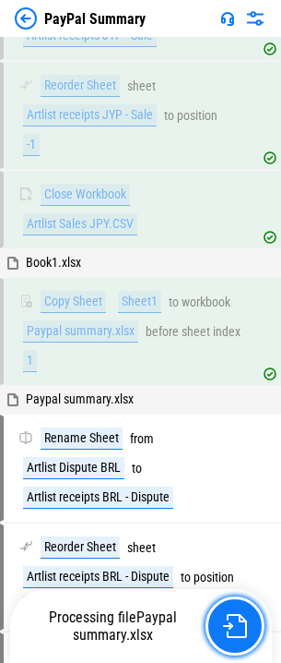
click at [232, 611] on button "button" at bounding box center [235, 625] width 59 height 59
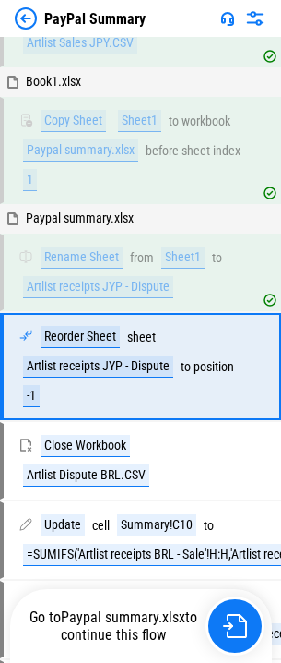
scroll to position [2601, 0]
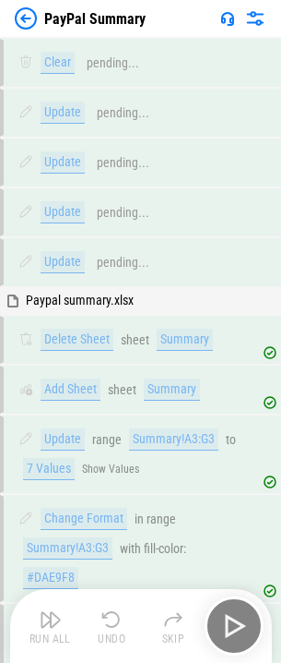
click at [235, 610] on div "Run All Undo Skip" at bounding box center [143, 625] width 244 height 59
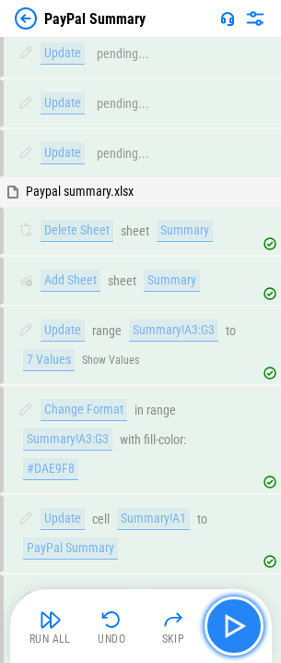
click at [232, 609] on button "button" at bounding box center [234, 625] width 59 height 59
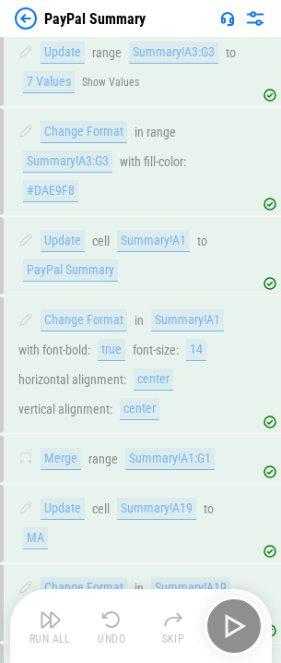
scroll to position [449, 0]
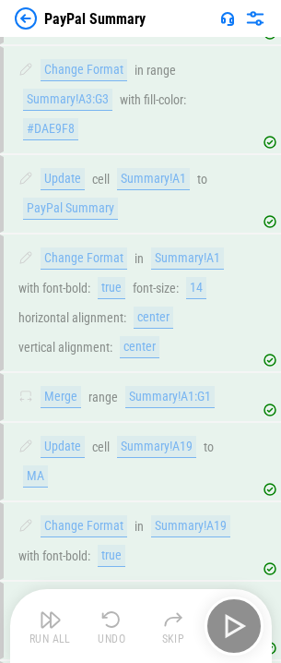
click at [232, 609] on div "Run All Undo Skip" at bounding box center [143, 625] width 244 height 59
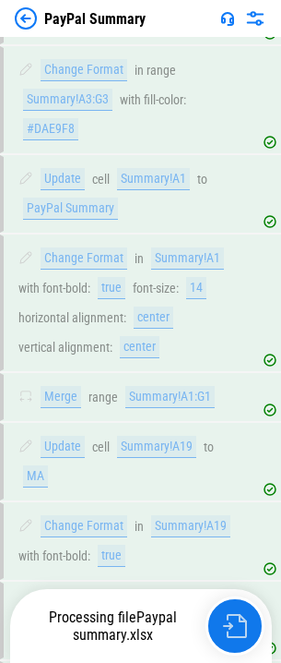
click at [233, 609] on button "button" at bounding box center [235, 625] width 59 height 59
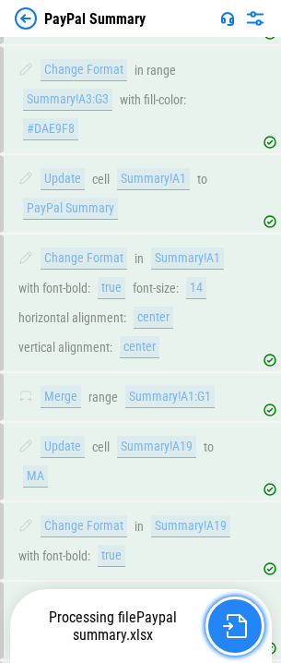
click at [233, 609] on button "button" at bounding box center [235, 625] width 59 height 59
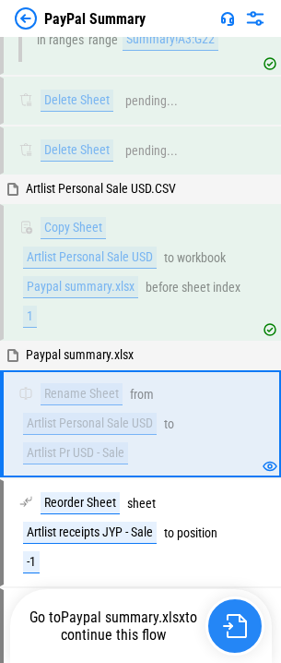
scroll to position [2089, 0]
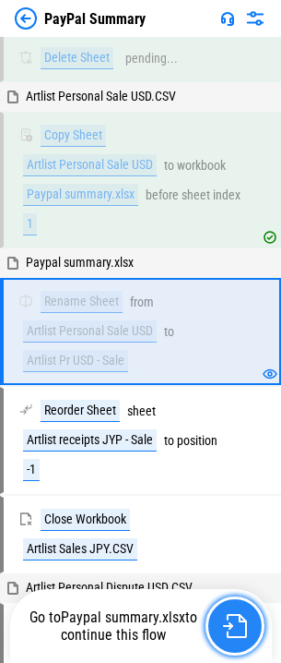
click at [233, 609] on button "button" at bounding box center [235, 625] width 59 height 59
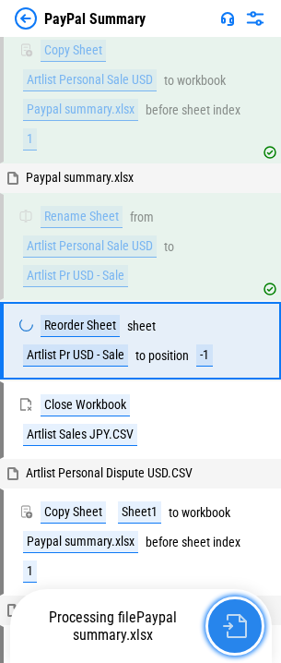
scroll to position [2184, 0]
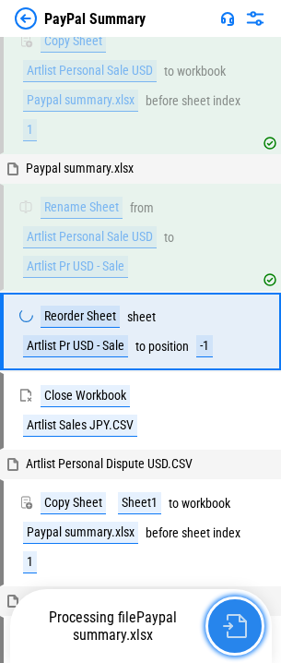
click at [233, 609] on button "button" at bounding box center [235, 625] width 59 height 59
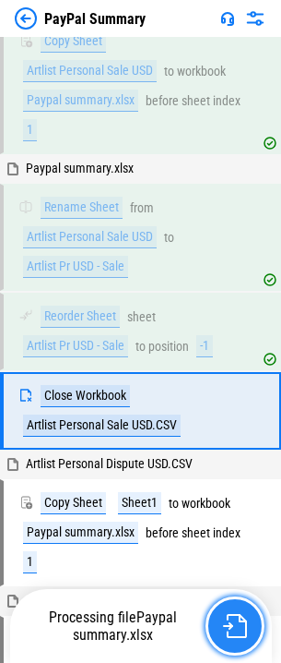
click at [233, 609] on button "button" at bounding box center [235, 625] width 59 height 59
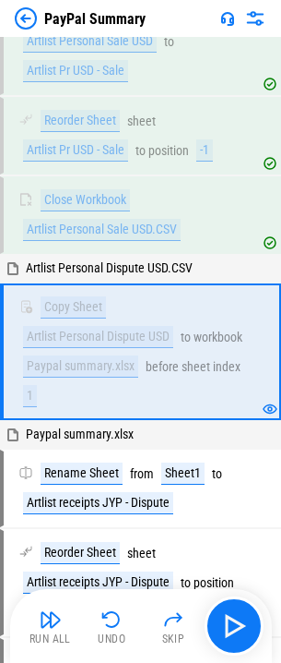
scroll to position [2399, 0]
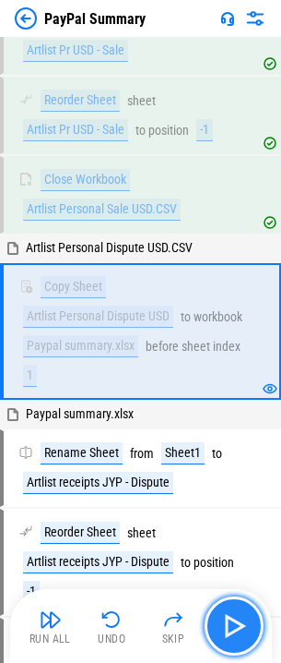
click at [233, 609] on button "button" at bounding box center [234, 625] width 59 height 59
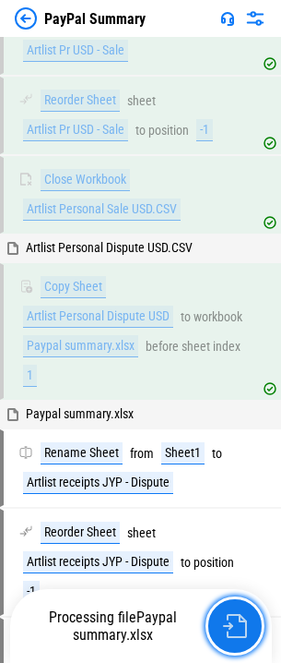
click at [233, 609] on button "button" at bounding box center [235, 625] width 59 height 59
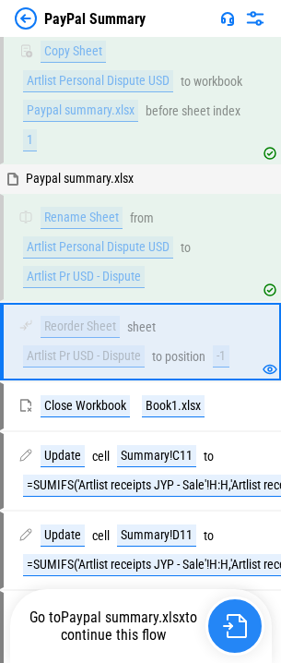
scroll to position [2645, 0]
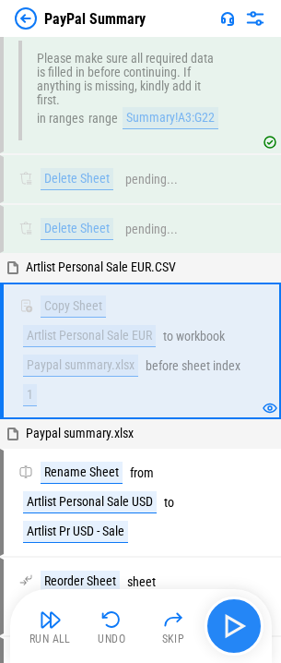
scroll to position [1938, 0]
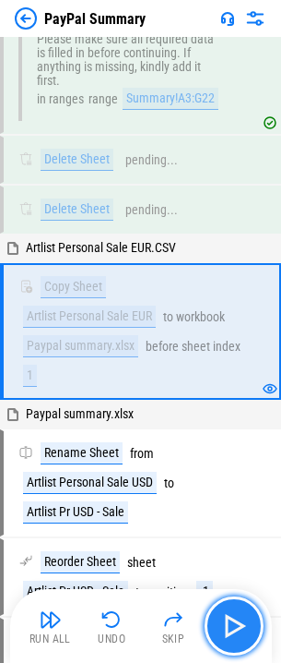
click at [232, 614] on img "button" at bounding box center [235, 626] width 30 height 30
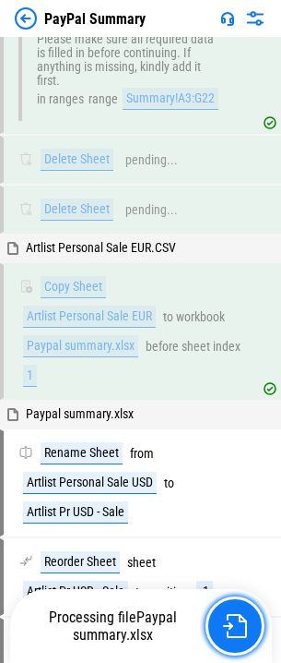
click at [230, 613] on button "button" at bounding box center [235, 625] width 59 height 59
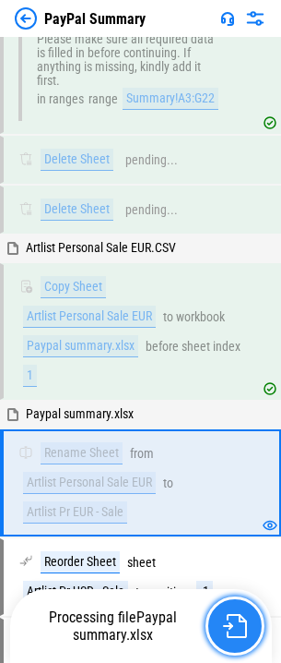
click at [230, 613] on button "button" at bounding box center [235, 625] width 59 height 59
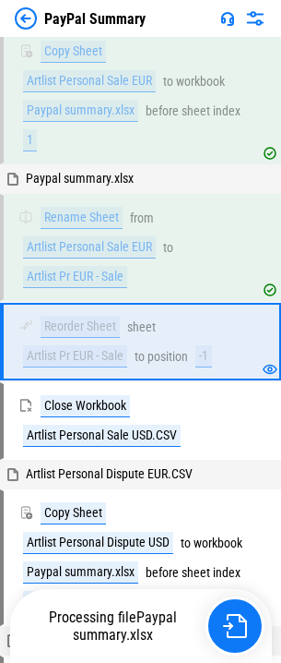
scroll to position [2184, 0]
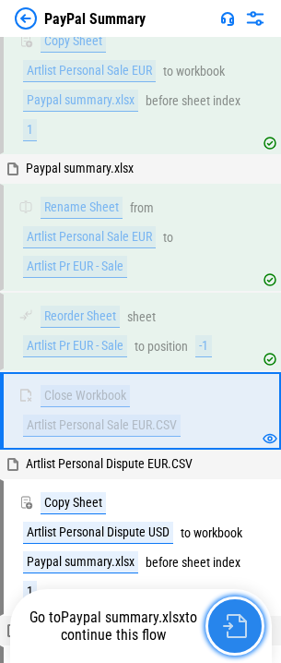
click at [230, 613] on button "button" at bounding box center [235, 625] width 59 height 59
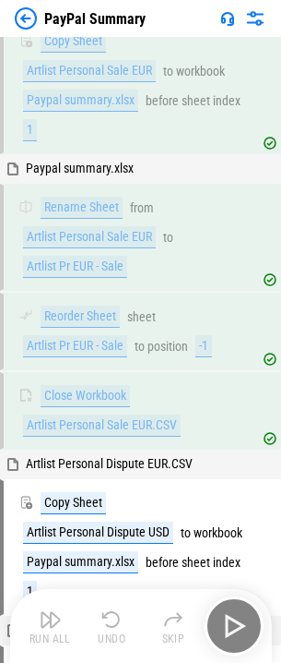
click at [230, 613] on div "Run All Undo Skip" at bounding box center [143, 625] width 244 height 59
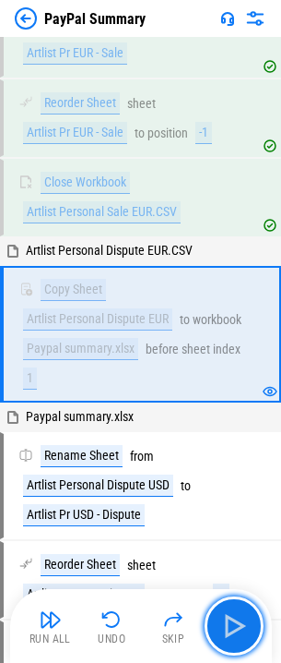
click at [230, 613] on img "button" at bounding box center [235, 626] width 30 height 30
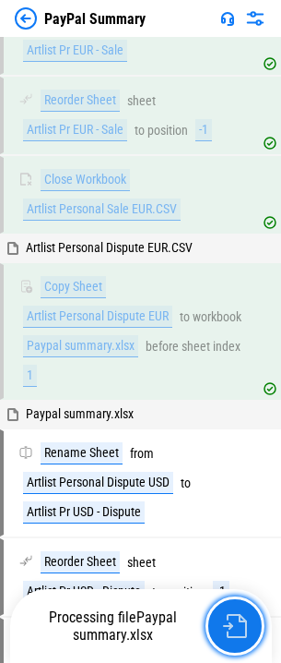
click at [230, 613] on button "button" at bounding box center [235, 625] width 59 height 59
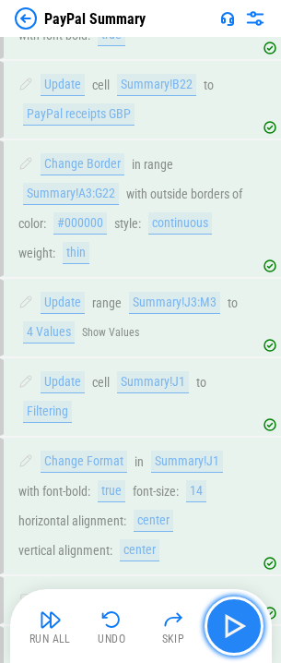
click at [235, 610] on button "button" at bounding box center [234, 625] width 59 height 59
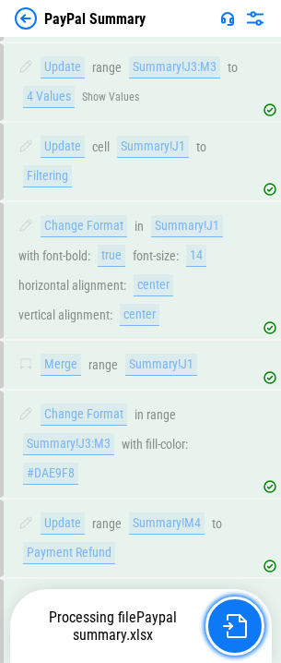
click at [235, 610] on button "button" at bounding box center [235, 625] width 59 height 59
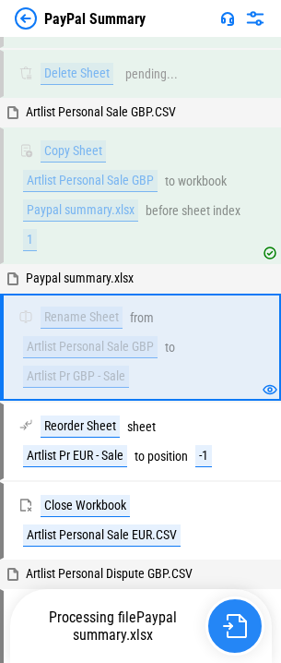
scroll to position [2089, 0]
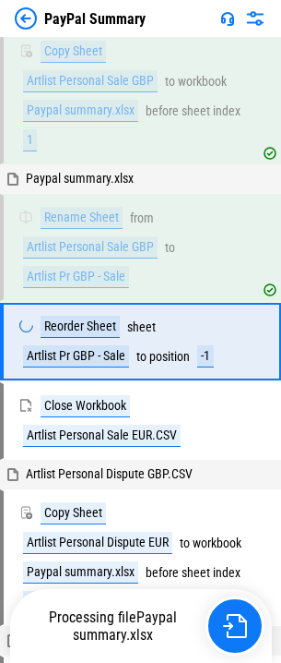
scroll to position [2184, 0]
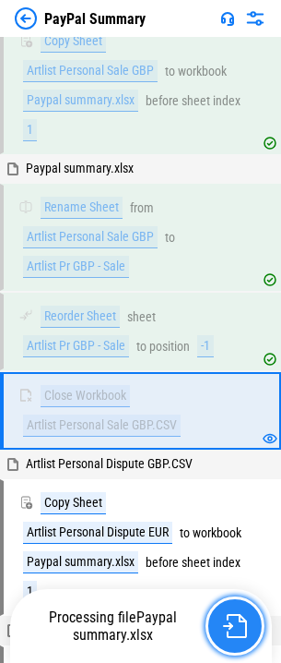
click at [235, 610] on button "button" at bounding box center [235, 625] width 59 height 59
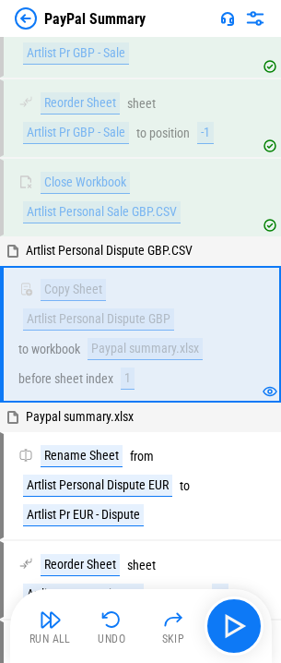
scroll to position [2399, 0]
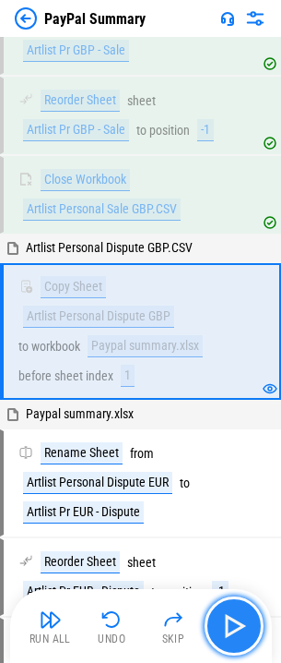
click at [235, 610] on button "button" at bounding box center [234, 625] width 59 height 59
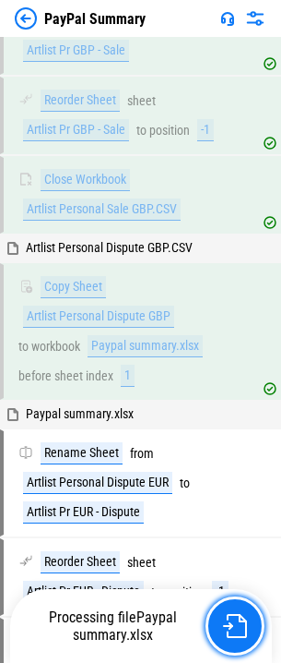
click at [235, 610] on button "button" at bounding box center [235, 625] width 59 height 59
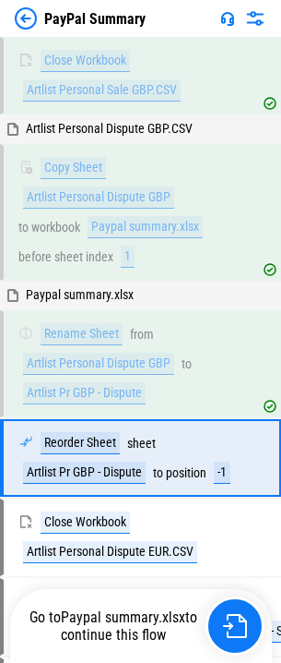
scroll to position [2645, 0]
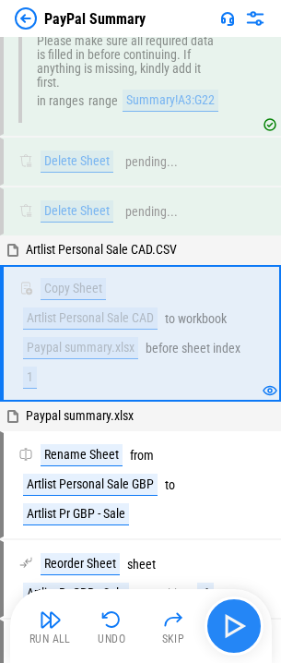
scroll to position [1938, 0]
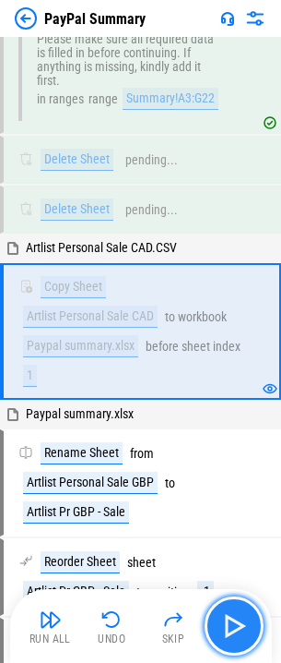
click at [235, 613] on img "button" at bounding box center [235, 626] width 30 height 30
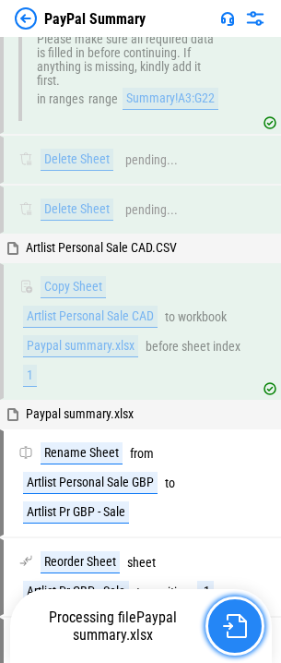
click at [234, 613] on button "button" at bounding box center [235, 625] width 59 height 59
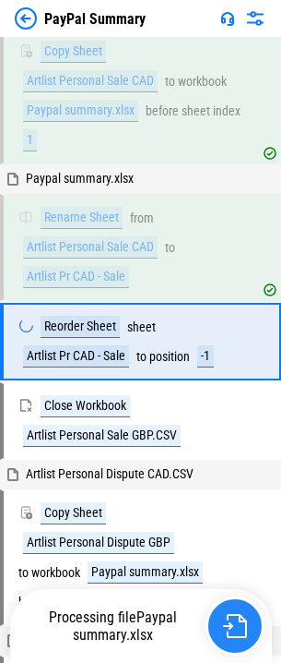
scroll to position [2184, 0]
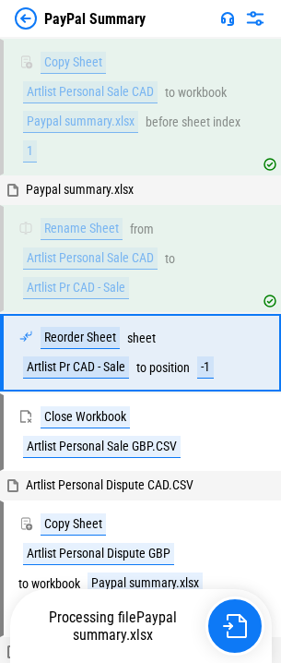
scroll to position [2184, 0]
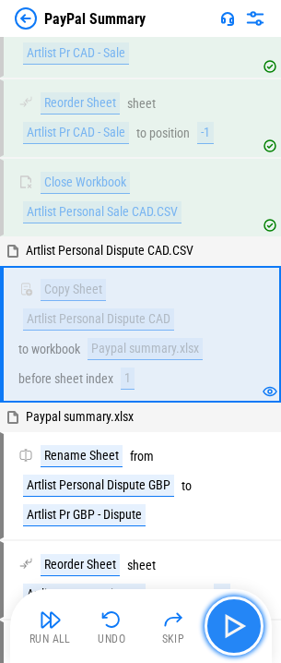
click at [233, 612] on img "button" at bounding box center [235, 626] width 30 height 30
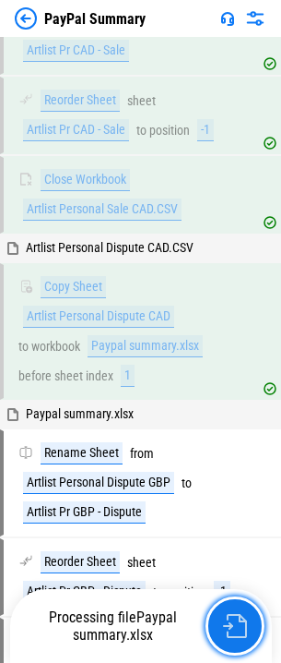
click at [233, 612] on button "button" at bounding box center [235, 625] width 59 height 59
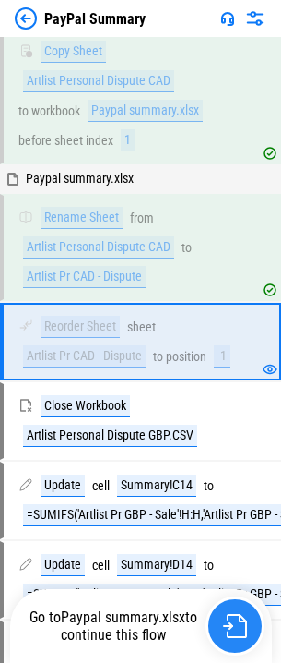
scroll to position [2645, 0]
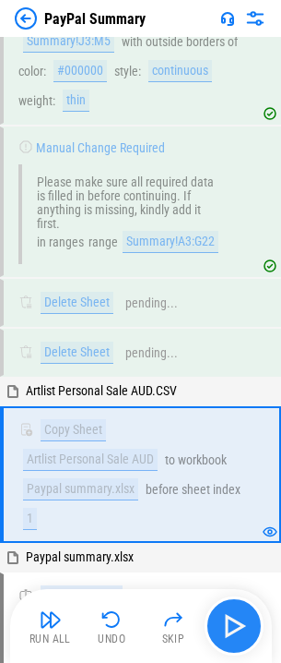
scroll to position [1938, 0]
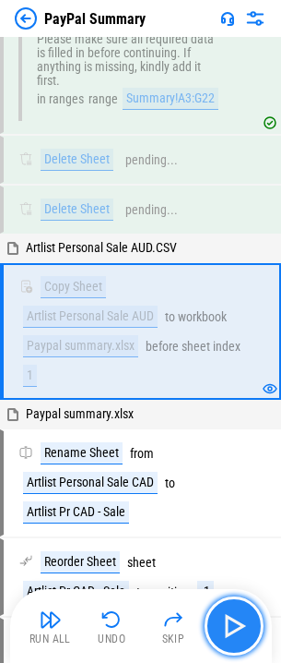
click at [234, 609] on button "button" at bounding box center [234, 625] width 59 height 59
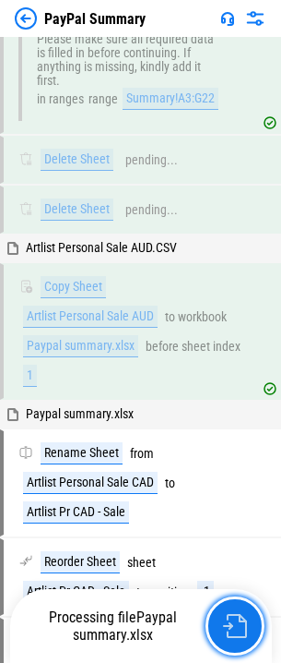
click at [234, 609] on button "button" at bounding box center [235, 625] width 59 height 59
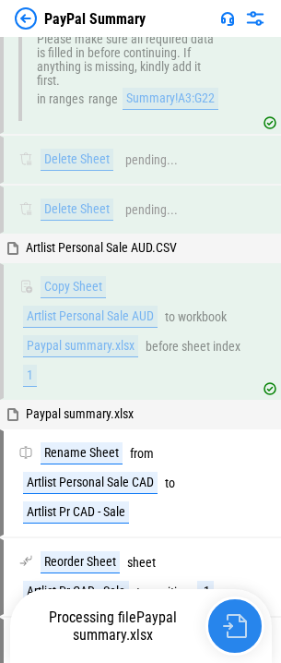
click at [234, 609] on button "button" at bounding box center [235, 625] width 59 height 59
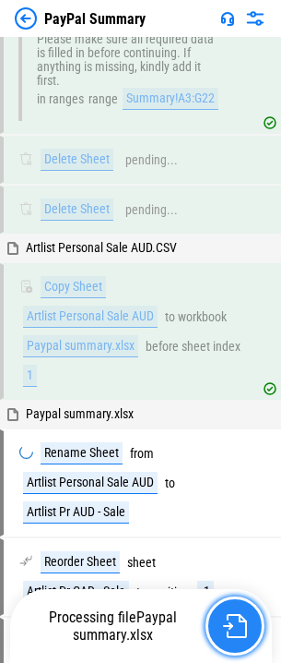
click at [236, 609] on button "button" at bounding box center [235, 625] width 59 height 59
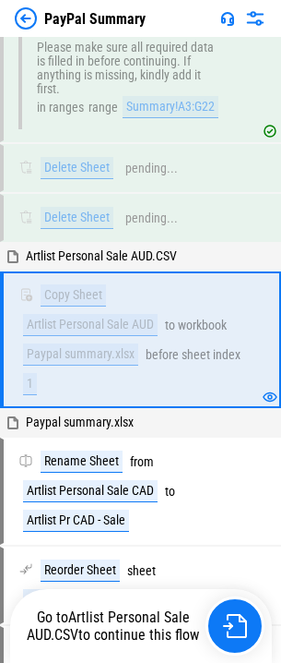
scroll to position [1938, 0]
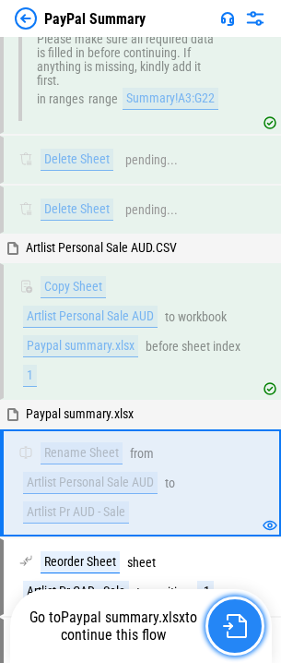
click at [236, 609] on button "button" at bounding box center [235, 625] width 59 height 59
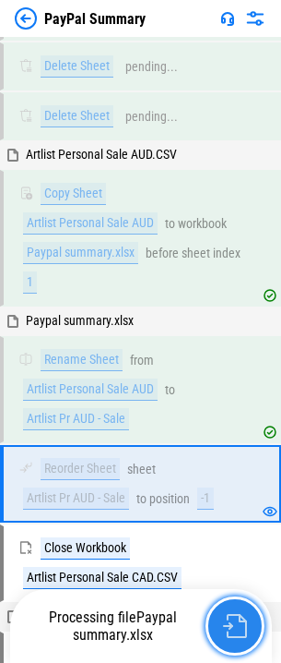
click at [236, 609] on button "button" at bounding box center [235, 625] width 59 height 59
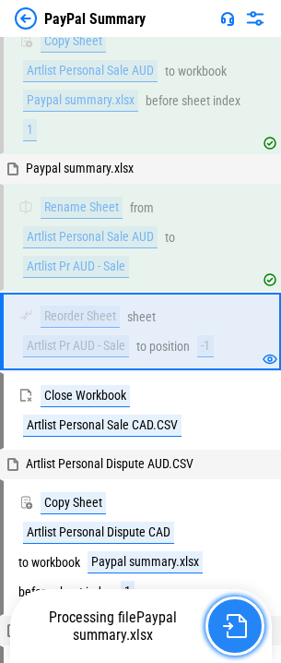
click at [236, 609] on button "button" at bounding box center [235, 625] width 59 height 59
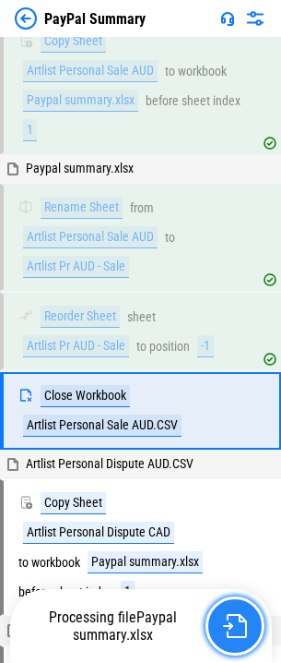
click at [236, 609] on button "button" at bounding box center [235, 625] width 59 height 59
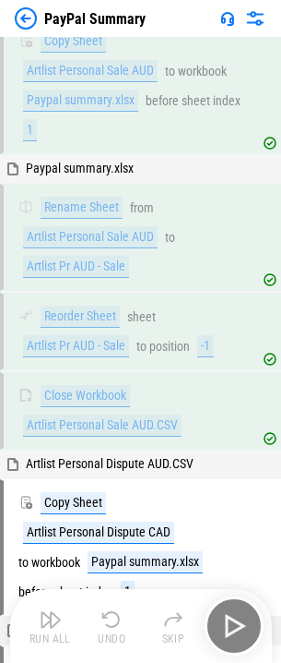
click at [236, 609] on div "Run All Undo Skip" at bounding box center [143, 625] width 244 height 59
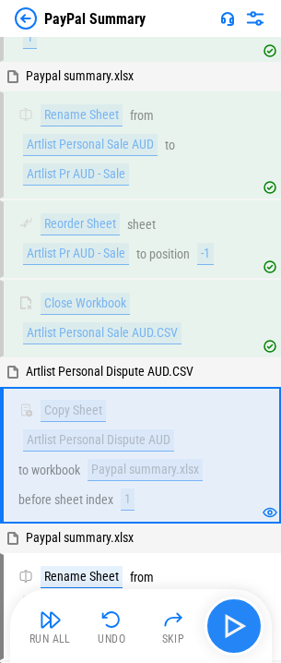
scroll to position [2399, 0]
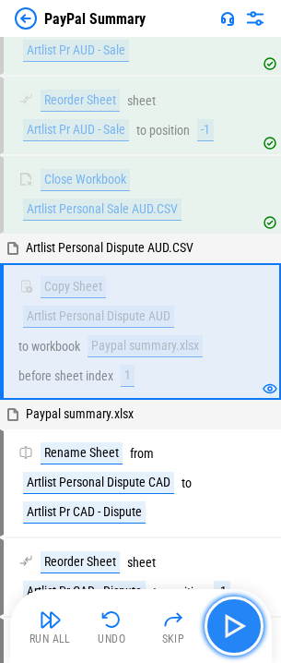
click at [236, 609] on button "button" at bounding box center [234, 625] width 59 height 59
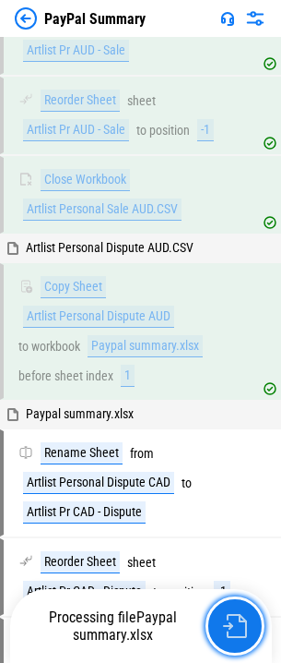
click at [236, 609] on button "button" at bounding box center [235, 625] width 59 height 59
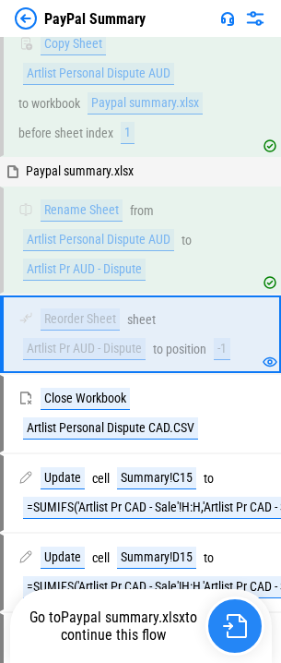
scroll to position [2645, 0]
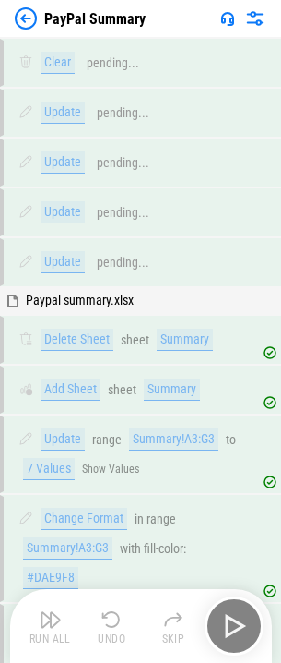
click at [232, 609] on div "Run All Undo Skip" at bounding box center [143, 625] width 244 height 59
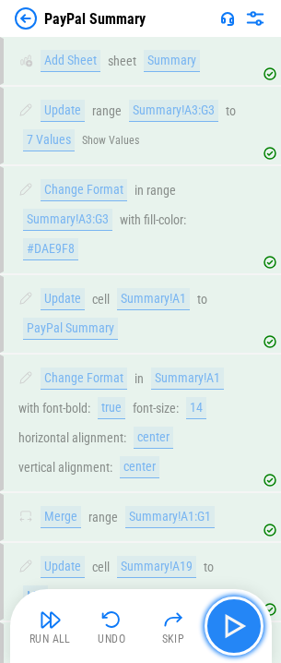
click at [232, 609] on button "button" at bounding box center [234, 625] width 59 height 59
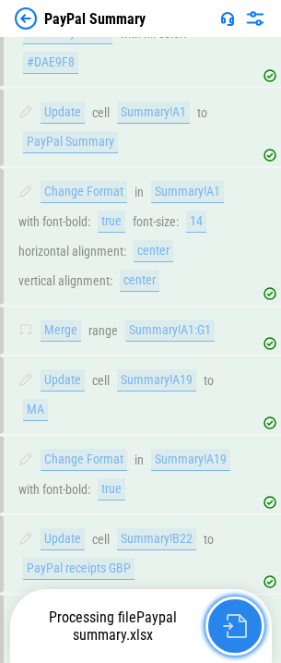
click at [233, 609] on button "button" at bounding box center [235, 625] width 59 height 59
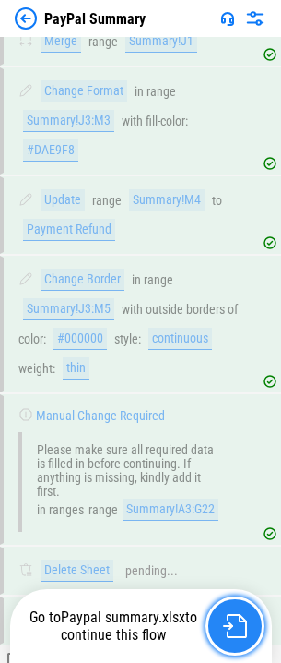
click at [235, 608] on button "button" at bounding box center [235, 625] width 59 height 59
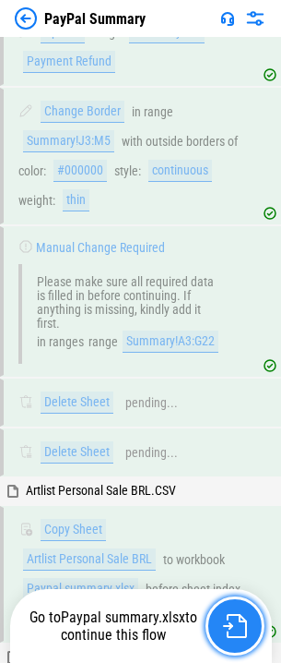
scroll to position [1990, 0]
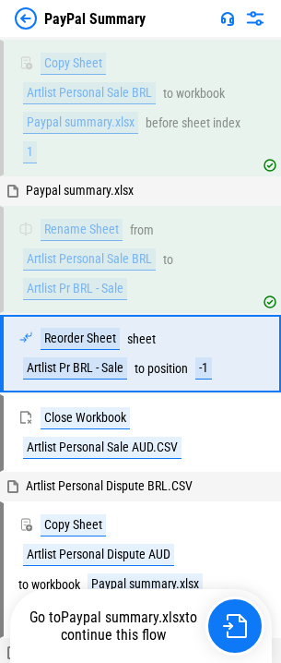
scroll to position [2184, 0]
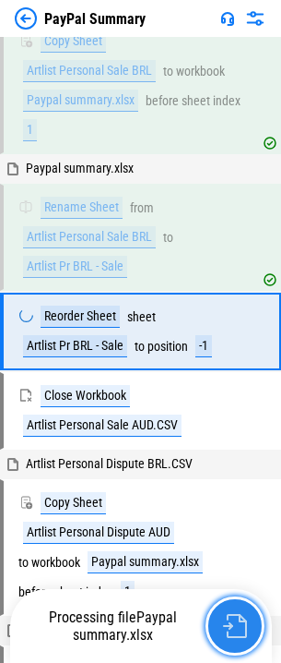
click at [235, 608] on button "button" at bounding box center [235, 625] width 59 height 59
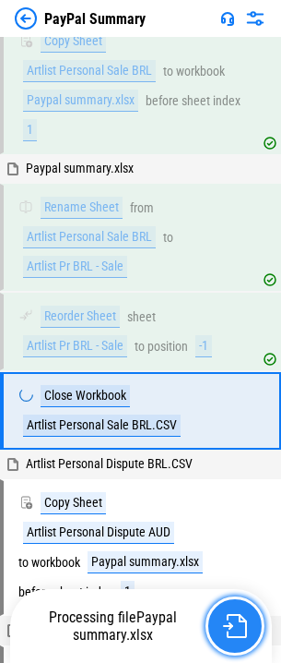
click at [235, 608] on button "button" at bounding box center [235, 625] width 59 height 59
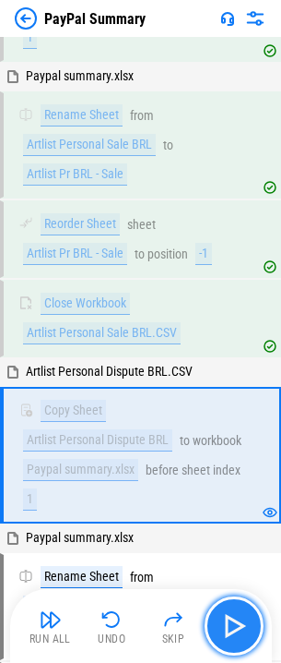
click at [235, 608] on button "button" at bounding box center [234, 625] width 59 height 59
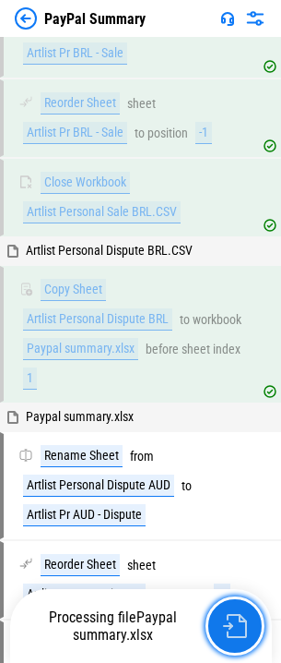
click at [235, 608] on button "button" at bounding box center [235, 625] width 59 height 59
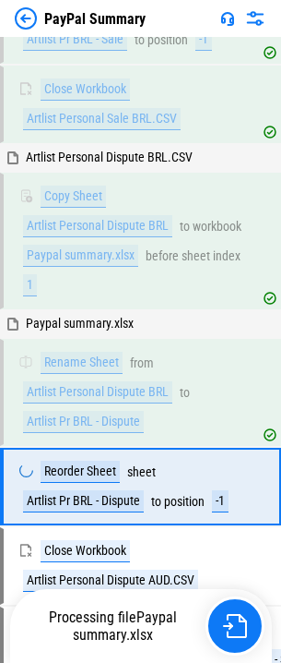
scroll to position [2645, 0]
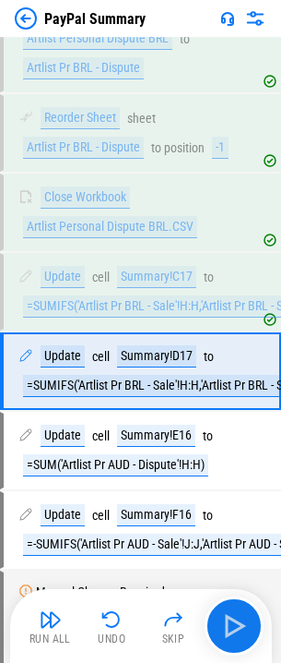
scroll to position [2846, 0]
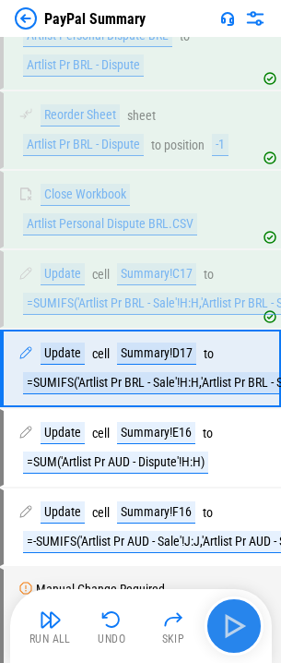
click at [221, 622] on img "button" at bounding box center [235, 626] width 30 height 30
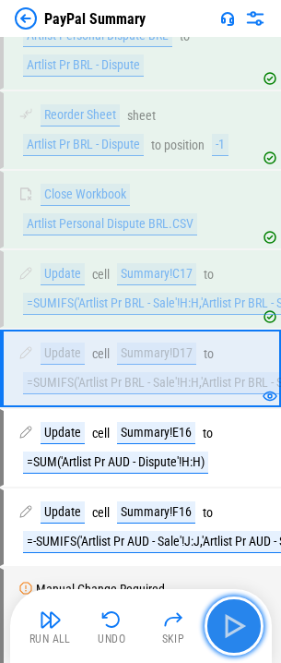
click at [225, 622] on img "button" at bounding box center [235, 626] width 30 height 30
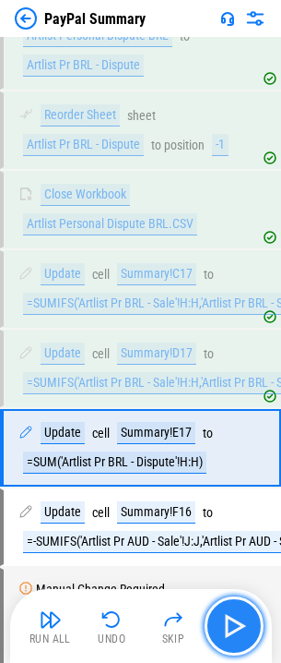
click at [225, 622] on img "button" at bounding box center [235, 626] width 30 height 30
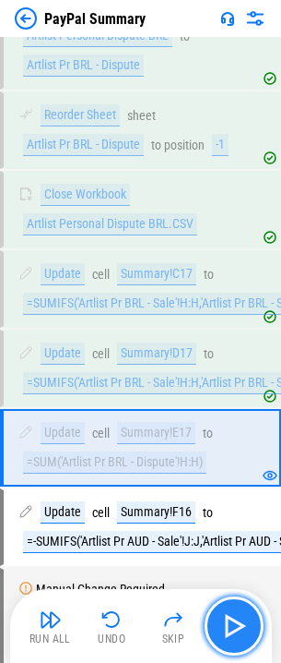
click at [225, 622] on img "button" at bounding box center [235, 626] width 30 height 30
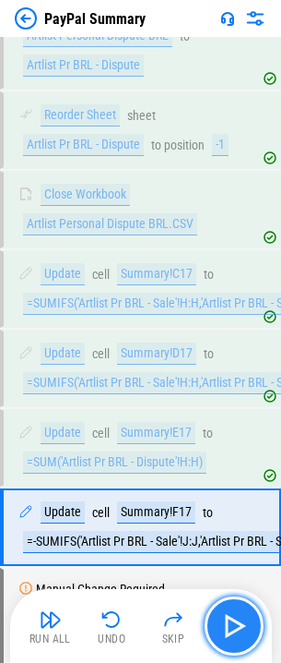
click at [225, 622] on img "button" at bounding box center [235, 626] width 30 height 30
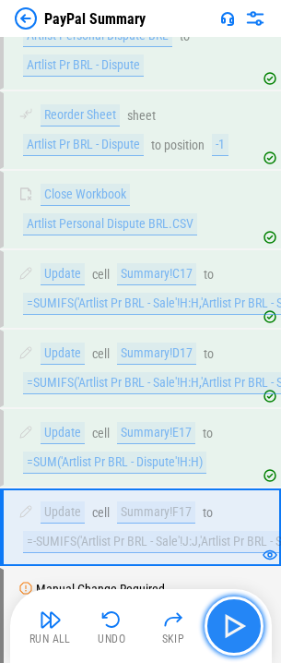
click at [225, 622] on img "button" at bounding box center [235, 626] width 30 height 30
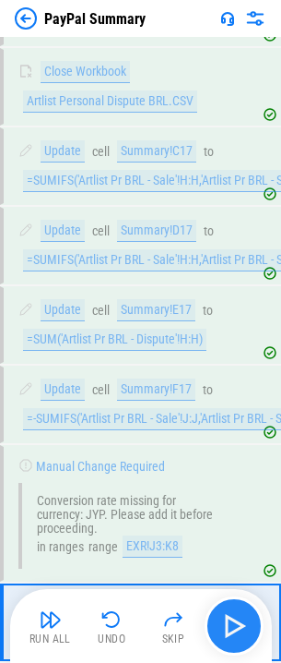
scroll to position [3260, 0]
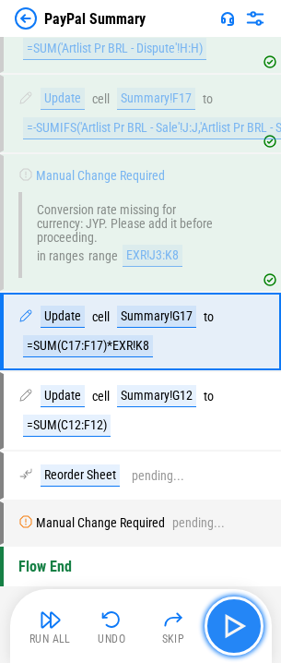
click at [225, 622] on img "button" at bounding box center [235, 626] width 30 height 30
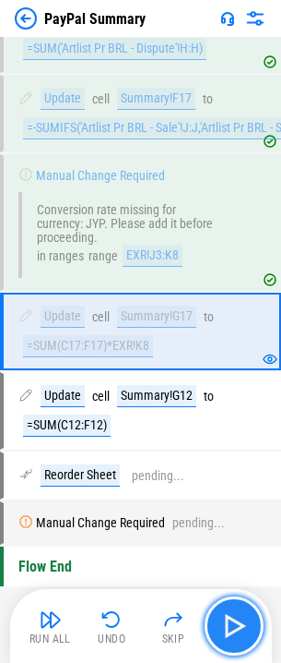
click at [225, 622] on img "button" at bounding box center [235, 626] width 30 height 30
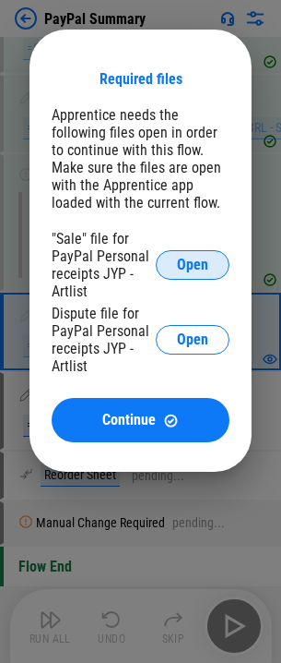
click at [199, 275] on button "Open" at bounding box center [193, 265] width 74 height 30
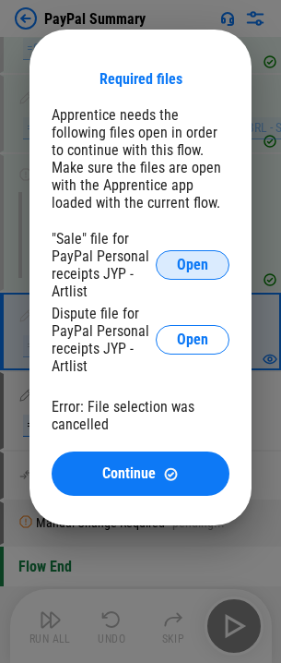
click at [209, 259] on button "Open" at bounding box center [193, 265] width 74 height 30
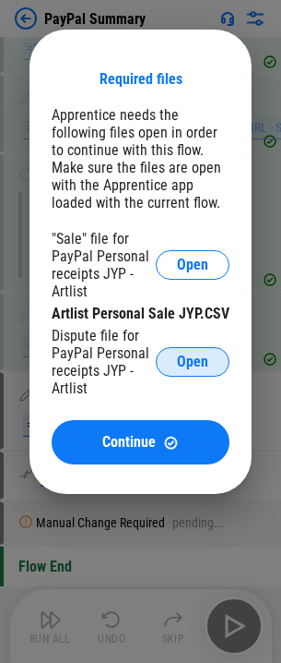
click at [221, 360] on button "Open" at bounding box center [193, 362] width 74 height 30
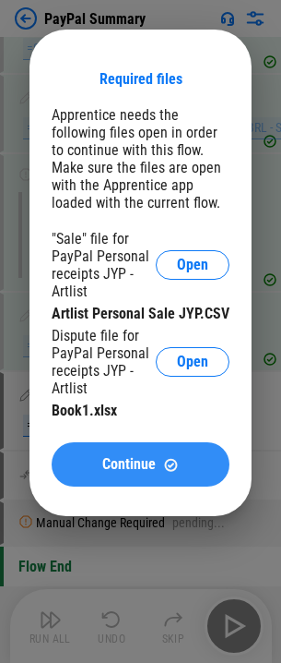
click at [188, 470] on div "Continue" at bounding box center [141, 465] width 134 height 16
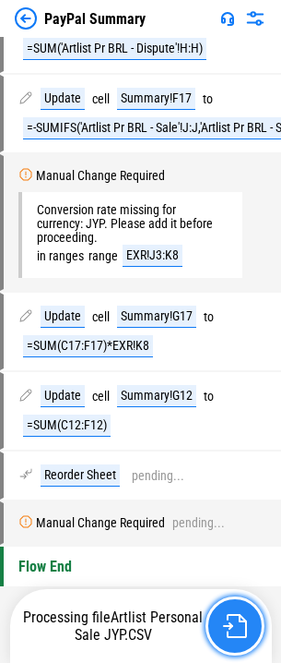
click at [234, 609] on button "button" at bounding box center [235, 625] width 59 height 59
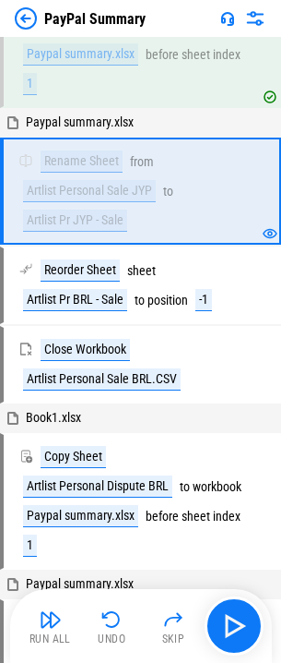
scroll to position [2089, 0]
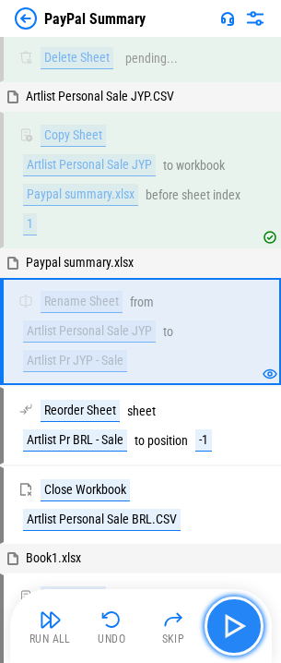
click at [234, 609] on button "button" at bounding box center [234, 625] width 59 height 59
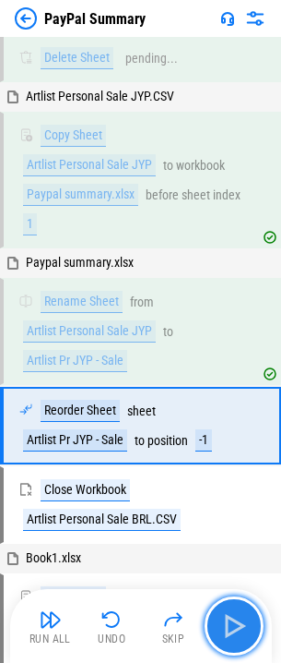
click at [234, 609] on button "button" at bounding box center [234, 625] width 59 height 59
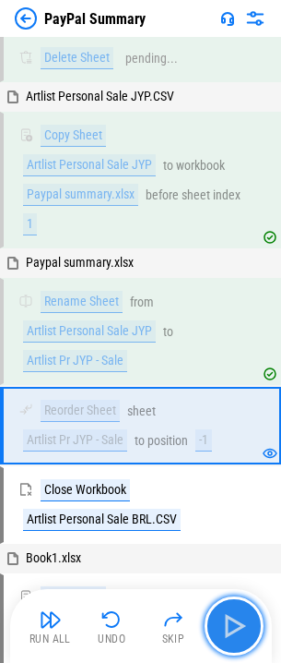
click at [234, 609] on button "button" at bounding box center [234, 625] width 59 height 59
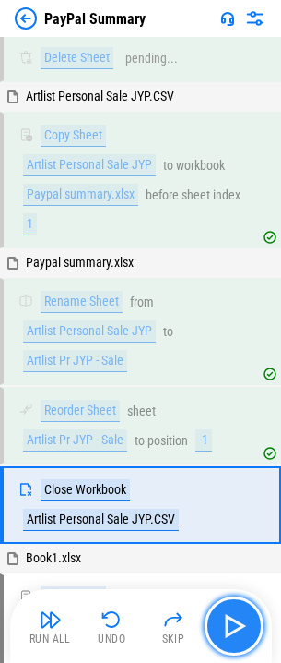
click at [234, 609] on button "button" at bounding box center [234, 625] width 59 height 59
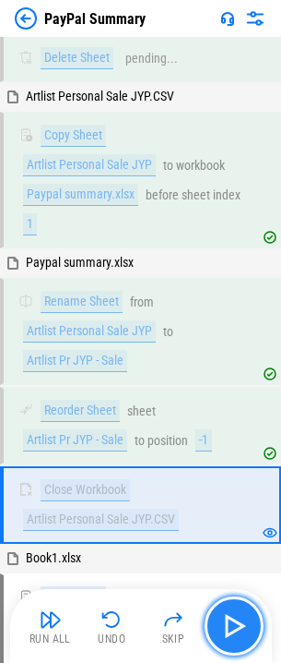
click at [234, 609] on button "button" at bounding box center [234, 625] width 59 height 59
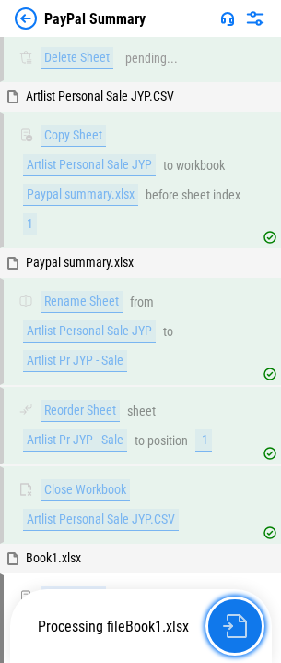
click at [234, 609] on button "button" at bounding box center [235, 625] width 59 height 59
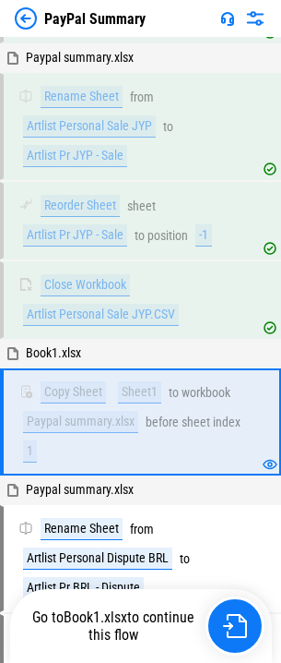
scroll to position [2385, 0]
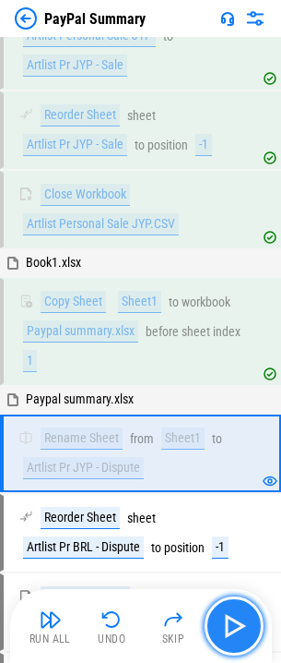
click at [234, 609] on button "button" at bounding box center [234, 625] width 59 height 59
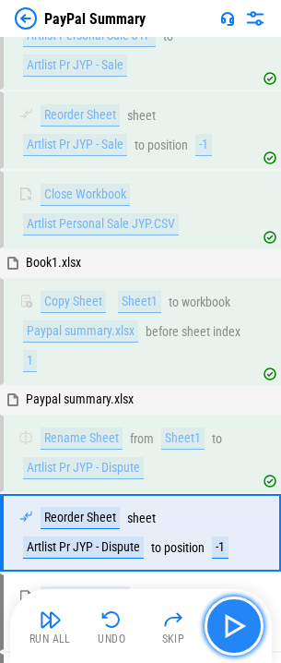
click at [234, 609] on button "button" at bounding box center [234, 625] width 59 height 59
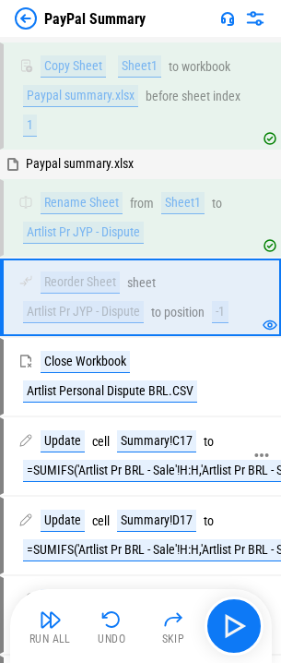
scroll to position [2662, 0]
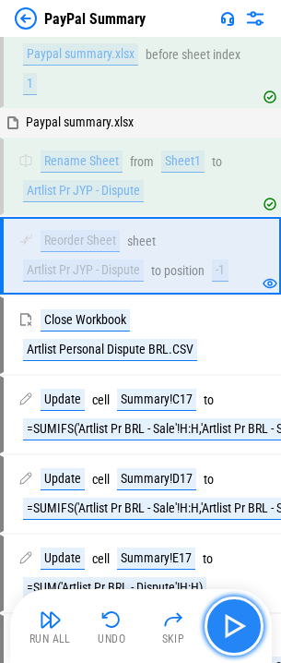
click at [227, 606] on button "button" at bounding box center [234, 625] width 59 height 59
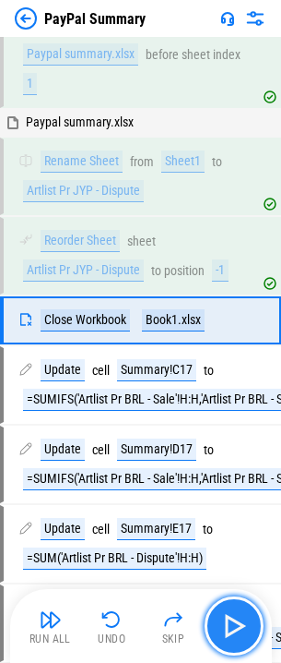
click at [229, 606] on button "button" at bounding box center [234, 625] width 59 height 59
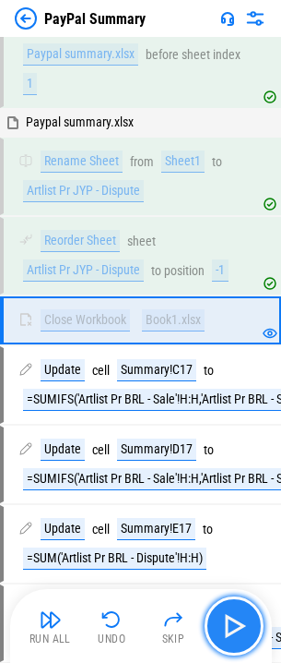
click at [231, 611] on img "button" at bounding box center [235, 626] width 30 height 30
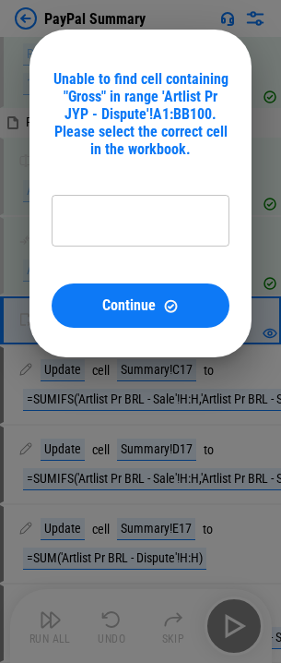
type input "**********"
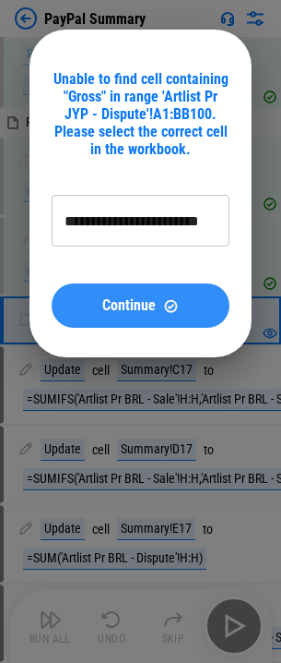
click at [161, 300] on div "Continue" at bounding box center [141, 306] width 134 height 16
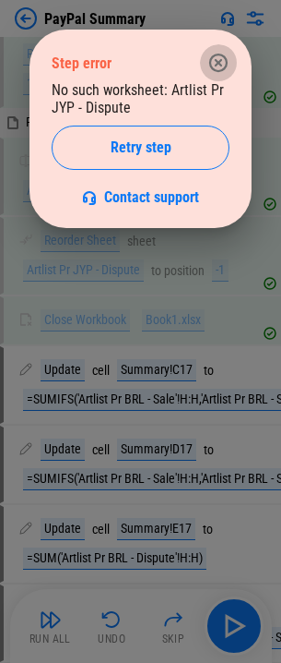
click at [222, 63] on icon "button" at bounding box center [219, 63] width 22 height 22
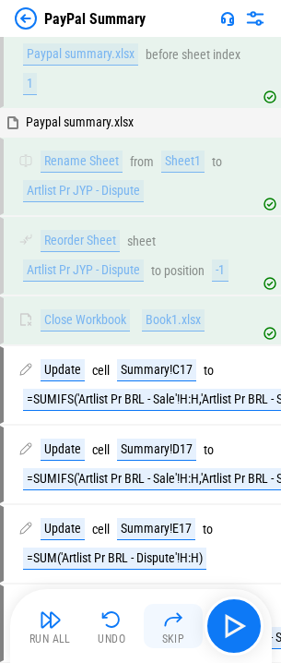
click at [182, 619] on img "button" at bounding box center [173, 619] width 22 height 22
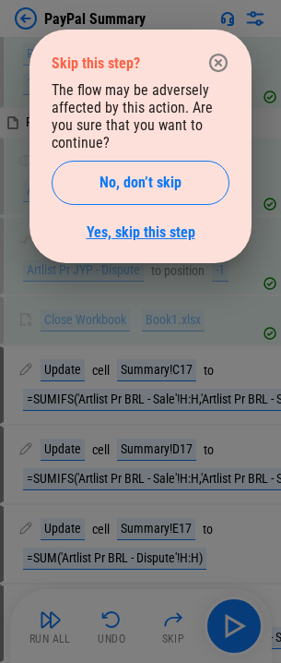
click at [150, 234] on link "Yes, skip this step" at bounding box center [141, 232] width 109 height 18
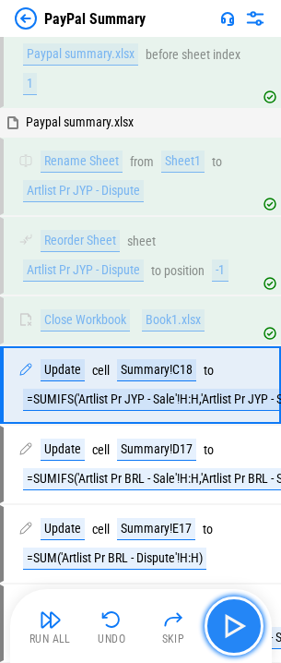
click at [229, 628] on img "button" at bounding box center [235, 626] width 30 height 30
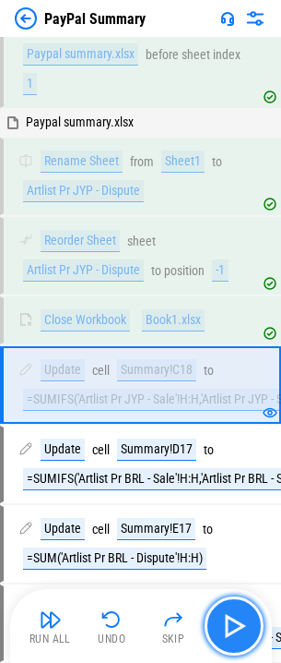
click at [229, 628] on img "button" at bounding box center [235, 626] width 30 height 30
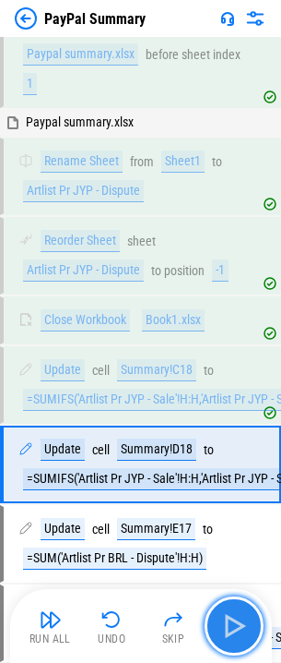
click at [229, 628] on img "button" at bounding box center [235, 626] width 30 height 30
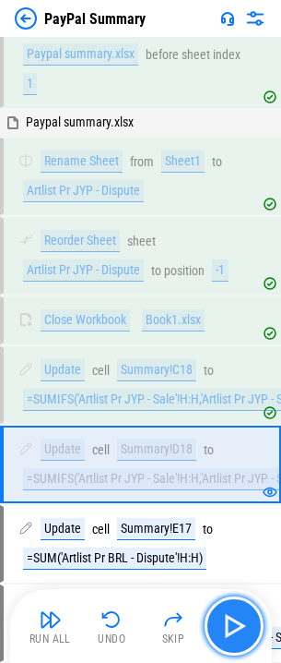
click at [229, 628] on img "button" at bounding box center [235, 626] width 30 height 30
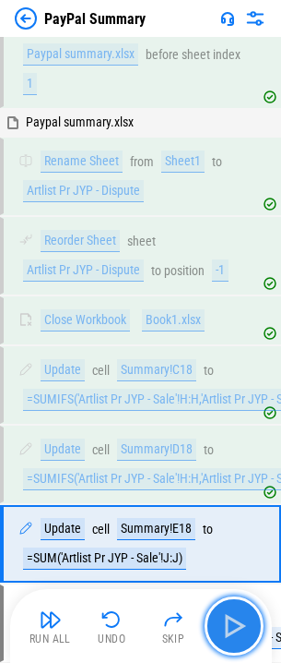
click at [229, 628] on img "button" at bounding box center [235, 626] width 30 height 30
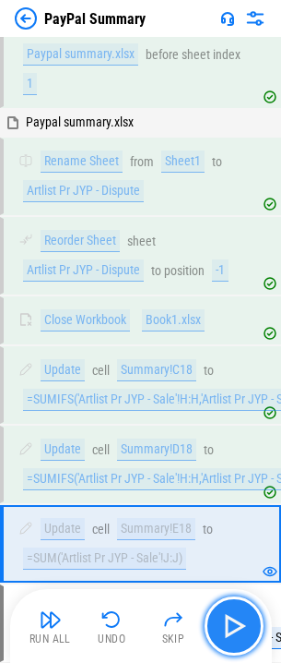
click at [229, 628] on img "button" at bounding box center [235, 626] width 30 height 30
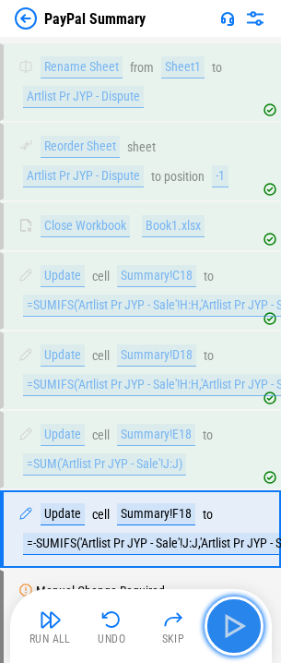
scroll to position [2953, 0]
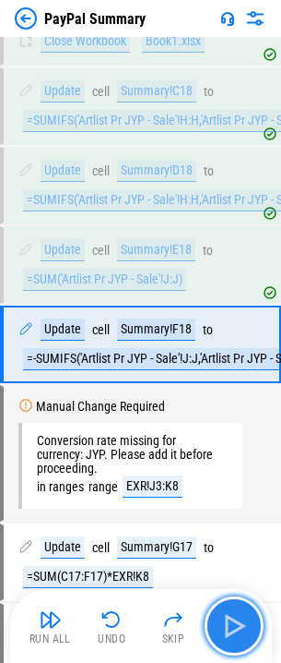
click at [229, 628] on img "button" at bounding box center [235, 626] width 30 height 30
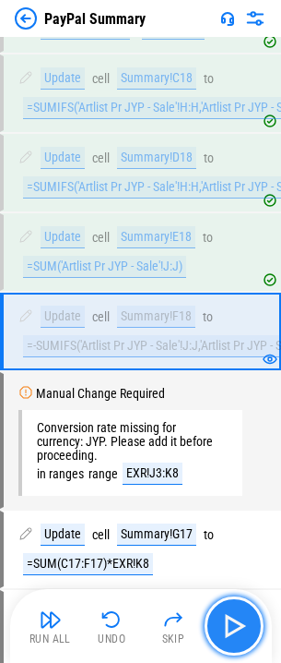
click at [229, 628] on img "button" at bounding box center [235, 626] width 30 height 30
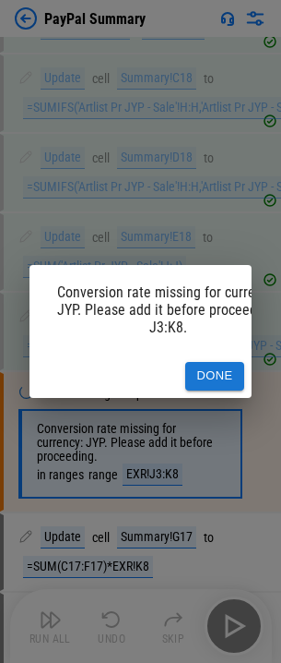
click at [221, 367] on button "Done" at bounding box center [214, 376] width 59 height 29
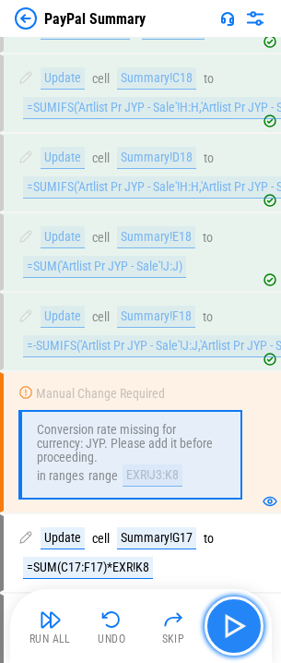
click at [221, 627] on img "button" at bounding box center [235, 626] width 30 height 30
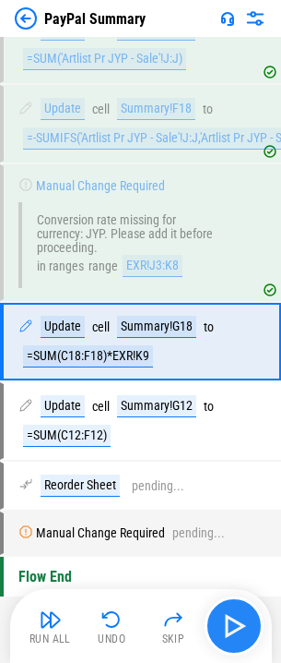
scroll to position [3171, 0]
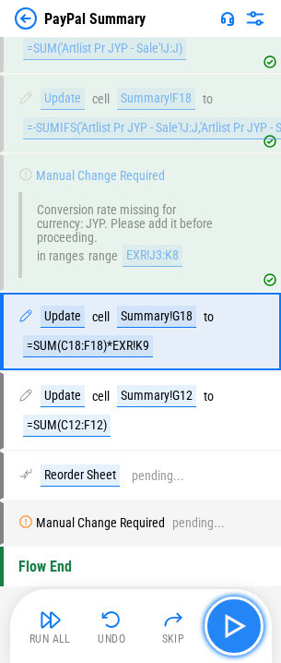
click at [222, 625] on img "button" at bounding box center [235, 626] width 30 height 30
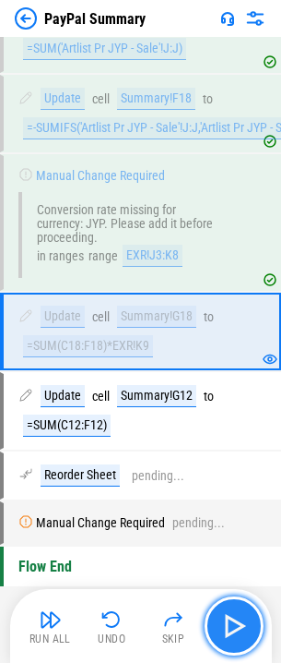
click at [224, 625] on img "button" at bounding box center [235, 626] width 30 height 30
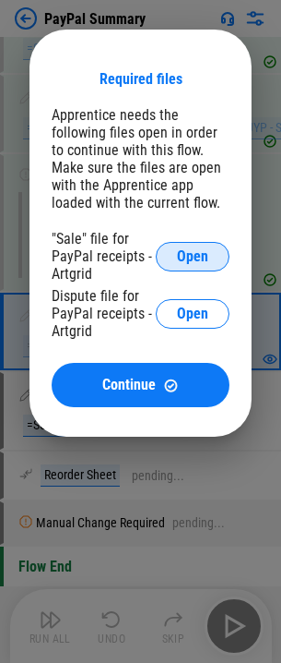
click at [218, 262] on button "Open" at bounding box center [193, 257] width 74 height 30
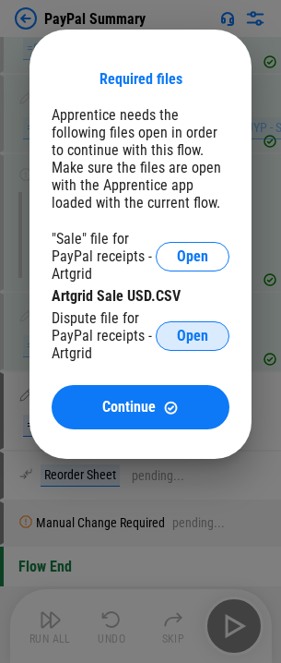
click at [185, 331] on span "Open" at bounding box center [192, 336] width 31 height 15
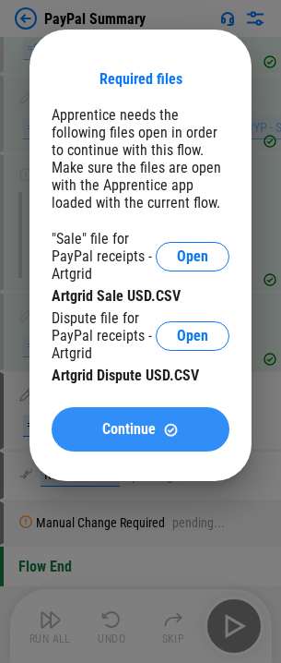
click at [151, 438] on button "Continue" at bounding box center [141, 429] width 178 height 44
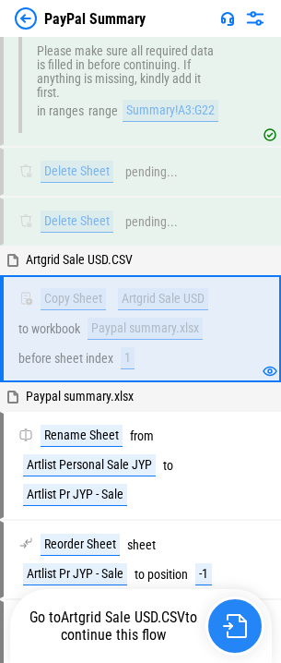
scroll to position [1923, 0]
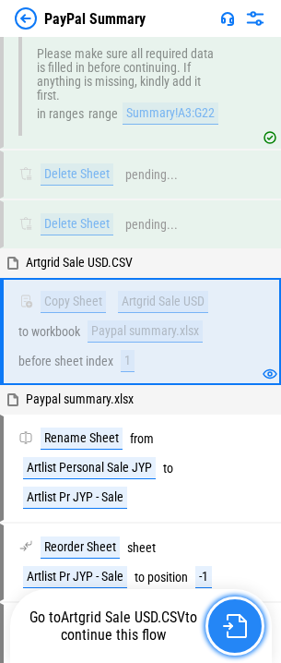
click at [235, 610] on button "button" at bounding box center [235, 625] width 59 height 59
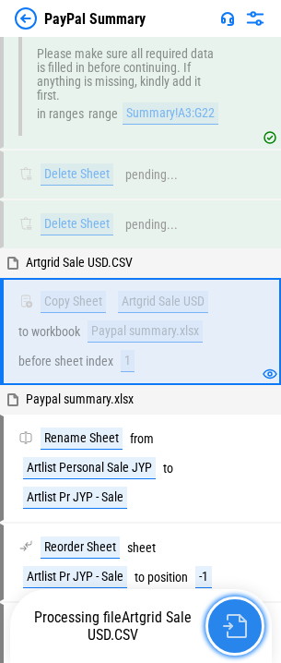
click at [235, 610] on button "button" at bounding box center [235, 625] width 59 height 59
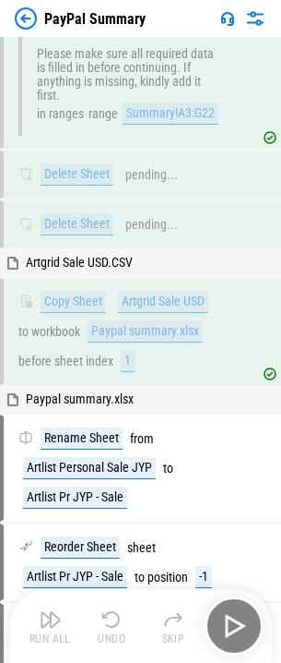
click at [235, 610] on div "Run All Undo Skip" at bounding box center [143, 625] width 244 height 59
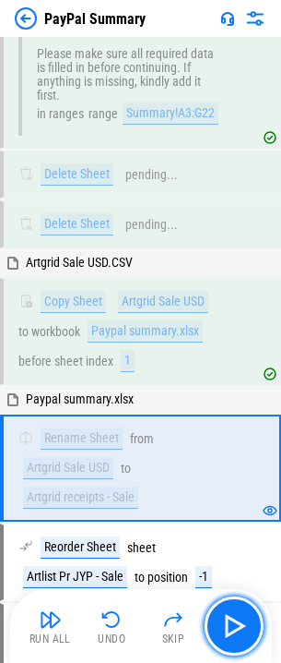
click at [235, 610] on button "button" at bounding box center [234, 625] width 59 height 59
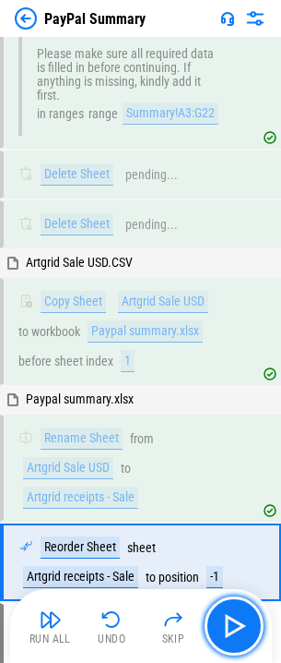
scroll to position [2089, 0]
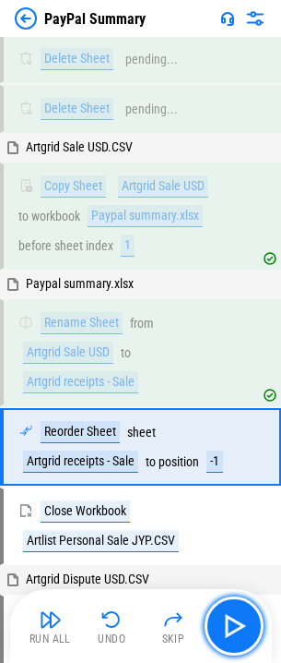
click at [235, 610] on button "button" at bounding box center [234, 625] width 59 height 59
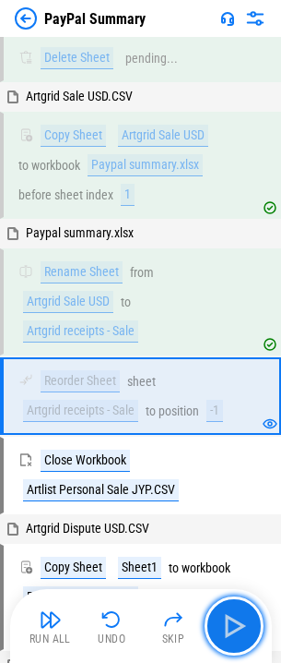
click at [235, 610] on button "button" at bounding box center [234, 625] width 59 height 59
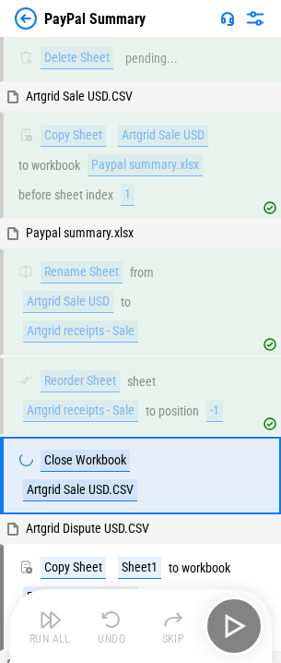
click at [235, 610] on div "Run All Undo Skip" at bounding box center [143, 625] width 244 height 59
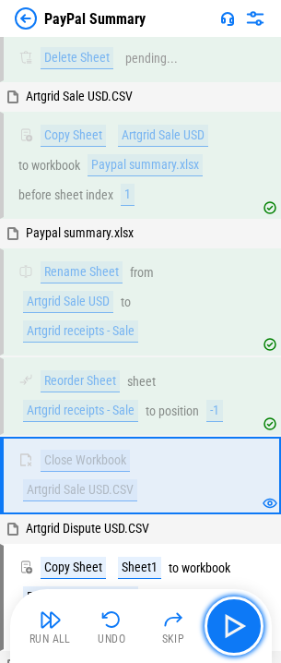
click at [235, 610] on button "button" at bounding box center [234, 625] width 59 height 59
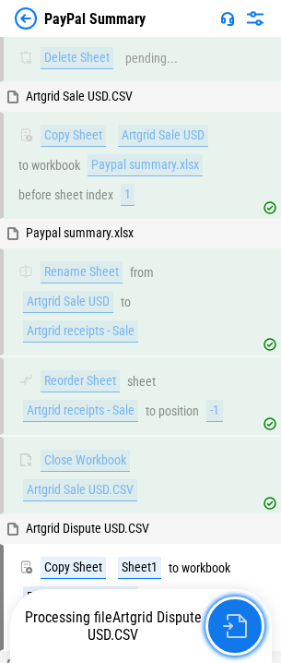
click at [235, 610] on button "button" at bounding box center [235, 625] width 59 height 59
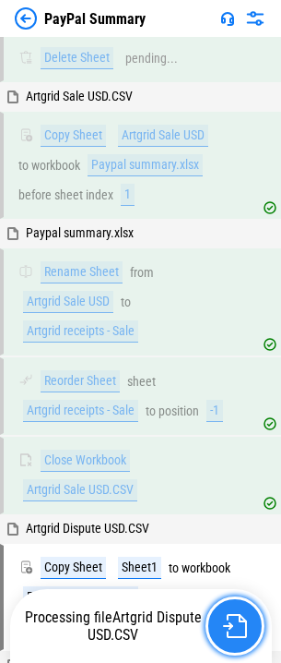
click at [235, 610] on button "button" at bounding box center [235, 625] width 59 height 59
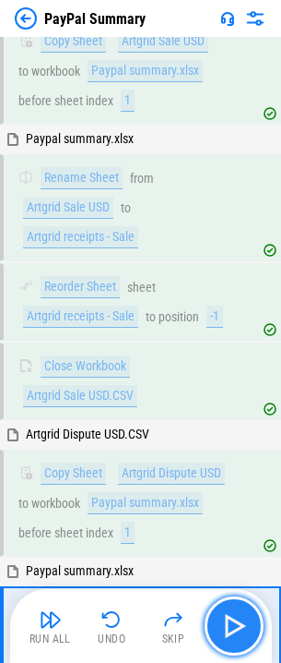
click at [235, 610] on button "button" at bounding box center [234, 625] width 59 height 59
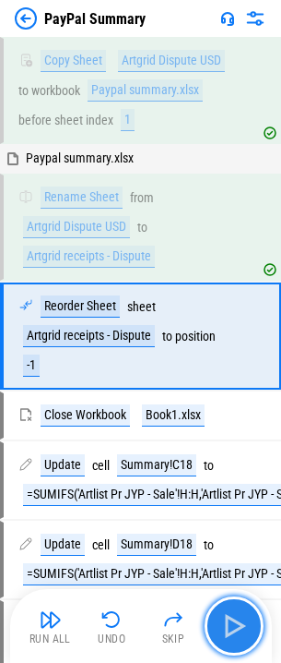
scroll to position [2601, 0]
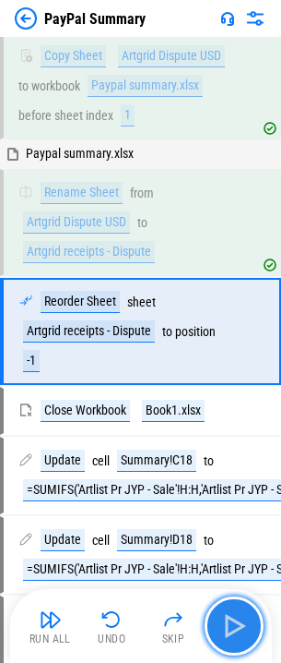
click at [235, 610] on button "button" at bounding box center [234, 625] width 59 height 59
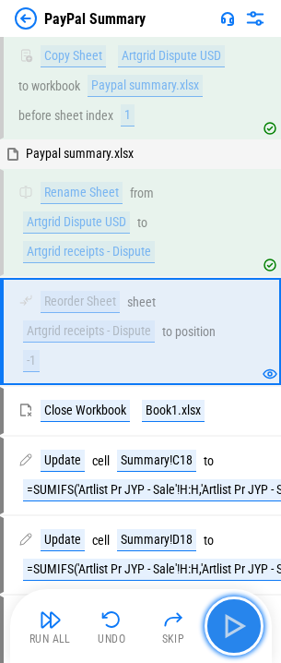
click at [235, 610] on button "button" at bounding box center [234, 625] width 59 height 59
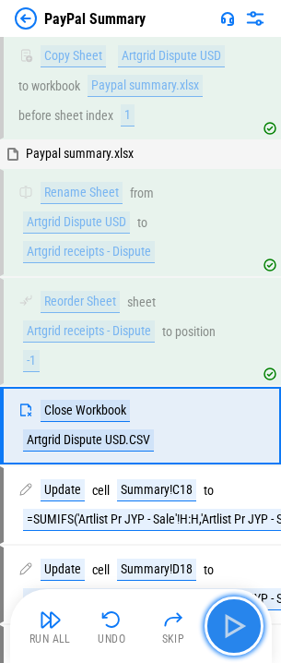
click at [235, 610] on button "button" at bounding box center [234, 625] width 59 height 59
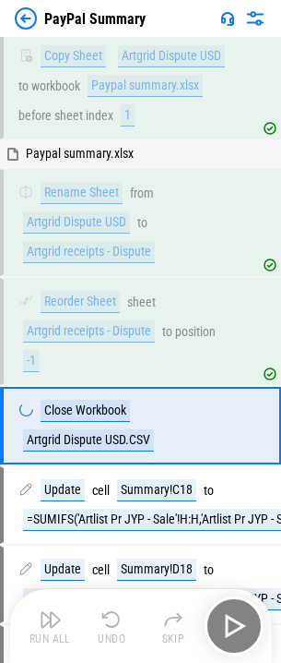
click at [235, 610] on div "Run All Undo Skip" at bounding box center [143, 625] width 244 height 59
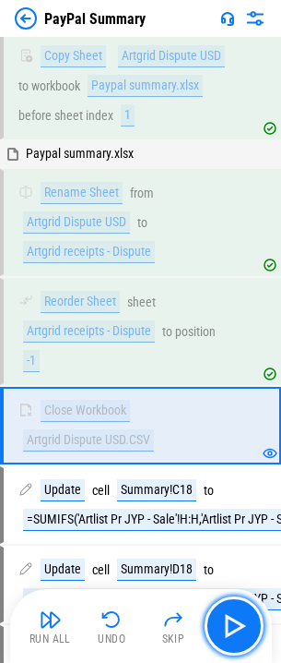
click at [235, 610] on button "button" at bounding box center [234, 625] width 59 height 59
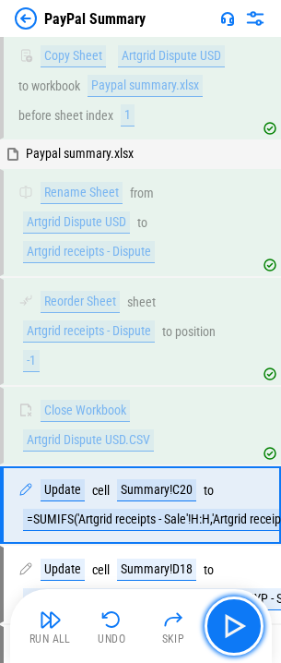
click at [235, 610] on button "button" at bounding box center [234, 625] width 59 height 59
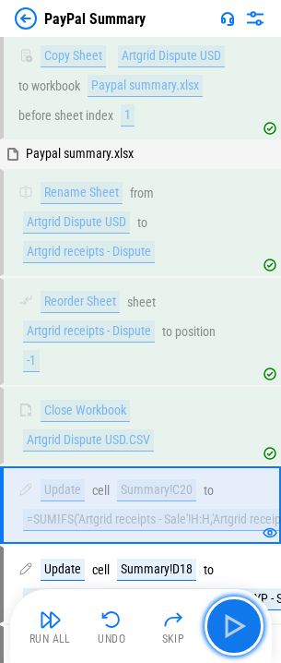
click at [235, 610] on button "button" at bounding box center [234, 625] width 59 height 59
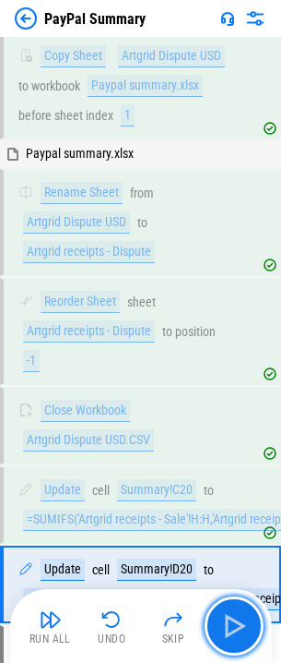
click at [235, 610] on button "button" at bounding box center [234, 625] width 59 height 59
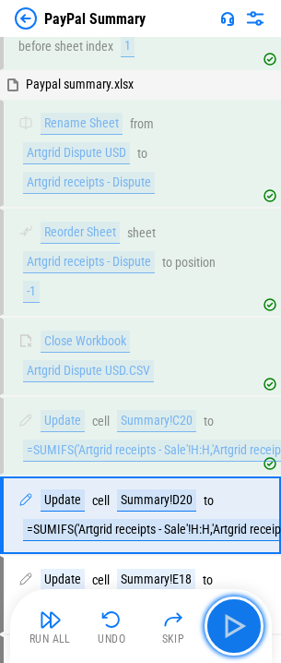
click at [235, 610] on button "button" at bounding box center [234, 625] width 59 height 59
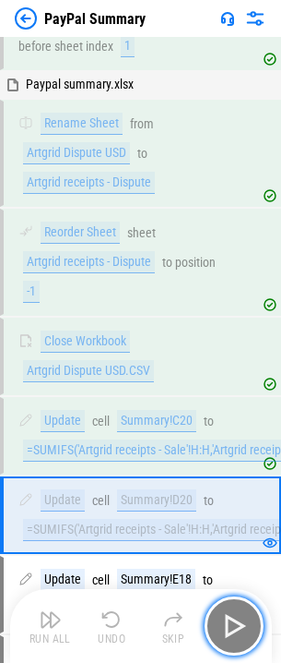
click at [235, 610] on button "button" at bounding box center [234, 625] width 59 height 59
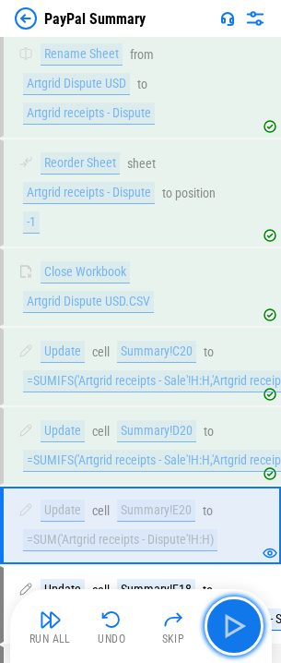
click at [235, 610] on button "button" at bounding box center [234, 625] width 59 height 59
click at [235, 610] on div "Run All Undo Skip" at bounding box center [143, 625] width 244 height 59
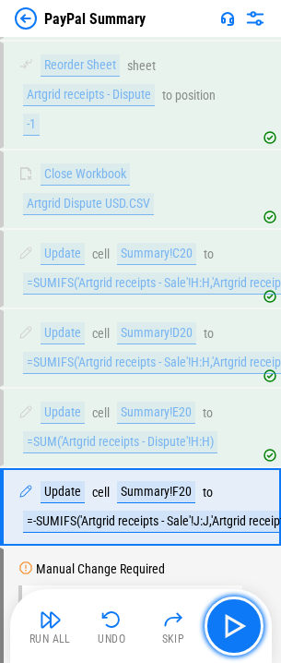
click at [235, 610] on button "button" at bounding box center [234, 625] width 59 height 59
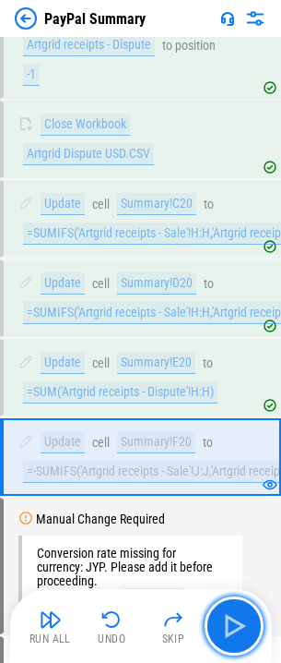
click at [235, 610] on button "button" at bounding box center [234, 625] width 59 height 59
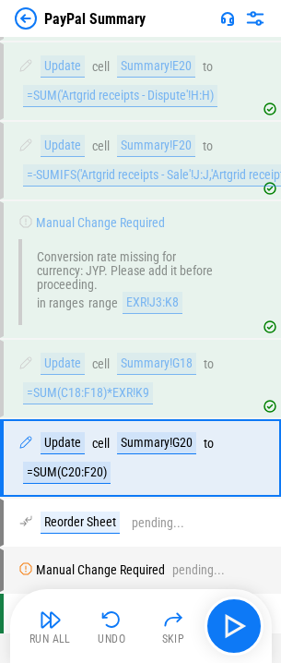
scroll to position [3247, 0]
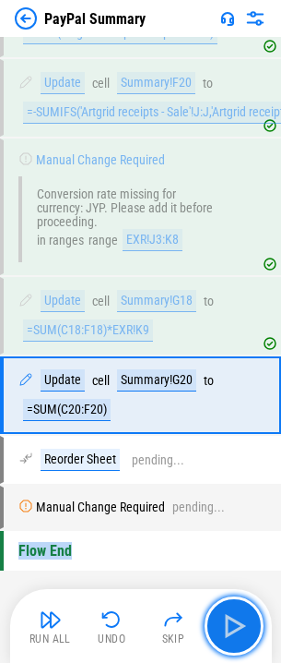
click at [235, 610] on button "button" at bounding box center [234, 625] width 59 height 59
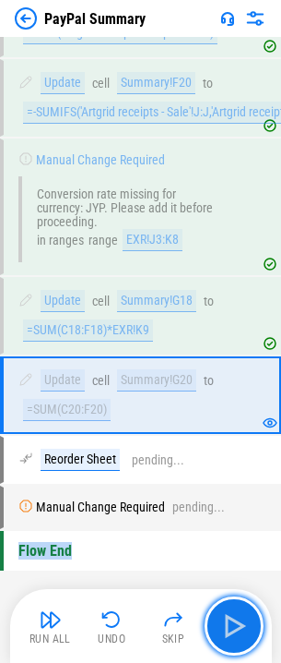
click at [235, 610] on button "button" at bounding box center [234, 625] width 59 height 59
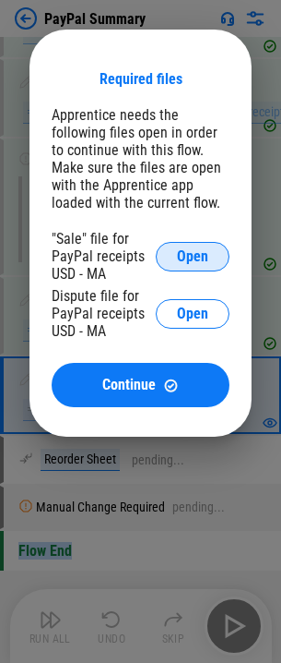
click at [197, 249] on span "Open" at bounding box center [192, 256] width 31 height 15
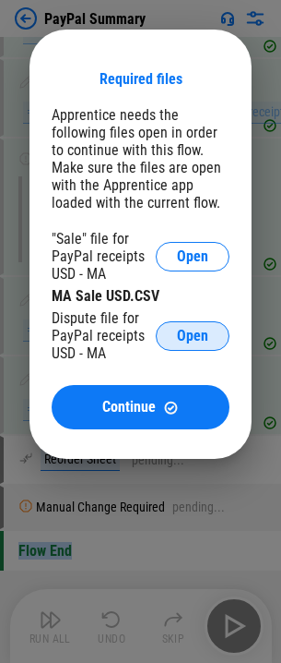
click at [192, 329] on span "Open" at bounding box center [192, 336] width 31 height 15
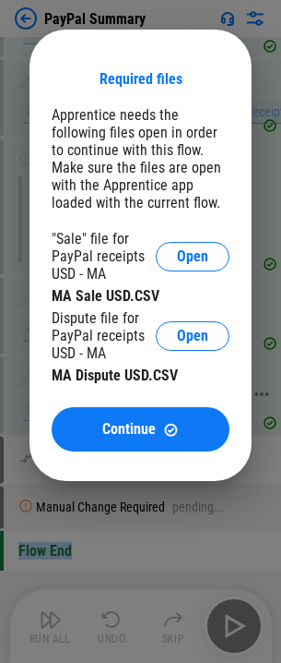
click at [148, 425] on span "Continue" at bounding box center [129, 429] width 54 height 15
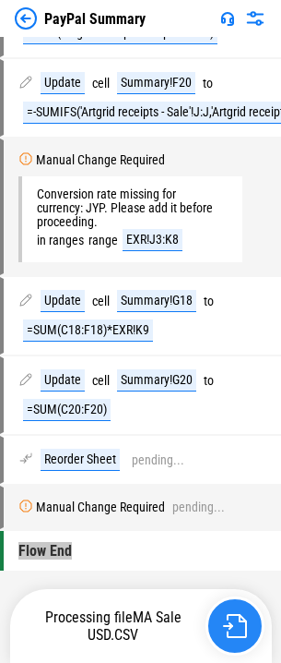
click at [231, 610] on button "button" at bounding box center [235, 625] width 59 height 59
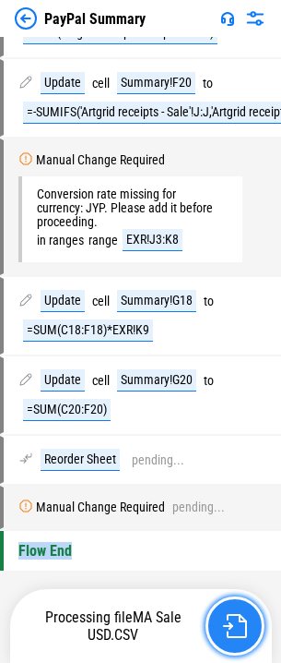
click at [231, 610] on button "button" at bounding box center [235, 625] width 59 height 59
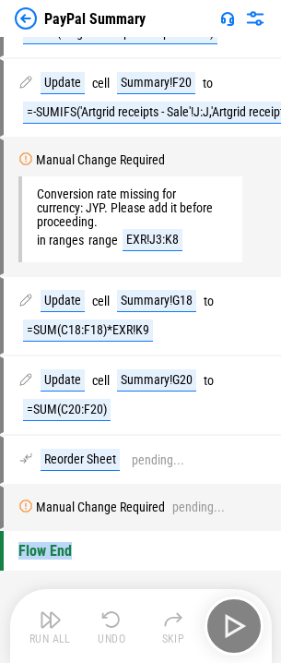
click at [231, 610] on div "Run All Undo Skip" at bounding box center [143, 625] width 244 height 59
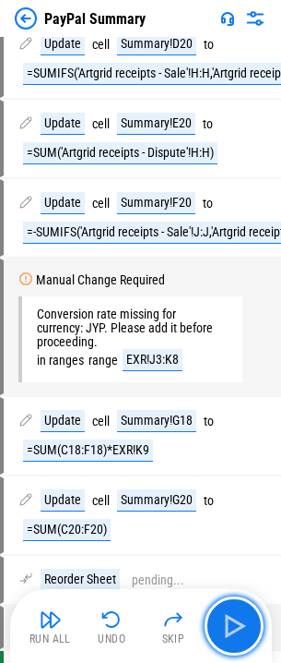
click at [231, 610] on button "button" at bounding box center [234, 625] width 59 height 59
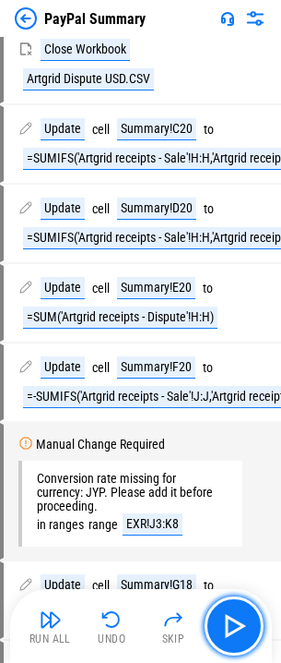
scroll to position [2459, 0]
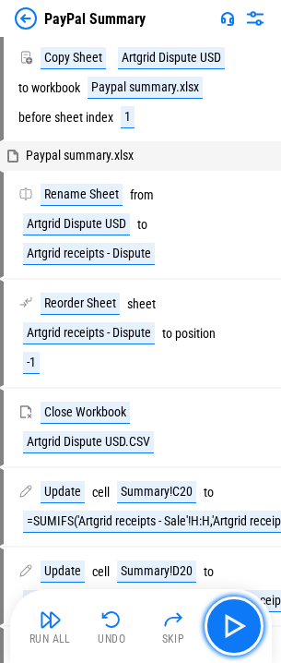
click at [231, 610] on button "button" at bounding box center [234, 625] width 59 height 59
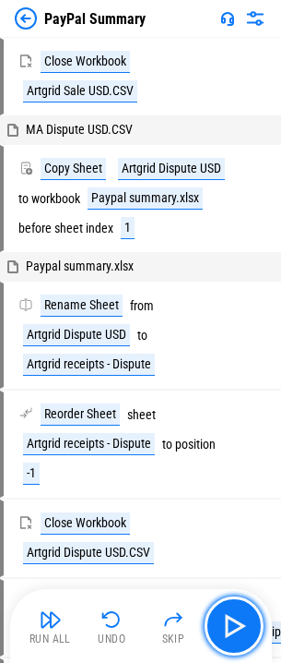
click at [231, 610] on button "button" at bounding box center [234, 625] width 59 height 59
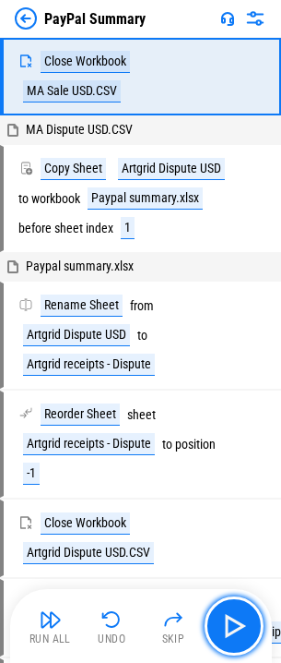
click at [231, 610] on button "button" at bounding box center [234, 625] width 59 height 59
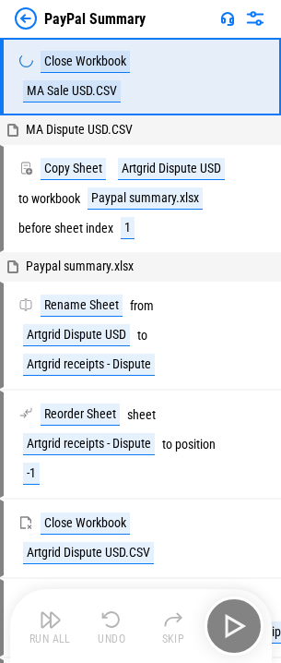
click at [231, 610] on div "Run All Undo Skip" at bounding box center [143, 625] width 244 height 59
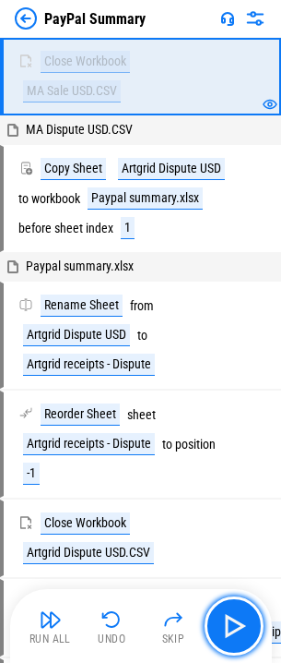
click at [231, 610] on button "button" at bounding box center [234, 625] width 59 height 59
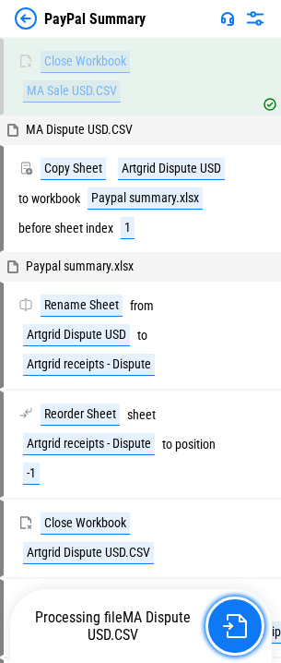
click at [231, 610] on button "button" at bounding box center [235, 625] width 59 height 59
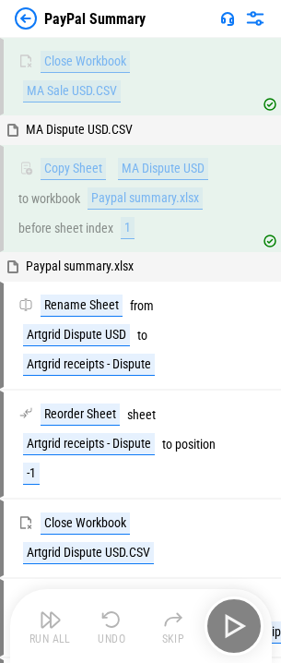
click at [231, 610] on div "Run All Undo Skip" at bounding box center [143, 625] width 244 height 59
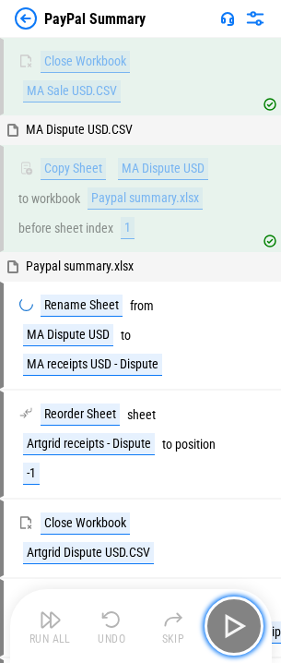
click at [231, 610] on button "button" at bounding box center [234, 625] width 59 height 59
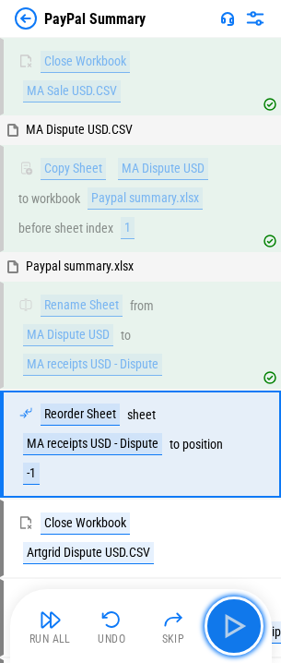
click at [231, 610] on button "button" at bounding box center [234, 625] width 59 height 59
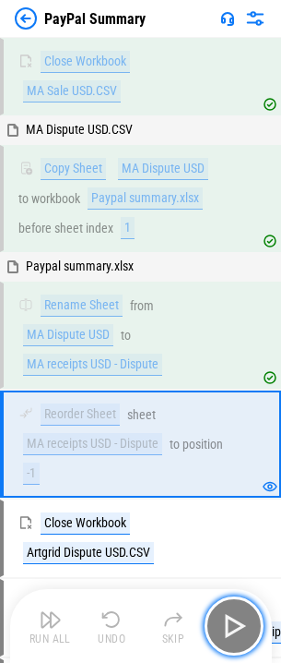
click at [231, 610] on button "button" at bounding box center [234, 625] width 59 height 59
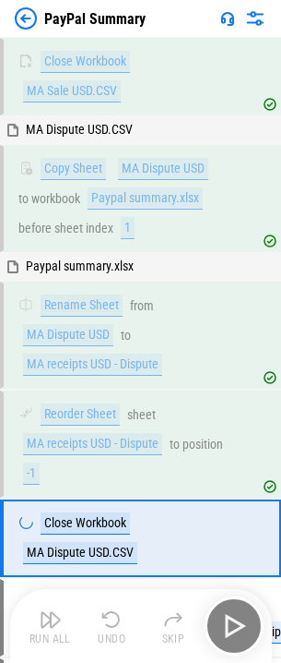
click at [231, 610] on div "Run All Undo Skip" at bounding box center [143, 625] width 244 height 59
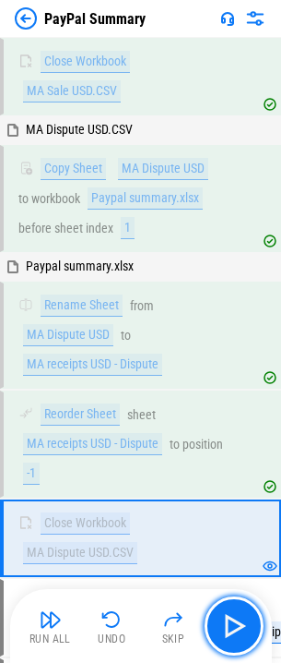
click at [231, 610] on button "button" at bounding box center [234, 625] width 59 height 59
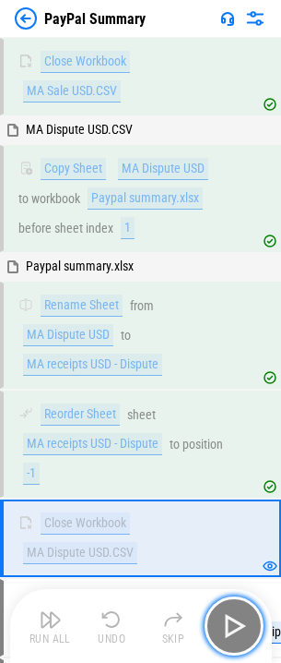
click at [231, 610] on button "button" at bounding box center [234, 625] width 59 height 59
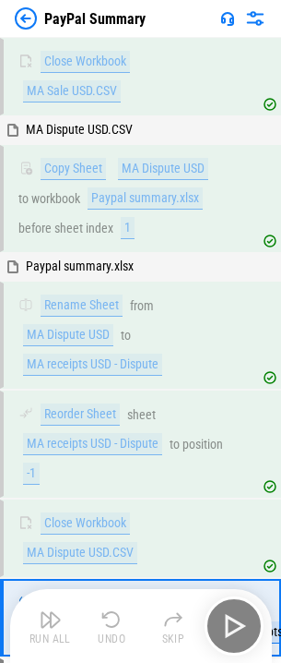
scroll to position [2507, 0]
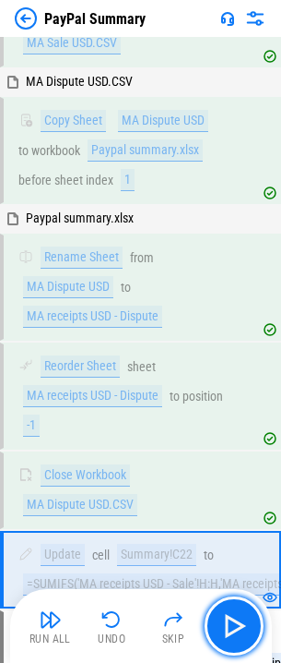
click at [231, 610] on button "button" at bounding box center [234, 625] width 59 height 59
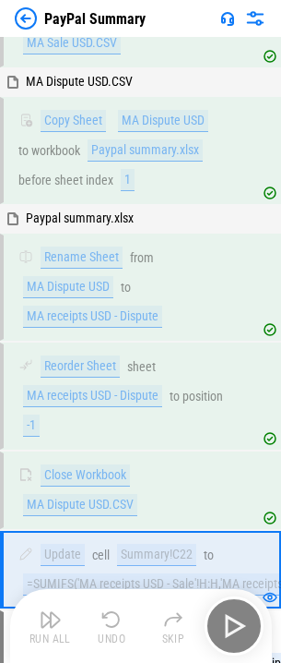
click at [231, 610] on div "Run All Undo Skip" at bounding box center [143, 625] width 244 height 59
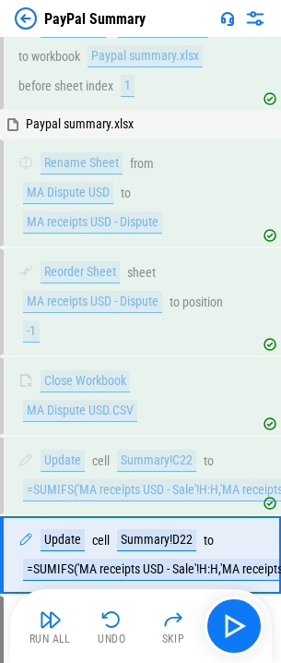
scroll to position [2824, 0]
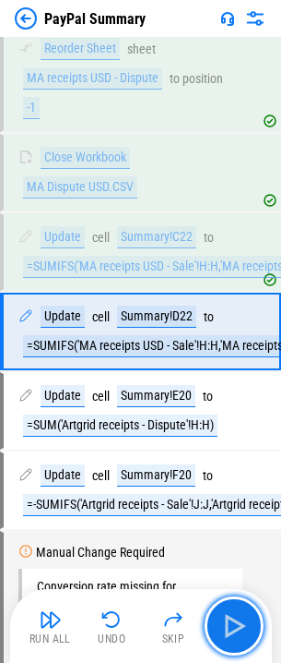
click at [231, 610] on button "button" at bounding box center [234, 625] width 59 height 59
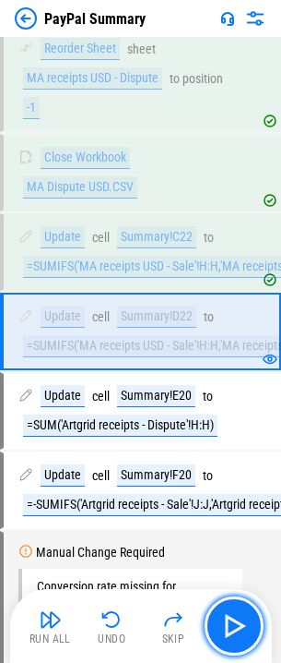
click at [231, 610] on button "button" at bounding box center [234, 625] width 59 height 59
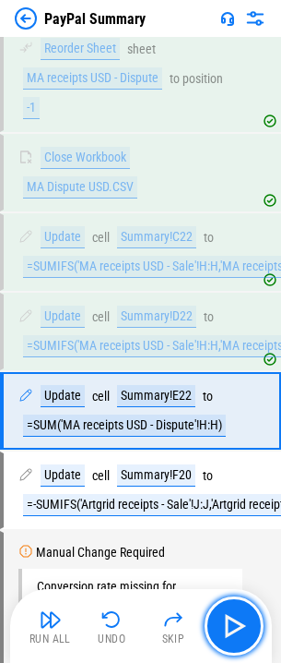
click at [231, 610] on button "button" at bounding box center [234, 625] width 59 height 59
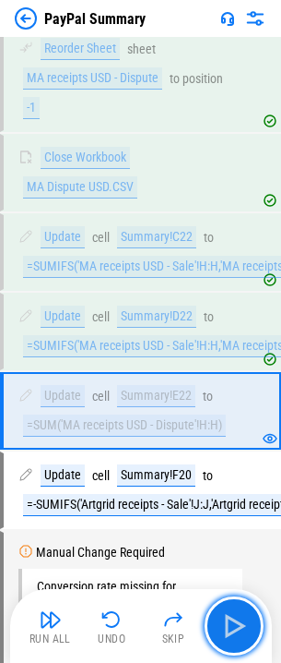
click at [231, 610] on button "button" at bounding box center [234, 625] width 59 height 59
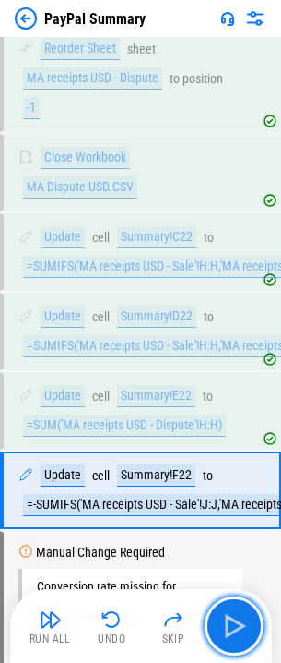
click at [231, 610] on button "button" at bounding box center [234, 625] width 59 height 59
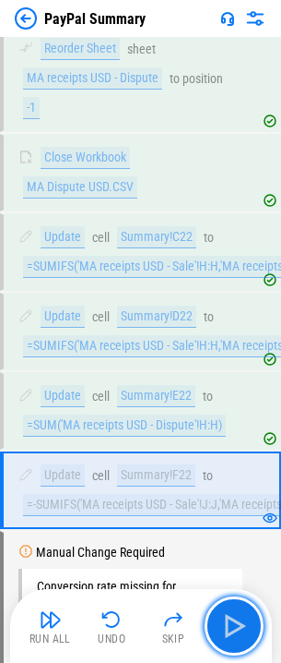
click at [231, 610] on button "button" at bounding box center [234, 625] width 59 height 59
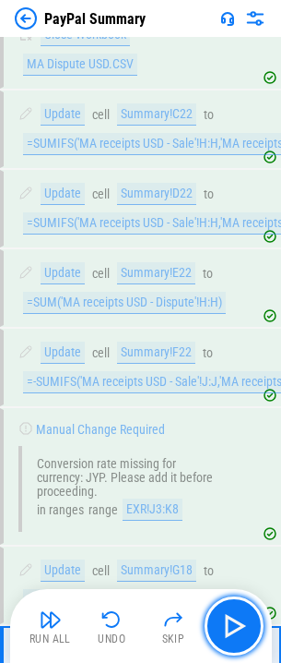
click at [231, 610] on button "button" at bounding box center [234, 625] width 59 height 59
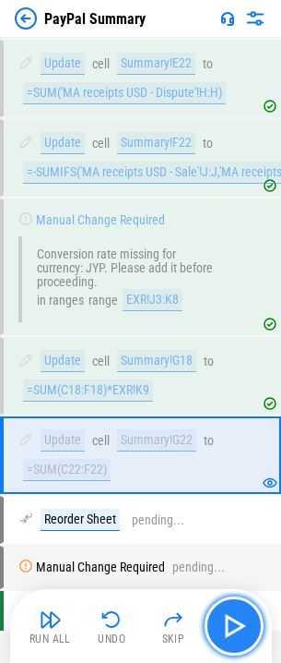
click at [231, 617] on img "button" at bounding box center [235, 626] width 30 height 30
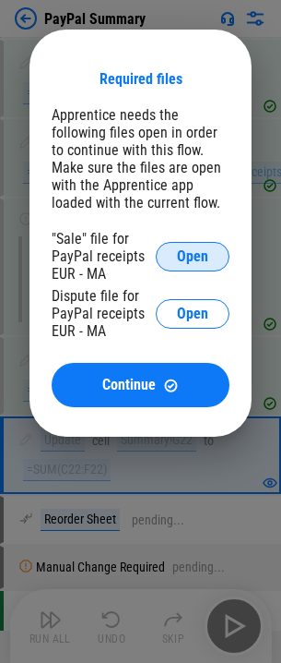
click at [192, 246] on button "Open" at bounding box center [193, 257] width 74 height 30
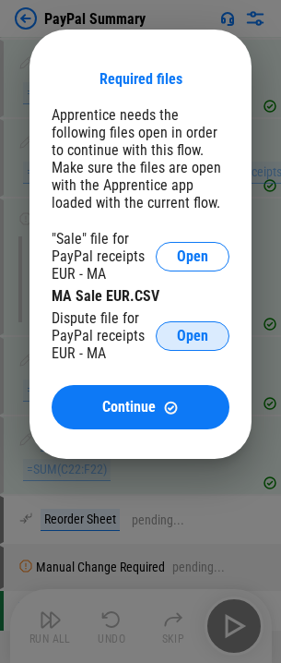
click at [192, 331] on span "Open" at bounding box center [192, 336] width 31 height 15
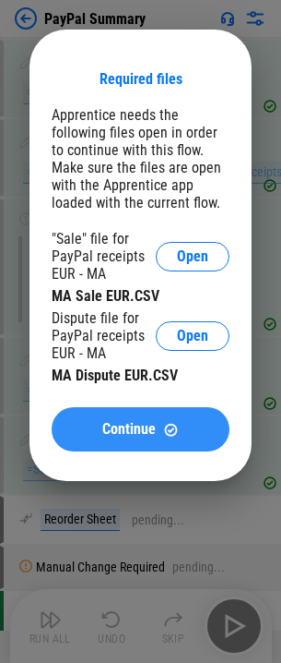
click at [157, 428] on div "Continue" at bounding box center [141, 430] width 134 height 16
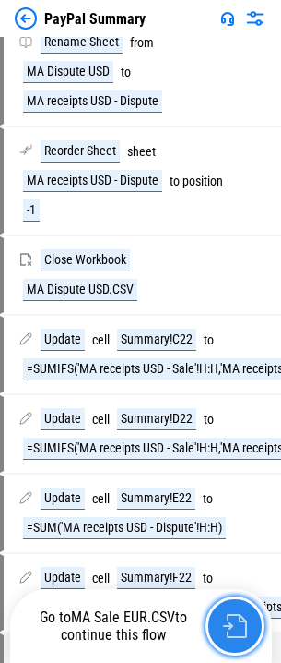
click at [234, 613] on button "button" at bounding box center [235, 625] width 59 height 59
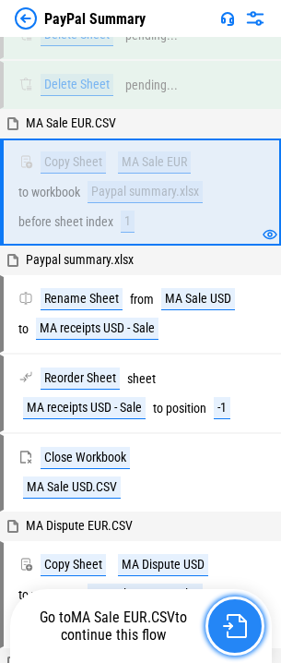
click at [234, 613] on button "button" at bounding box center [235, 625] width 59 height 59
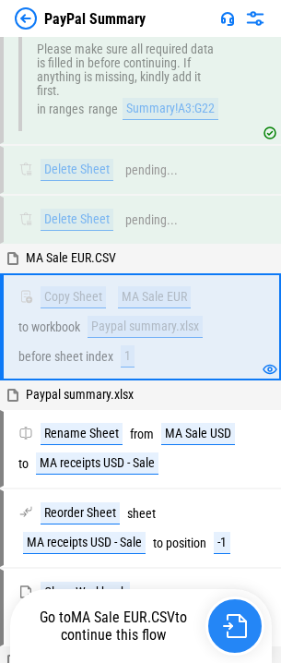
scroll to position [1923, 0]
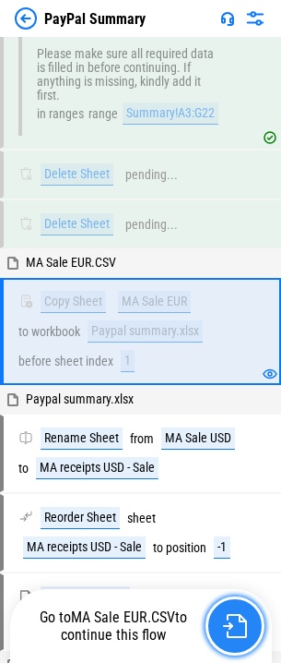
click at [234, 613] on button "button" at bounding box center [235, 625] width 59 height 59
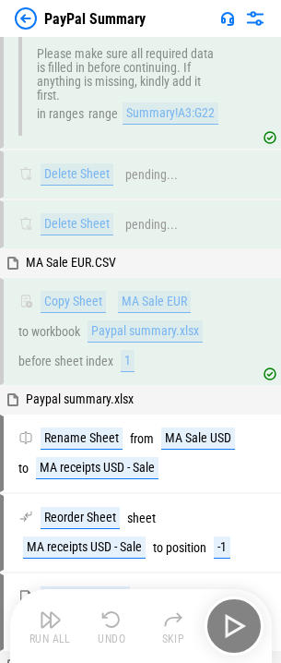
click at [234, 613] on div "Run All Undo Skip" at bounding box center [143, 625] width 244 height 59
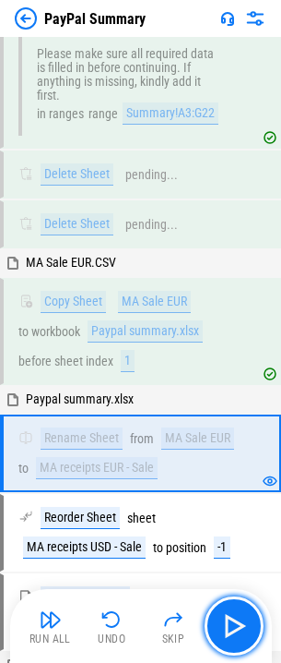
click at [234, 613] on img "button" at bounding box center [235, 626] width 30 height 30
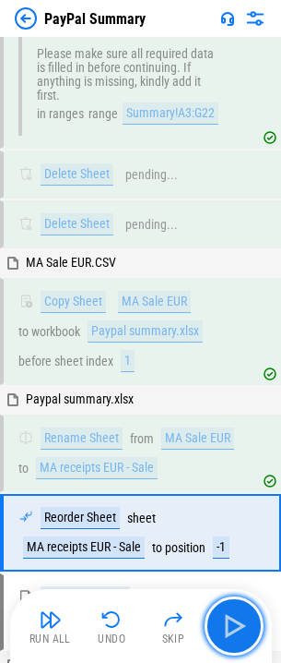
click at [234, 613] on img "button" at bounding box center [235, 626] width 30 height 30
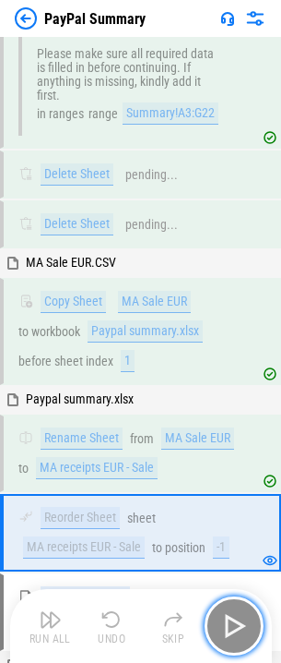
click at [234, 613] on img "button" at bounding box center [235, 626] width 30 height 30
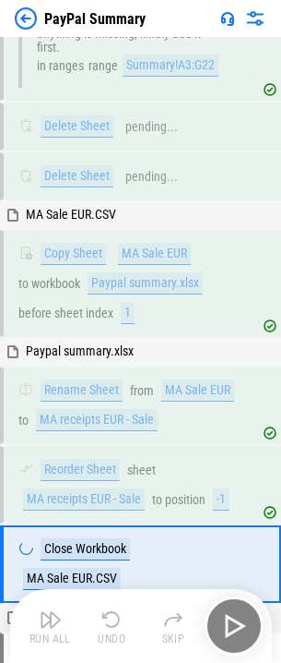
click at [234, 613] on div "Run All Undo Skip" at bounding box center [143, 625] width 244 height 59
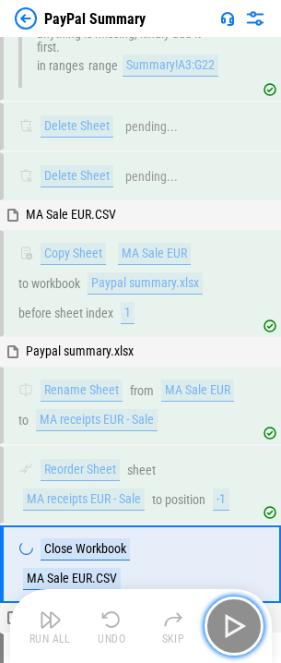
click at [234, 613] on img "button" at bounding box center [235, 626] width 30 height 30
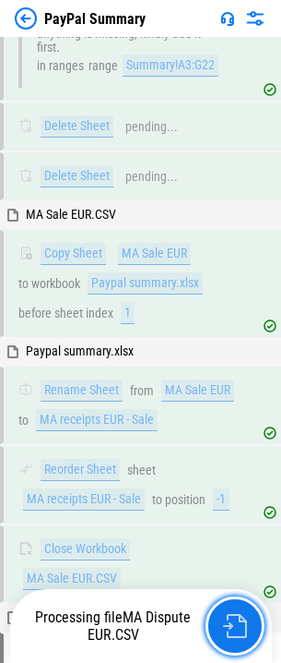
click at [234, 613] on button "button" at bounding box center [235, 625] width 59 height 59
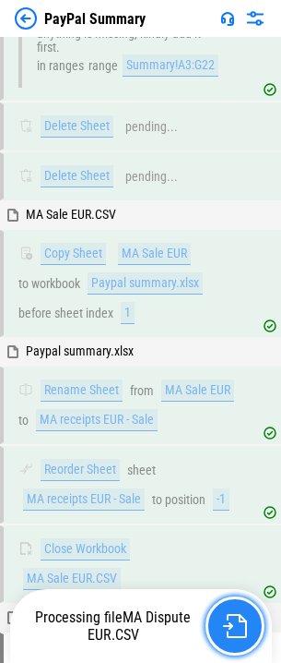
click at [234, 613] on button "button" at bounding box center [235, 625] width 59 height 59
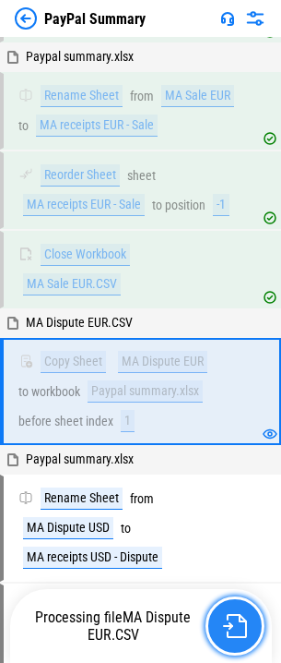
scroll to position [2326, 0]
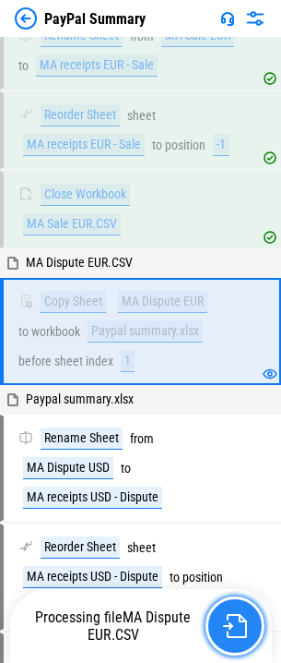
click at [234, 613] on button "button" at bounding box center [235, 625] width 59 height 59
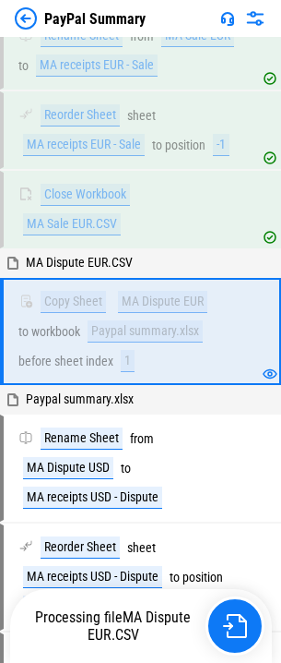
click at [234, 613] on div "Processing file MA Dispute EUR.CSV" at bounding box center [143, 625] width 244 height 59
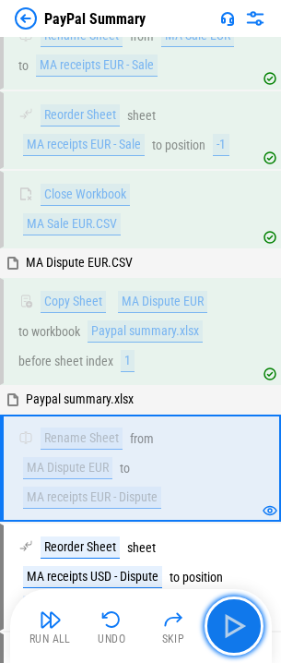
click at [234, 613] on img "button" at bounding box center [235, 626] width 30 height 30
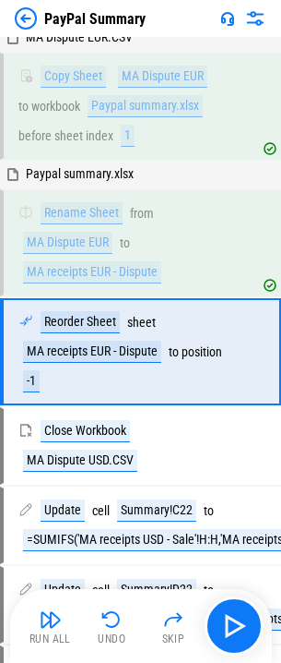
scroll to position [2571, 0]
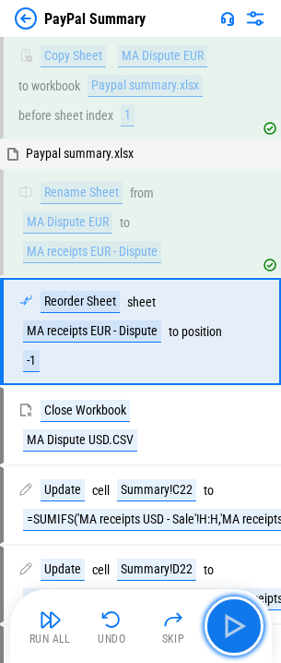
click at [234, 613] on img "button" at bounding box center [235, 626] width 30 height 30
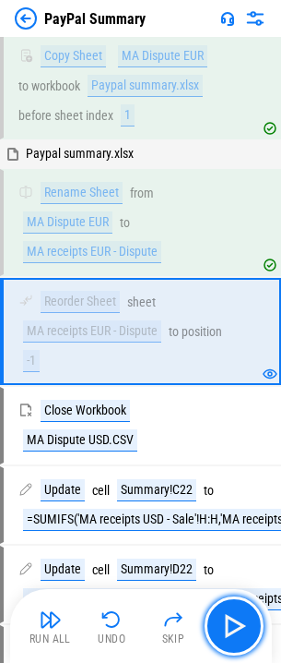
click at [234, 613] on img "button" at bounding box center [235, 626] width 30 height 30
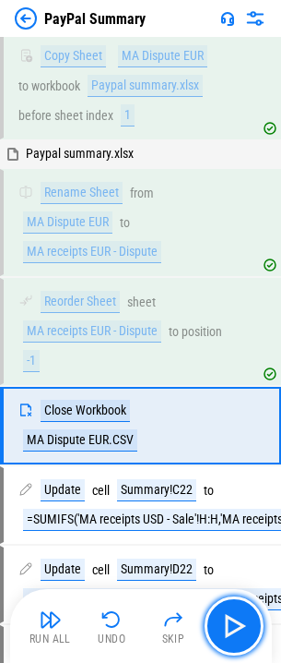
click at [234, 613] on img "button" at bounding box center [235, 626] width 30 height 30
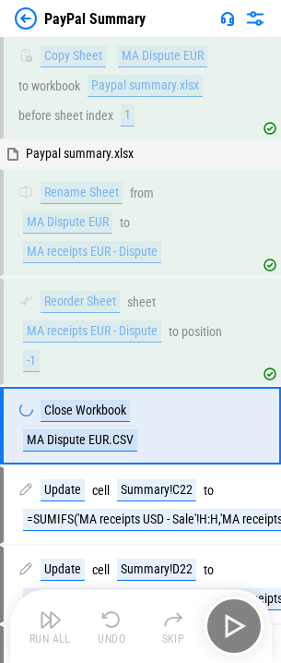
click at [234, 613] on div "Run All Undo Skip" at bounding box center [143, 625] width 244 height 59
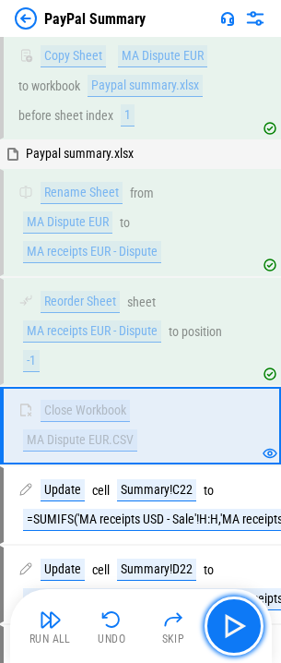
click at [234, 613] on img "button" at bounding box center [235, 626] width 30 height 30
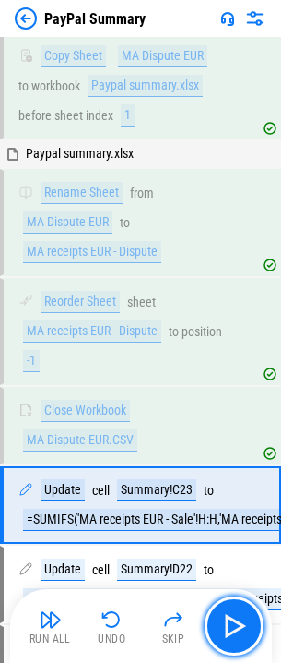
click at [234, 613] on img "button" at bounding box center [235, 626] width 30 height 30
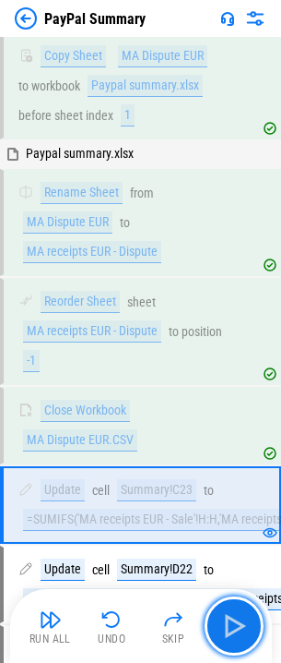
click at [234, 613] on img "button" at bounding box center [235, 626] width 30 height 30
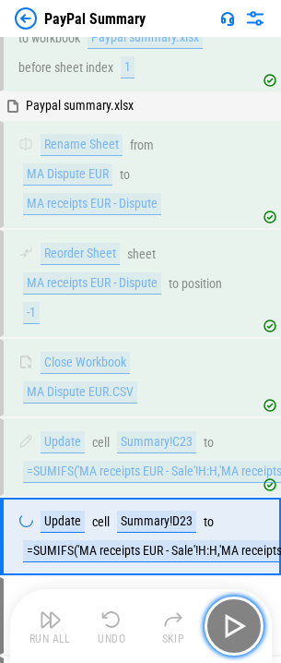
click at [234, 613] on img "button" at bounding box center [235, 626] width 30 height 30
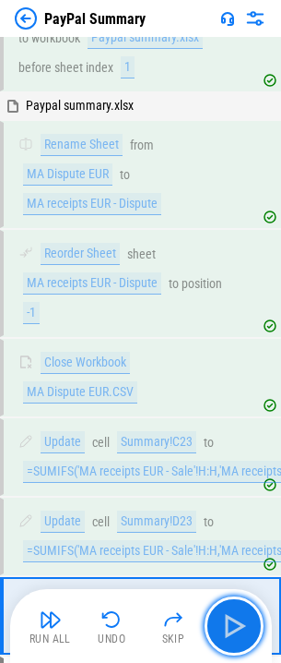
click at [234, 613] on img "button" at bounding box center [235, 626] width 30 height 30
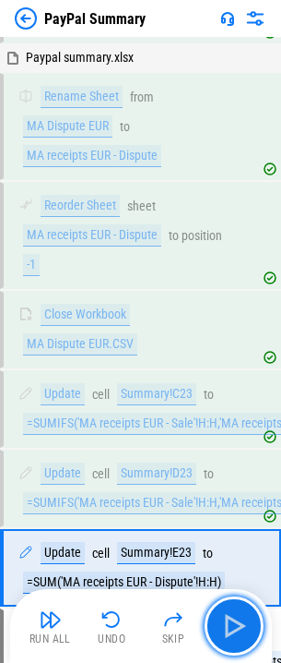
click at [234, 613] on img "button" at bounding box center [235, 626] width 30 height 30
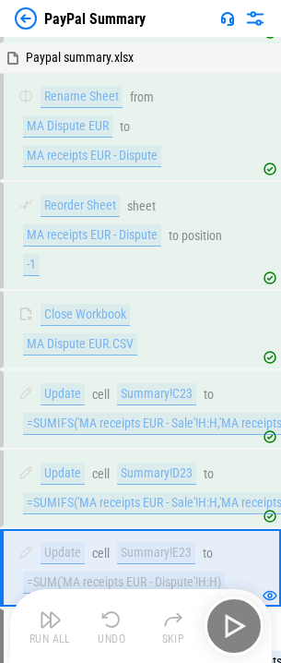
click at [234, 613] on div "Run All Undo Skip" at bounding box center [143, 625] width 244 height 59
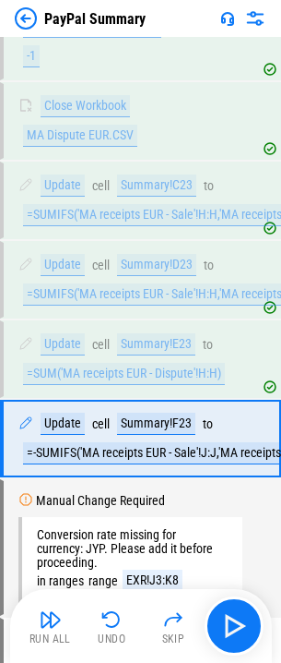
scroll to position [2983, 0]
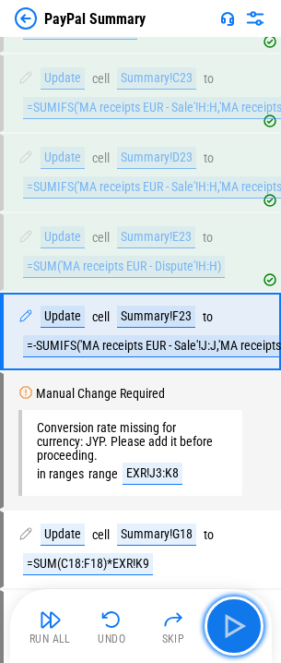
click at [234, 613] on img "button" at bounding box center [235, 626] width 30 height 30
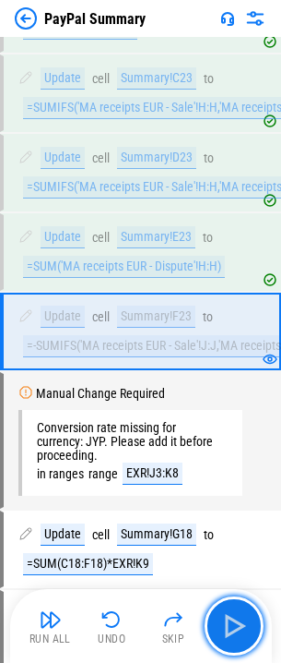
click at [234, 613] on img "button" at bounding box center [235, 626] width 30 height 30
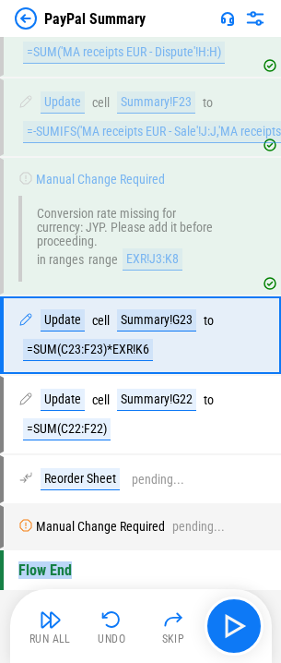
scroll to position [3201, 0]
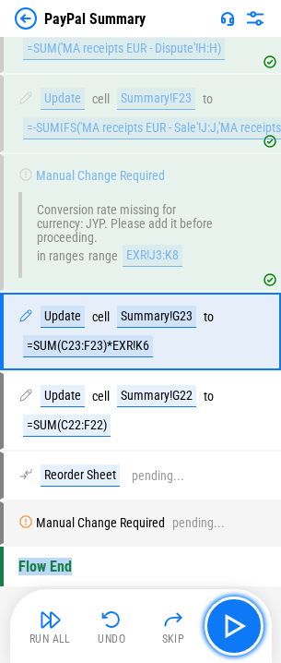
click at [234, 613] on img "button" at bounding box center [235, 626] width 30 height 30
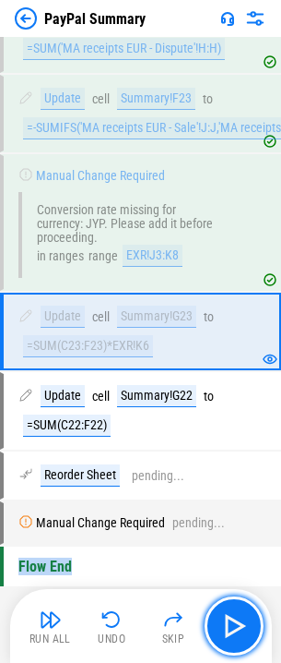
click at [234, 613] on img "button" at bounding box center [235, 626] width 30 height 30
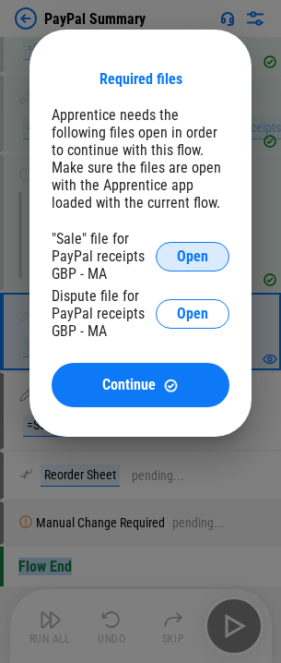
click at [203, 250] on span "Open" at bounding box center [192, 256] width 31 height 15
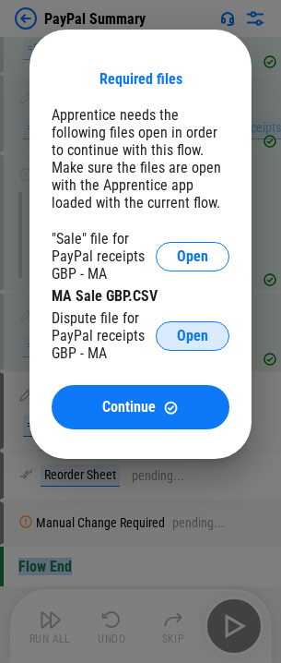
click at [206, 339] on span "Open" at bounding box center [192, 336] width 31 height 15
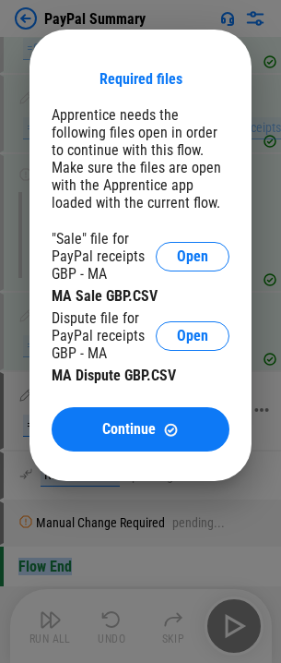
click at [152, 422] on span "Continue" at bounding box center [129, 429] width 54 height 15
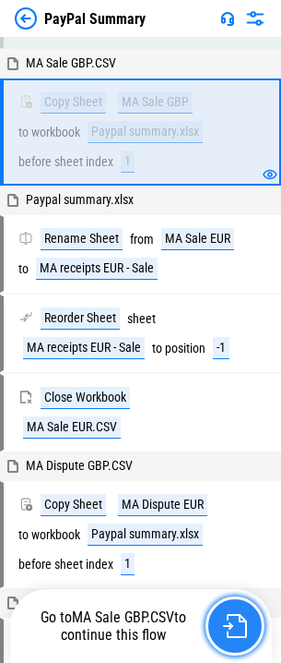
click at [237, 615] on img "button" at bounding box center [235, 626] width 24 height 24
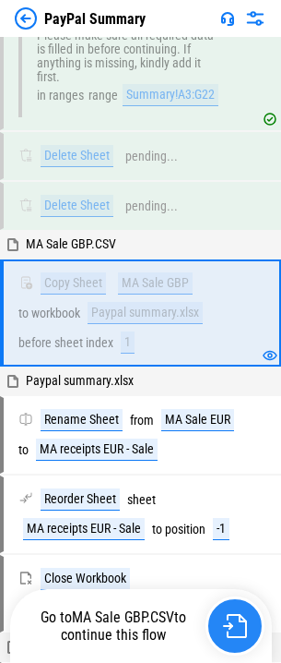
scroll to position [1923, 0]
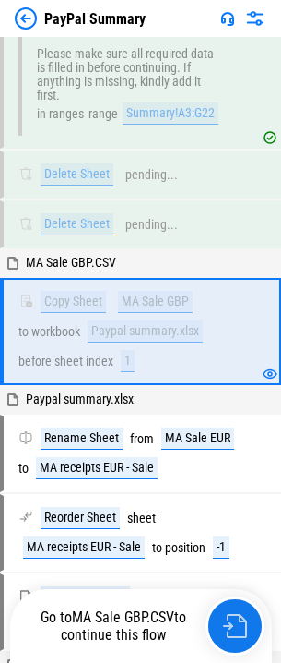
click at [237, 615] on div "Go to MA Sale GBP.CSV to continue this flow" at bounding box center [143, 625] width 244 height 59
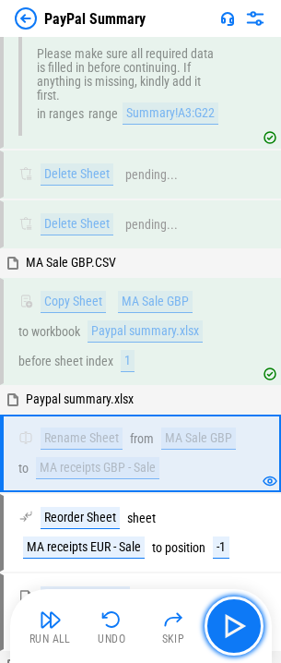
click at [237, 615] on img "button" at bounding box center [235, 626] width 30 height 30
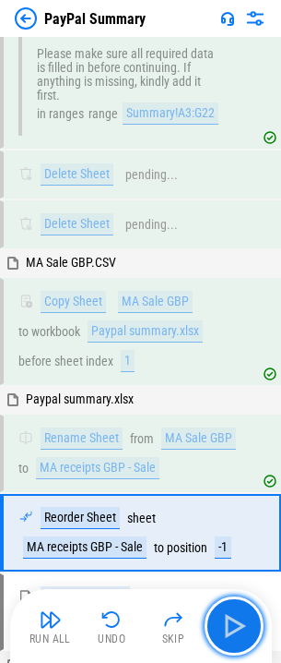
click at [237, 615] on img "button" at bounding box center [235, 626] width 30 height 30
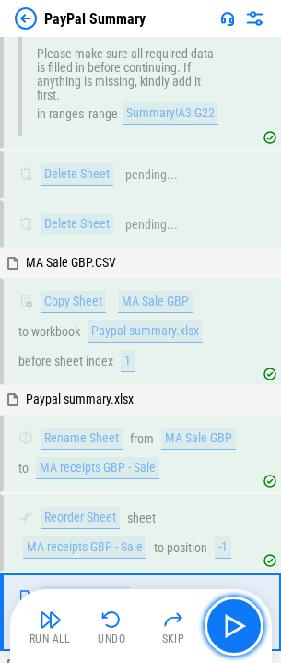
scroll to position [2044, 0]
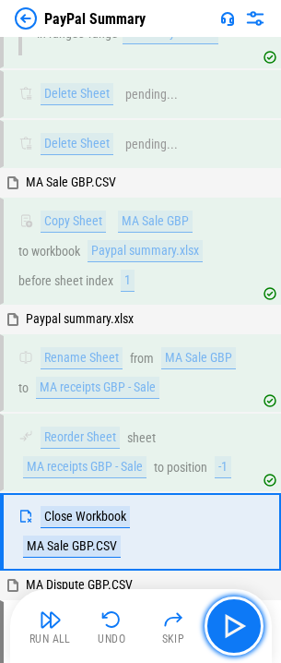
click at [237, 615] on img "button" at bounding box center [235, 626] width 30 height 30
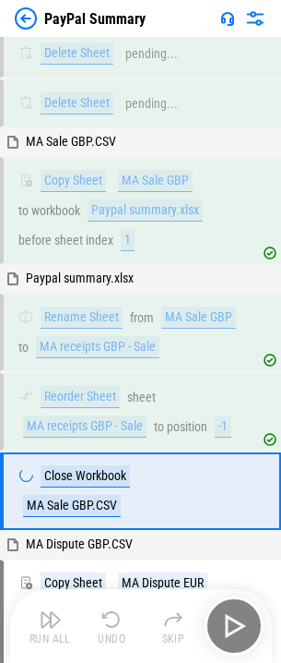
click at [237, 615] on div "Run All Undo Skip" at bounding box center [143, 625] width 244 height 59
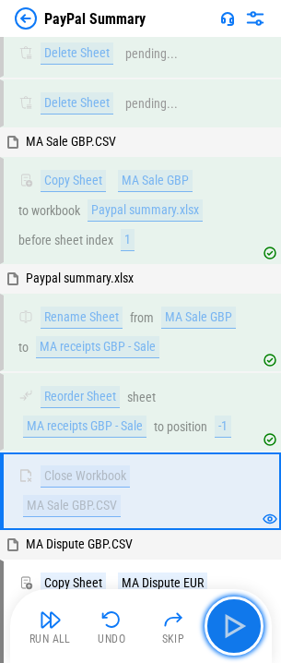
click at [237, 615] on img "button" at bounding box center [235, 626] width 30 height 30
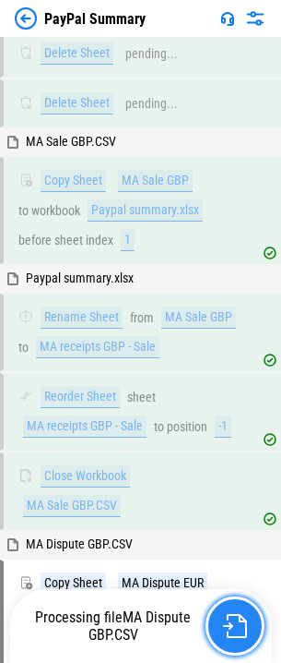
click at [237, 615] on img "button" at bounding box center [235, 626] width 24 height 24
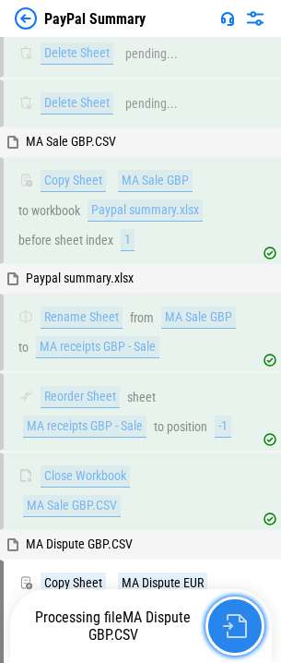
click at [237, 615] on img "button" at bounding box center [235, 626] width 24 height 24
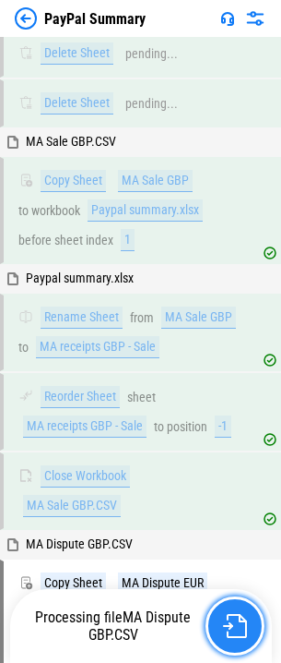
click at [237, 615] on img "button" at bounding box center [235, 626] width 24 height 24
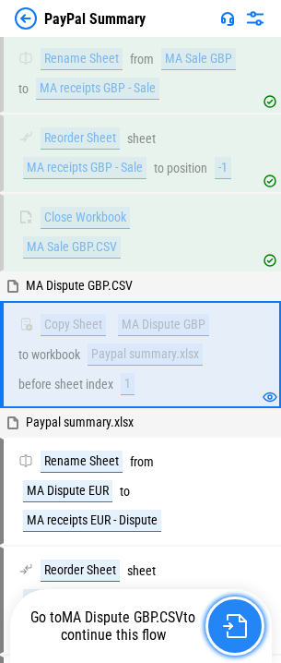
click at [237, 615] on img "button" at bounding box center [235, 626] width 24 height 24
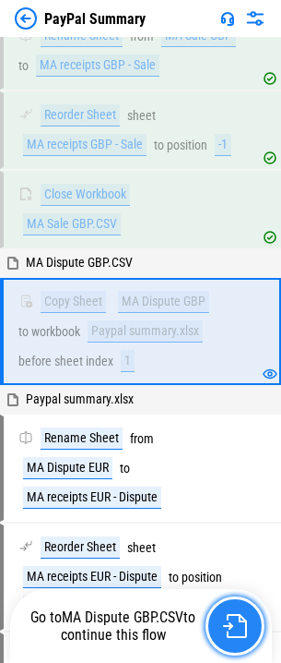
click at [237, 615] on img "button" at bounding box center [235, 626] width 24 height 24
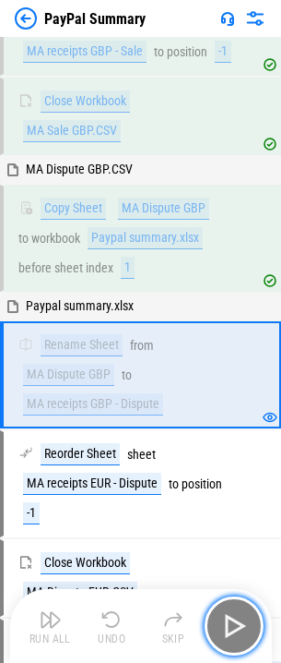
click at [237, 615] on img "button" at bounding box center [235, 626] width 30 height 30
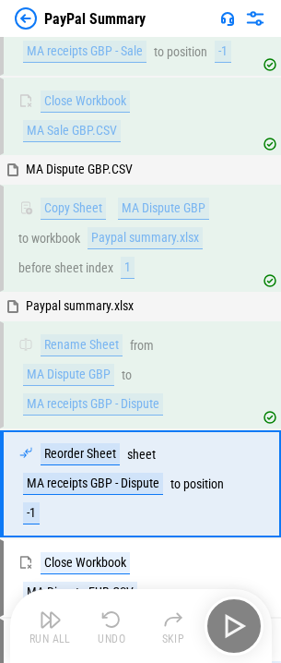
scroll to position [2551, 0]
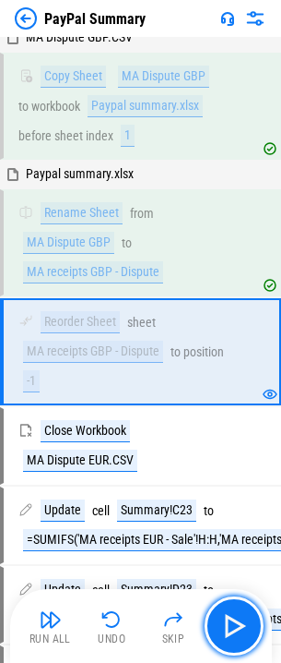
click at [237, 615] on img "button" at bounding box center [235, 626] width 30 height 30
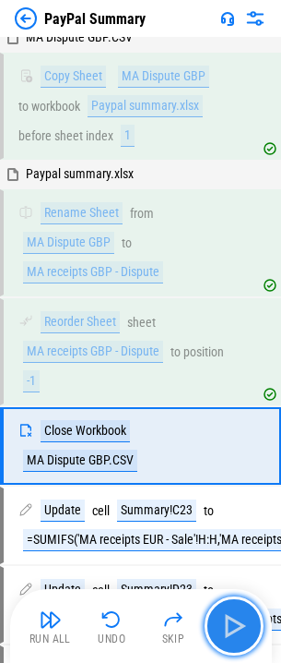
click at [237, 615] on img "button" at bounding box center [235, 626] width 30 height 30
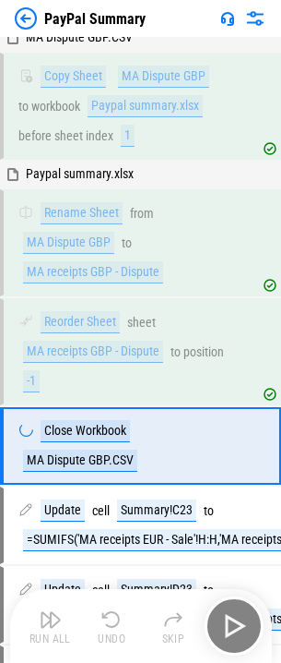
click at [237, 615] on div "Run All Undo Skip" at bounding box center [143, 625] width 244 height 59
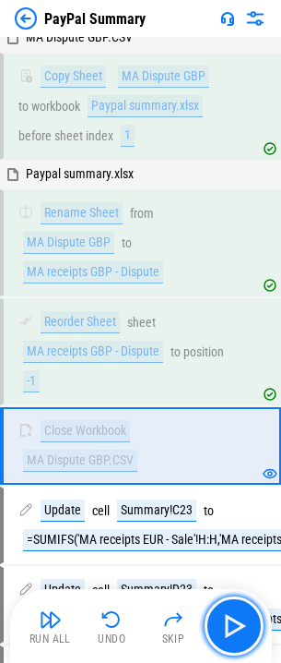
click at [237, 615] on img "button" at bounding box center [235, 626] width 30 height 30
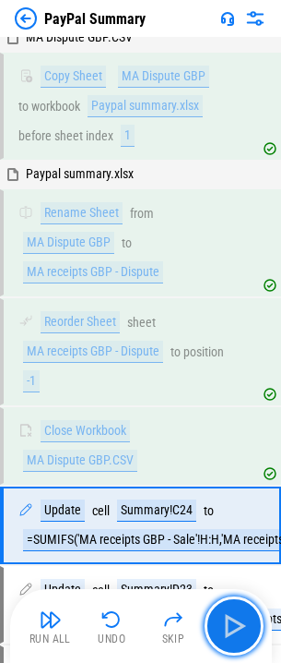
click at [237, 615] on img "button" at bounding box center [235, 626] width 30 height 30
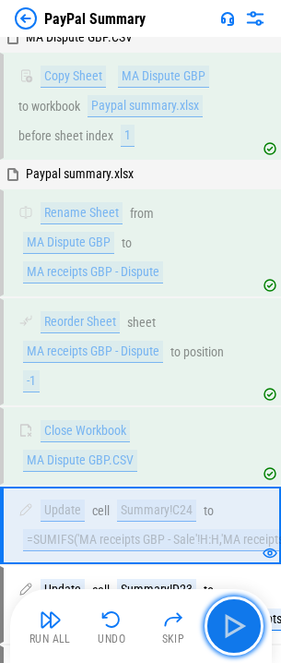
click at [237, 615] on img "button" at bounding box center [235, 626] width 30 height 30
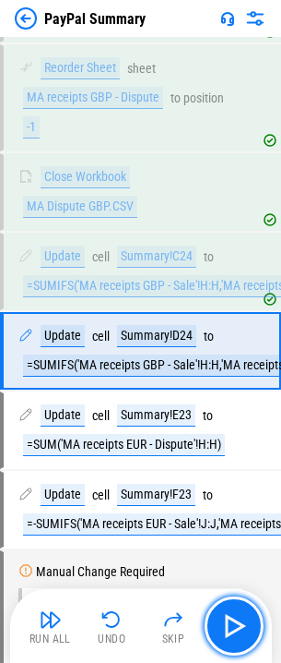
click at [237, 615] on img "button" at bounding box center [235, 626] width 30 height 30
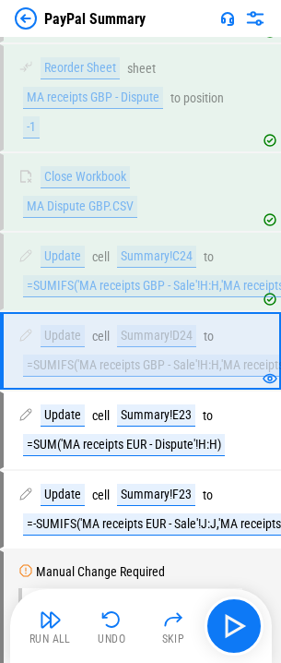
scroll to position [2821, 0]
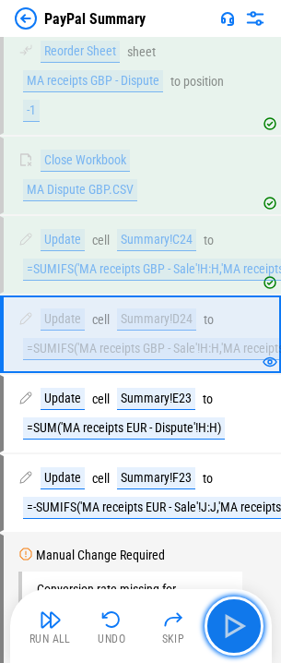
click at [237, 615] on img "button" at bounding box center [235, 626] width 30 height 30
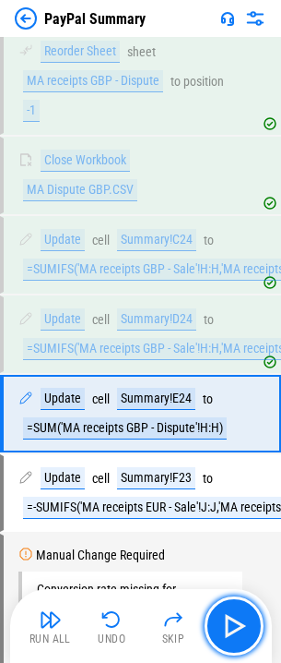
click at [237, 615] on img "button" at bounding box center [235, 626] width 30 height 30
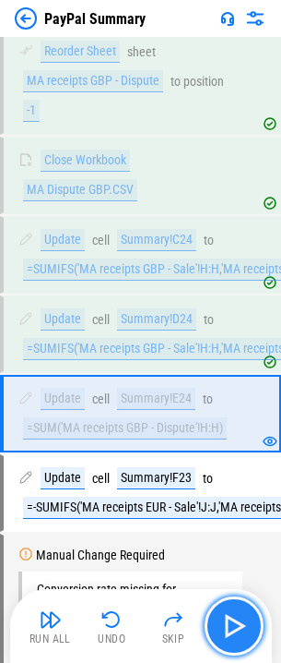
click at [237, 615] on img "button" at bounding box center [235, 626] width 30 height 30
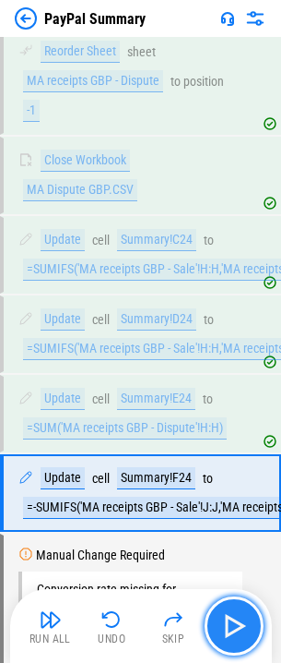
click at [237, 615] on img "button" at bounding box center [235, 626] width 30 height 30
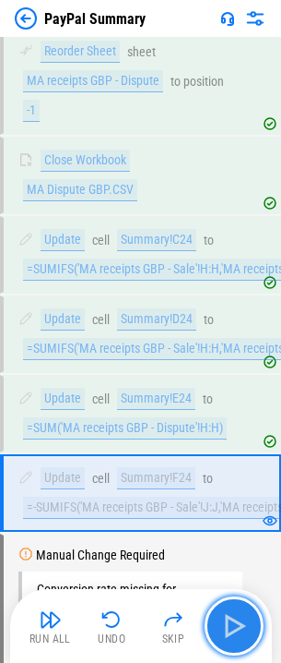
click at [237, 615] on img "button" at bounding box center [235, 626] width 30 height 30
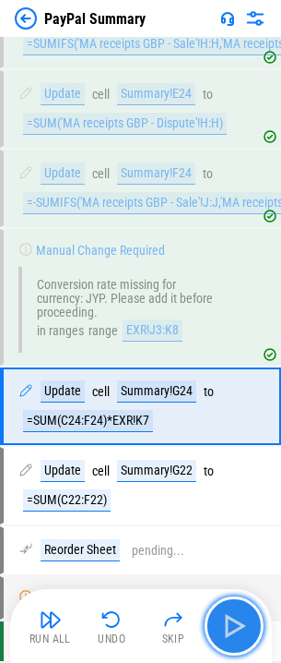
scroll to position [3201, 0]
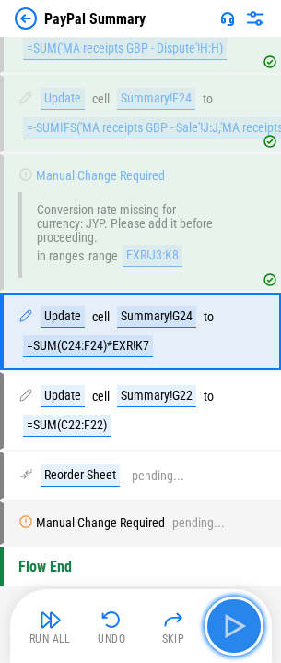
click at [237, 615] on img "button" at bounding box center [235, 626] width 30 height 30
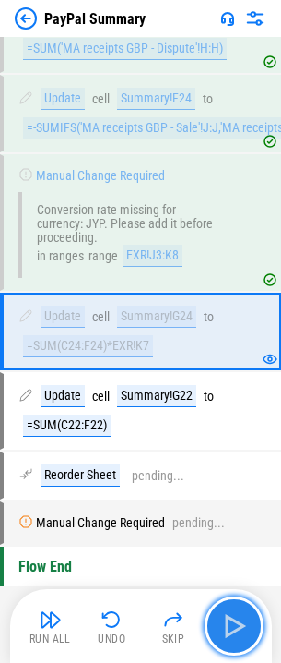
click at [237, 615] on img "button" at bounding box center [235, 626] width 30 height 30
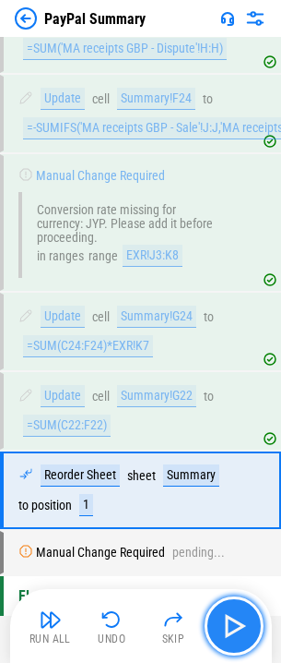
click at [241, 612] on img "button" at bounding box center [235, 626] width 30 height 30
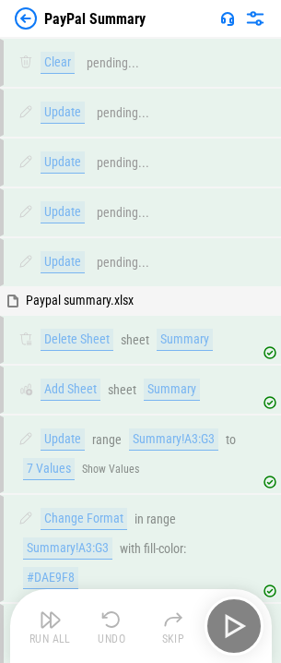
click at [234, 609] on div "Run All Undo Skip" at bounding box center [143, 625] width 244 height 59
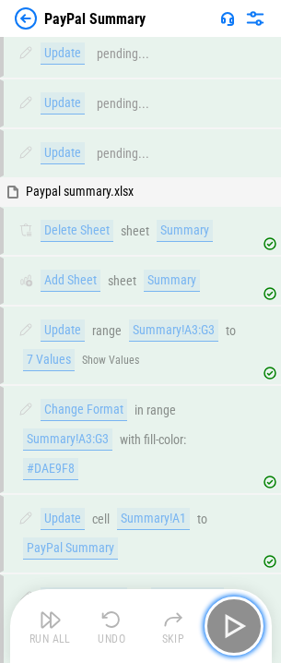
click at [234, 609] on button "button" at bounding box center [234, 625] width 59 height 59
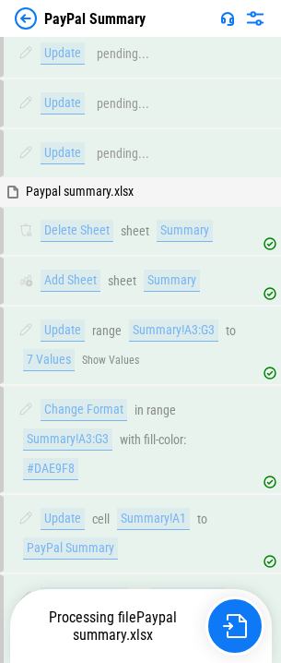
scroll to position [183, 0]
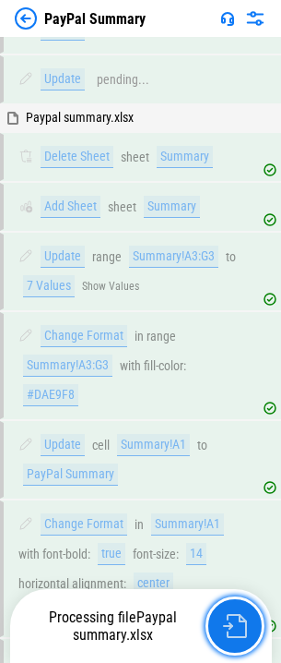
click at [234, 609] on button "button" at bounding box center [235, 625] width 59 height 59
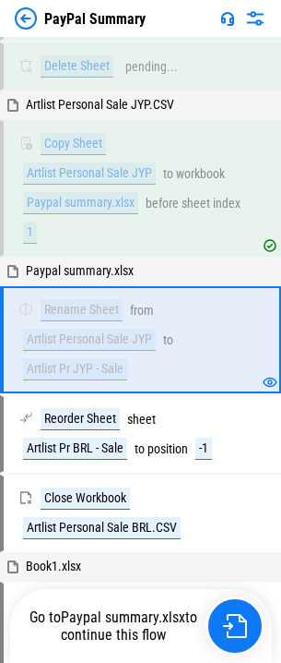
scroll to position [2089, 0]
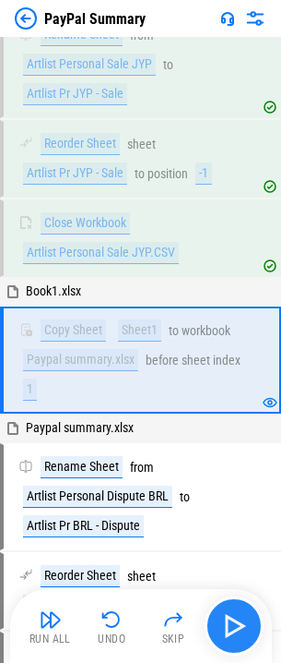
scroll to position [2385, 0]
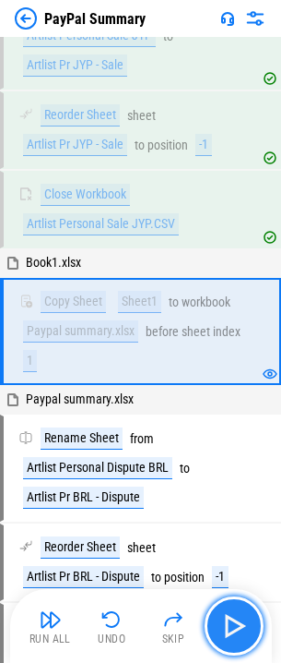
click at [234, 609] on button "button" at bounding box center [234, 625] width 59 height 59
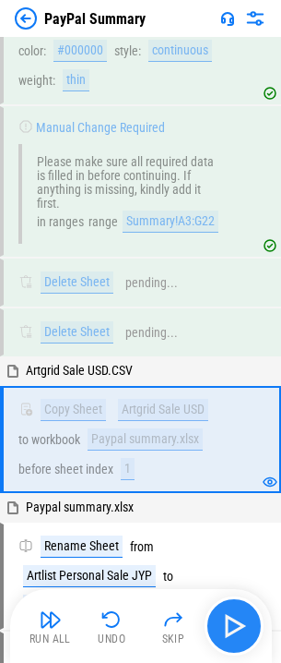
scroll to position [1923, 0]
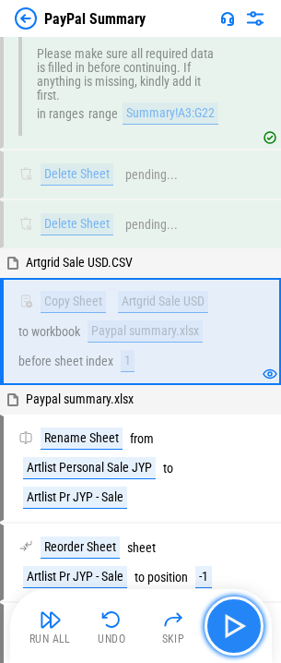
click at [235, 610] on button "button" at bounding box center [234, 625] width 59 height 59
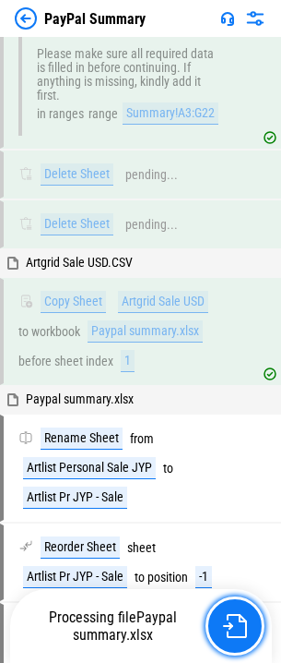
click at [235, 610] on button "button" at bounding box center [235, 625] width 59 height 59
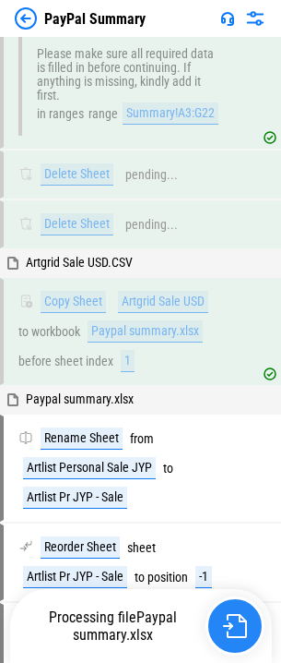
click at [235, 610] on button "button" at bounding box center [235, 625] width 59 height 59
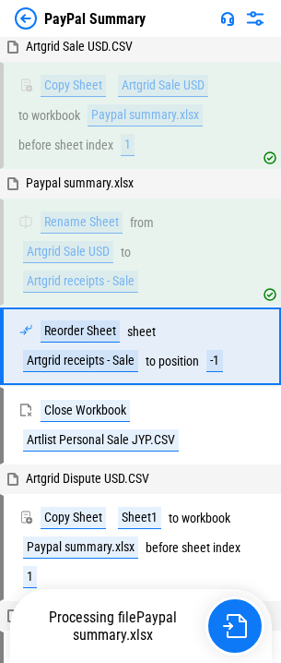
scroll to position [2154, 0]
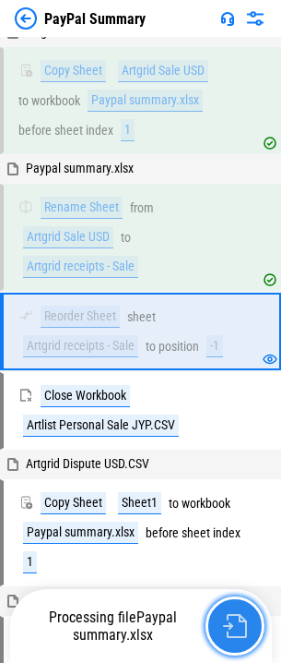
click at [235, 610] on button "button" at bounding box center [235, 625] width 59 height 59
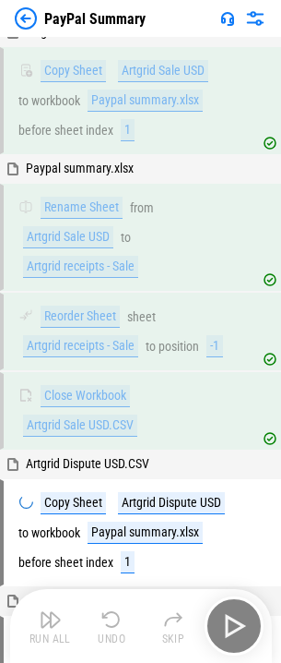
click at [235, 610] on div "Run All Undo Skip" at bounding box center [143, 625] width 244 height 59
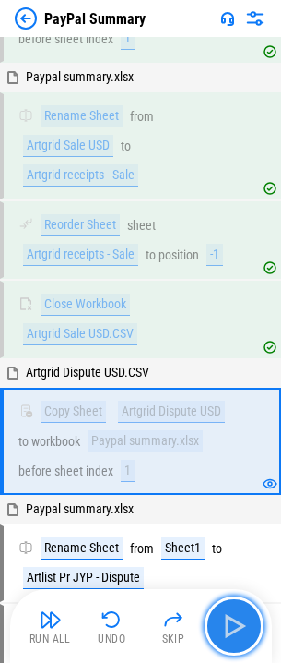
scroll to position [2355, 0]
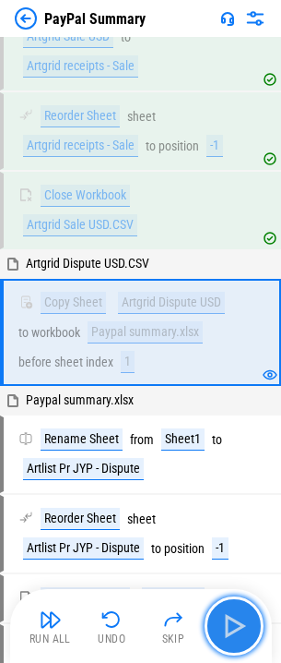
click at [235, 610] on button "button" at bounding box center [234, 625] width 59 height 59
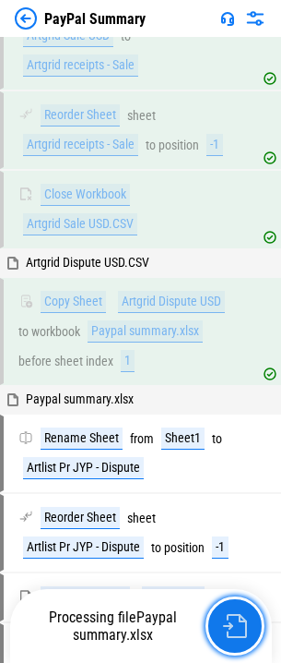
click at [235, 610] on button "button" at bounding box center [235, 625] width 59 height 59
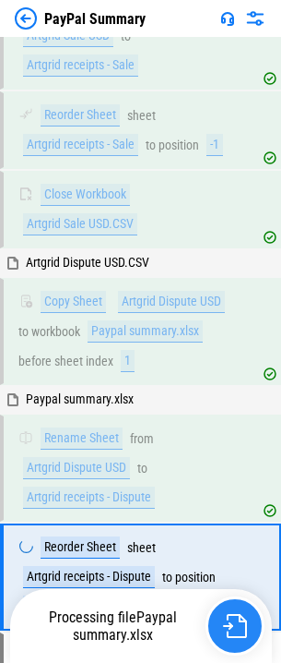
scroll to position [2386, 0]
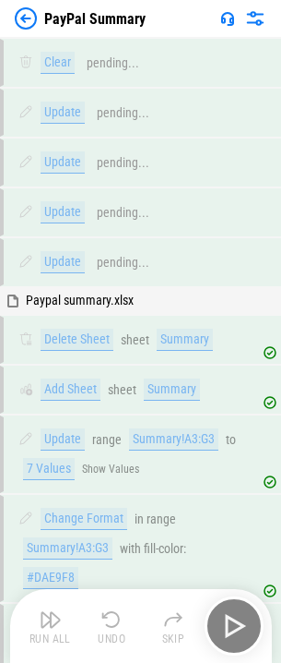
click at [231, 612] on div "Run All Undo Skip" at bounding box center [143, 625] width 244 height 59
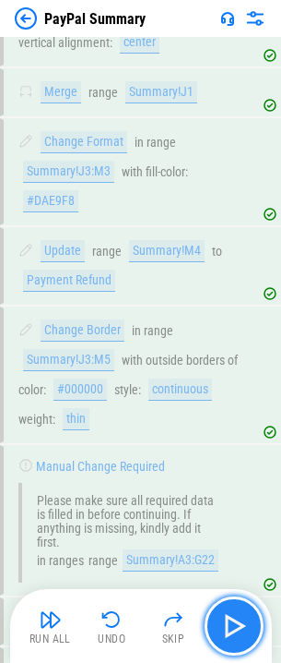
click at [231, 610] on button "button" at bounding box center [234, 625] width 59 height 59
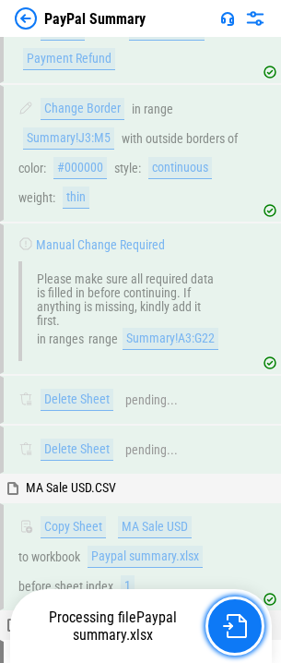
click at [231, 610] on button "button" at bounding box center [235, 625] width 59 height 59
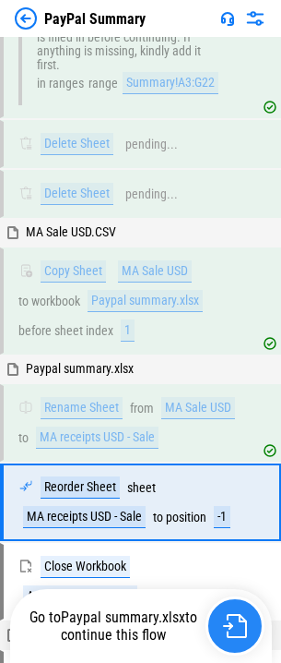
scroll to position [2113, 0]
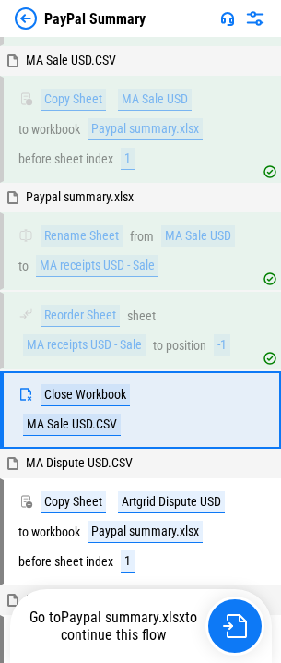
scroll to position [2204, 0]
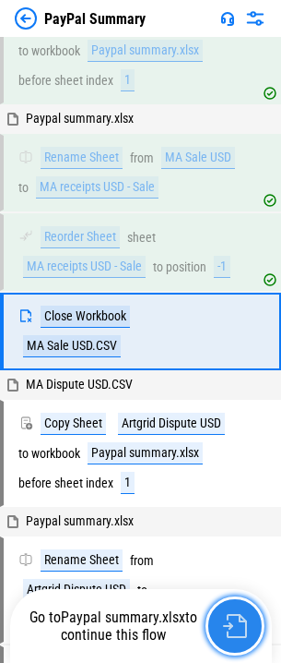
click at [231, 610] on button "button" at bounding box center [235, 625] width 59 height 59
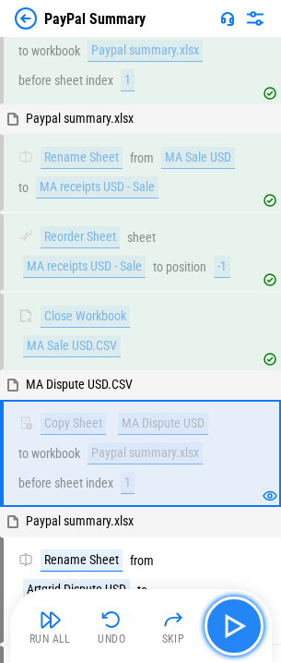
click at [231, 610] on button "button" at bounding box center [234, 625] width 59 height 59
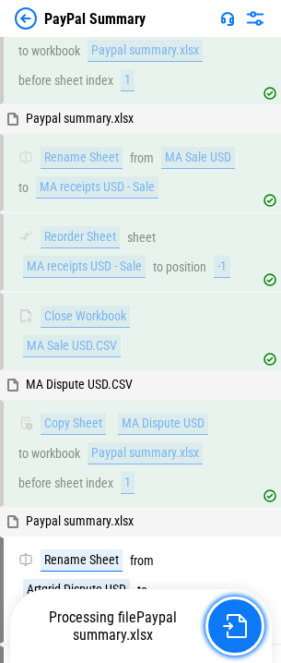
click at [231, 610] on button "button" at bounding box center [235, 625] width 59 height 59
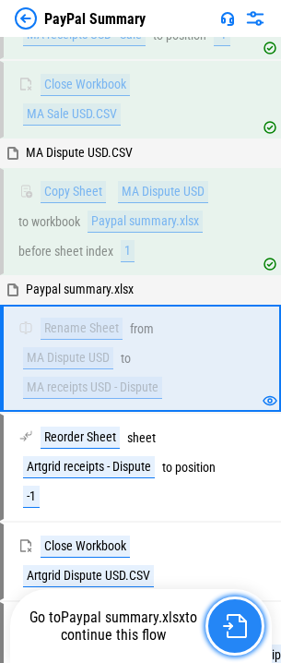
scroll to position [2462, 0]
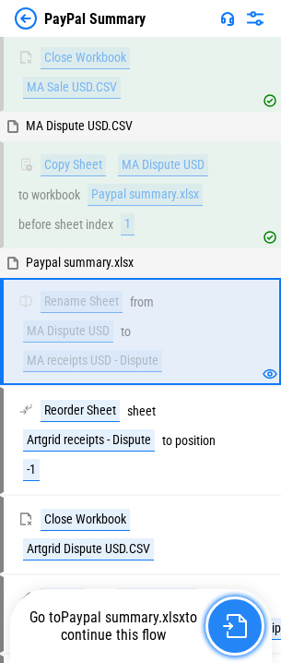
click at [231, 610] on button "button" at bounding box center [235, 625] width 59 height 59
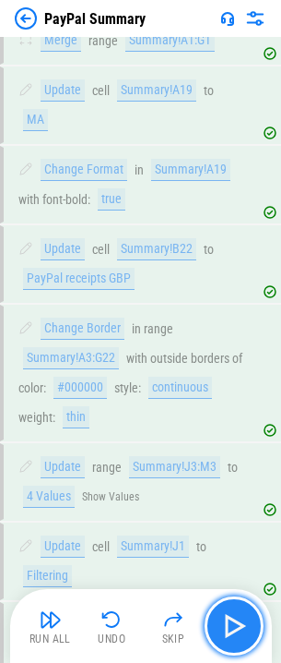
click at [233, 613] on img "button" at bounding box center [235, 626] width 30 height 30
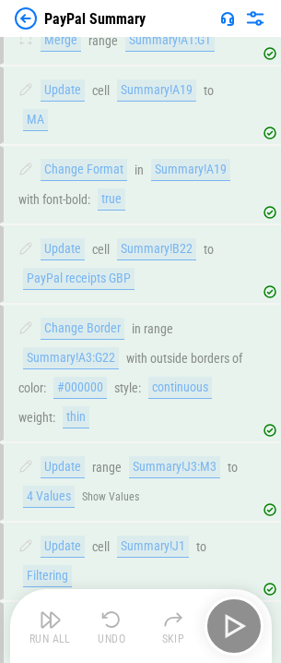
scroll to position [1270, 0]
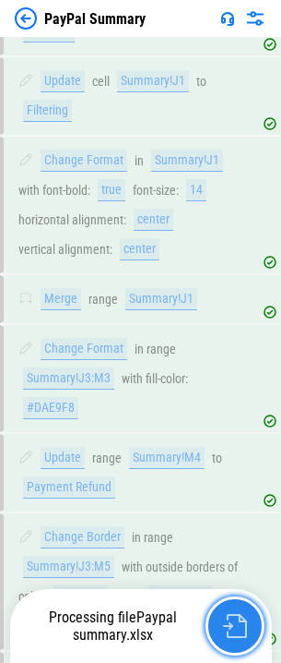
click at [234, 613] on button "button" at bounding box center [235, 625] width 59 height 59
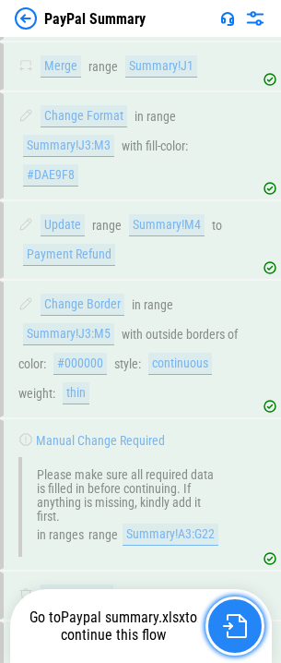
scroll to position [1771, 0]
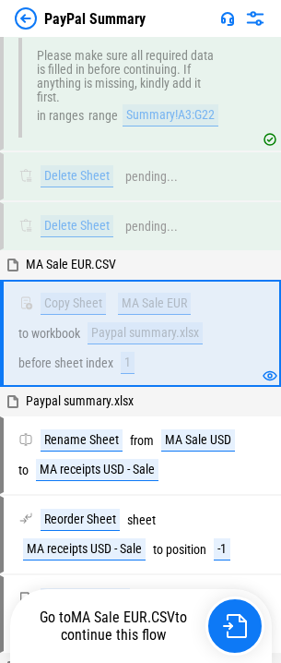
scroll to position [1923, 0]
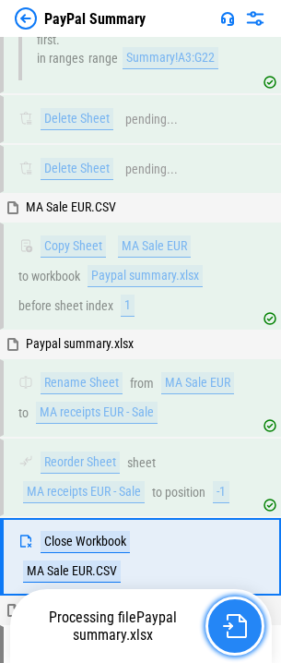
click at [234, 613] on button "button" at bounding box center [235, 625] width 59 height 59
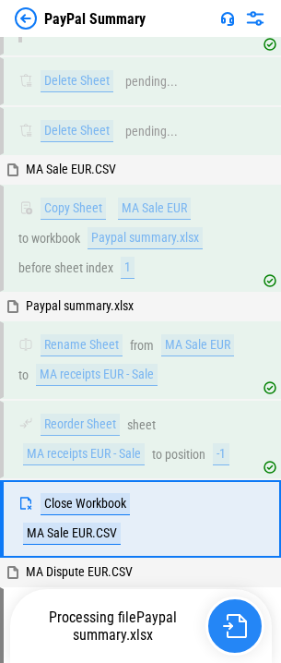
scroll to position [2204, 0]
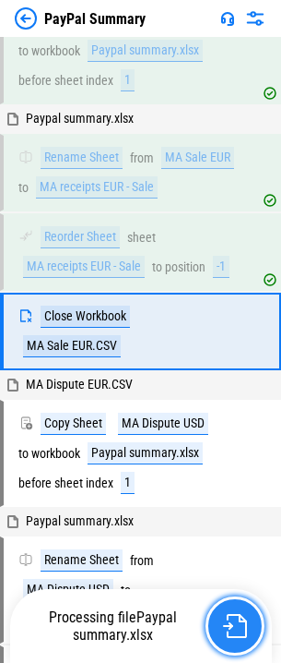
click at [234, 613] on button "button" at bounding box center [235, 625] width 59 height 59
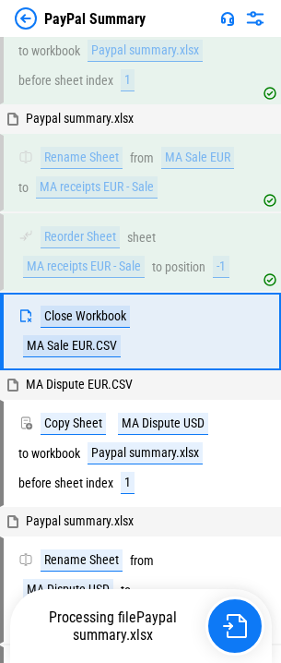
click at [234, 613] on div "Processing file Paypal summary.xlsx" at bounding box center [143, 625] width 244 height 59
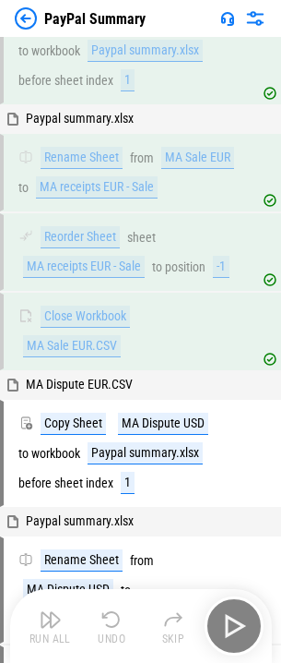
click at [234, 613] on div "Run All Undo Skip" at bounding box center [143, 625] width 244 height 59
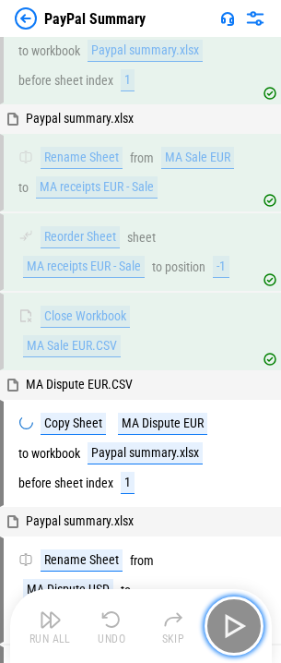
click at [234, 613] on img "button" at bounding box center [235, 626] width 30 height 30
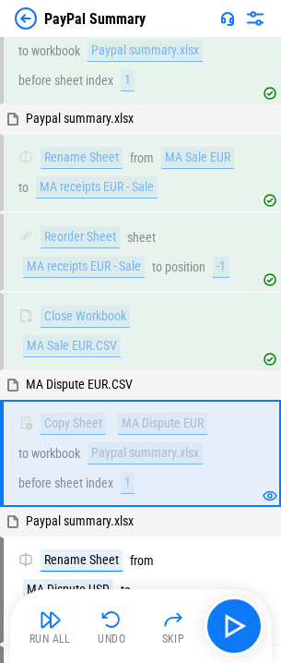
click at [234, 613] on div "Run All Undo Skip" at bounding box center [143, 625] width 244 height 59
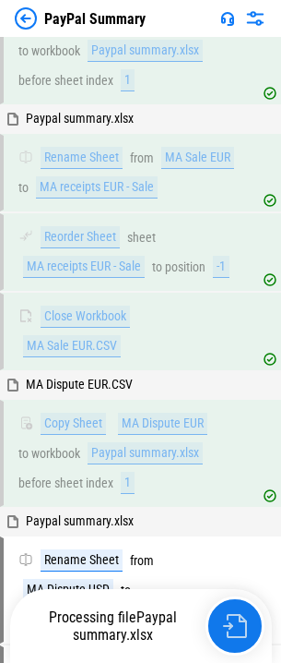
click at [234, 613] on button "button" at bounding box center [235, 625] width 59 height 59
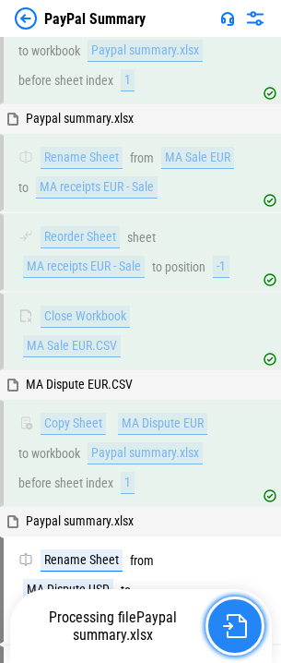
click at [234, 613] on button "button" at bounding box center [235, 625] width 59 height 59
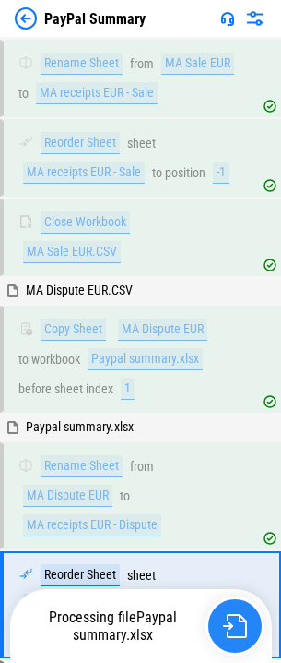
scroll to position [2388, 0]
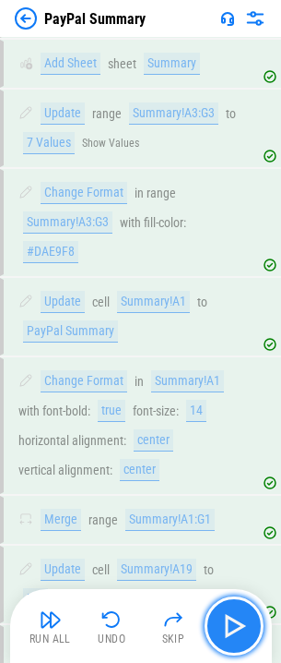
click at [237, 615] on img "button" at bounding box center [235, 626] width 30 height 30
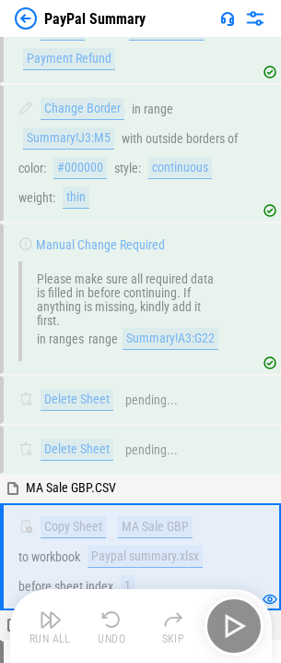
scroll to position [1742, 0]
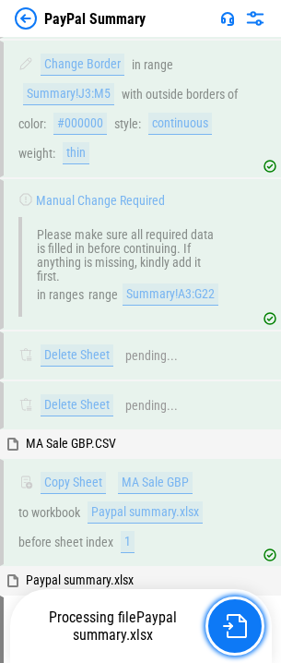
click at [237, 615] on img "button" at bounding box center [235, 626] width 24 height 24
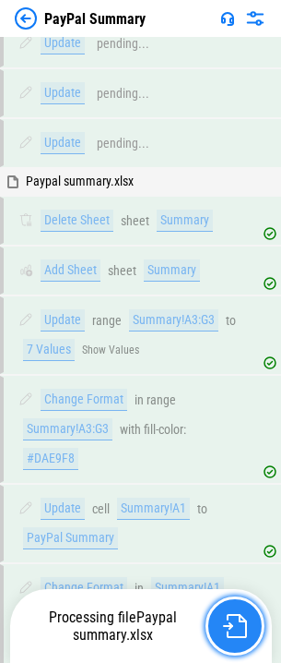
click at [237, 615] on img "button" at bounding box center [235, 626] width 24 height 24
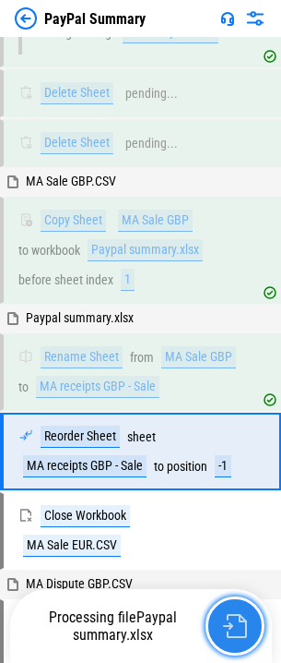
click at [237, 615] on img "button" at bounding box center [235, 626] width 24 height 24
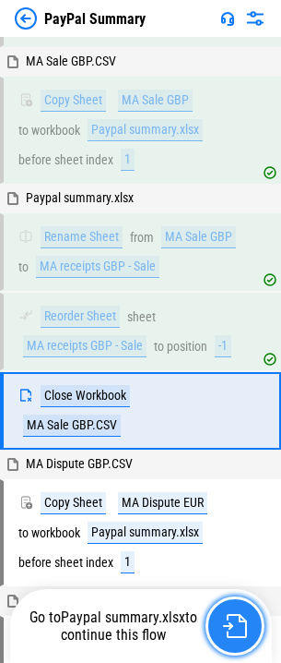
click at [237, 615] on img "button" at bounding box center [235, 626] width 24 height 24
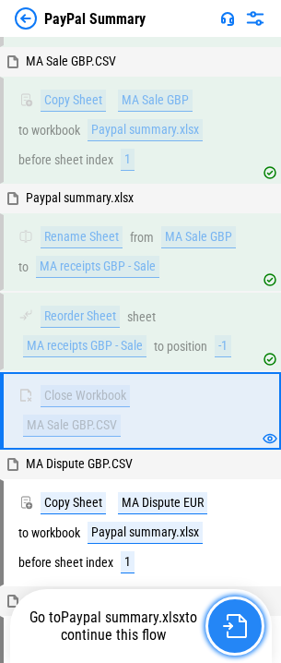
click at [237, 615] on img "button" at bounding box center [235, 626] width 24 height 24
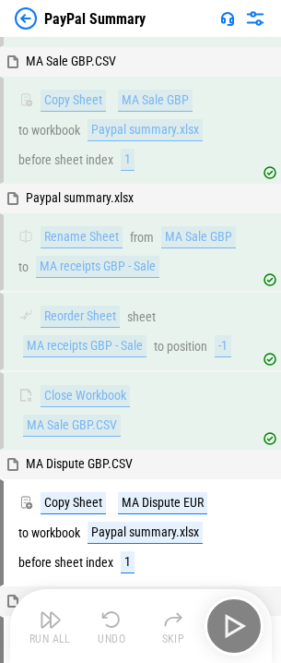
click at [237, 615] on div "Run All Undo Skip" at bounding box center [143, 625] width 244 height 59
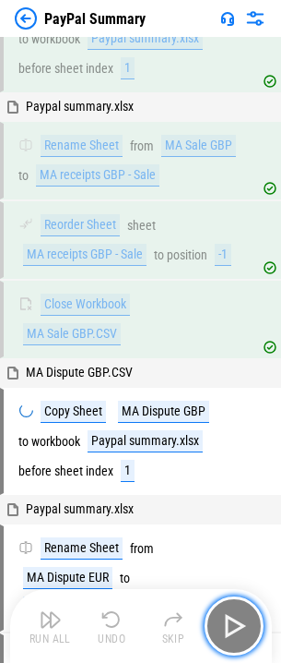
click at [237, 615] on img "button" at bounding box center [235, 626] width 30 height 30
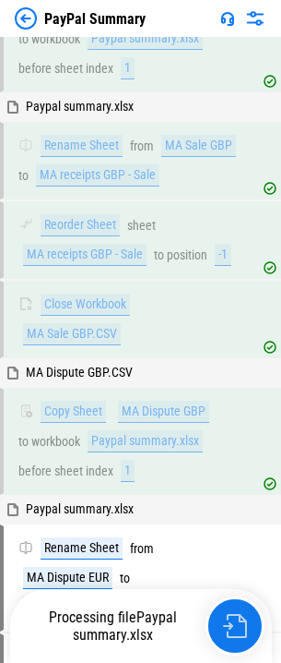
scroll to position [2262, 0]
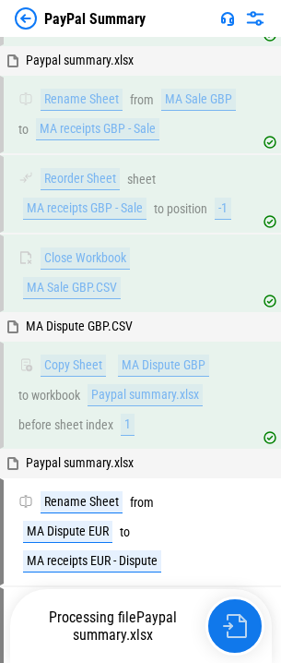
click at [237, 615] on img "button" at bounding box center [235, 626] width 24 height 24
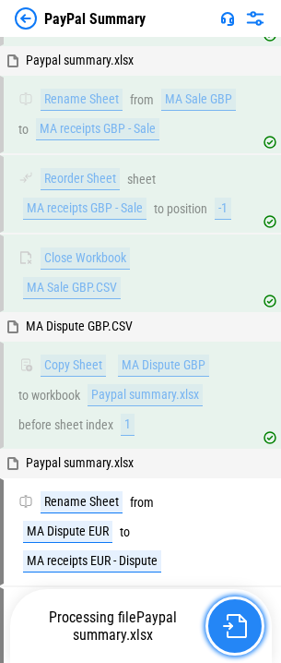
click at [237, 615] on img "button" at bounding box center [235, 626] width 24 height 24
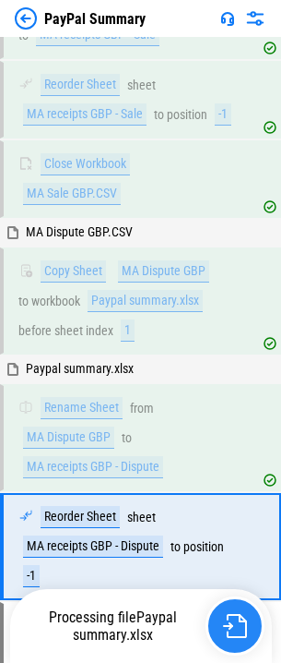
scroll to position [2571, 0]
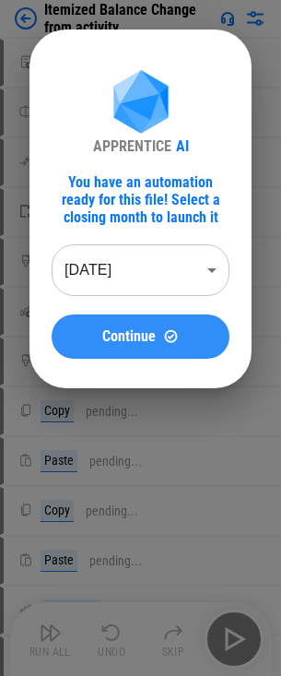
click at [128, 329] on span "Continue" at bounding box center [129, 336] width 54 height 15
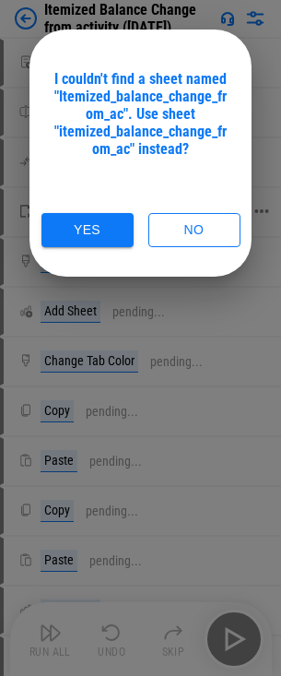
click at [93, 229] on button "Yes" at bounding box center [88, 230] width 92 height 34
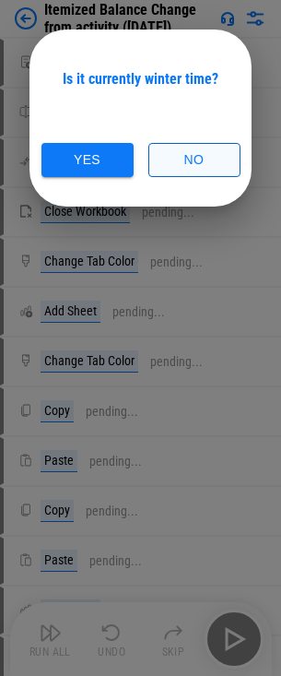
click at [185, 162] on button "No" at bounding box center [195, 160] width 92 height 34
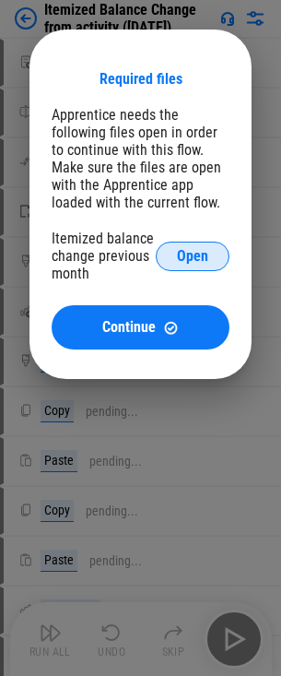
click at [170, 257] on button "Open" at bounding box center [193, 257] width 74 height 30
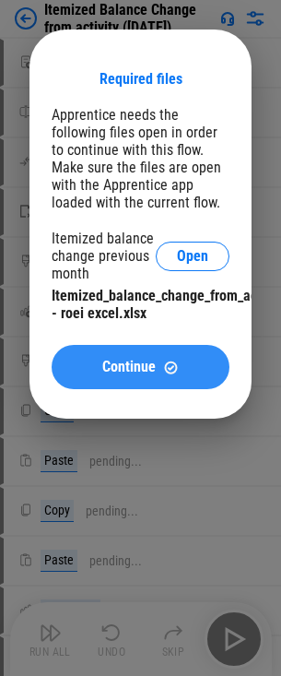
click at [162, 389] on button "Continue" at bounding box center [141, 367] width 178 height 44
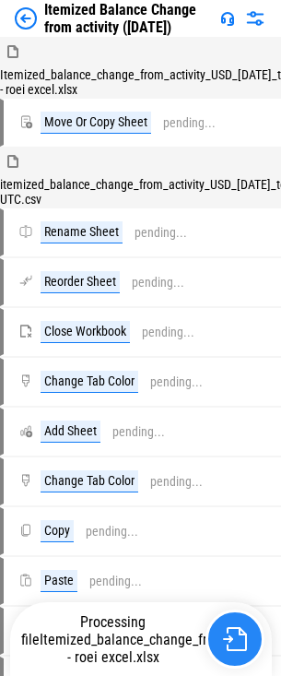
click at [233, 649] on img "button" at bounding box center [235, 640] width 24 height 24
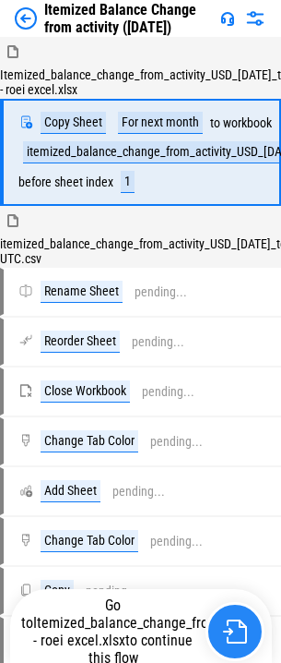
click at [233, 638] on img "button" at bounding box center [235, 631] width 24 height 24
click at [233, 637] on img "button" at bounding box center [235, 631] width 24 height 24
click at [233, 632] on img "button" at bounding box center [235, 631] width 24 height 24
click at [231, 638] on img "button" at bounding box center [235, 631] width 24 height 24
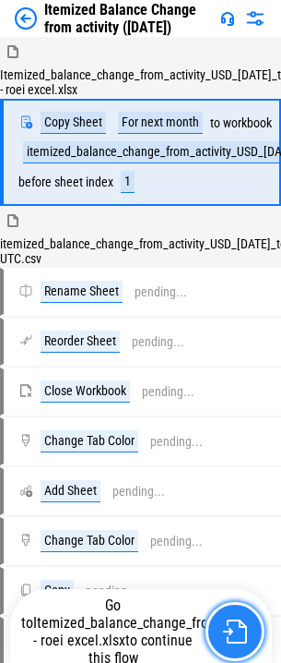
click at [244, 640] on img "button" at bounding box center [235, 631] width 24 height 24
click at [231, 641] on img "button" at bounding box center [235, 631] width 24 height 24
click at [243, 640] on img "button" at bounding box center [235, 631] width 24 height 24
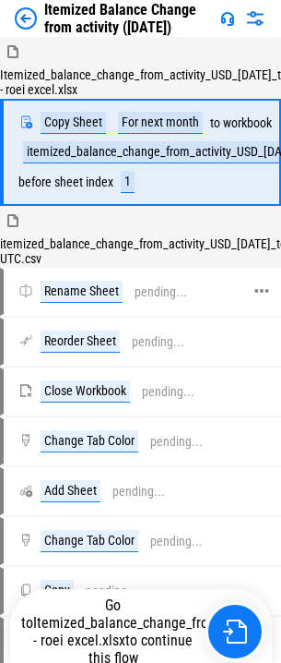
click at [147, 293] on div "pending..." at bounding box center [161, 292] width 53 height 14
click at [162, 155] on div "itemized_balance_change_from_activity_USD_[DATE]_to_[DATE]_Etc-UTC.csv" at bounding box center [223, 152] width 400 height 22
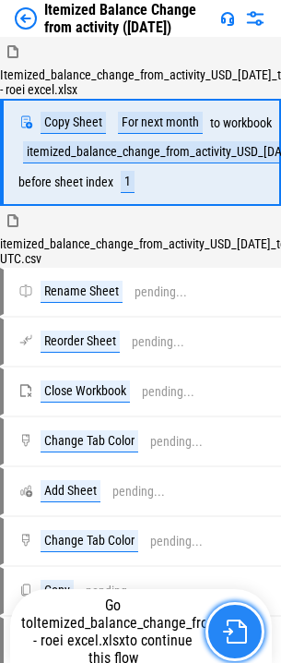
click at [232, 634] on img "button" at bounding box center [235, 631] width 24 height 24
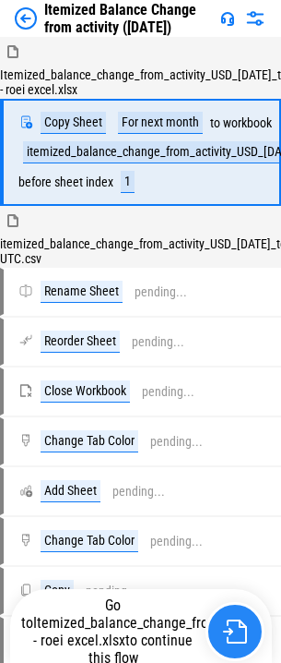
click at [232, 634] on img "button" at bounding box center [235, 631] width 24 height 24
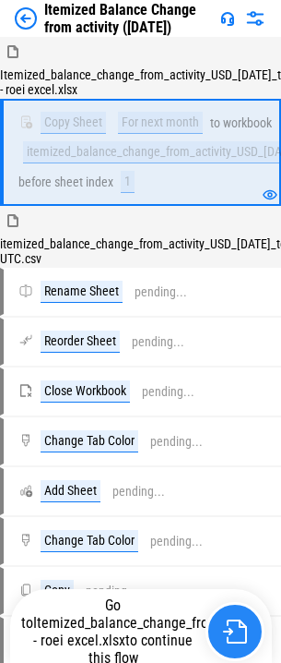
click at [242, 642] on img "button" at bounding box center [235, 631] width 24 height 24
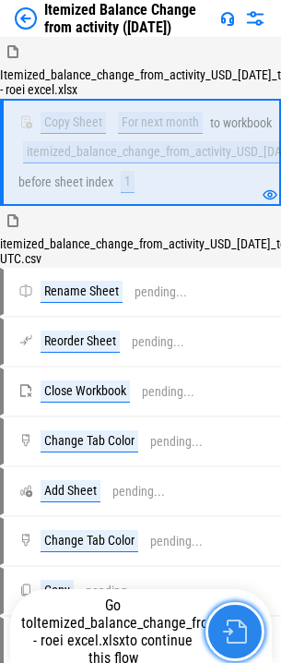
click at [230, 628] on img "button" at bounding box center [235, 631] width 24 height 24
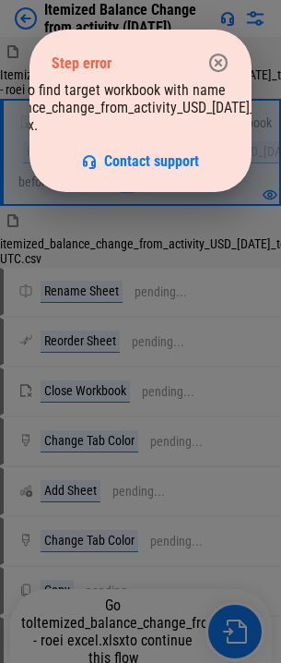
click at [220, 63] on icon "button" at bounding box center [218, 63] width 18 height 18
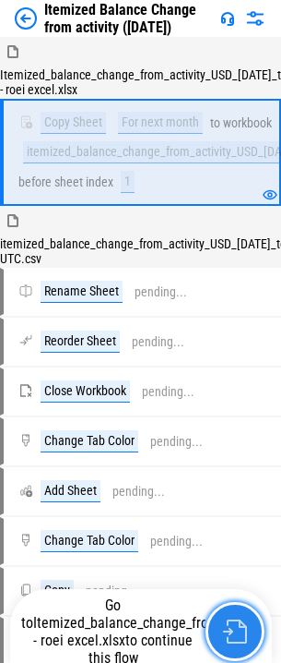
click at [220, 646] on button "button" at bounding box center [235, 631] width 59 height 59
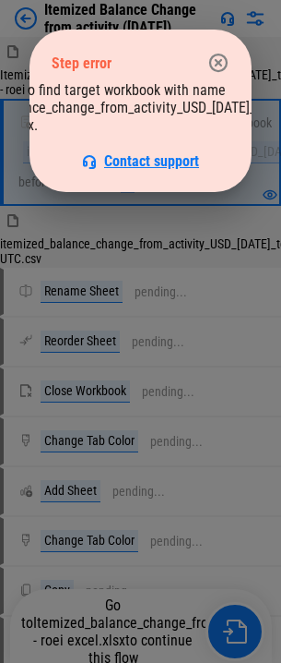
click at [171, 157] on span "Contact support" at bounding box center [151, 161] width 95 height 18
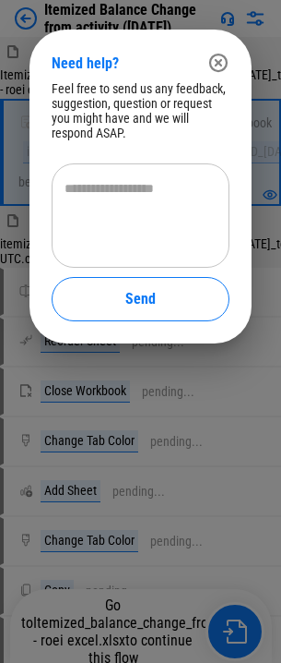
click at [162, 189] on textarea at bounding box center [141, 216] width 152 height 74
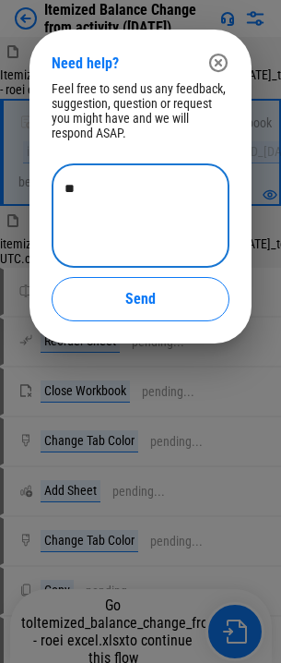
type textarea "*"
click at [111, 192] on textarea at bounding box center [141, 216] width 152 height 74
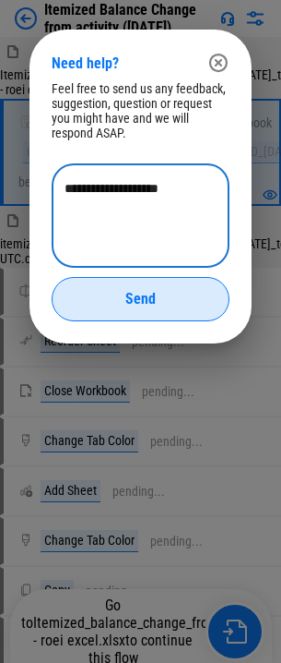
type textarea "**********"
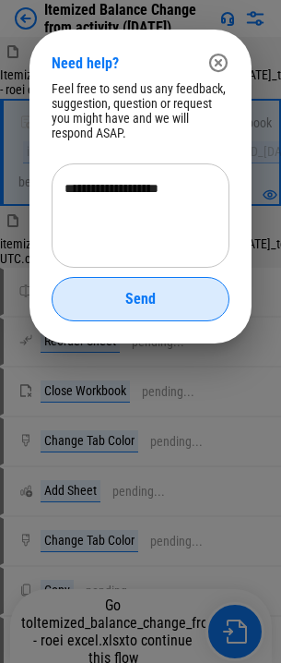
click at [150, 309] on button "Send" at bounding box center [141, 299] width 178 height 44
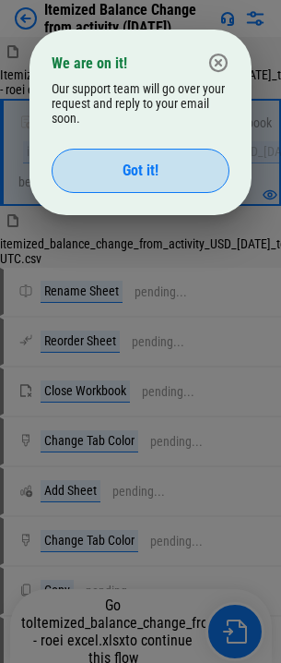
click at [157, 149] on button "Got it!" at bounding box center [141, 171] width 178 height 44
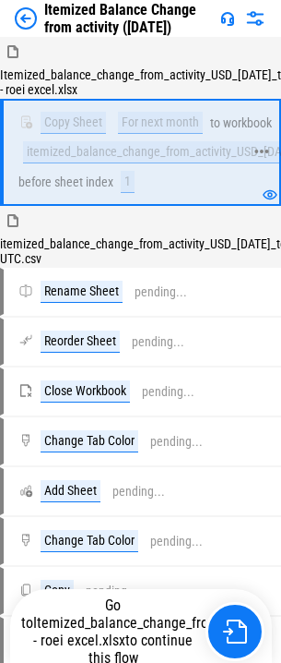
click at [268, 193] on div at bounding box center [262, 152] width 17 height 103
click at [117, 299] on div "Rename Sheet" at bounding box center [82, 292] width 82 height 22
click at [114, 245] on span "itemized_balance_change_from_activity_USD_[DATE]_to_[DATE]_Etc-UTC.csv" at bounding box center [175, 251] width 351 height 30
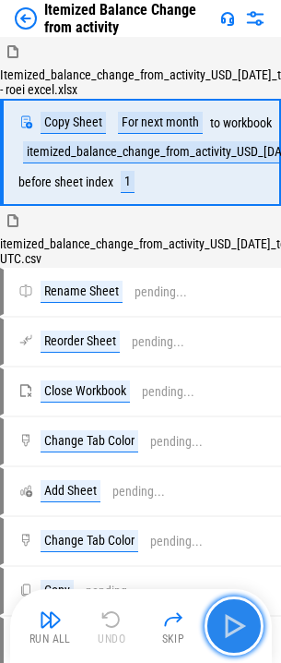
click at [241, 607] on button "button" at bounding box center [234, 625] width 59 height 59
